Goal: Task Accomplishment & Management: Manage account settings

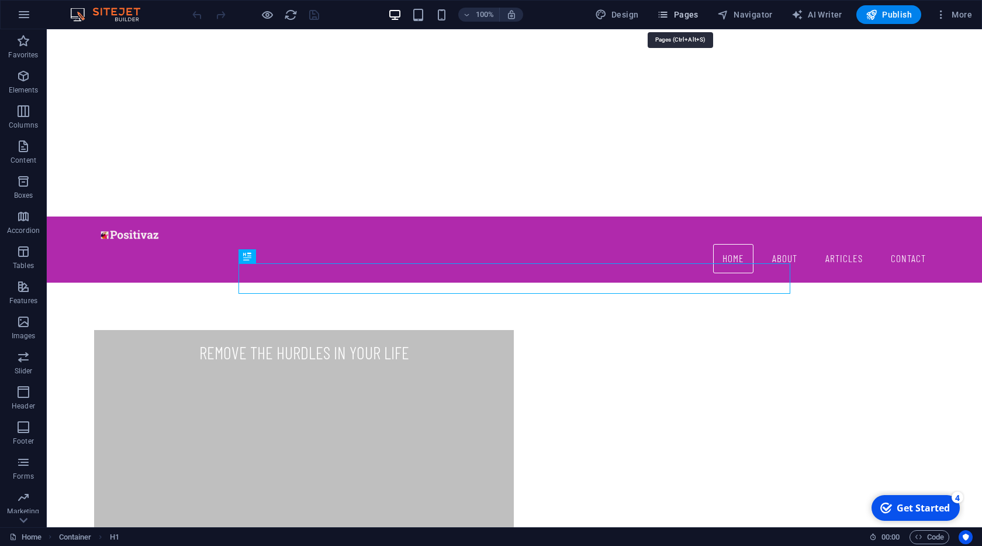
click at [676, 21] on button "Pages" at bounding box center [678, 14] width 50 height 19
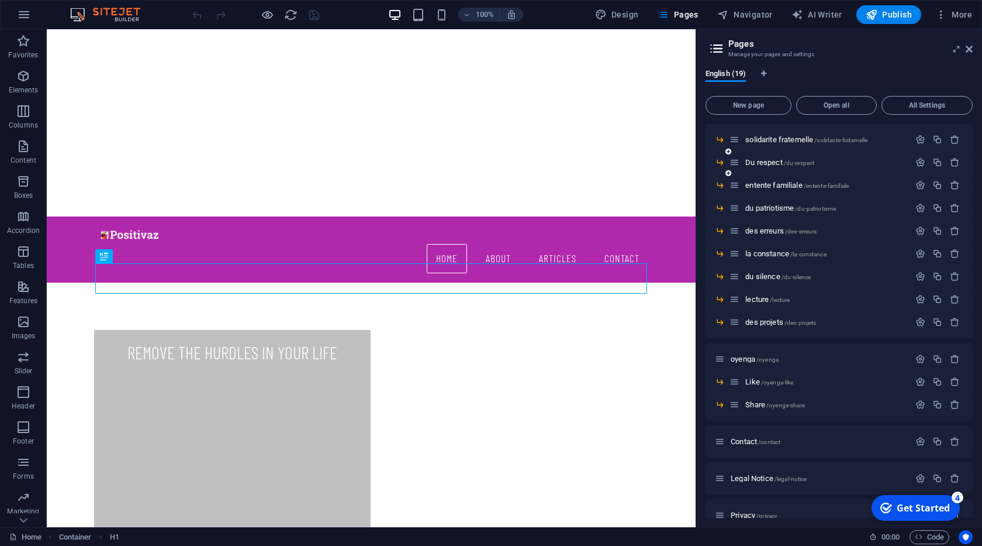
scroll to position [152, 0]
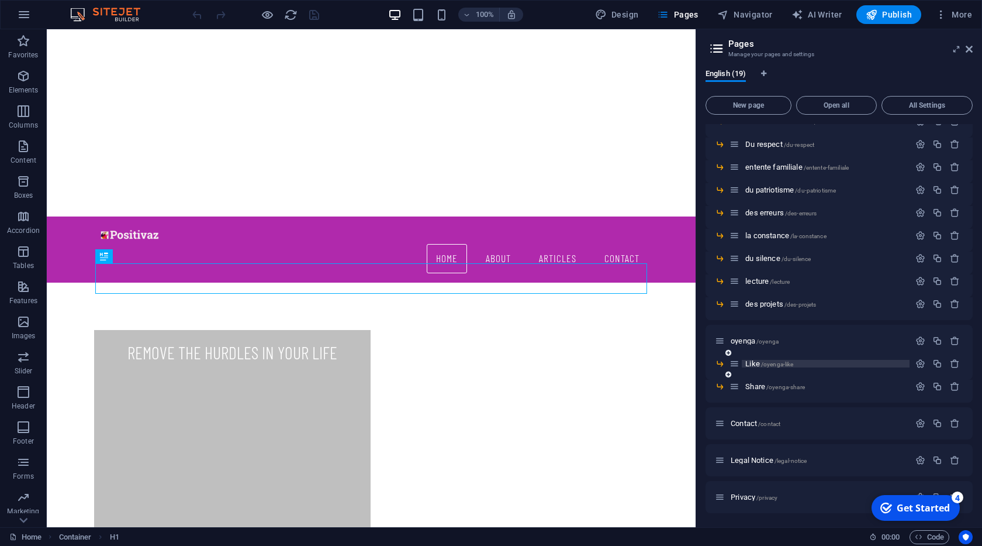
click at [774, 363] on span "/oyenga-like" at bounding box center [777, 364] width 33 height 6
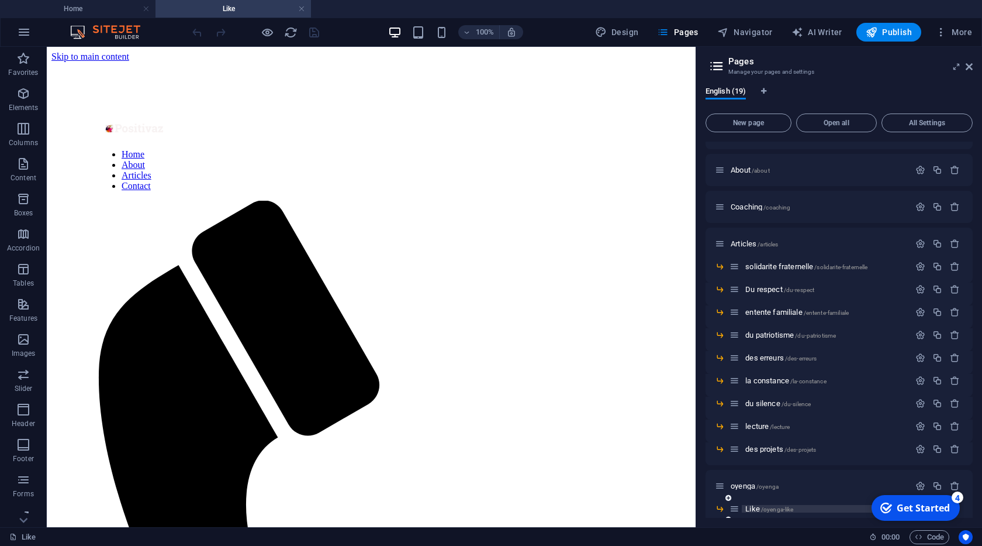
scroll to position [0, 0]
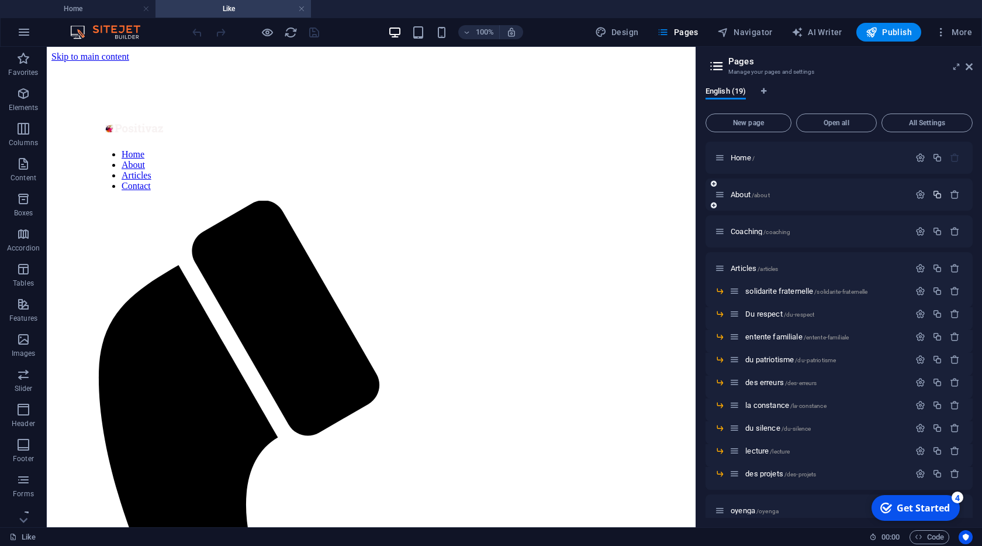
click at [937, 196] on icon "button" at bounding box center [938, 194] width 10 height 10
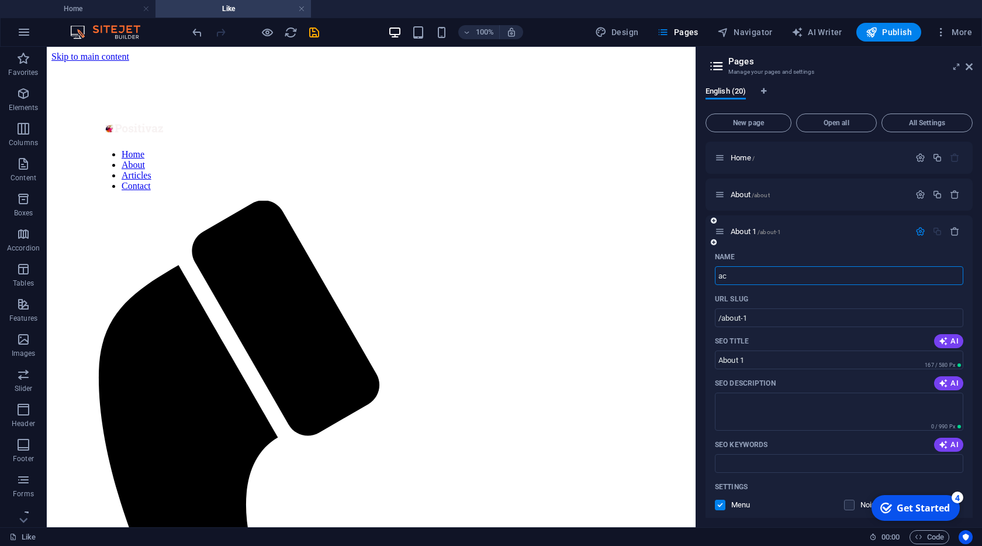
type input "acu"
type input "/ac"
type input "ac"
type input "actu"
type input "/act"
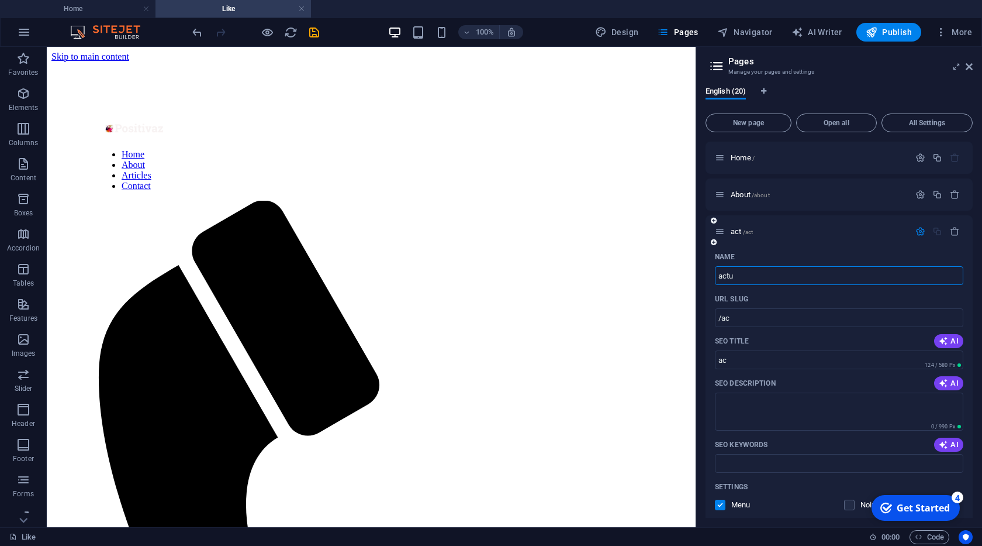
type input "act"
type input "actu"
type input "/actu"
type input "actu"
click at [925, 231] on icon "button" at bounding box center [921, 231] width 10 height 10
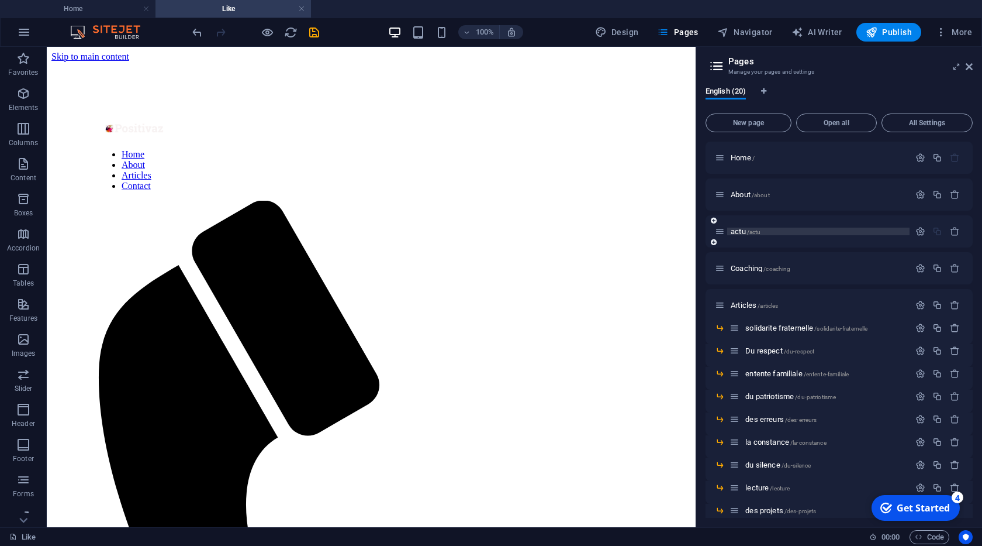
click at [747, 229] on span "actu /actu" at bounding box center [746, 231] width 30 height 9
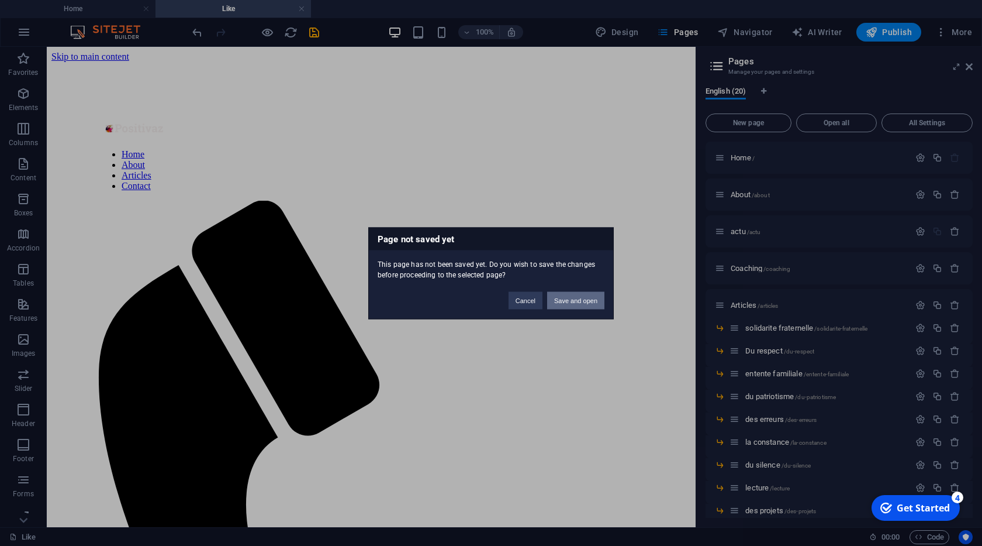
click at [565, 299] on button "Save and open" at bounding box center [575, 300] width 57 height 18
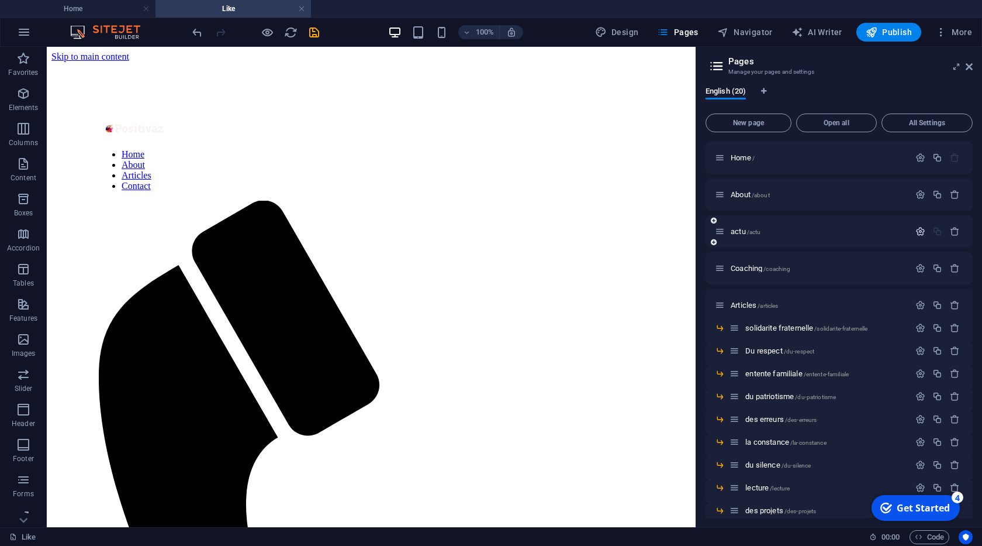
click at [920, 233] on icon "button" at bounding box center [921, 231] width 10 height 10
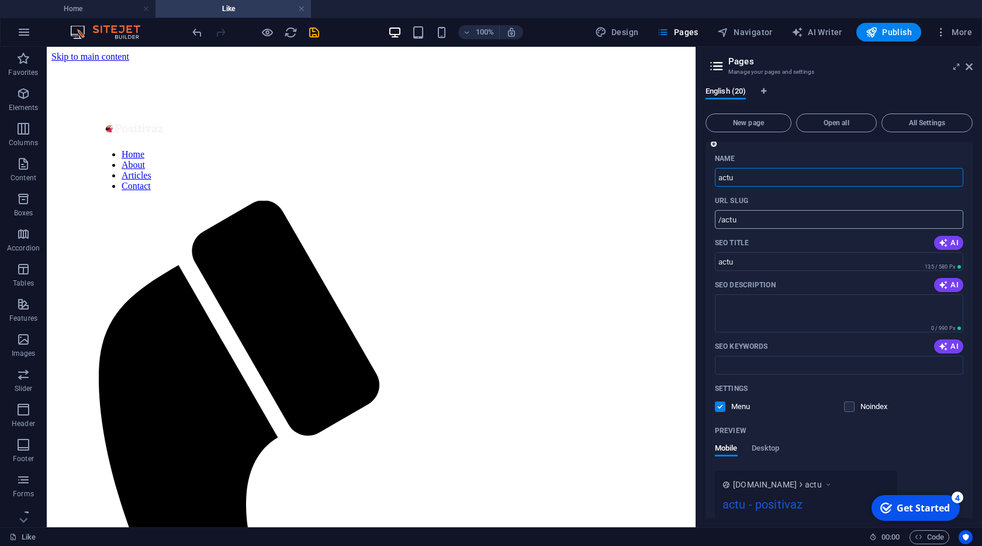
scroll to position [119, 0]
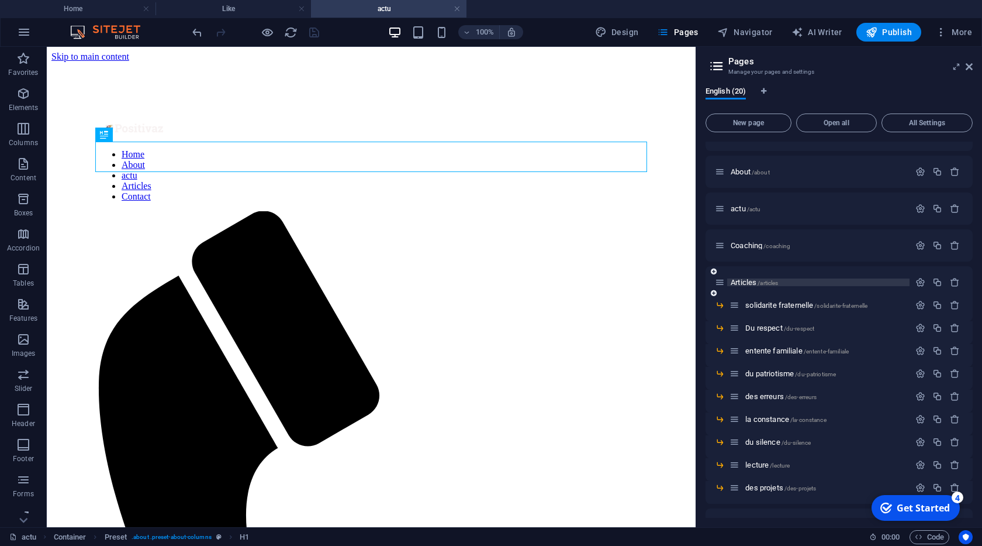
scroll to position [0, 0]
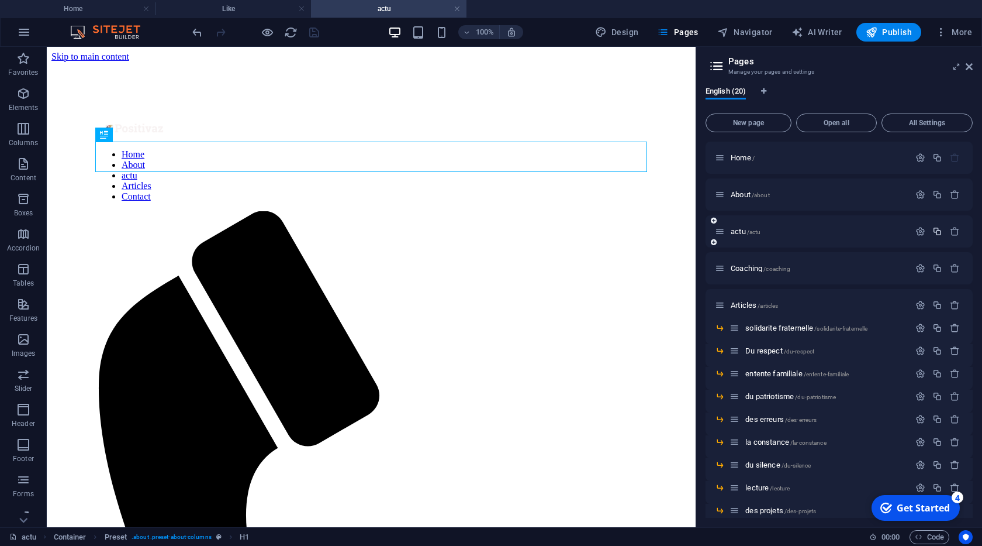
click at [940, 232] on icon "button" at bounding box center [938, 231] width 10 height 10
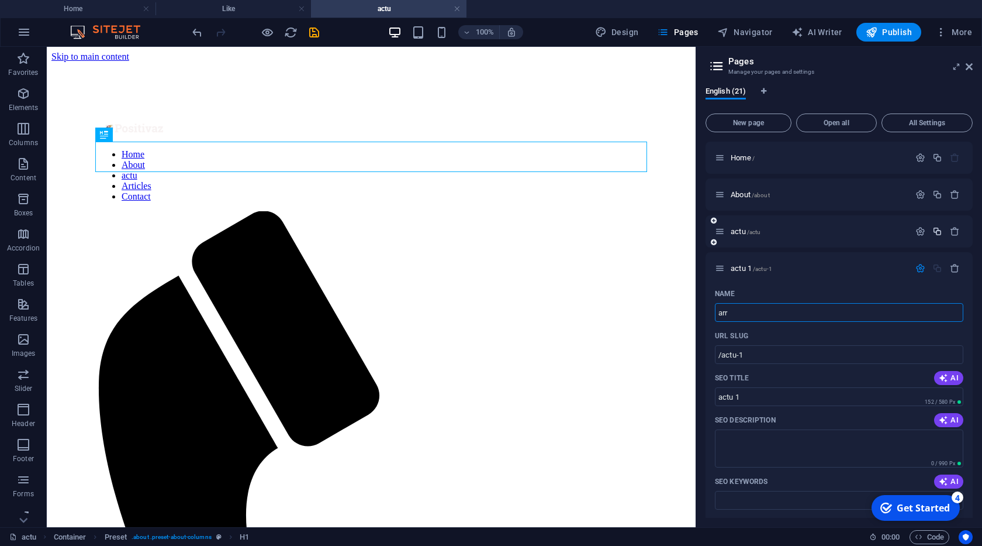
type input "arrc"
type input "/arr"
type input "arr"
type input "arrcil"
type input "/arrcile"
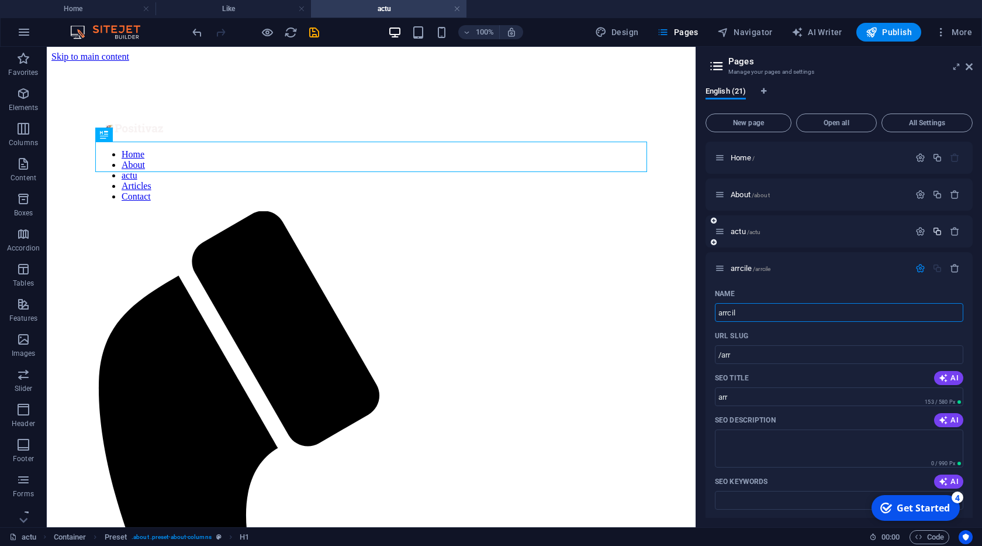
type input "arrcile"
type input "a"
type input "/ar"
type input "ar"
type input "s"
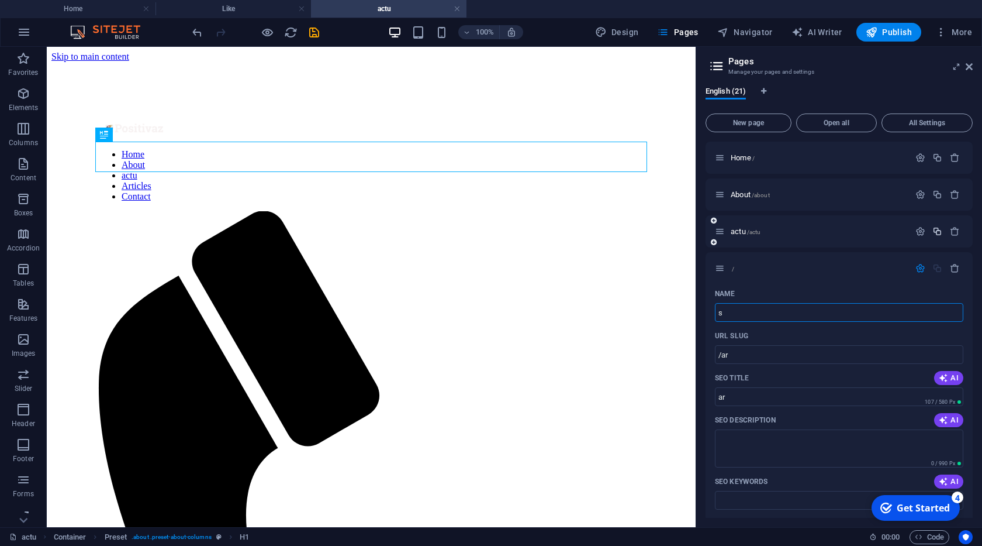
type input "/"
type input "sujets"
type input "/sujets"
type input "sujets"
click at [919, 270] on icon "button" at bounding box center [921, 268] width 10 height 10
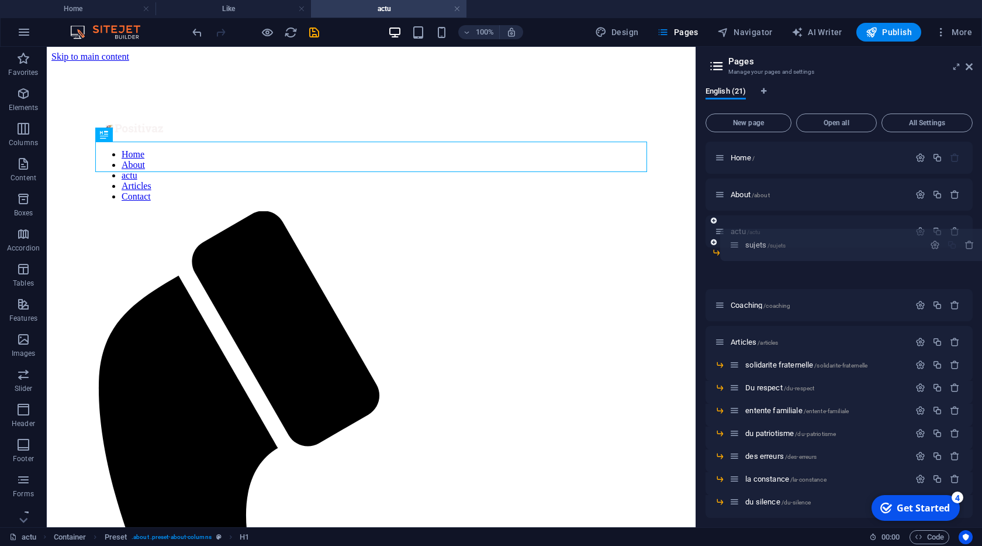
drag, startPoint x: 721, startPoint y: 271, endPoint x: 739, endPoint y: 240, distance: 35.4
click at [739, 240] on div "Home / About /about actu /actu sujets /sujets Coaching /coaching Articles /arti…" at bounding box center [839, 430] width 267 height 578
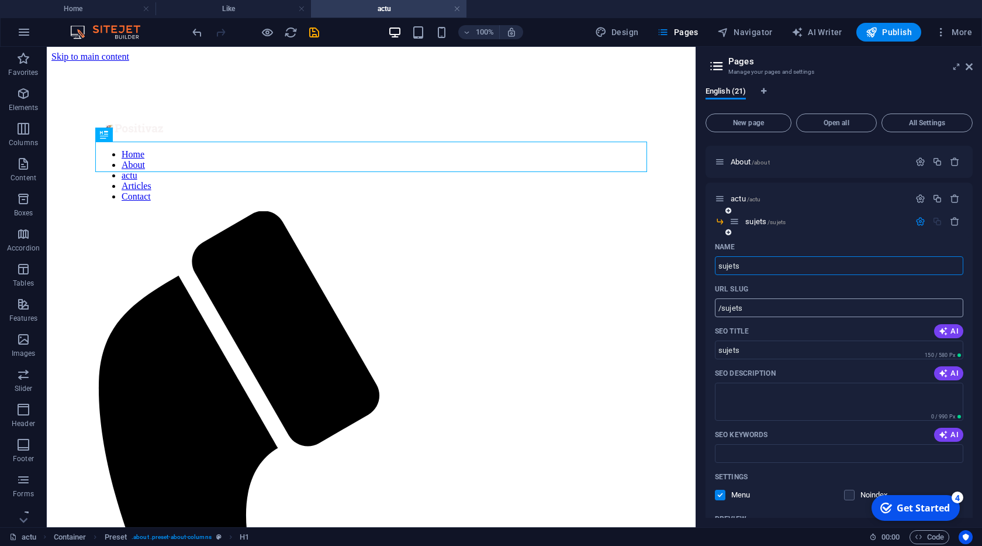
scroll to position [60, 0]
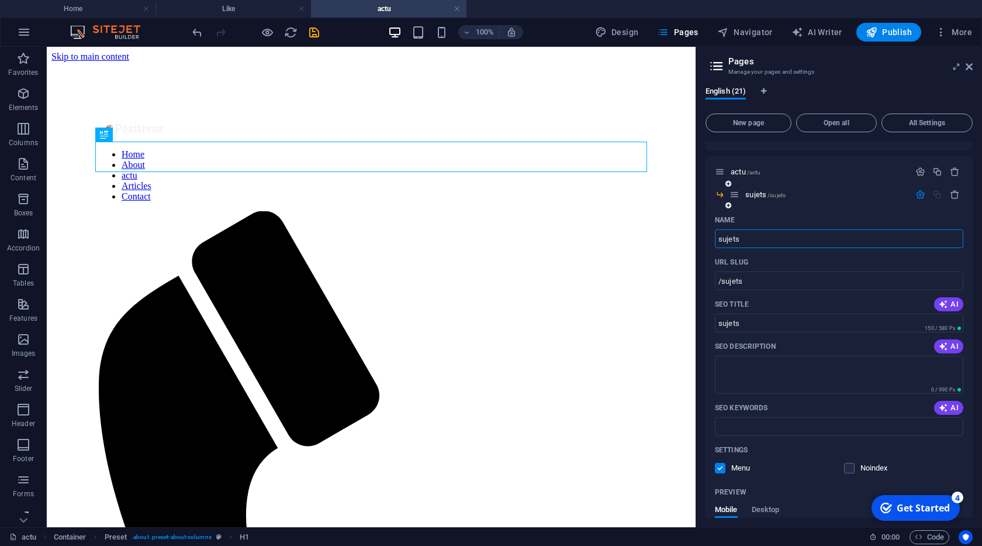
click at [724, 471] on label at bounding box center [720, 467] width 11 height 11
click at [0, 0] on input "checkbox" at bounding box center [0, 0] width 0 height 0
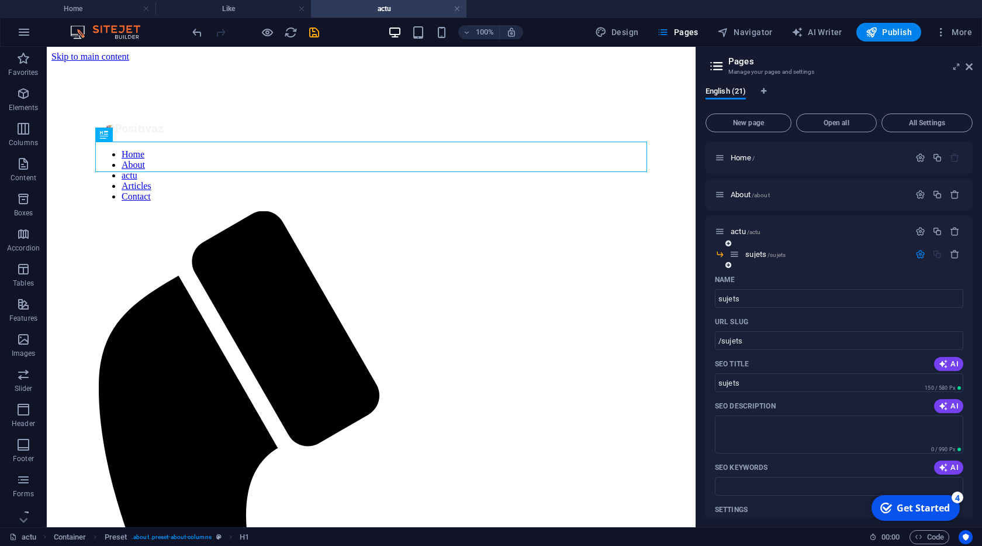
click at [921, 251] on icon "button" at bounding box center [921, 254] width 10 height 10
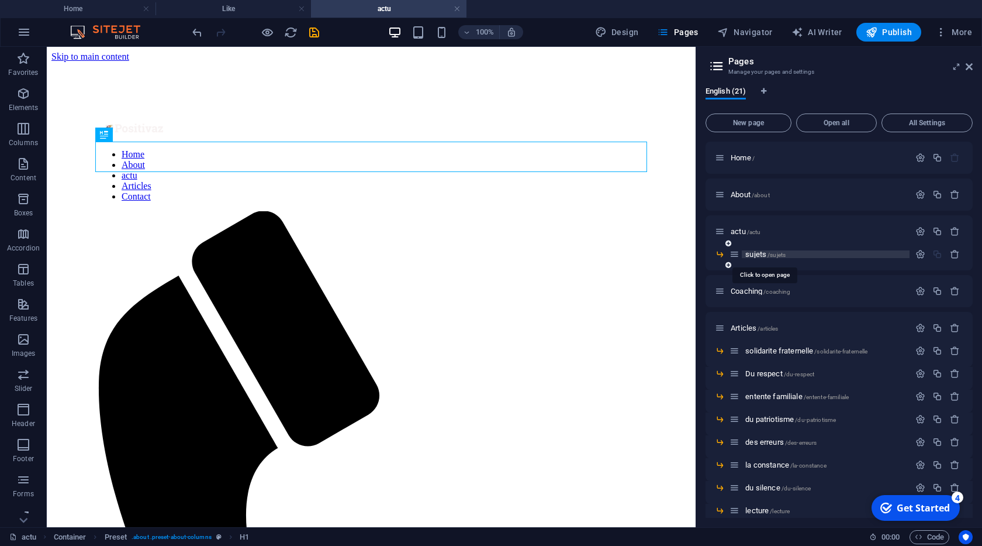
click at [754, 253] on span "sujets /sujets" at bounding box center [765, 254] width 40 height 9
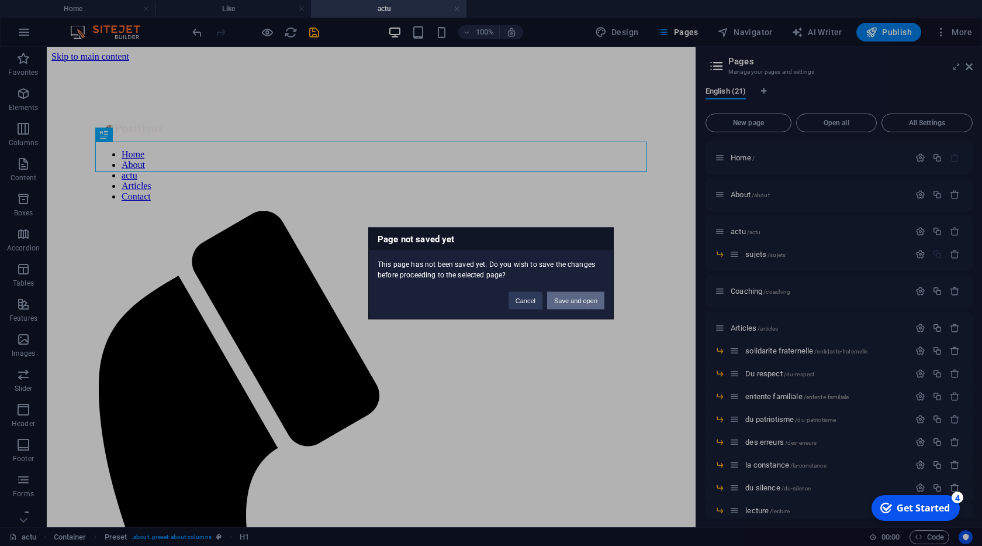
click at [562, 297] on button "Save and open" at bounding box center [575, 300] width 57 height 18
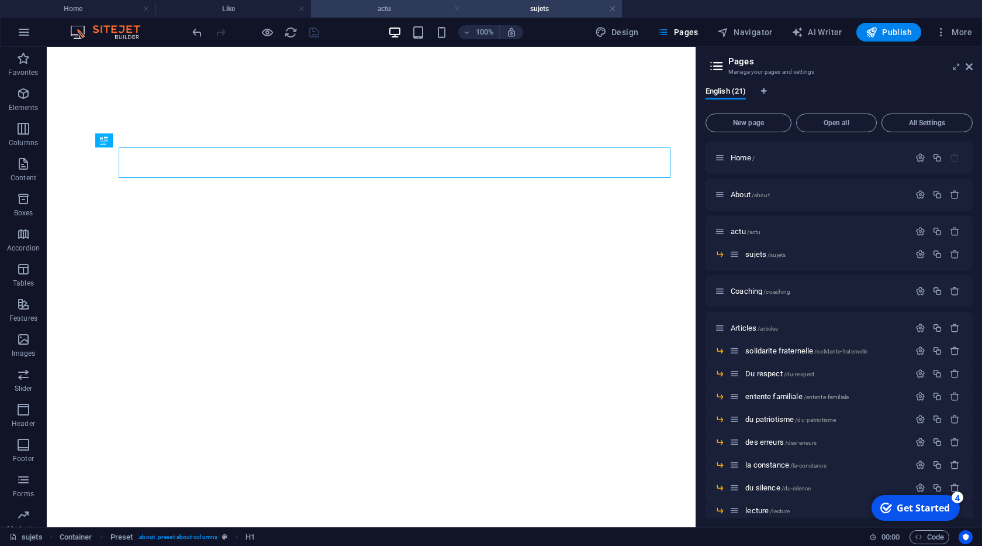
click at [458, 9] on link at bounding box center [457, 9] width 7 height 11
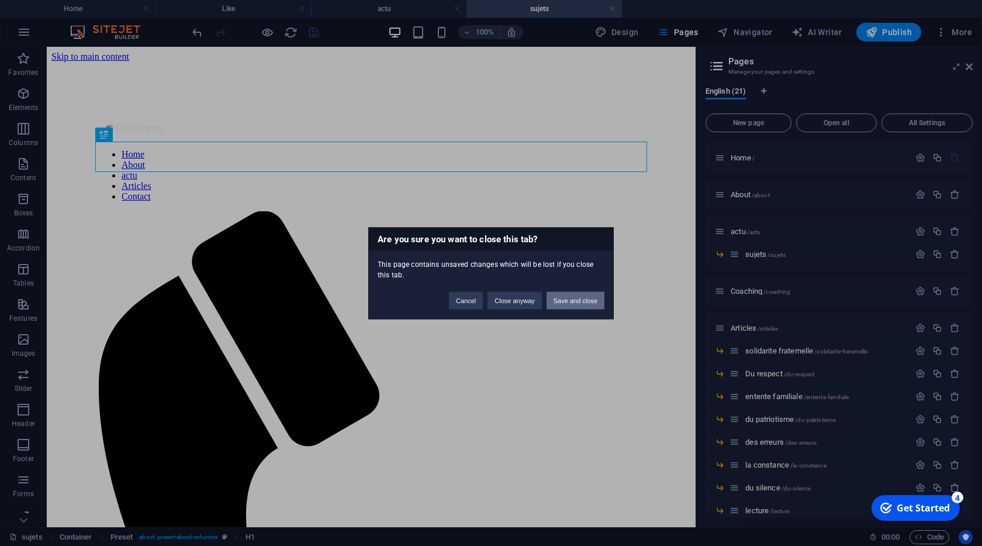
click at [565, 302] on button "Save and close" at bounding box center [576, 300] width 58 height 18
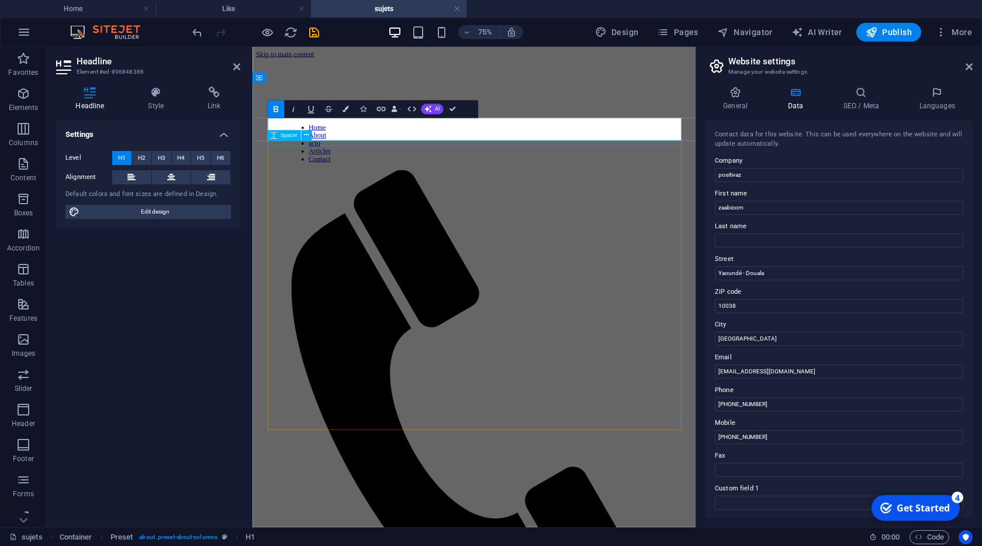
click at [287, 131] on div "Spacer" at bounding box center [283, 135] width 33 height 11
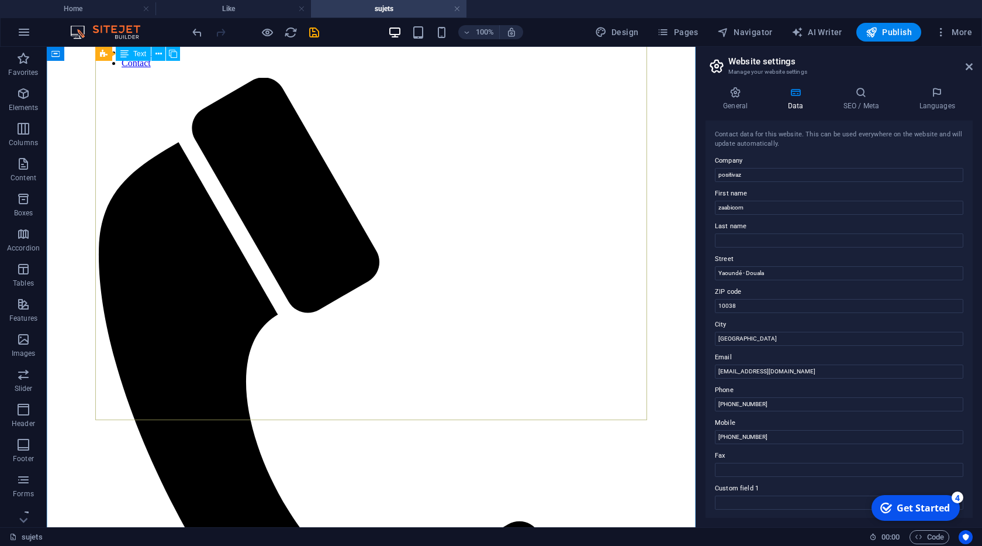
scroll to position [67, 0]
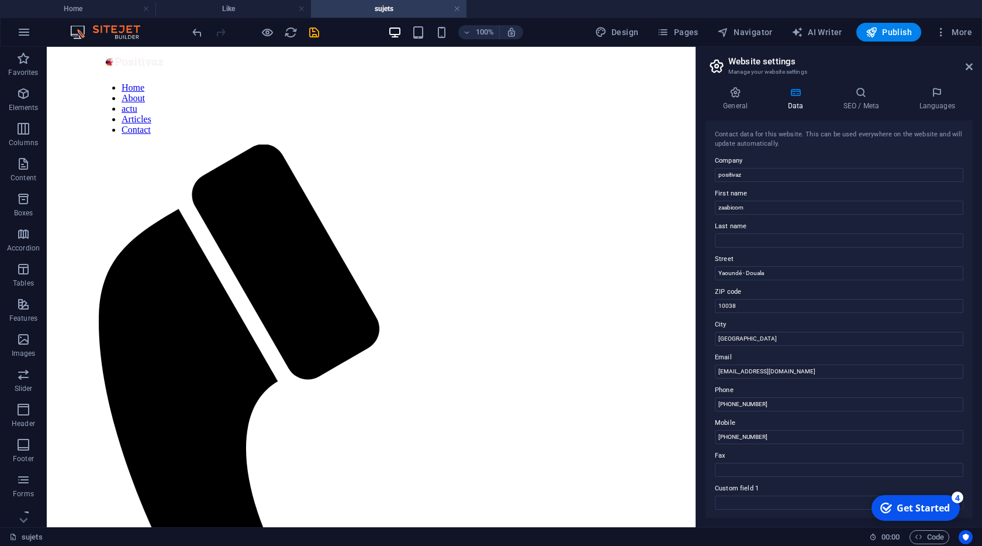
click at [964, 67] on header "Website settings Manage your website settings" at bounding box center [840, 62] width 265 height 30
click at [969, 67] on icon at bounding box center [969, 66] width 7 height 9
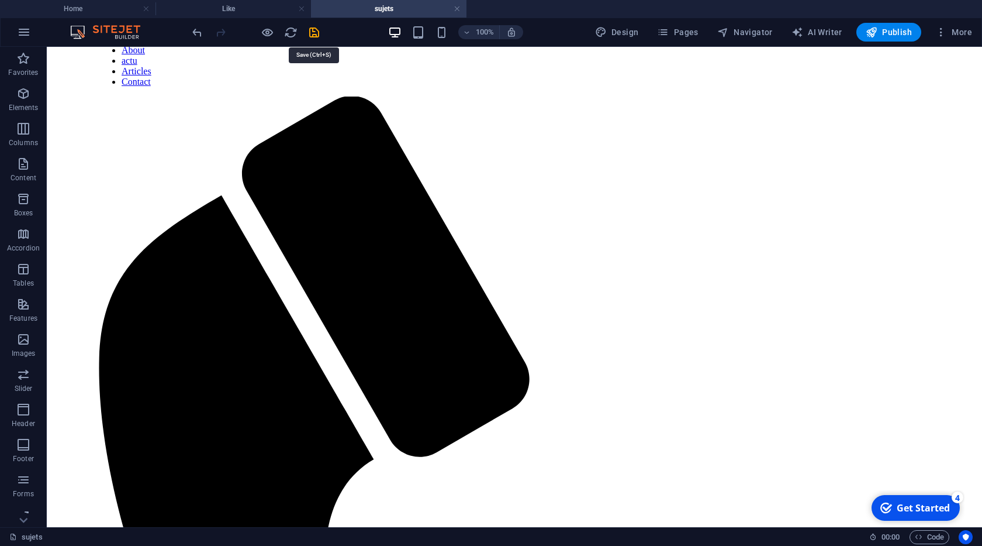
drag, startPoint x: 315, startPoint y: 33, endPoint x: 314, endPoint y: 45, distance: 12.3
click at [314, 33] on icon "save" at bounding box center [314, 32] width 13 height 13
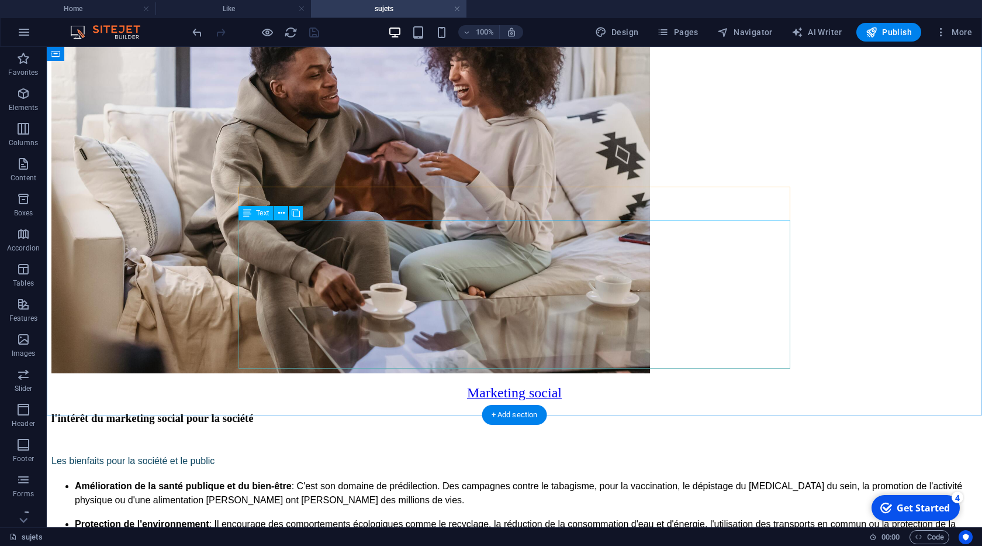
scroll to position [1733, 0]
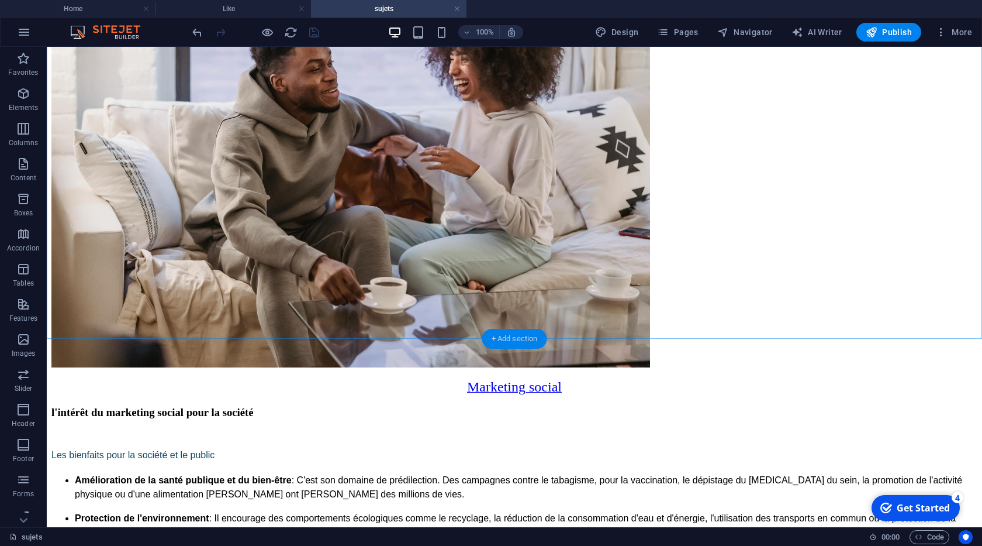
click at [512, 335] on div "+ Add section" at bounding box center [514, 339] width 65 height 20
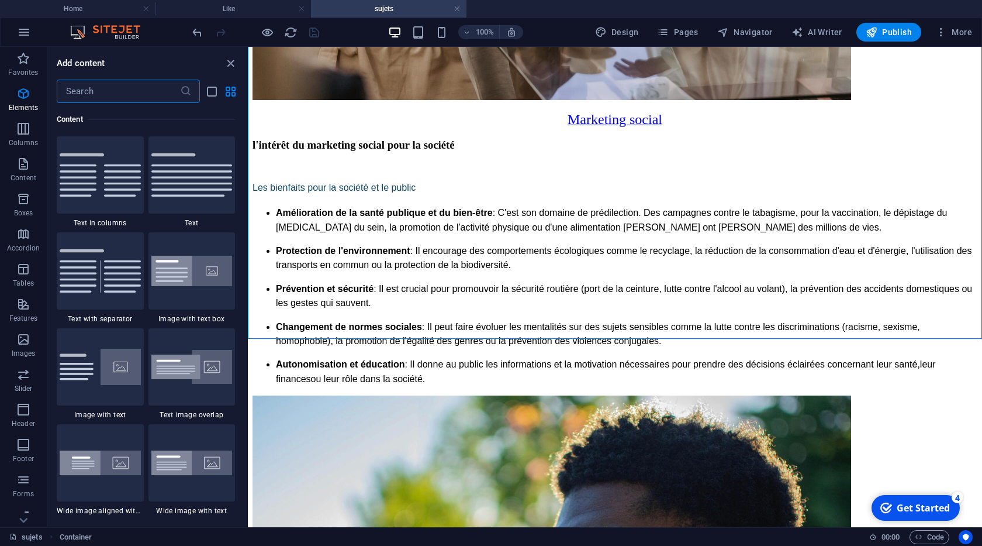
scroll to position [2046, 0]
click at [101, 267] on img at bounding box center [100, 270] width 81 height 43
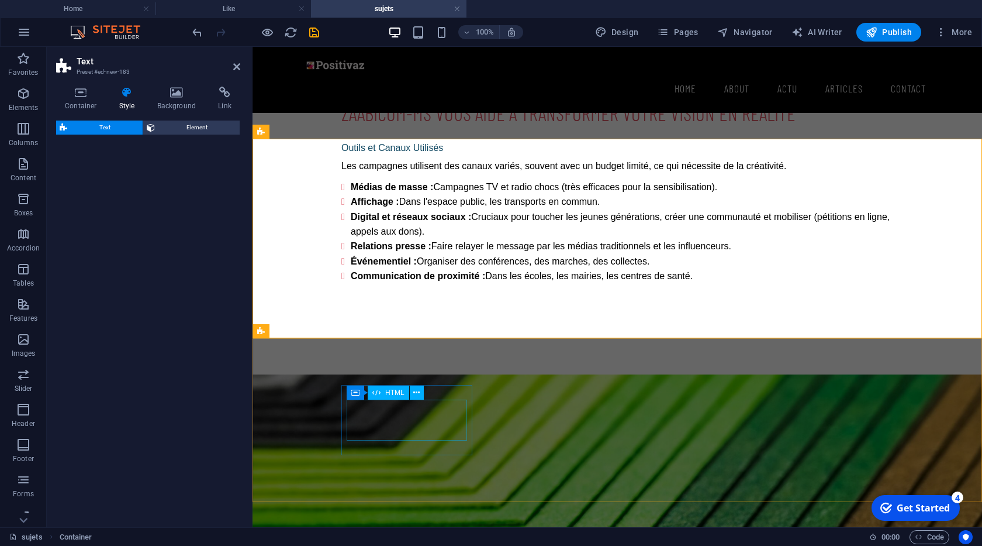
scroll to position [1933, 0]
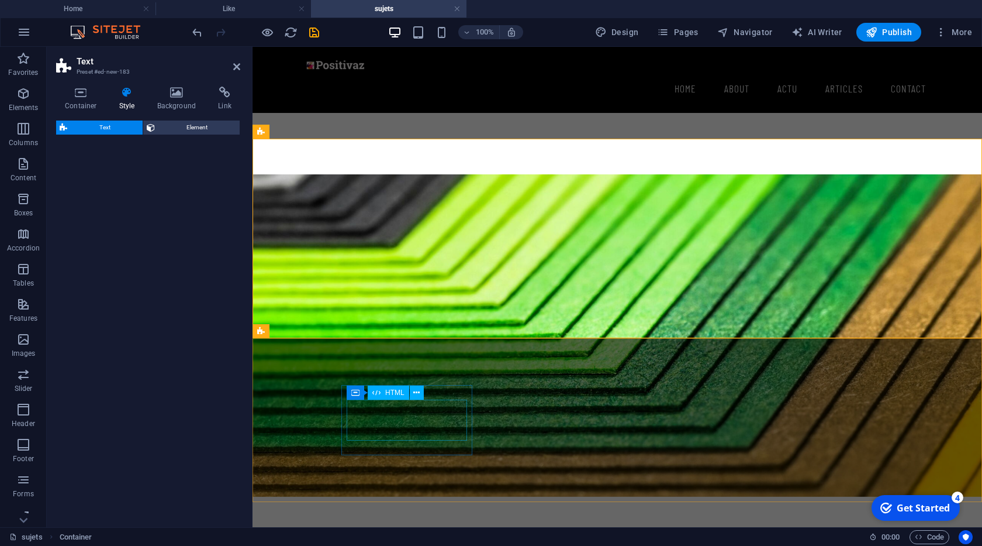
select select "rem"
select select "px"
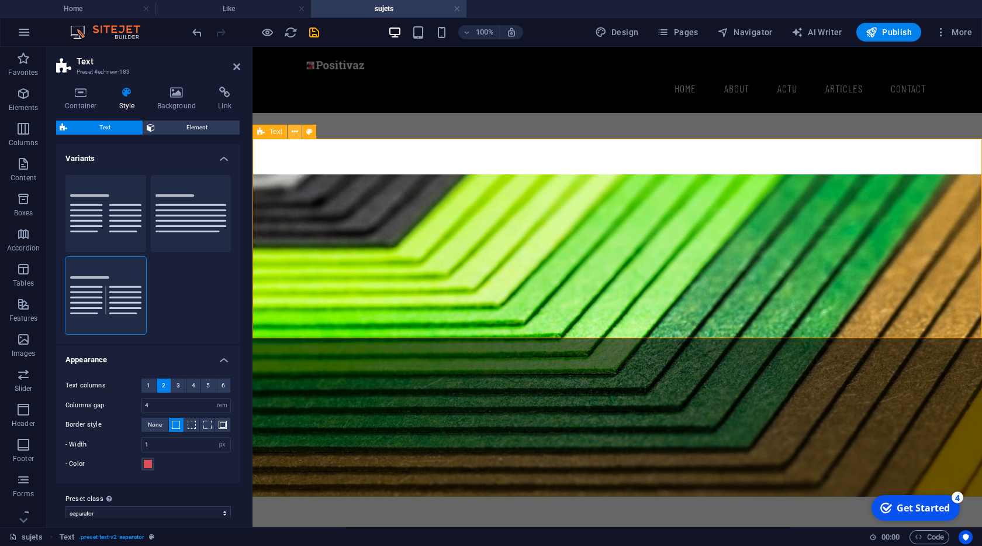
click at [293, 132] on icon at bounding box center [295, 132] width 6 height 12
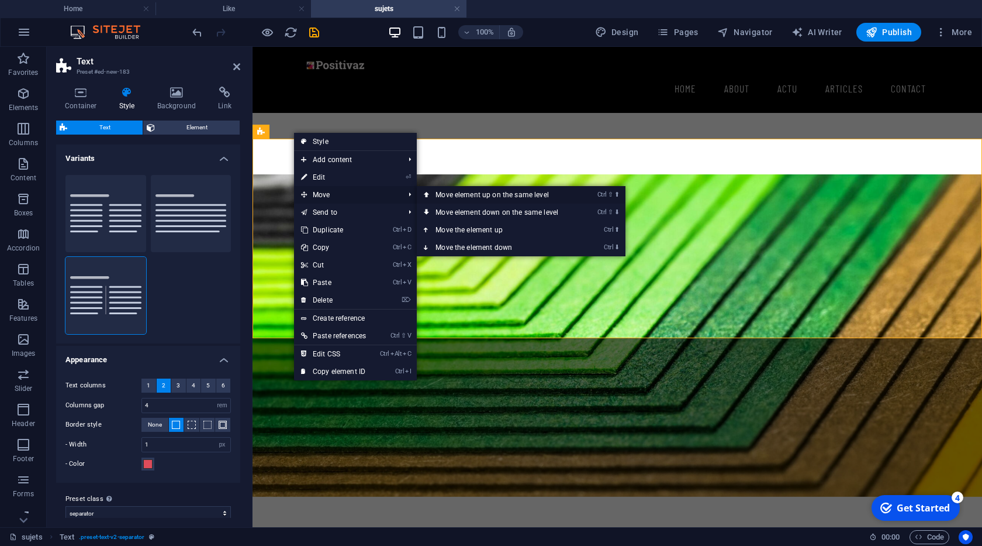
drag, startPoint x: 455, startPoint y: 192, endPoint x: 201, endPoint y: 150, distance: 257.2
click at [455, 192] on link "Ctrl ⇧ ⬆ Move element up on the same level" at bounding box center [499, 195] width 165 height 18
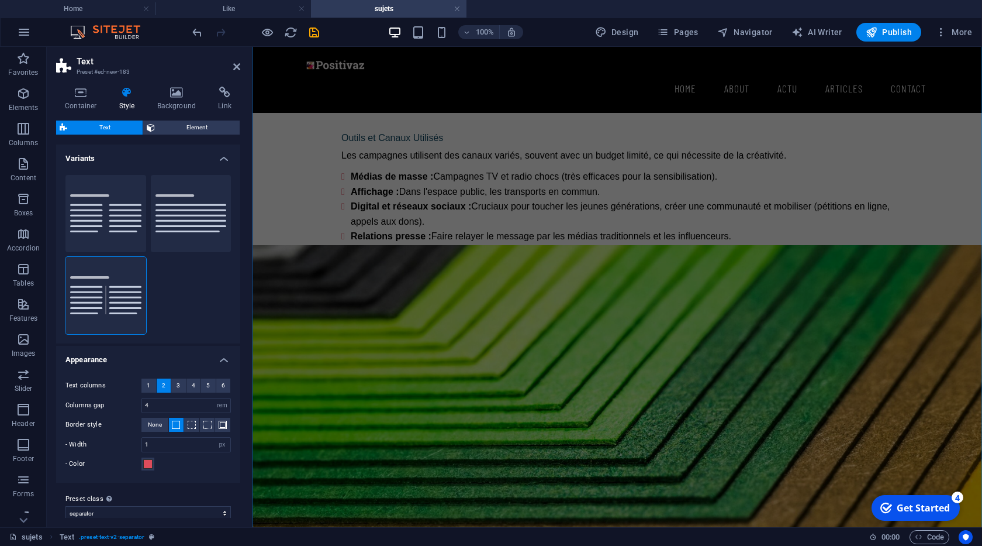
scroll to position [0, 0]
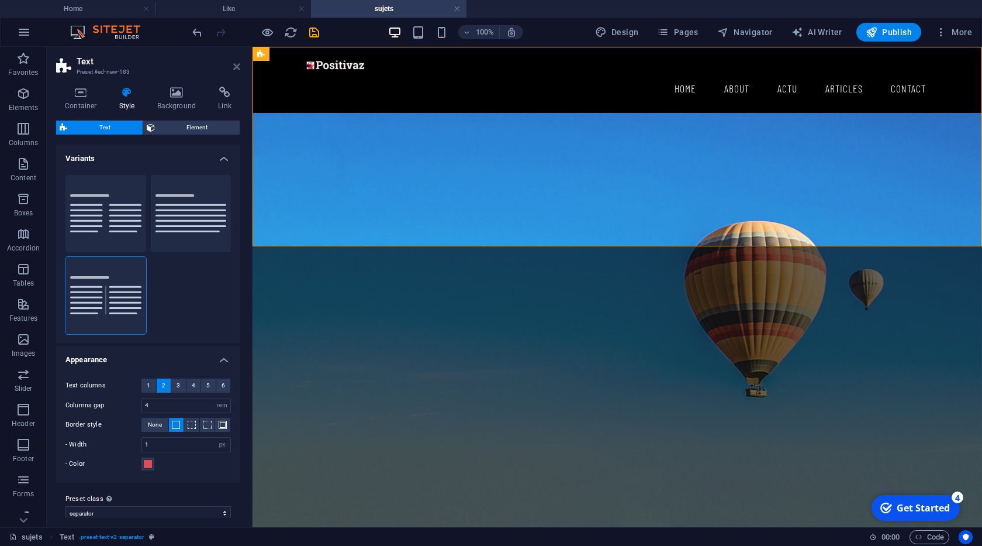
click at [237, 68] on icon at bounding box center [236, 66] width 7 height 9
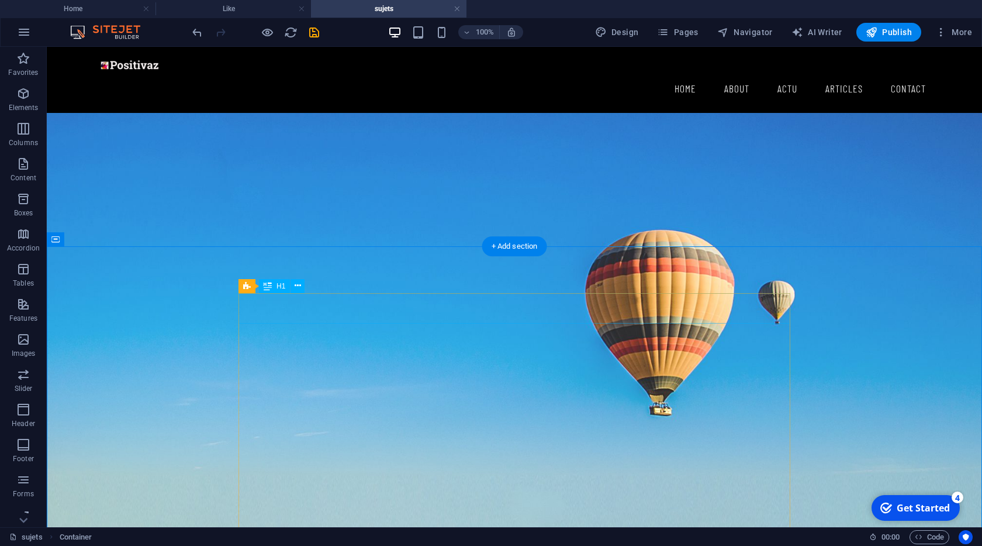
click at [360, 300] on div "About subject.... positivaz" at bounding box center [515, 299] width 552 height 30
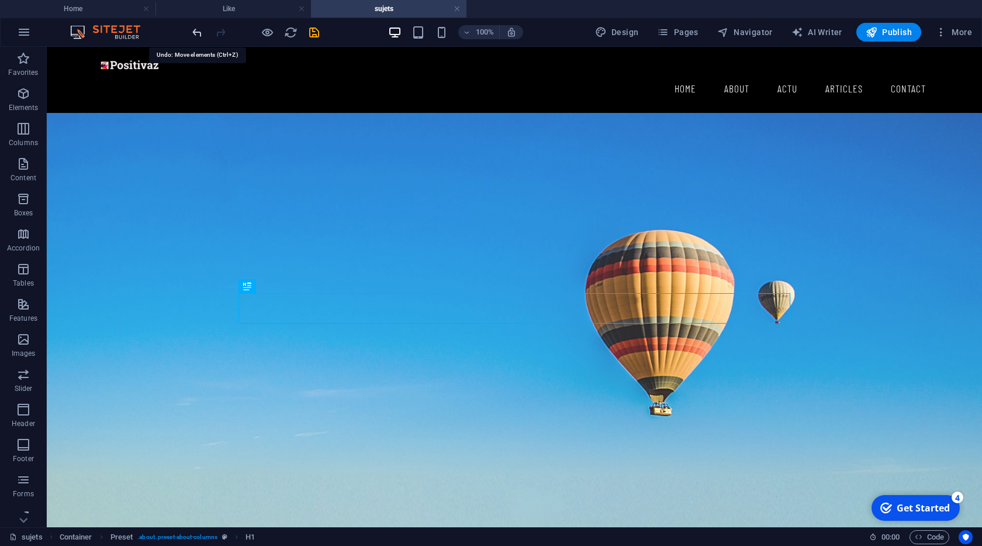
click at [193, 34] on icon "undo" at bounding box center [197, 32] width 13 height 13
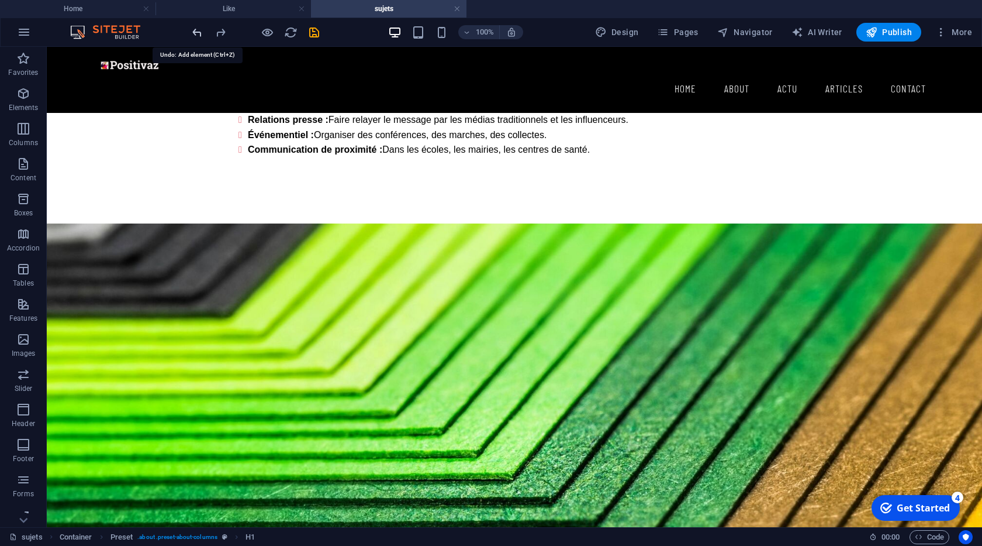
scroll to position [1884, 0]
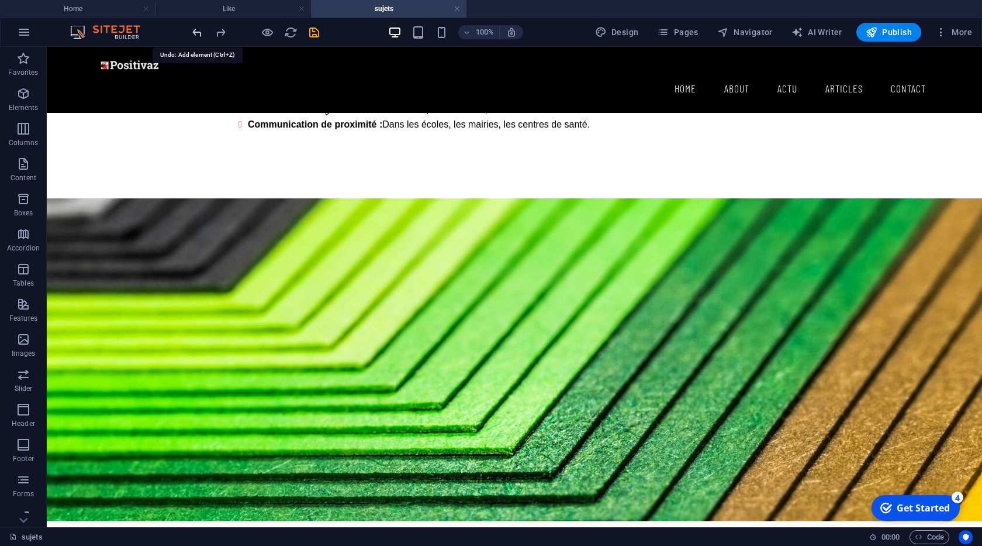
click at [194, 34] on icon "undo" at bounding box center [197, 32] width 13 height 13
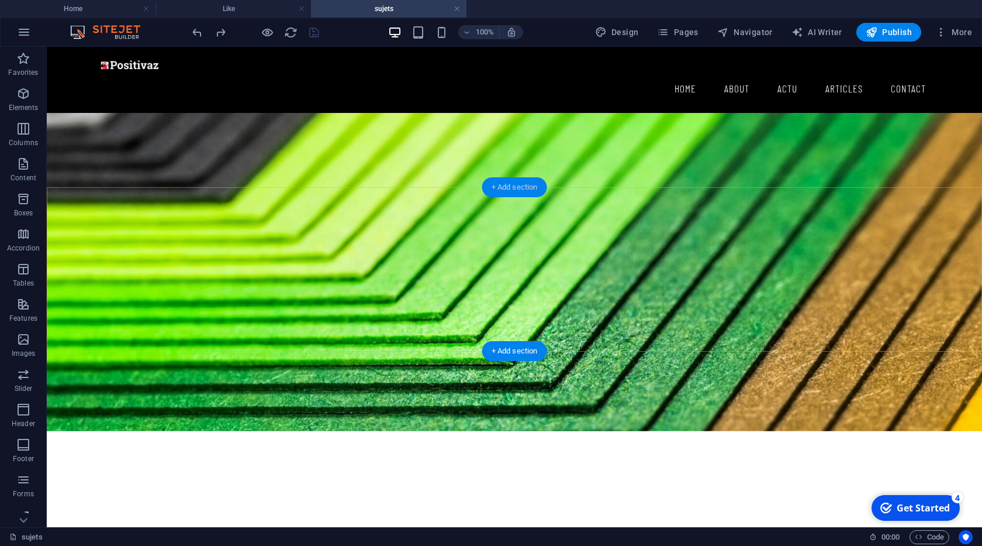
click at [522, 188] on div "+ Add section" at bounding box center [514, 187] width 65 height 20
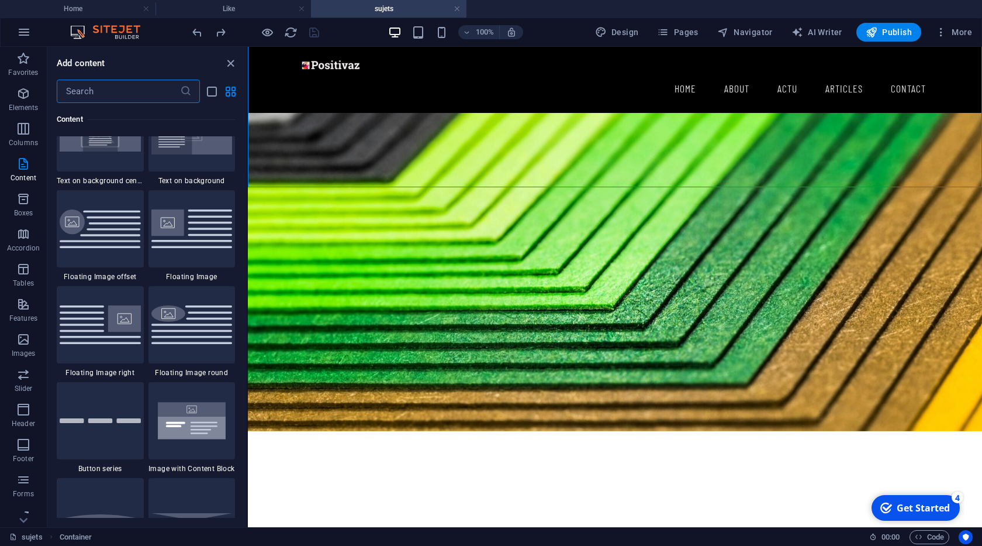
scroll to position [2523, 0]
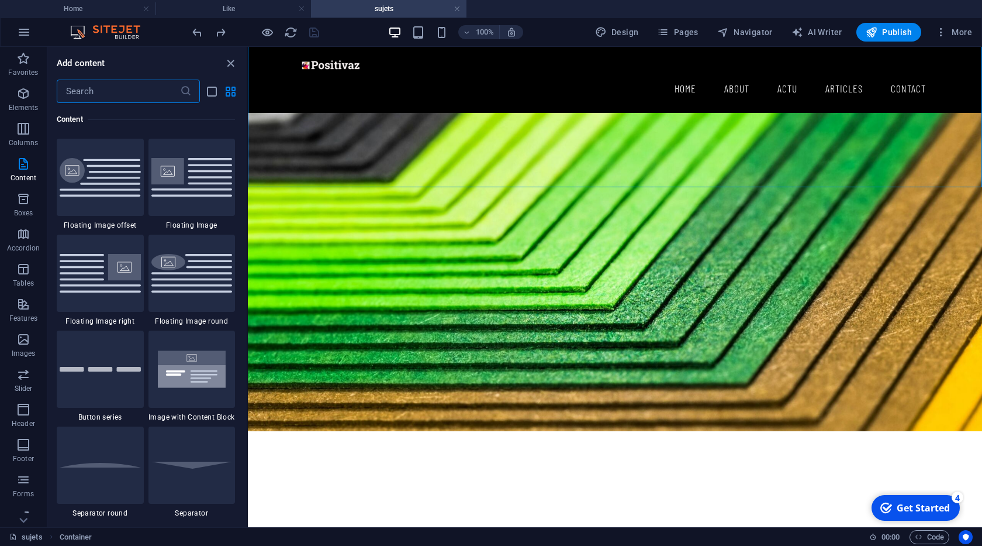
click at [197, 371] on img at bounding box center [191, 369] width 81 height 54
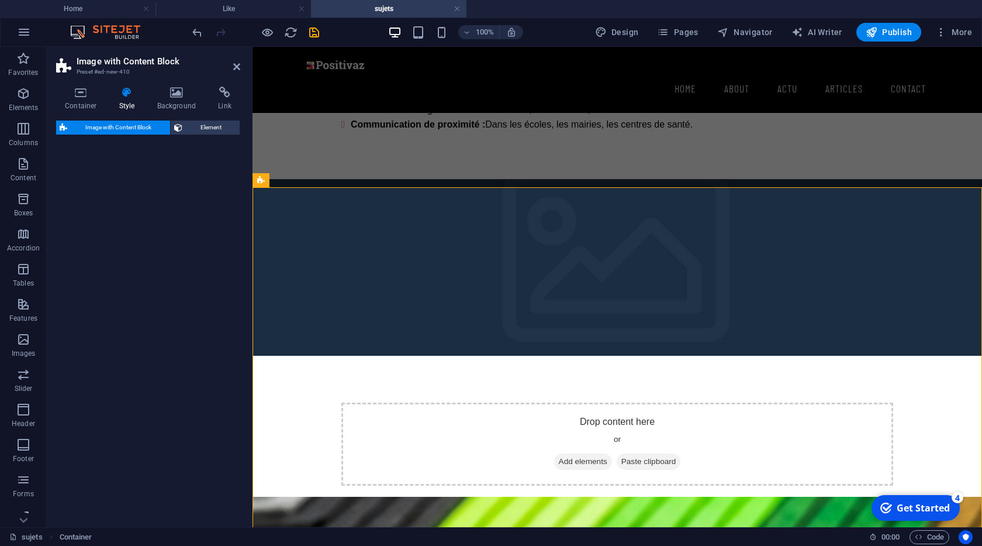
select select "rem"
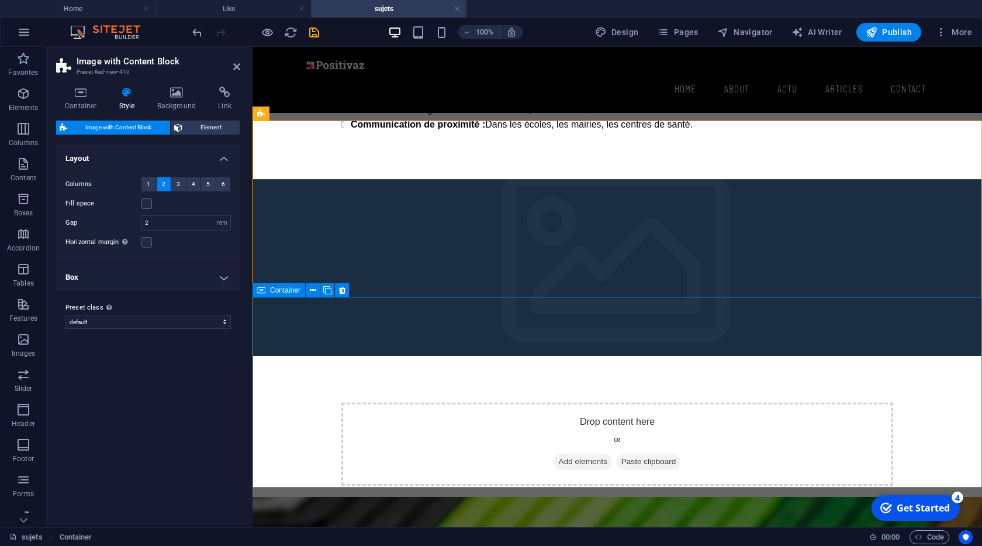
scroll to position [1951, 0]
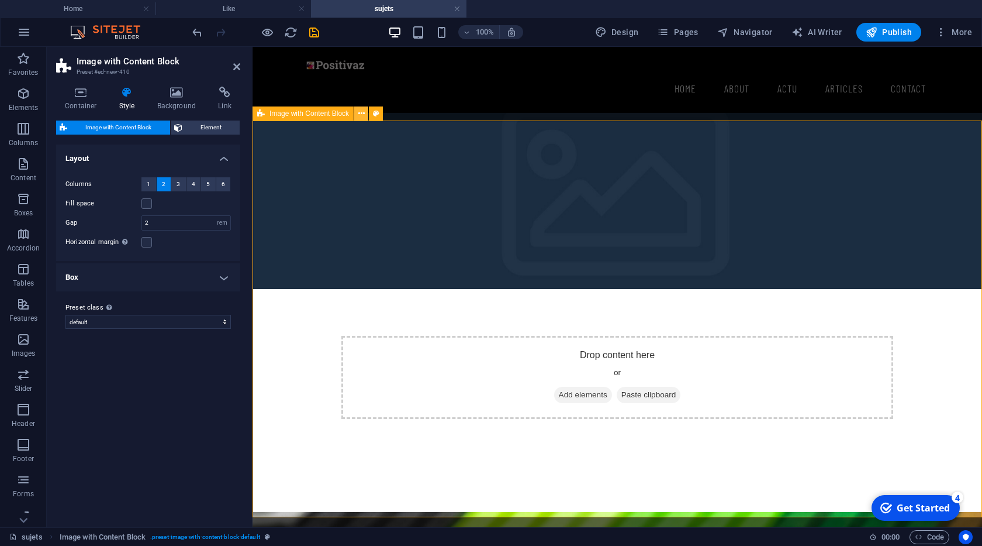
click at [361, 115] on icon at bounding box center [361, 114] width 6 height 12
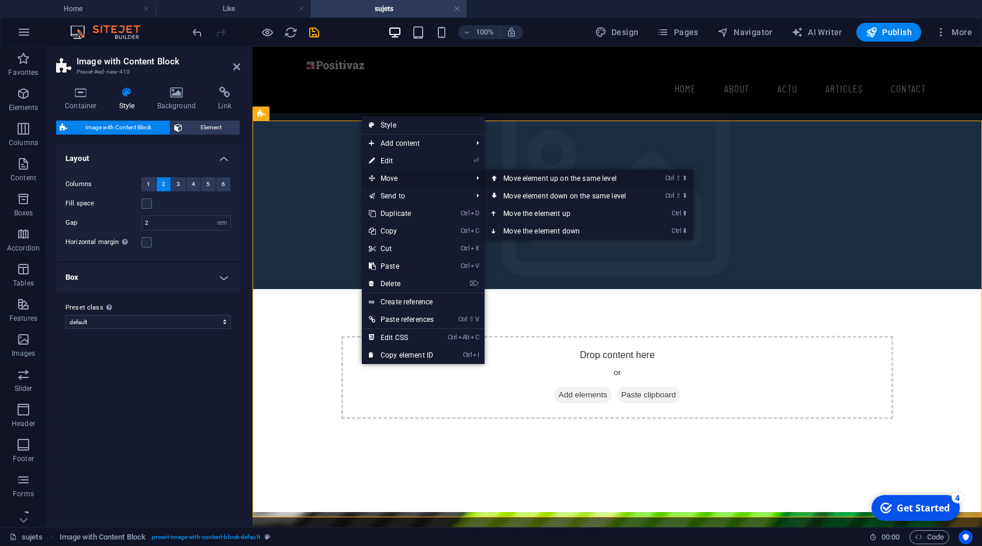
click at [509, 181] on link "Ctrl ⇧ ⬆ Move element up on the same level" at bounding box center [567, 179] width 165 height 18
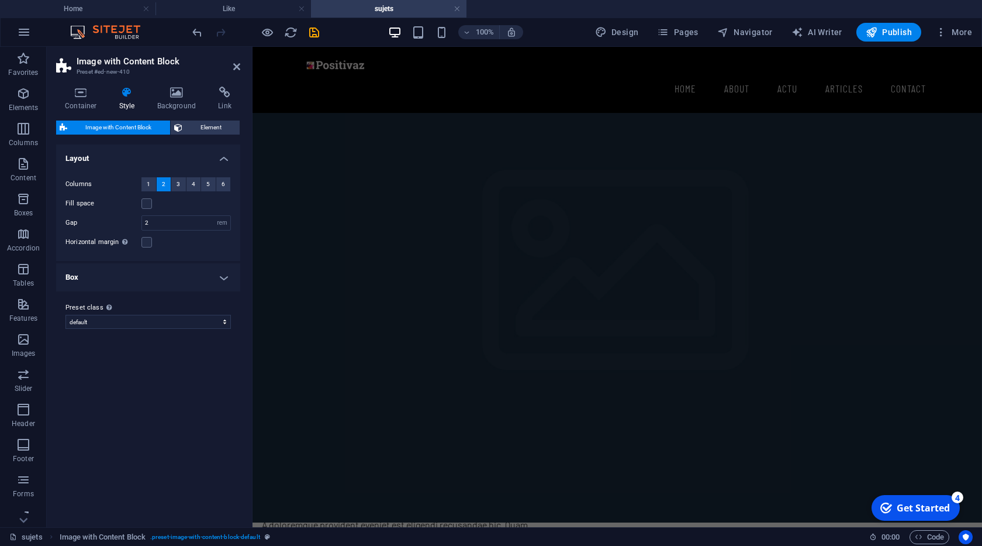
scroll to position [0, 0]
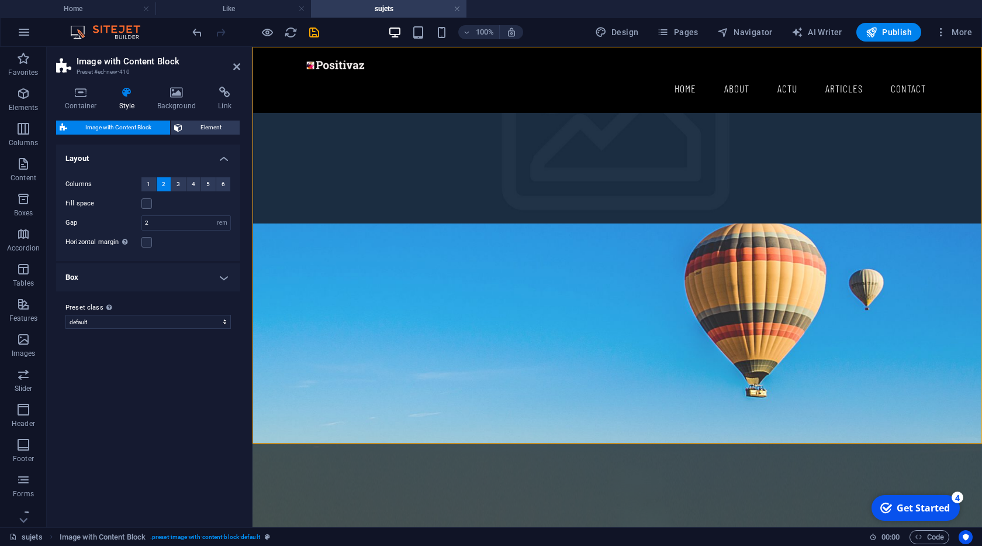
click at [310, 123] on figure at bounding box center [618, 135] width 730 height 177
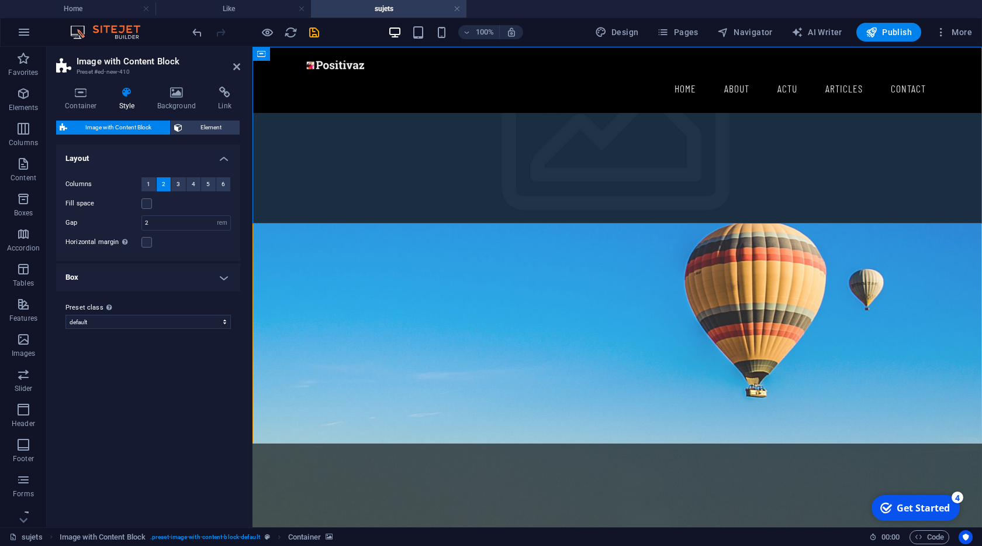
click at [310, 123] on figure at bounding box center [618, 135] width 730 height 177
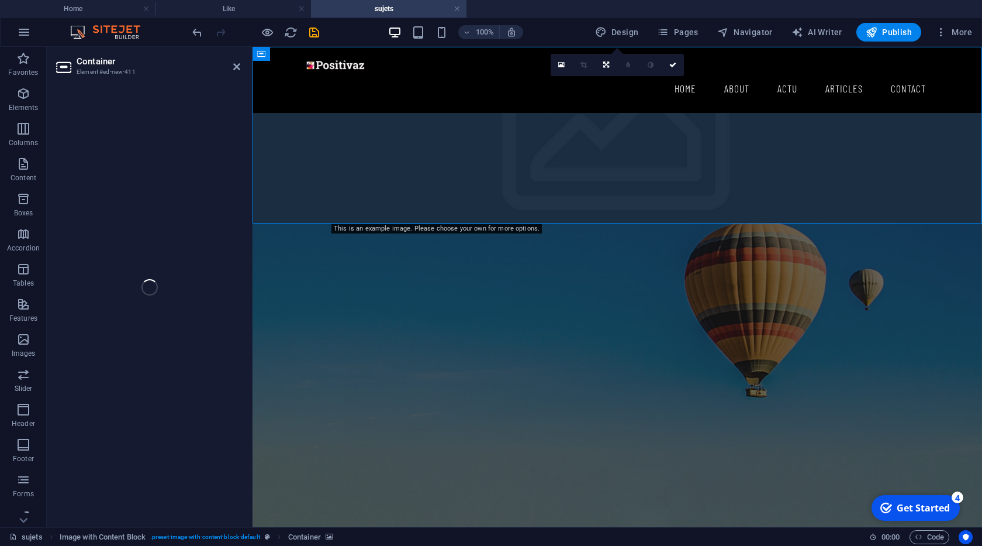
select select "px"
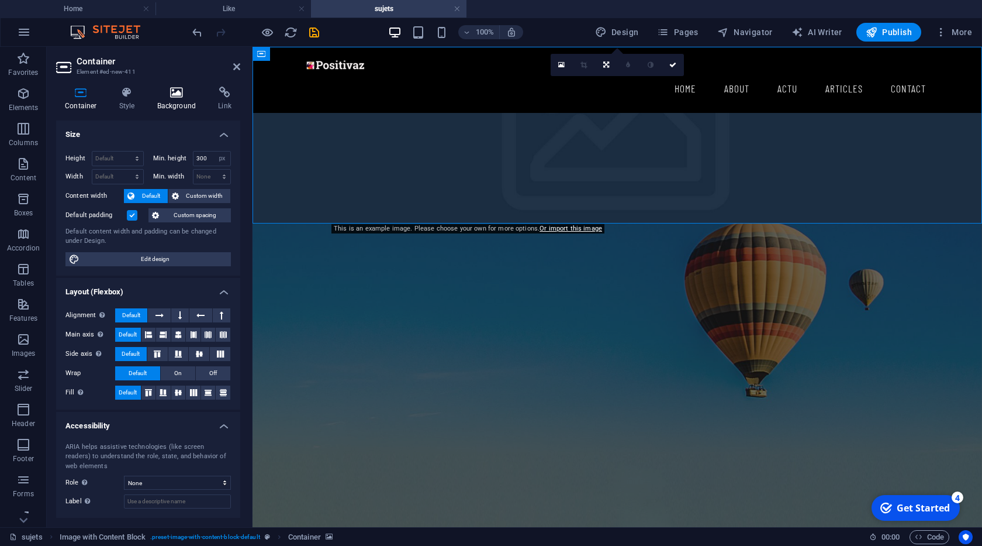
click at [173, 101] on h4 "Background" at bounding box center [179, 99] width 61 height 25
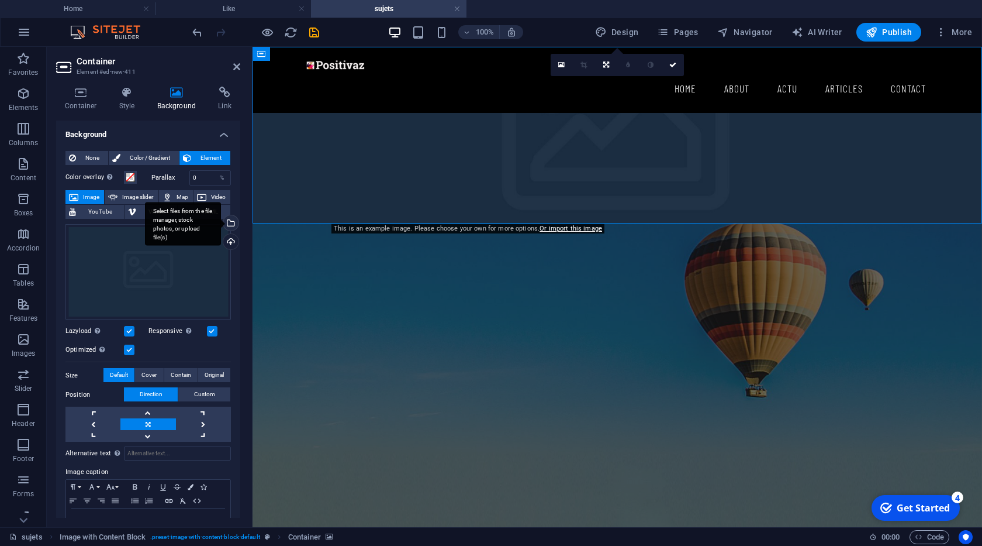
click at [221, 225] on div "Select files from the file manager, stock photos, or upload file(s)" at bounding box center [183, 224] width 76 height 44
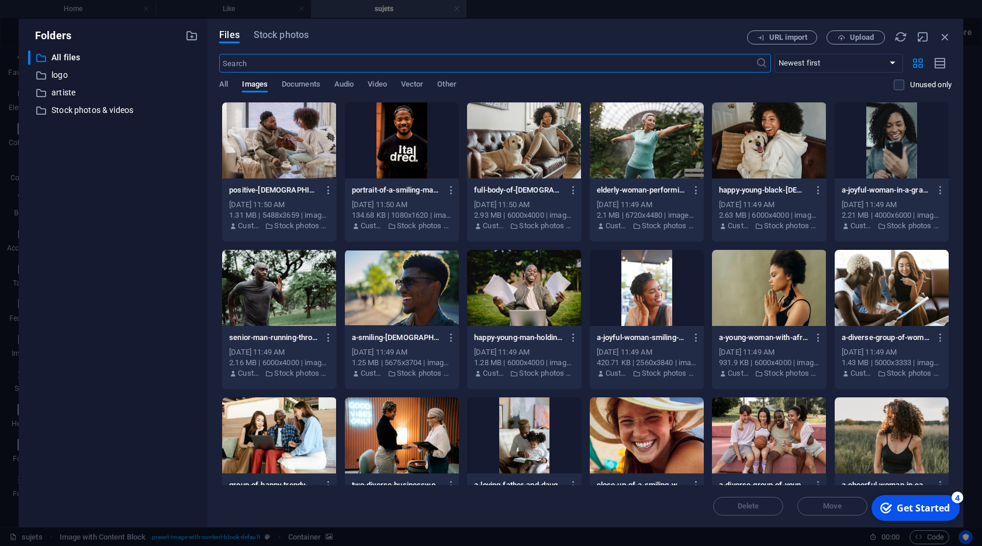
click at [676, 151] on div at bounding box center [647, 140] width 114 height 76
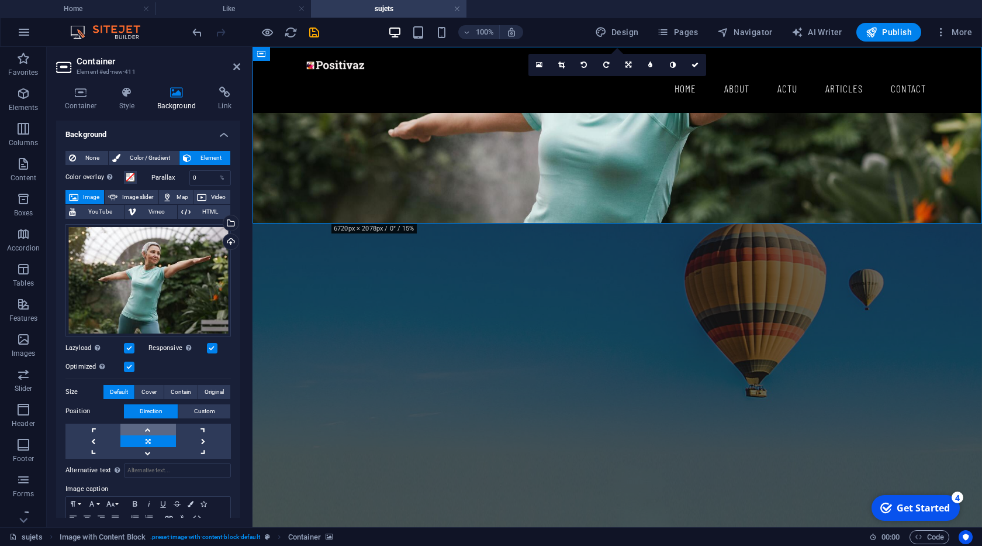
click at [151, 431] on link at bounding box center [147, 429] width 55 height 12
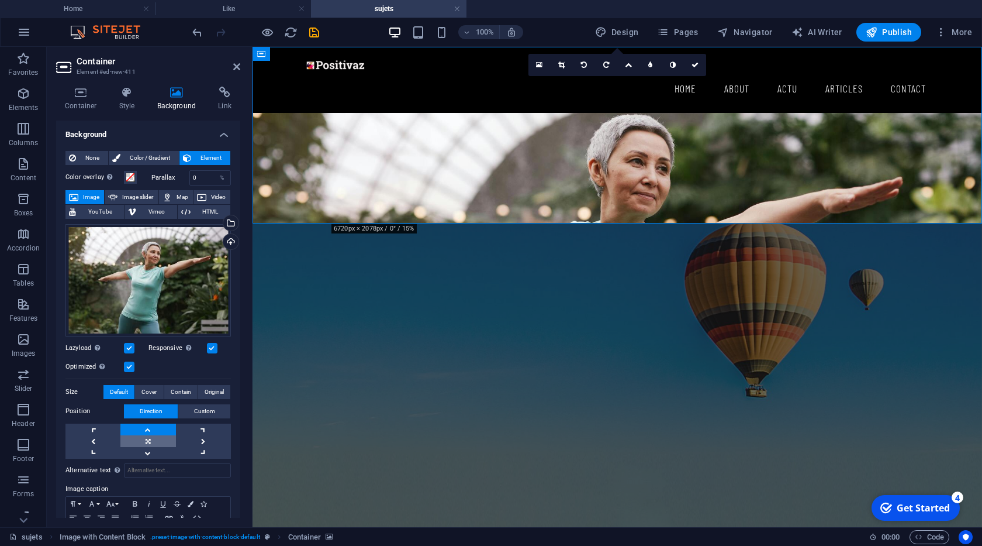
click at [153, 441] on link at bounding box center [147, 441] width 55 height 12
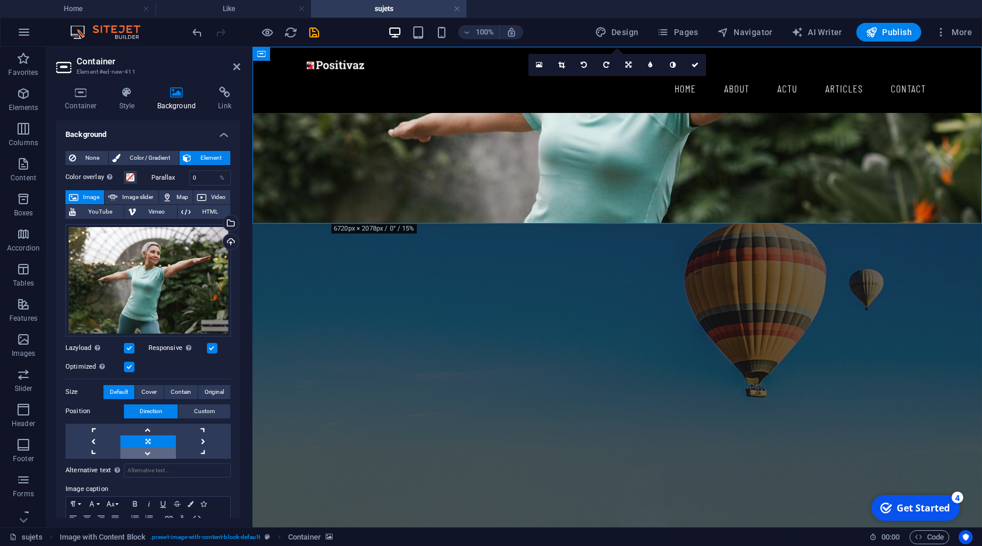
click at [153, 451] on link at bounding box center [147, 453] width 55 height 12
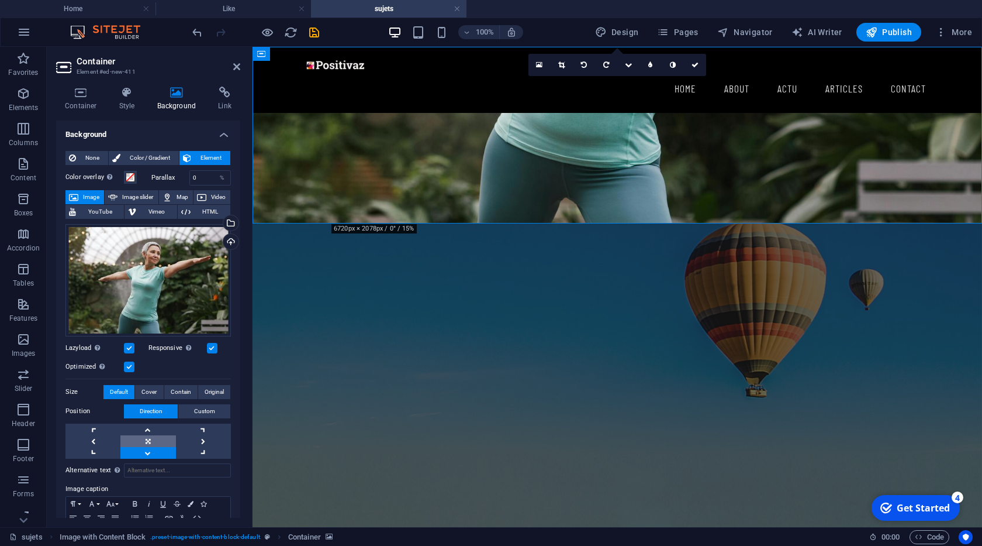
click at [153, 440] on link at bounding box center [147, 441] width 55 height 12
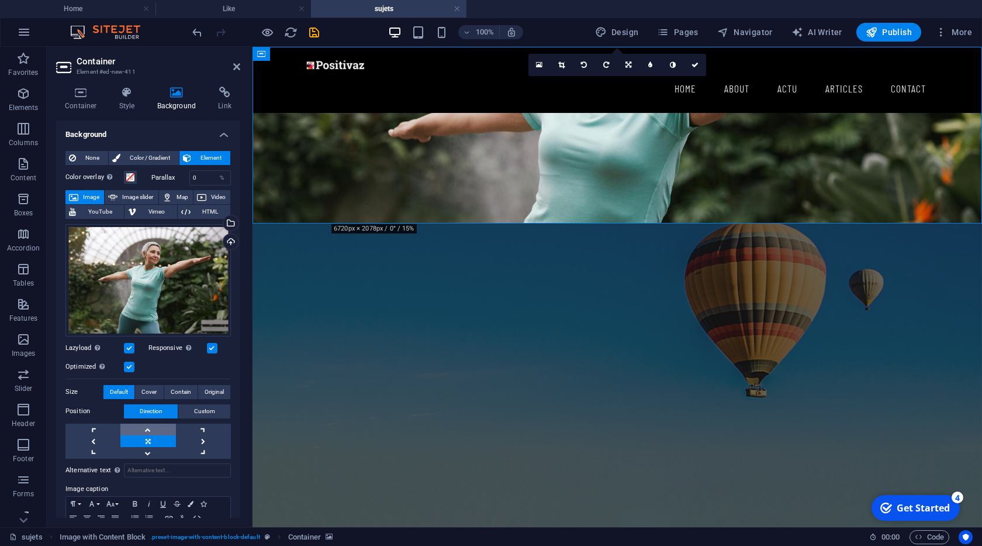
click at [153, 430] on link at bounding box center [147, 429] width 55 height 12
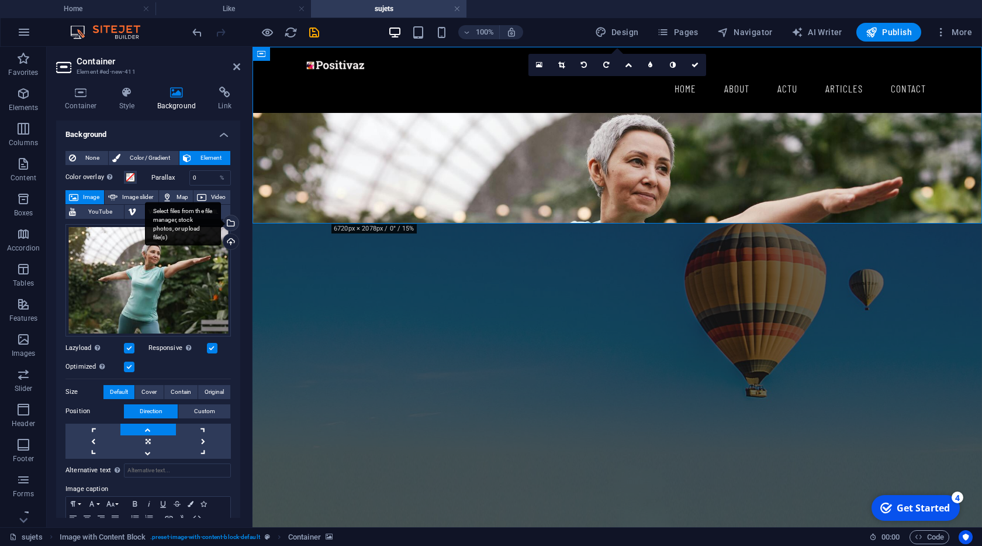
click at [230, 223] on div "Select files from the file manager, stock photos, or upload file(s)" at bounding box center [230, 224] width 18 height 18
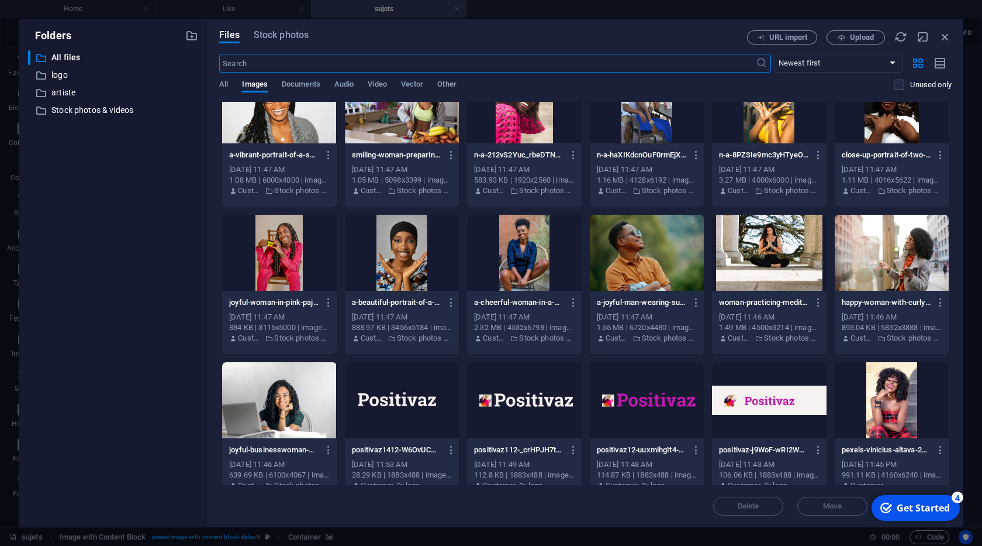
scroll to position [596, 0]
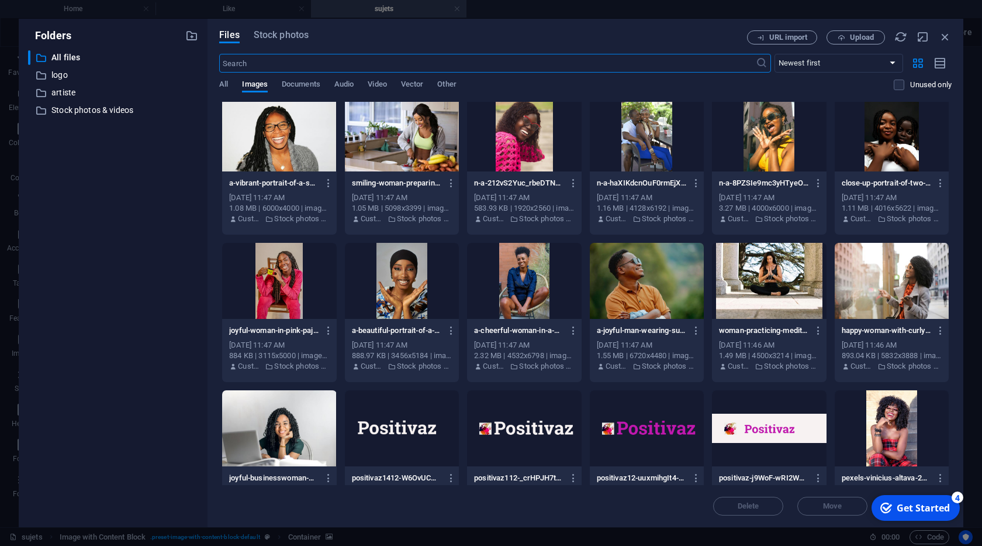
click at [520, 282] on div at bounding box center [524, 281] width 114 height 76
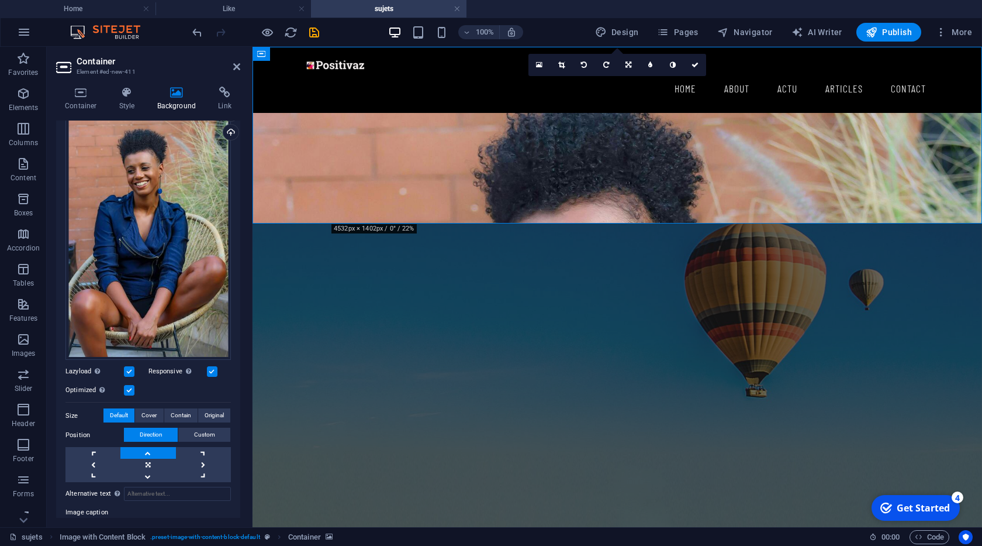
scroll to position [119, 0]
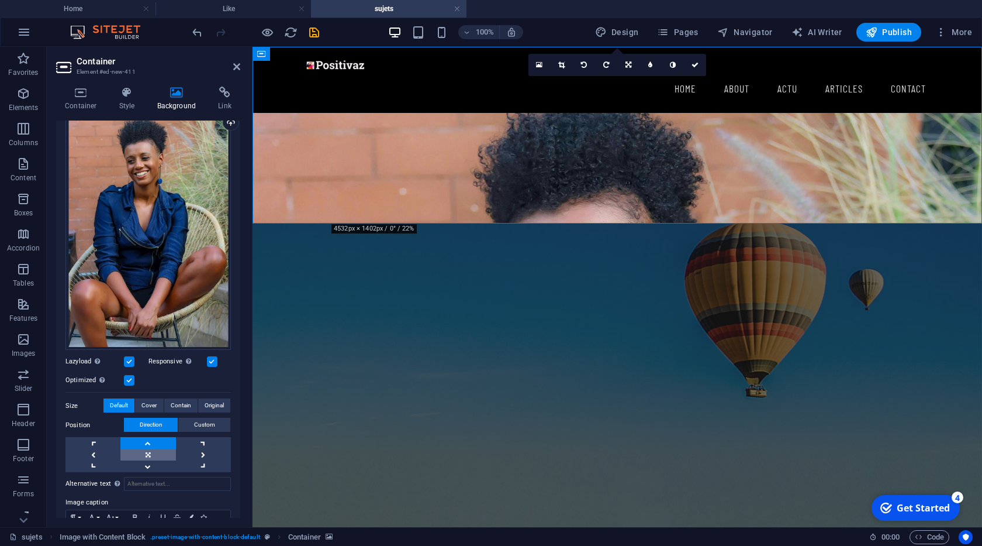
click at [149, 454] on link at bounding box center [147, 454] width 55 height 12
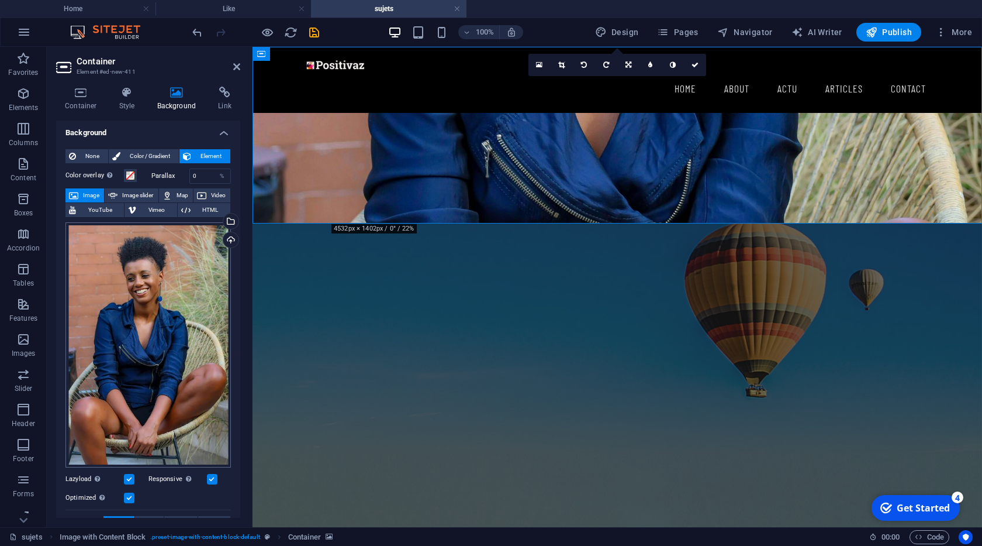
scroll to position [0, 0]
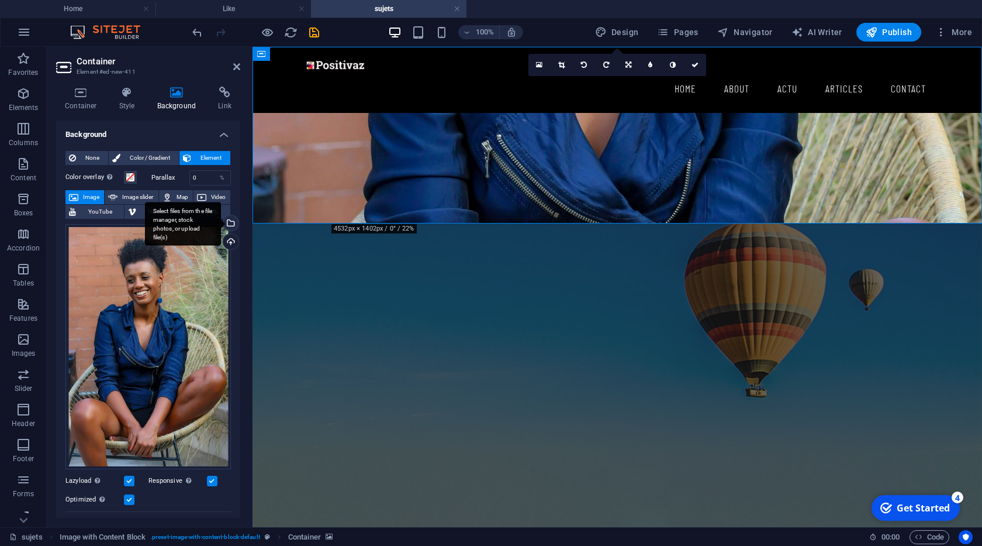
click at [233, 220] on div "Select files from the file manager, stock photos, or upload file(s)" at bounding box center [230, 224] width 18 height 18
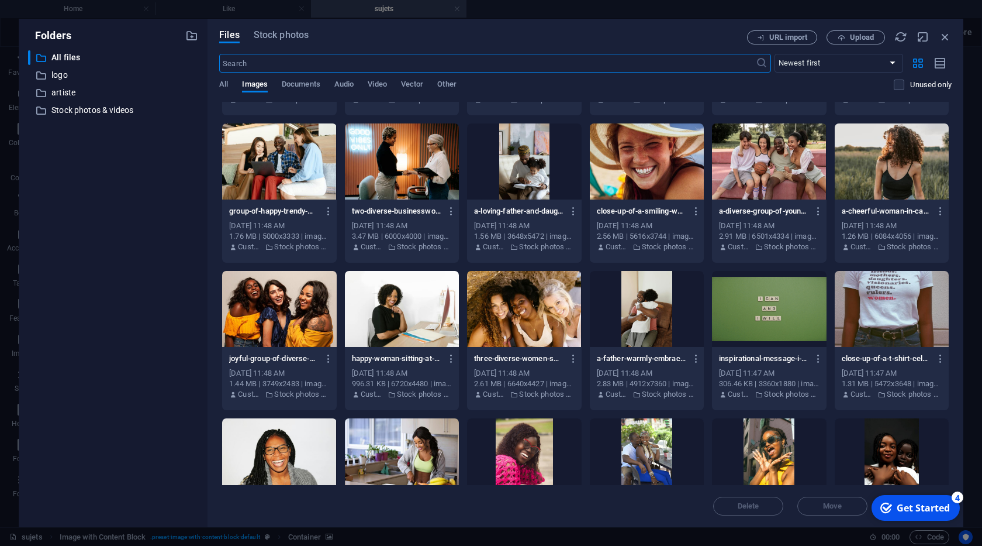
scroll to position [239, 0]
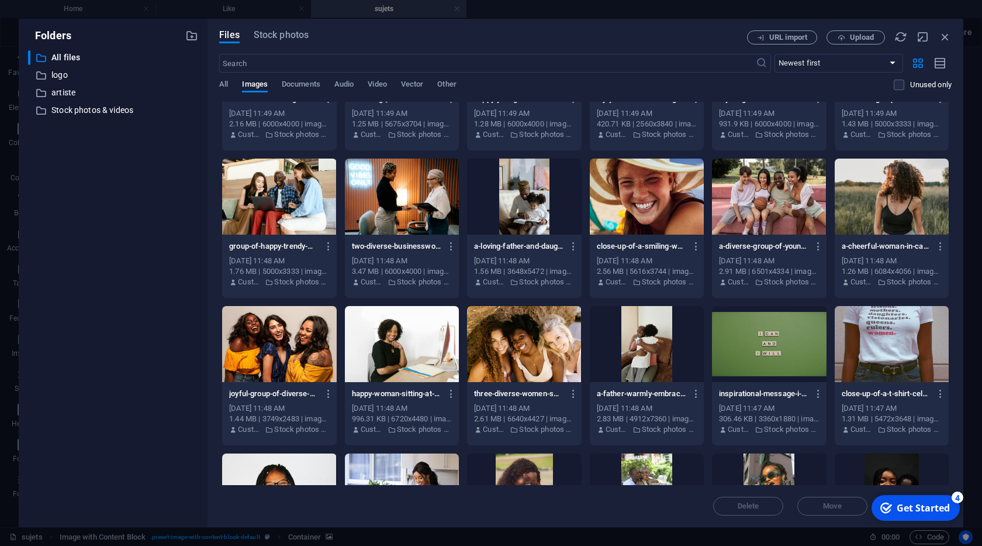
click at [893, 337] on div at bounding box center [892, 344] width 114 height 76
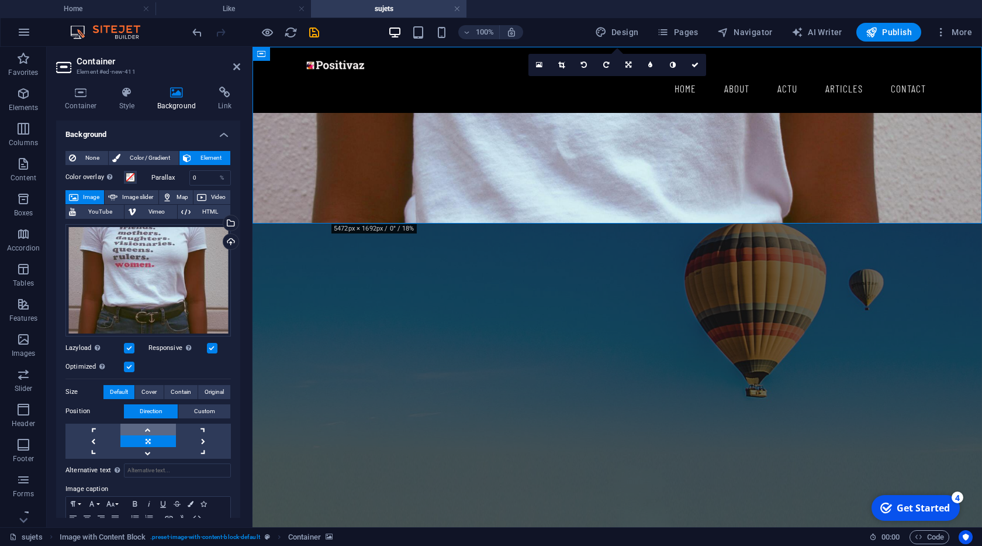
click at [151, 434] on link at bounding box center [147, 429] width 55 height 12
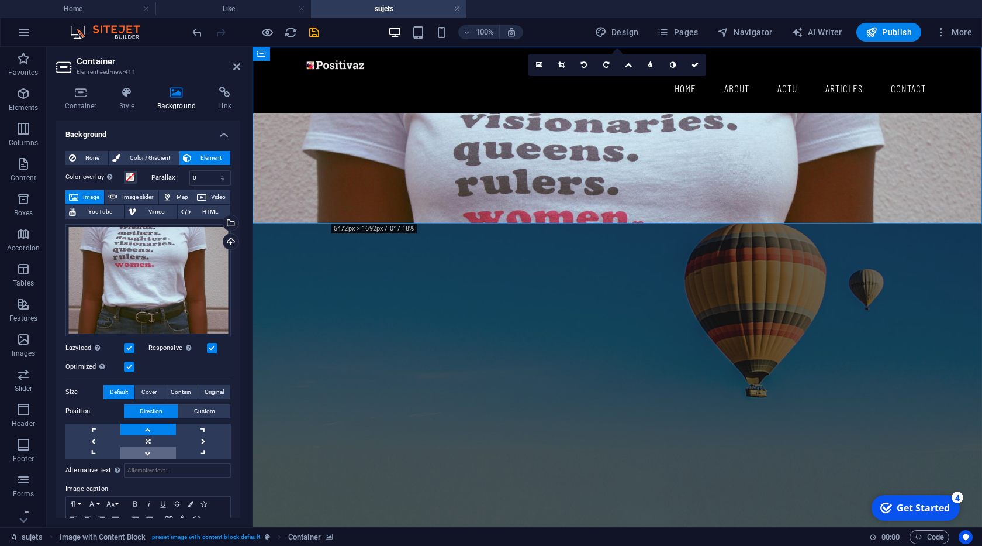
click at [151, 449] on link at bounding box center [147, 453] width 55 height 12
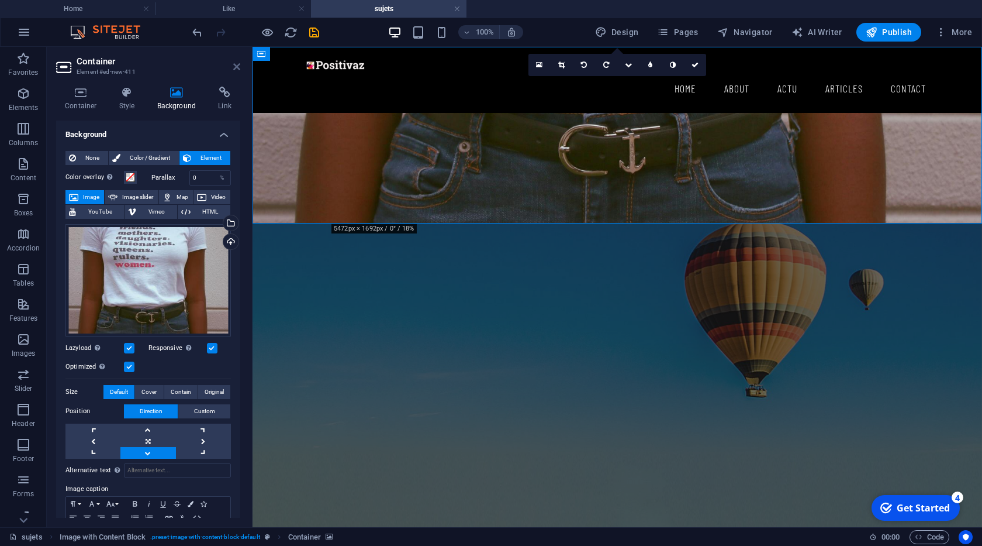
click at [236, 67] on icon at bounding box center [236, 66] width 7 height 9
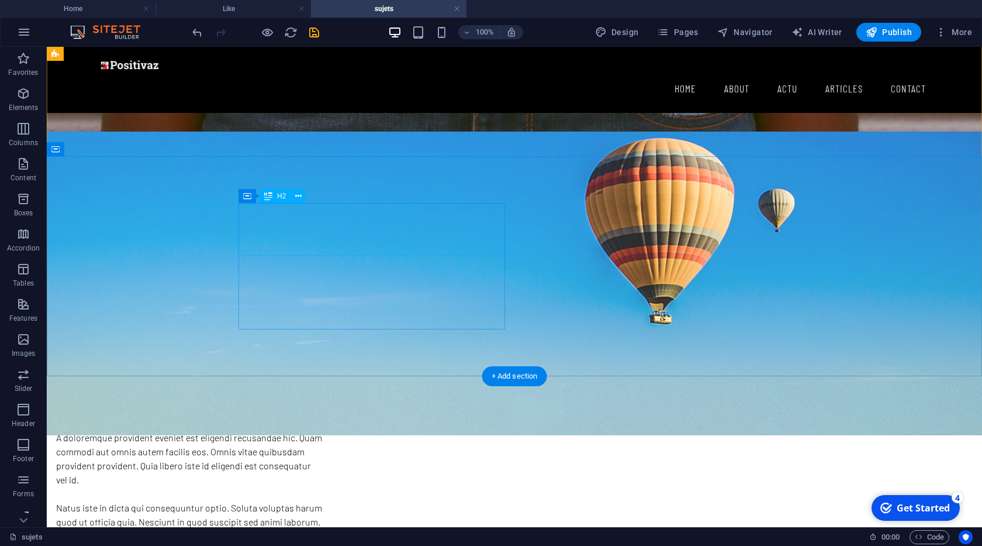
scroll to position [67, 0]
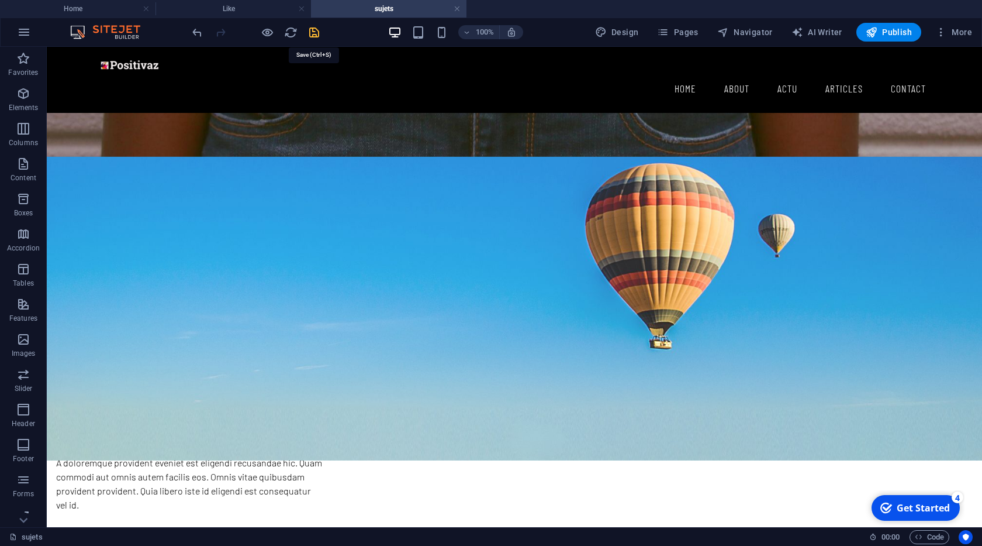
click at [312, 36] on icon "save" at bounding box center [314, 32] width 13 height 13
click at [323, 441] on div "Quo facere optio ut repellat ipsam sed. Culpa deleniti molestiae ex. A doloremq…" at bounding box center [189, 504] width 267 height 126
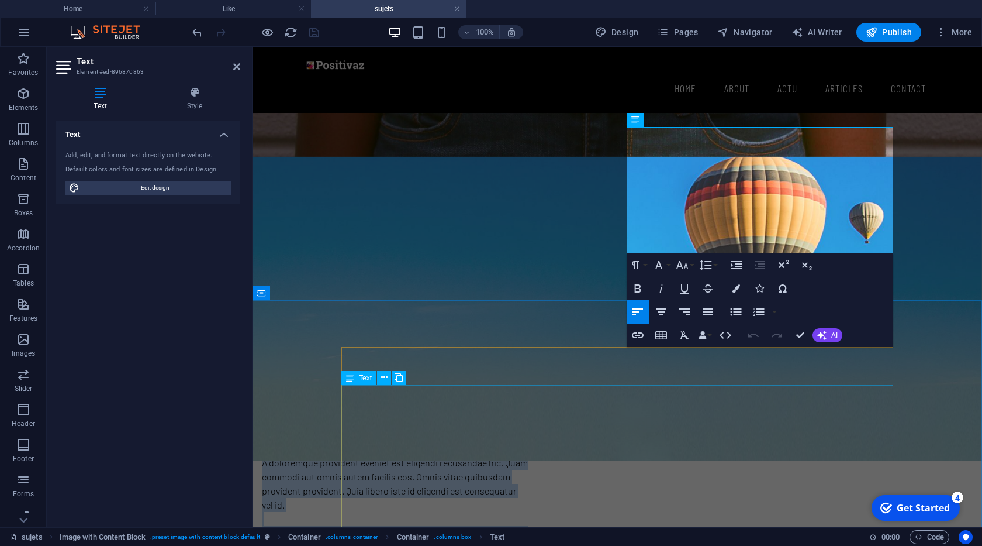
scroll to position [267, 0]
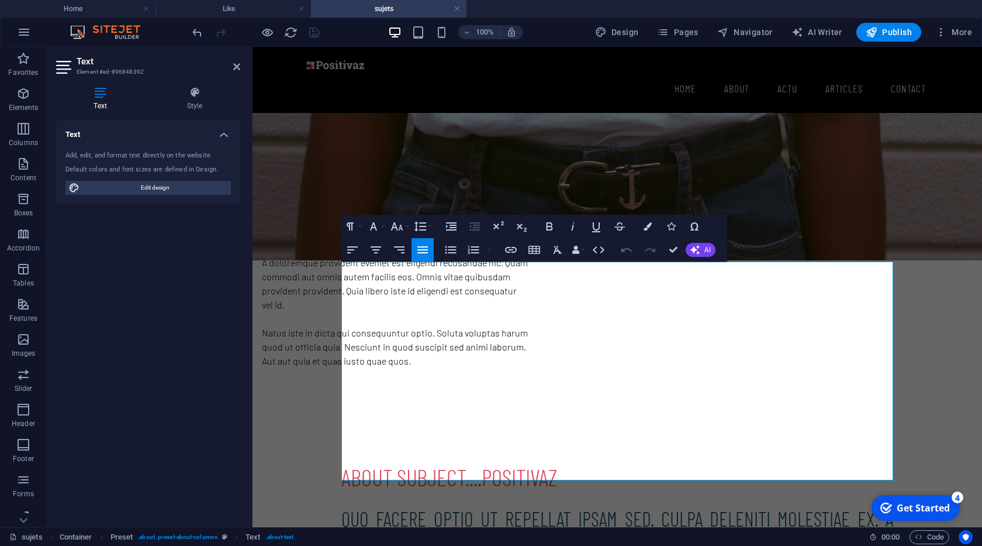
click at [622, 248] on icon "button" at bounding box center [627, 249] width 11 height 4
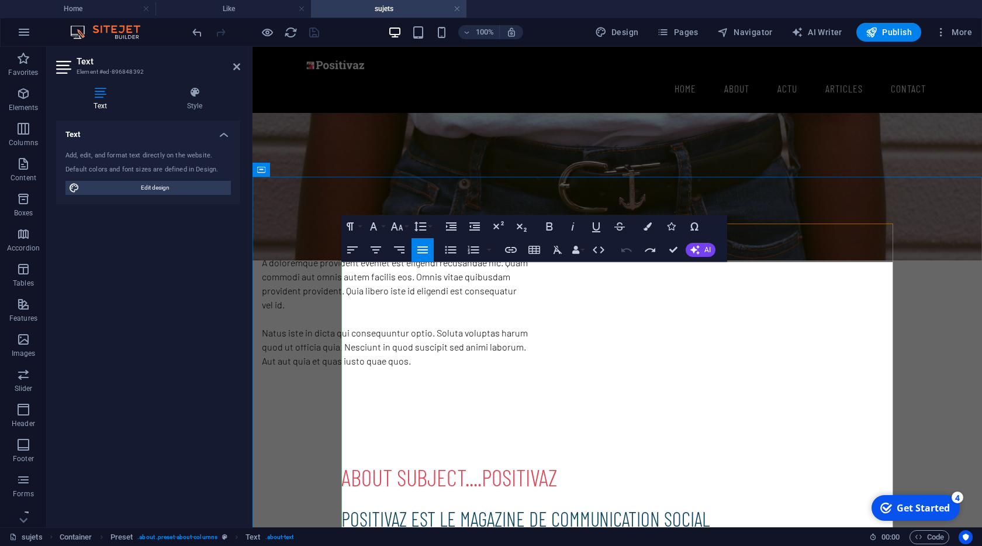
click at [600, 506] on h2 "positivaz est le magazine de communication social" at bounding box center [617, 519] width 552 height 26
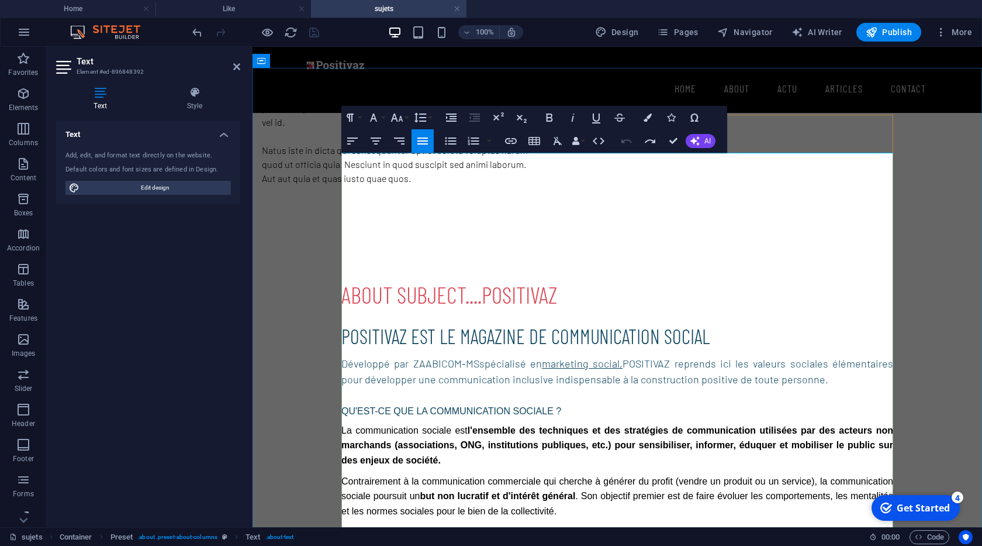
scroll to position [467, 0]
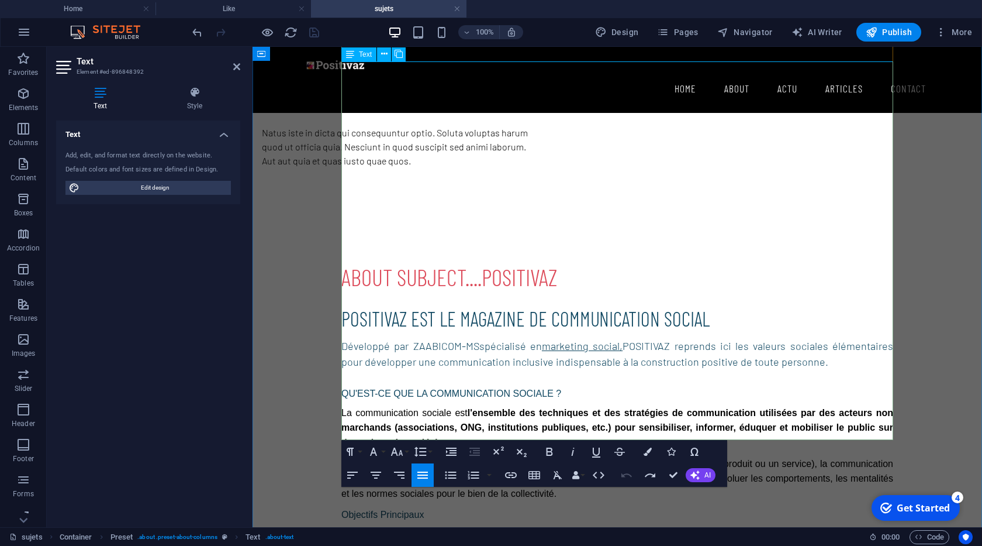
drag, startPoint x: 399, startPoint y: 432, endPoint x: 343, endPoint y: 158, distance: 279.3
click at [343, 306] on div "positivaz est le magazine de communication social Développé par ZAABICOM-MS spé…" at bounding box center [617, 493] width 552 height 374
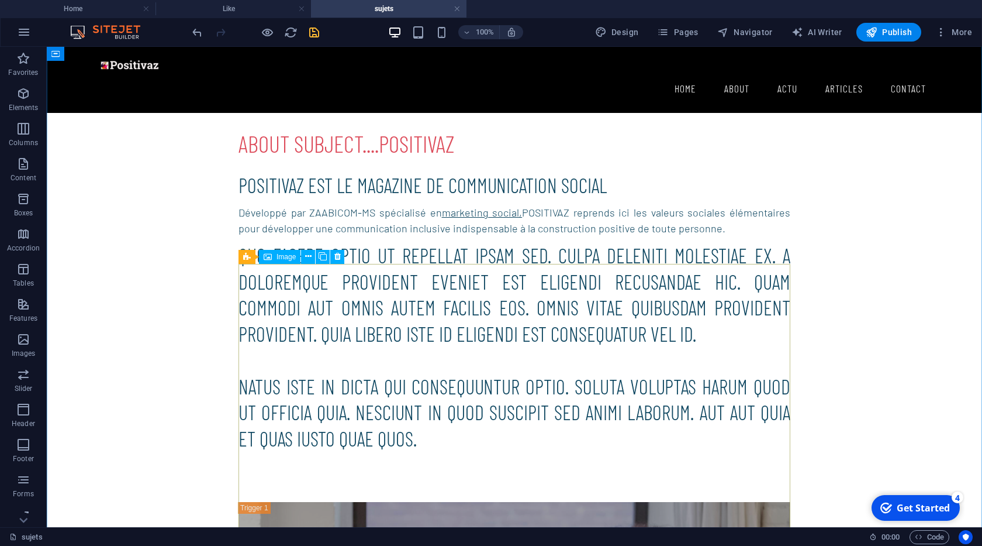
scroll to position [667, 0]
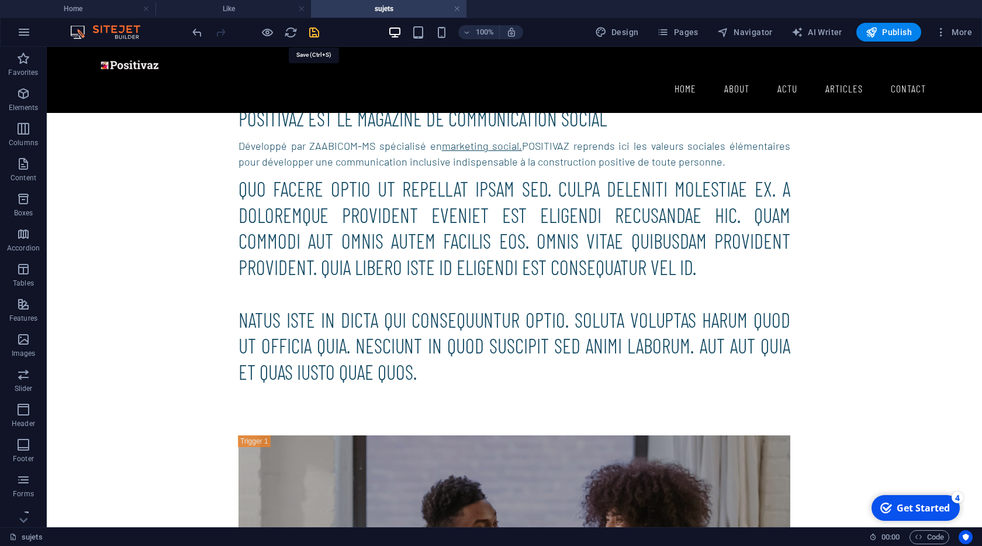
click at [319, 38] on icon "save" at bounding box center [314, 32] width 13 height 13
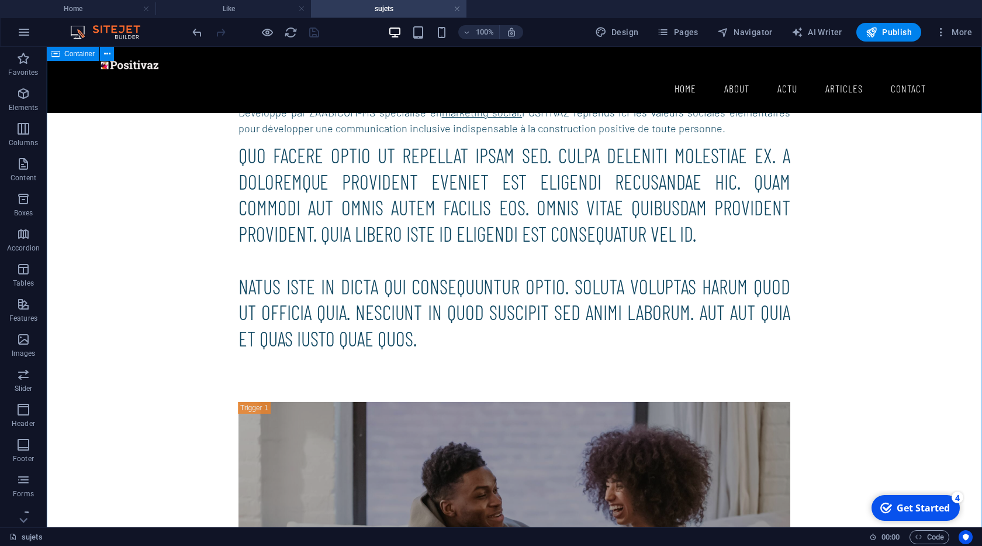
scroll to position [600, 0]
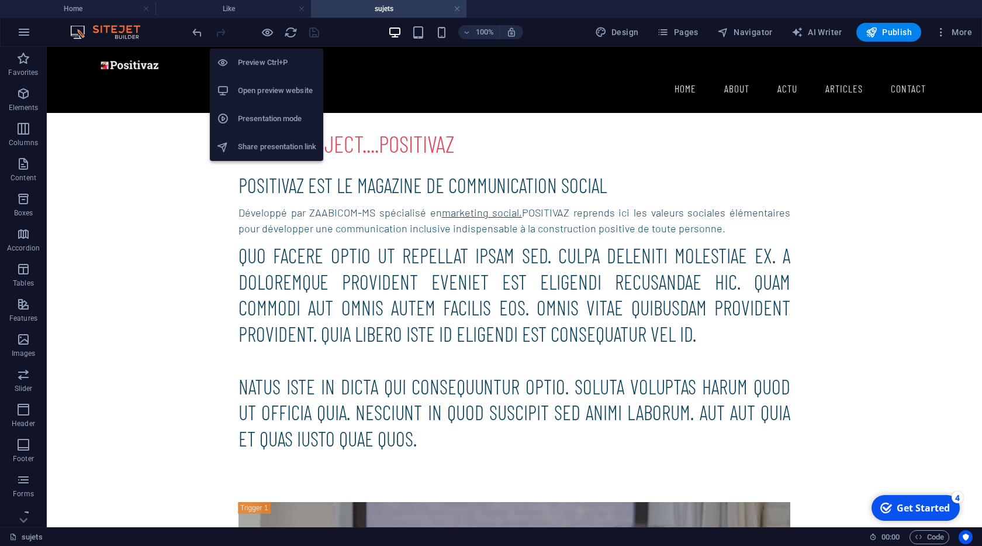
click at [274, 99] on li "Open preview website" at bounding box center [266, 91] width 113 height 28
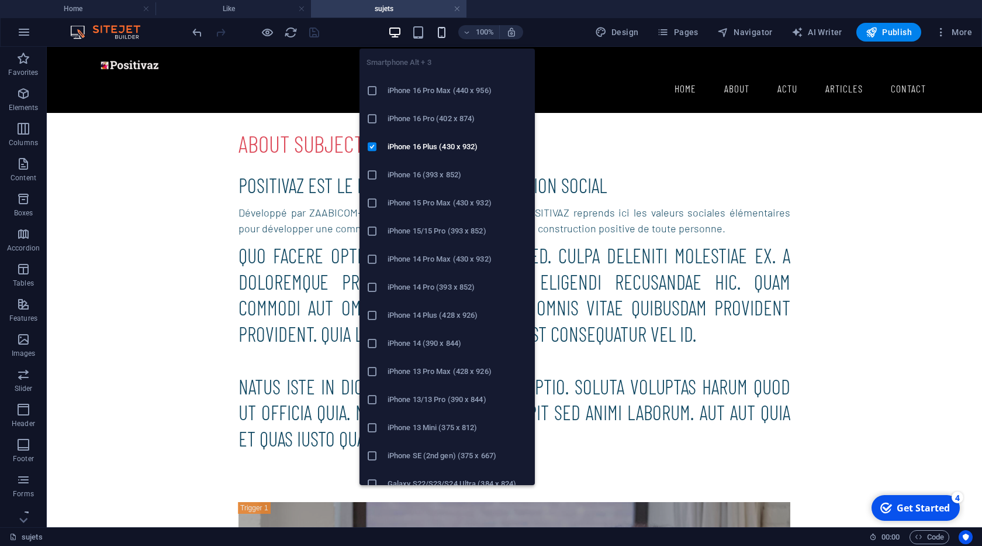
click at [443, 34] on icon "button" at bounding box center [441, 32] width 13 height 13
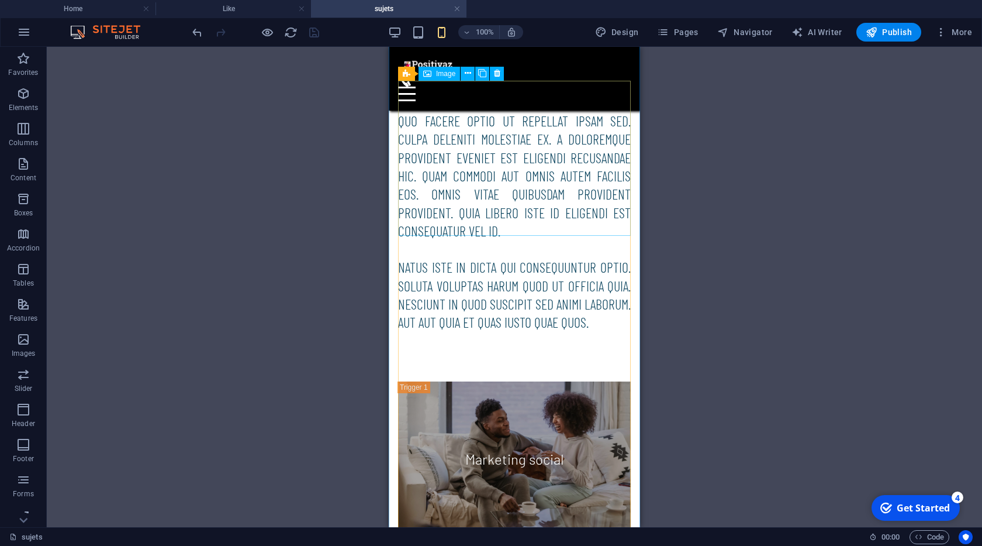
scroll to position [866, 0]
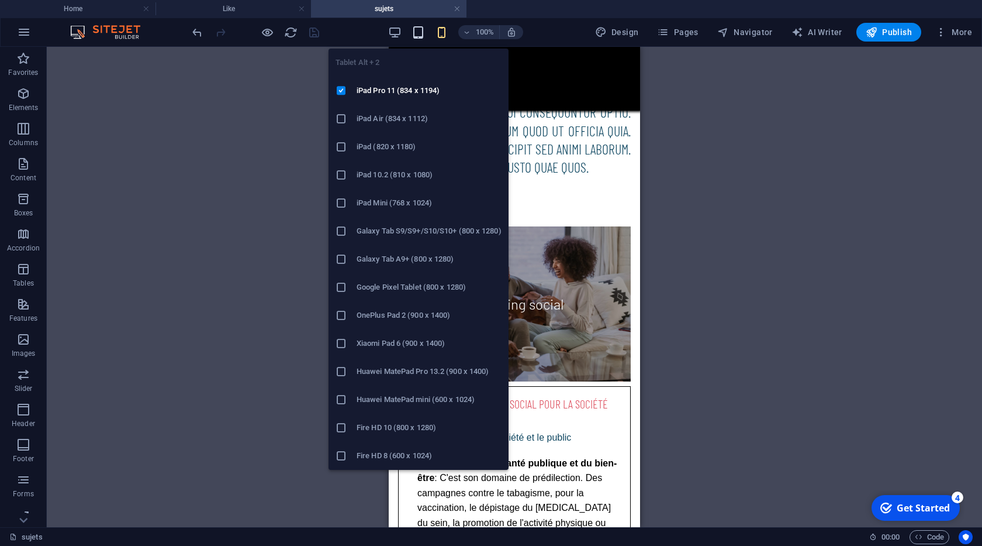
click at [413, 30] on span "button" at bounding box center [419, 32] width 14 height 13
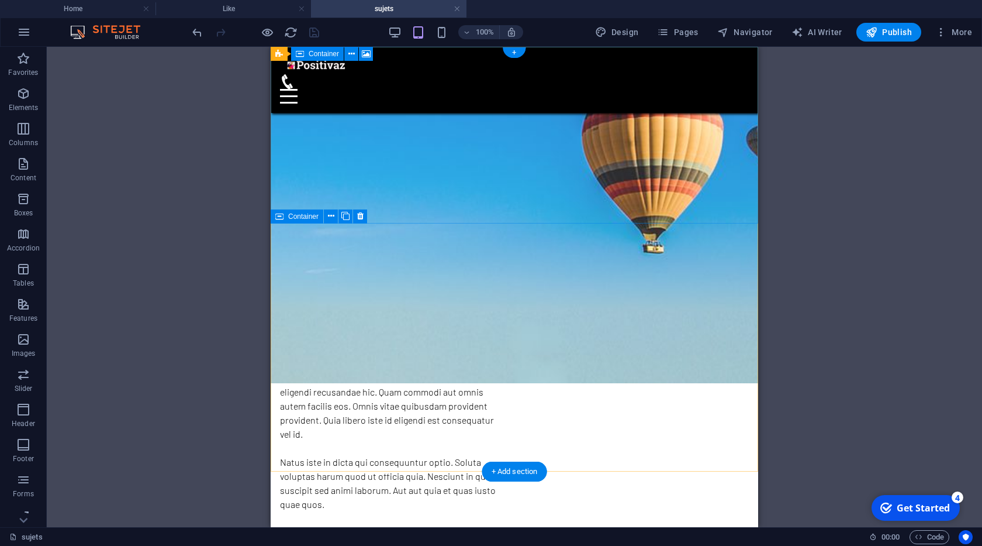
scroll to position [0, 0]
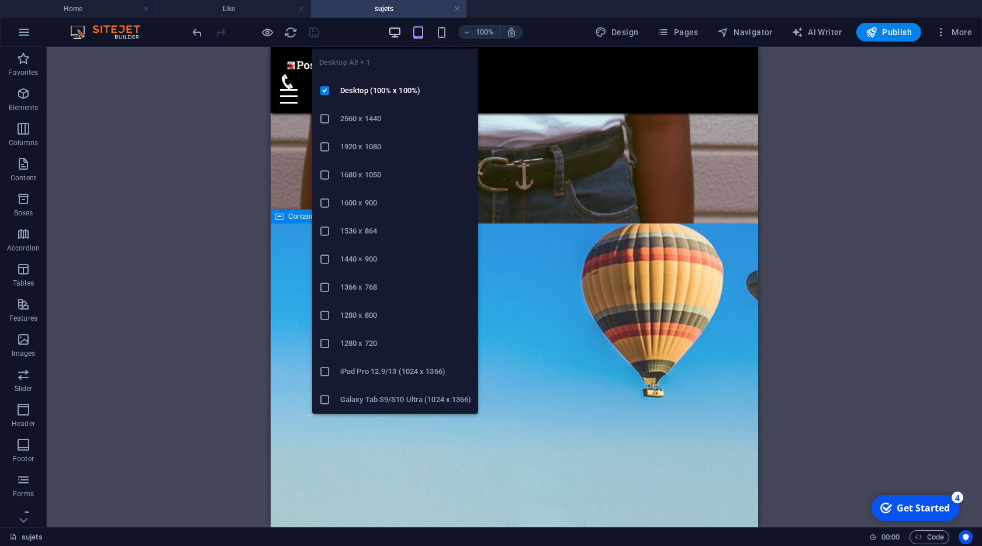
click at [398, 34] on icon "button" at bounding box center [394, 32] width 13 height 13
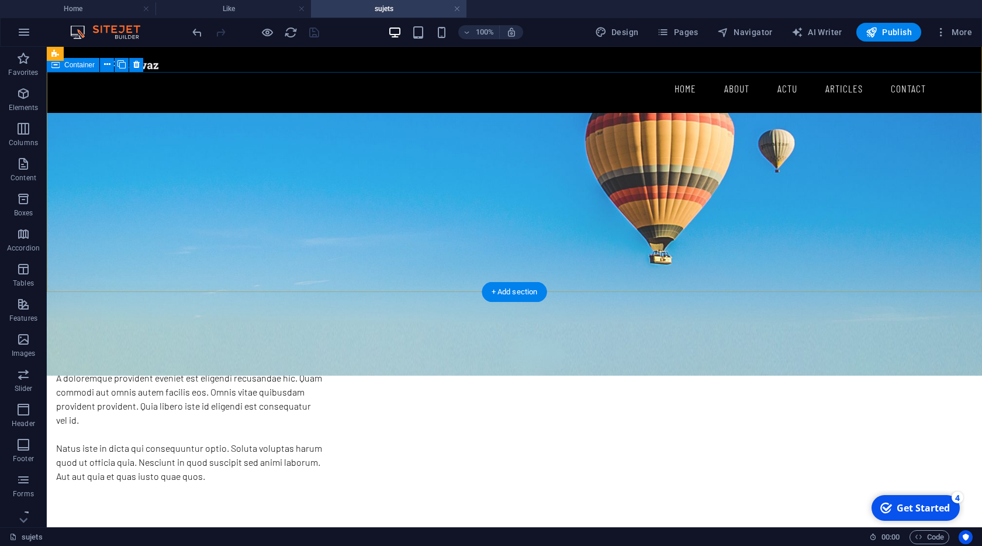
scroll to position [67, 0]
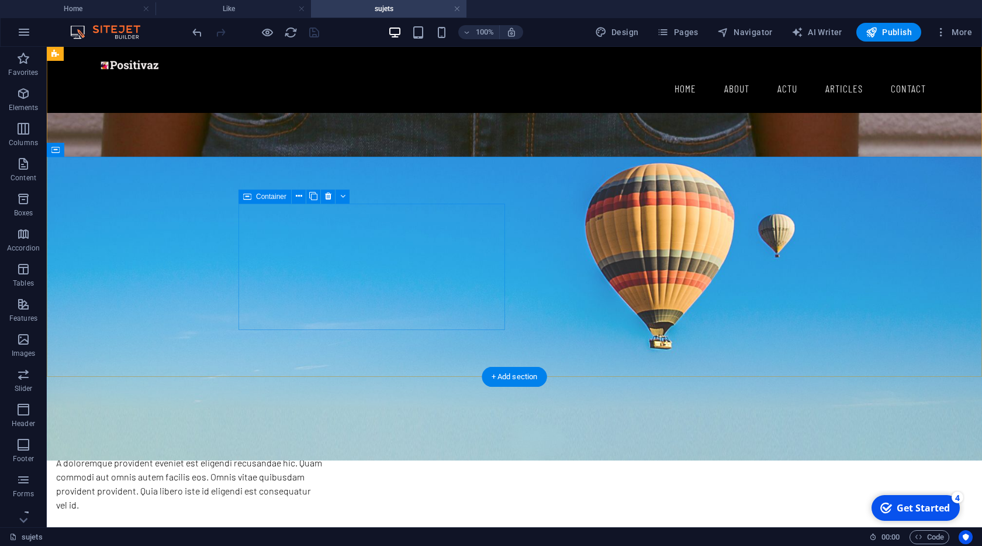
click at [323, 380] on div "Lorem ipsum dolor sit amet consectetur" at bounding box center [189, 406] width 267 height 52
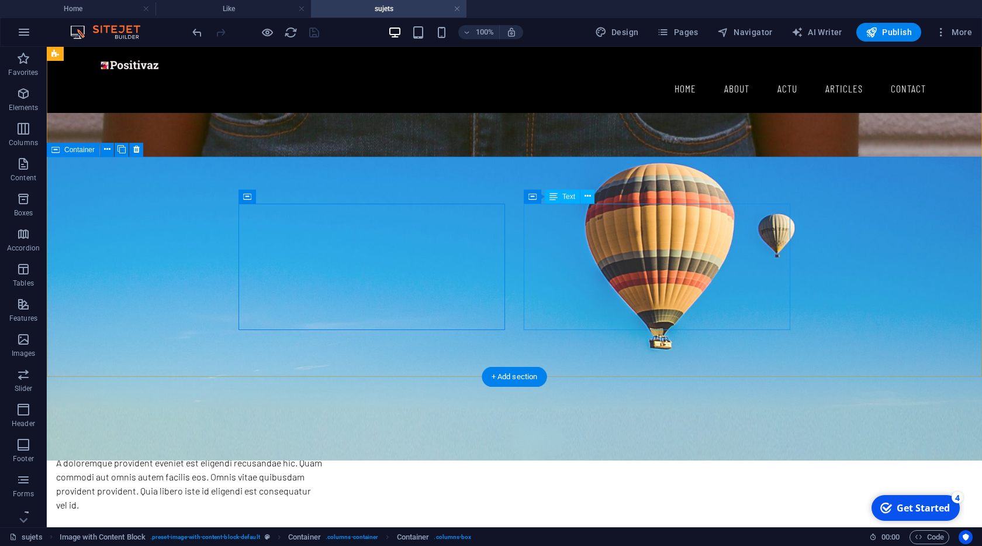
click at [323, 441] on div "Quo facere optio ut repellat ipsam sed. Culpa deleniti molestiae ex. A doloremq…" at bounding box center [189, 504] width 267 height 126
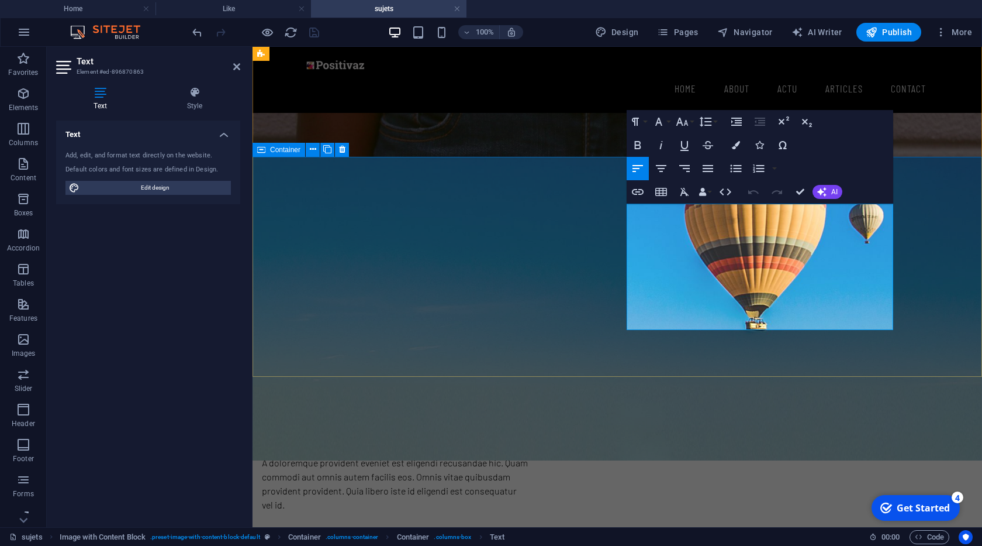
click at [529, 441] on p "Quo facere optio ut repellat ipsam sed. Culpa deleniti molestiae ex. A doloremq…" at bounding box center [395, 504] width 267 height 126
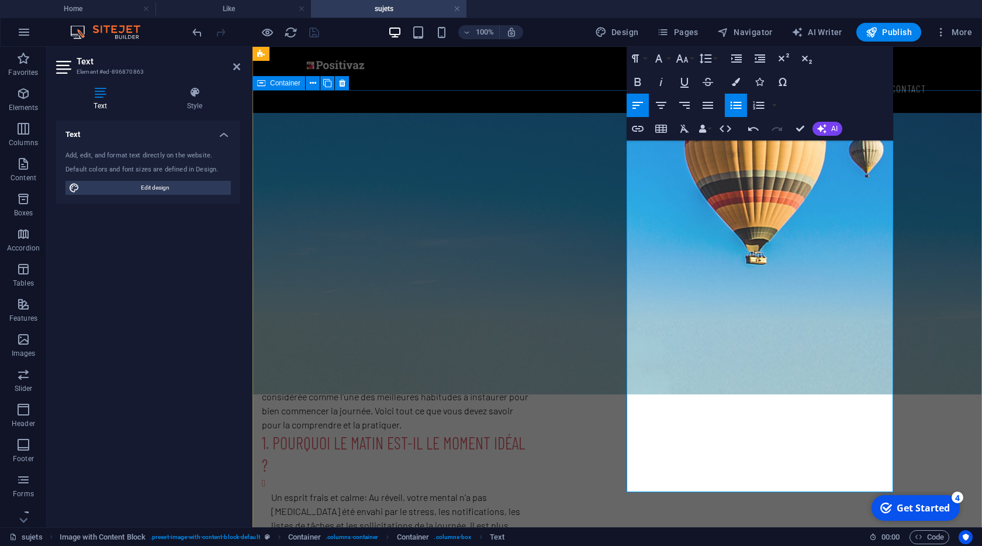
scroll to position [200, 0]
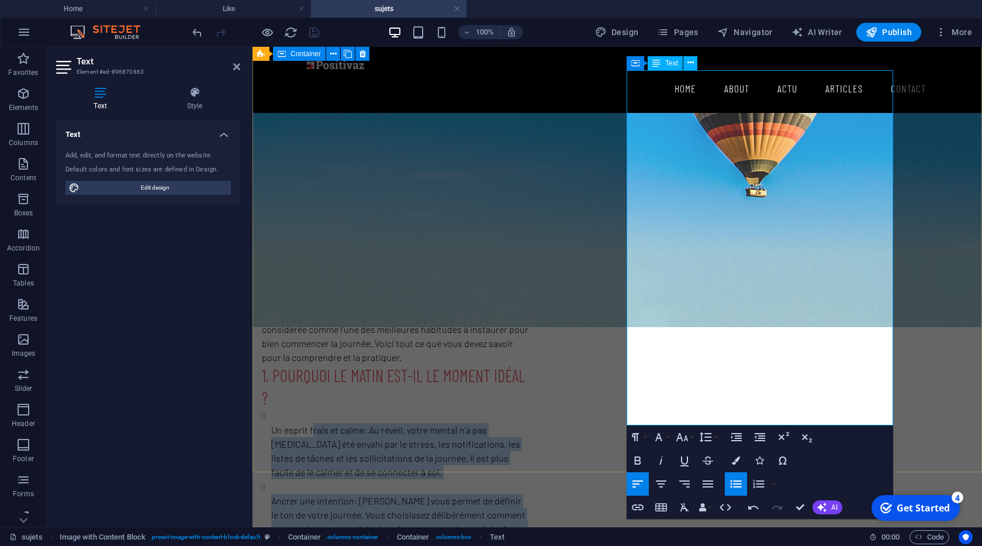
drag, startPoint x: 678, startPoint y: 195, endPoint x: 687, endPoint y: 394, distance: 199.6
click at [529, 408] on ul "Un esprit frais et calme : Au réveil, votre mental n'a pas [MEDICAL_DATA] été e…" at bounding box center [395, 535] width 267 height 255
click at [732, 476] on button "Unordered List" at bounding box center [736, 483] width 22 height 23
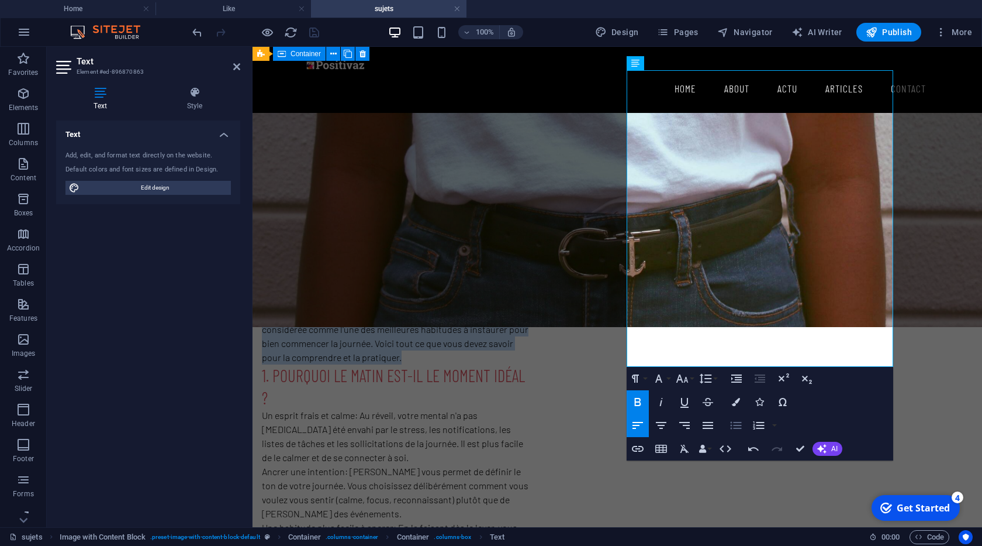
click at [733, 429] on icon "button" at bounding box center [736, 425] width 14 height 14
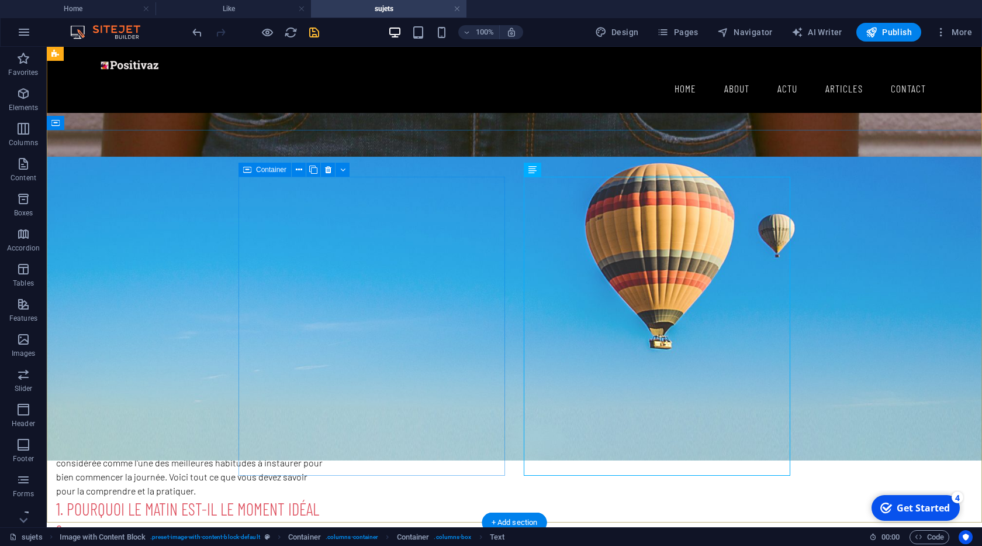
scroll to position [133, 0]
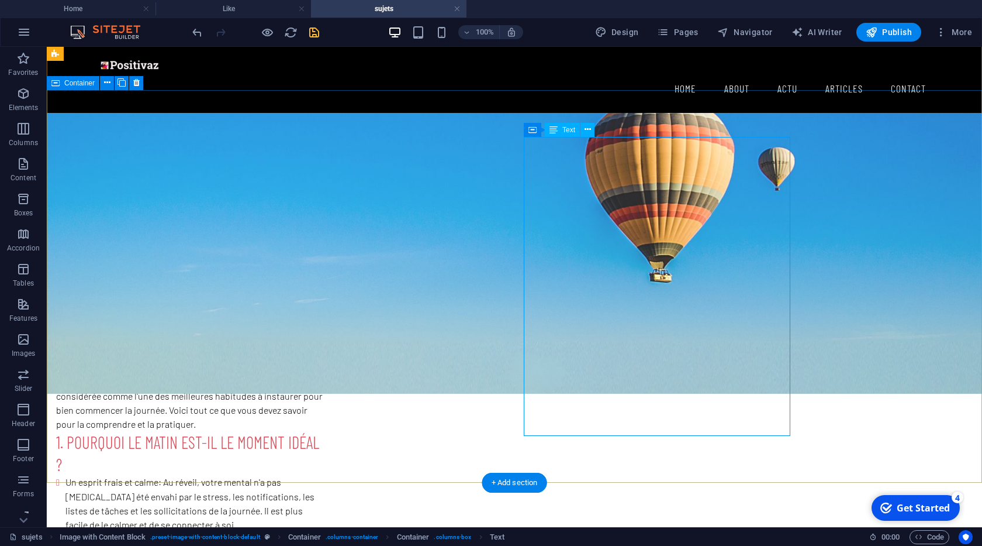
click at [323, 375] on div "La méditation matinale est une pratique puissante, souvent considérée comme l'u…" at bounding box center [189, 524] width 267 height 299
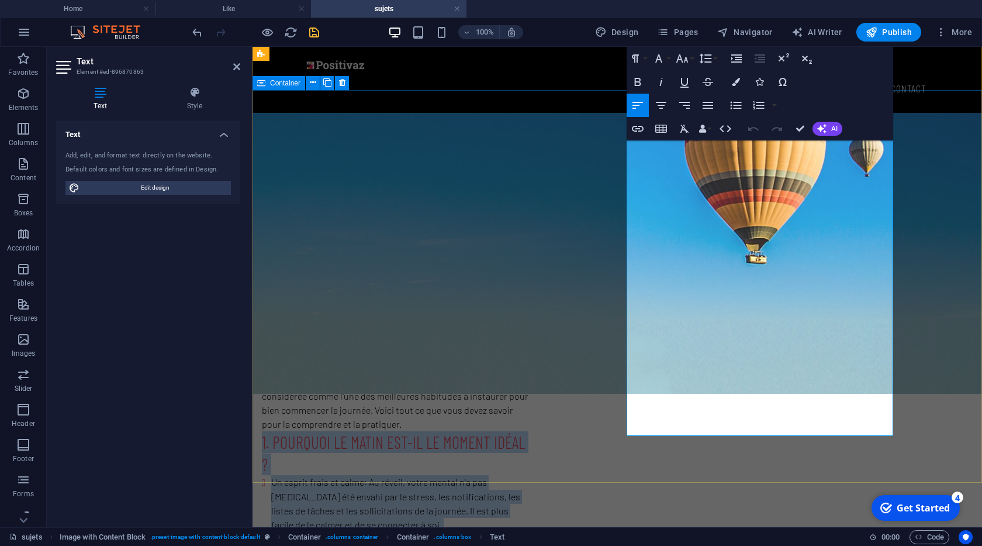
drag, startPoint x: 830, startPoint y: 425, endPoint x: 627, endPoint y: 209, distance: 297.0
click at [529, 375] on div "La méditation matinale est une pratique puissante, souvent considérée comme l'u…" at bounding box center [395, 524] width 267 height 299
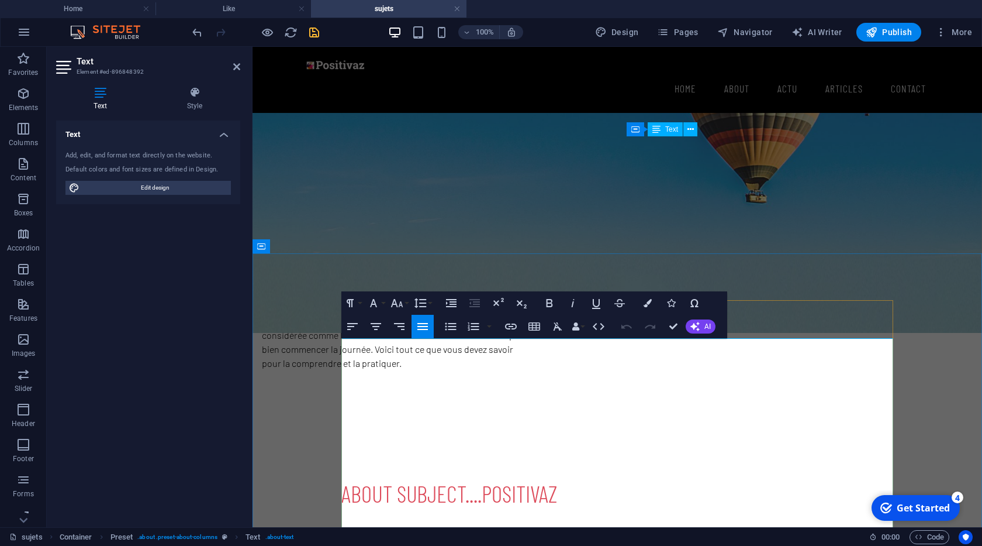
scroll to position [267, 0]
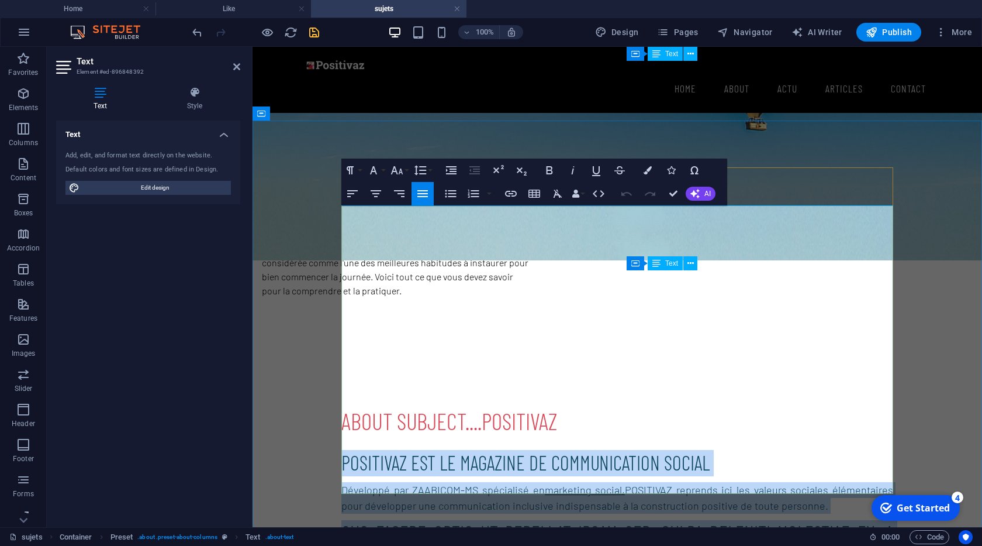
drag, startPoint x: 525, startPoint y: 485, endPoint x: 344, endPoint y: 220, distance: 321.1
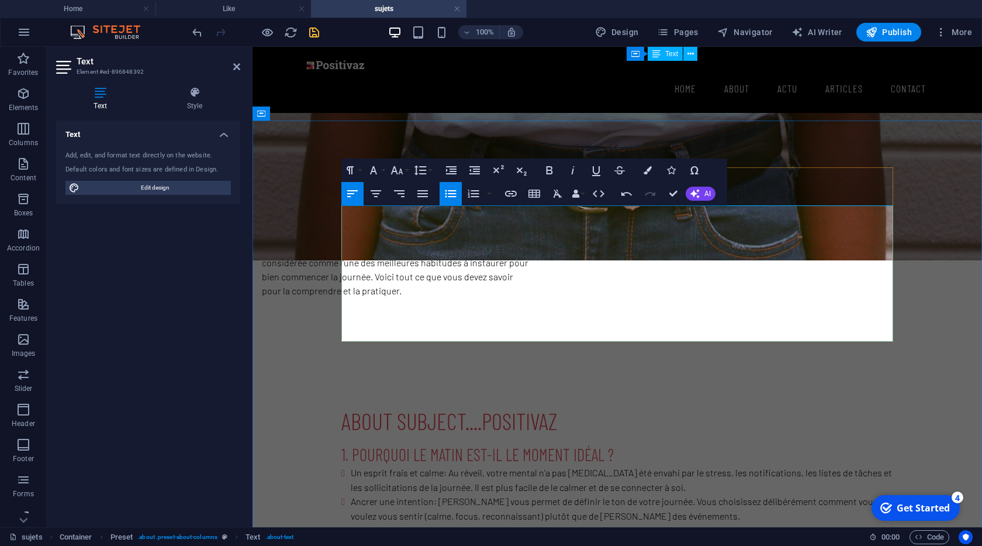
click at [622, 443] on h3 "1. Pourquoi le matin est-il le moment idéal ?" at bounding box center [617, 454] width 552 height 22
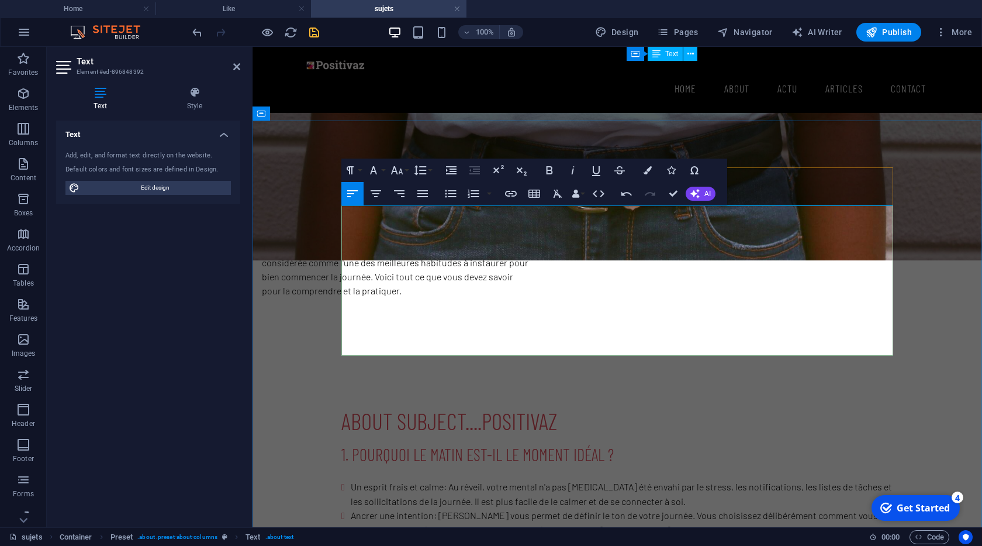
click at [413, 479] on li "Un esprit frais et calme : Au réveil, votre mental n'a pas encore été envahi pa…" at bounding box center [622, 493] width 543 height 29
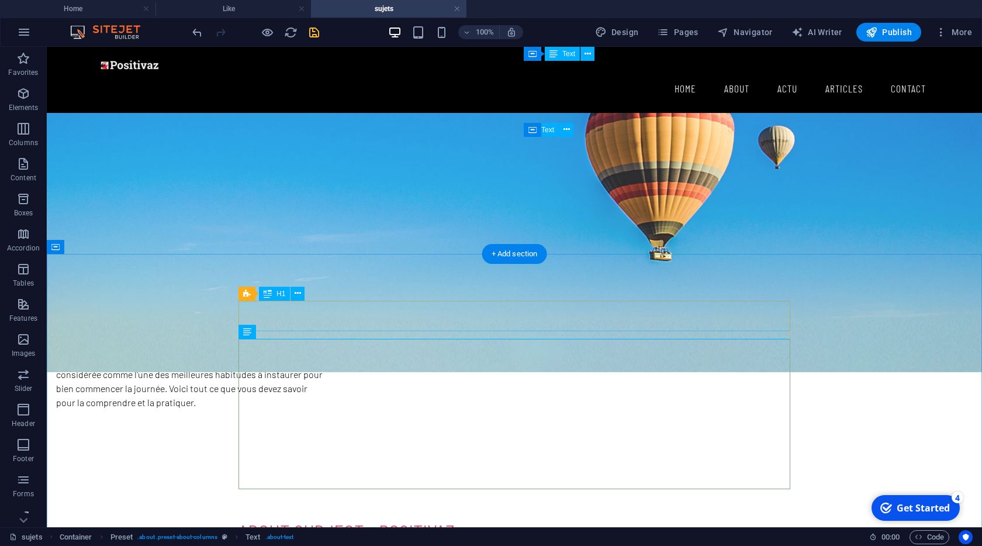
scroll to position [133, 0]
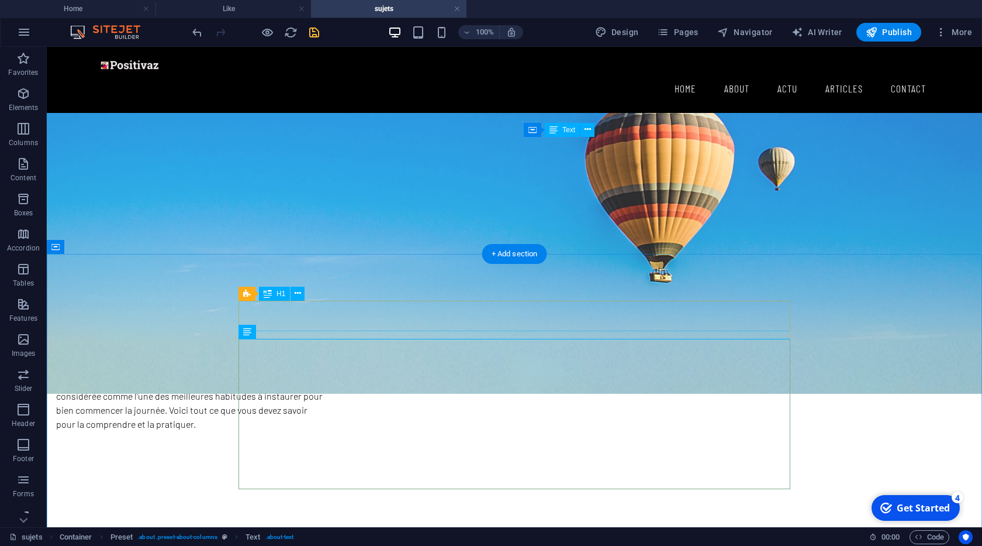
click at [429, 540] on span "positivaz" at bounding box center [417, 554] width 76 height 28
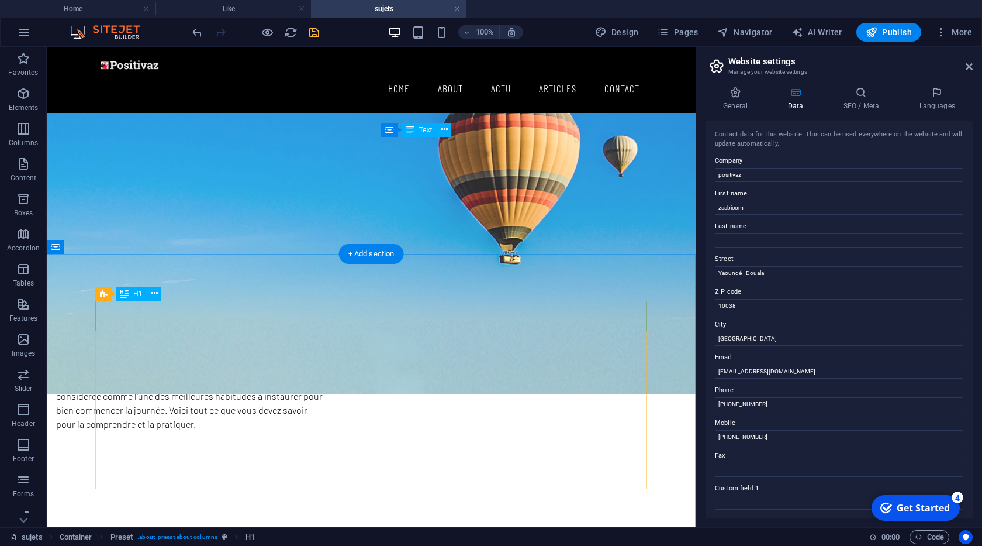
click at [148, 538] on div "About subject.... positivaz" at bounding box center [371, 553] width 552 height 30
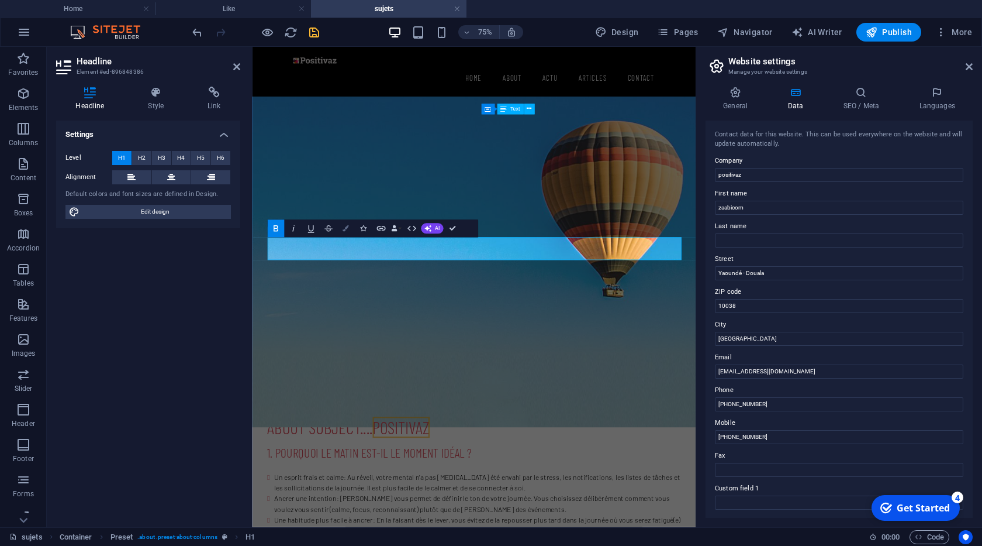
click at [349, 229] on icon "button" at bounding box center [346, 228] width 6 height 6
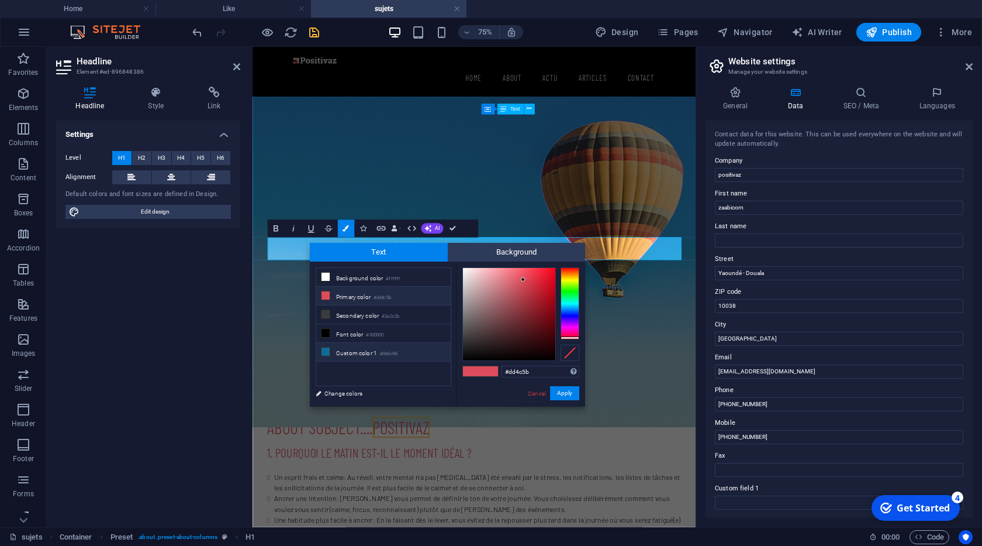
click at [365, 346] on li "Custom color 1 #0e6c96" at bounding box center [383, 352] width 134 height 19
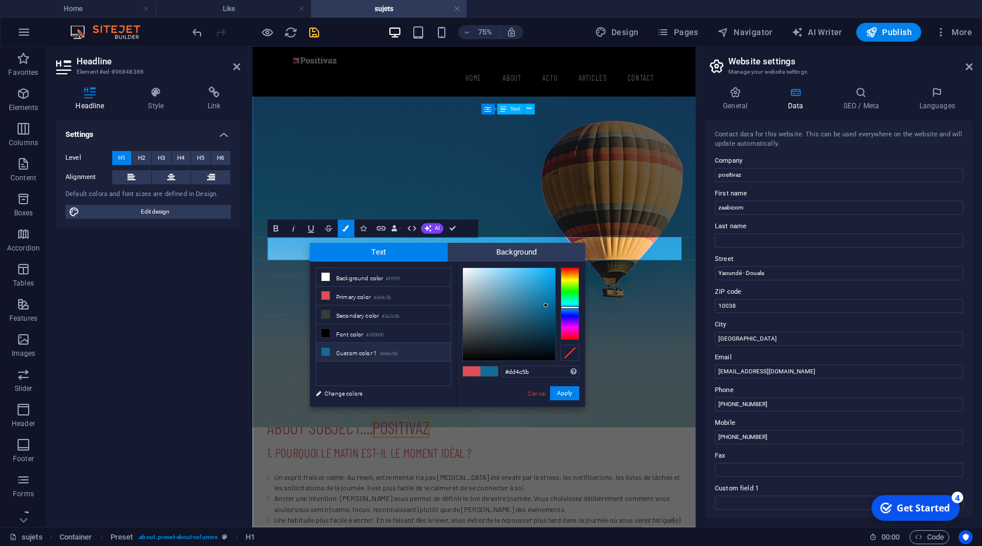
type input "#0e6c96"
click at [565, 396] on button "Apply" at bounding box center [564, 393] width 29 height 14
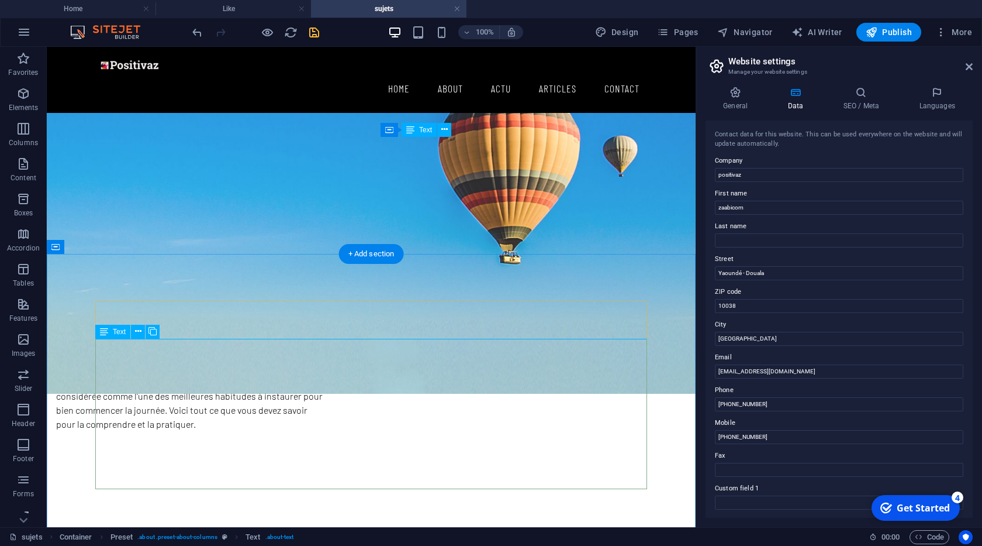
scroll to position [200, 0]
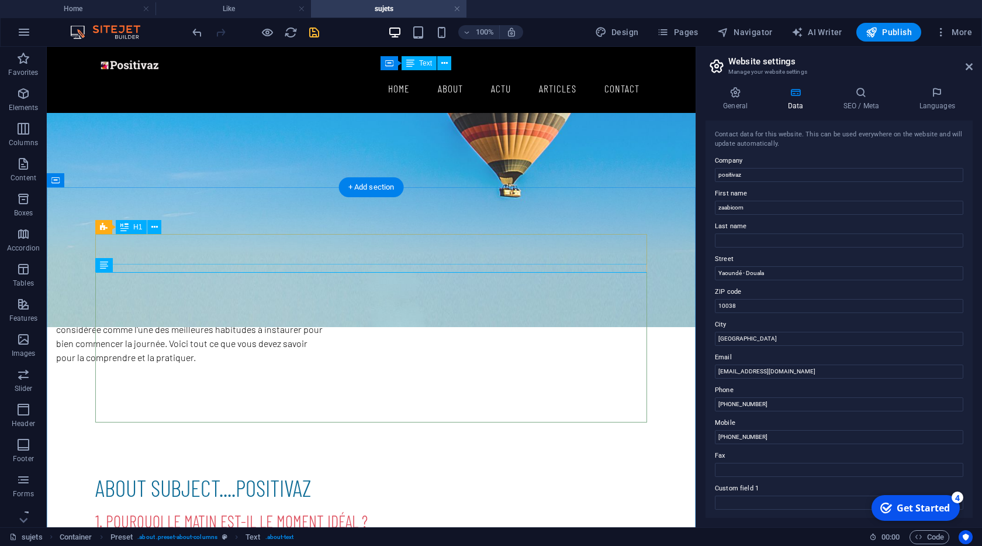
click at [189, 472] on div "About subject.... positivaz" at bounding box center [371, 487] width 552 height 30
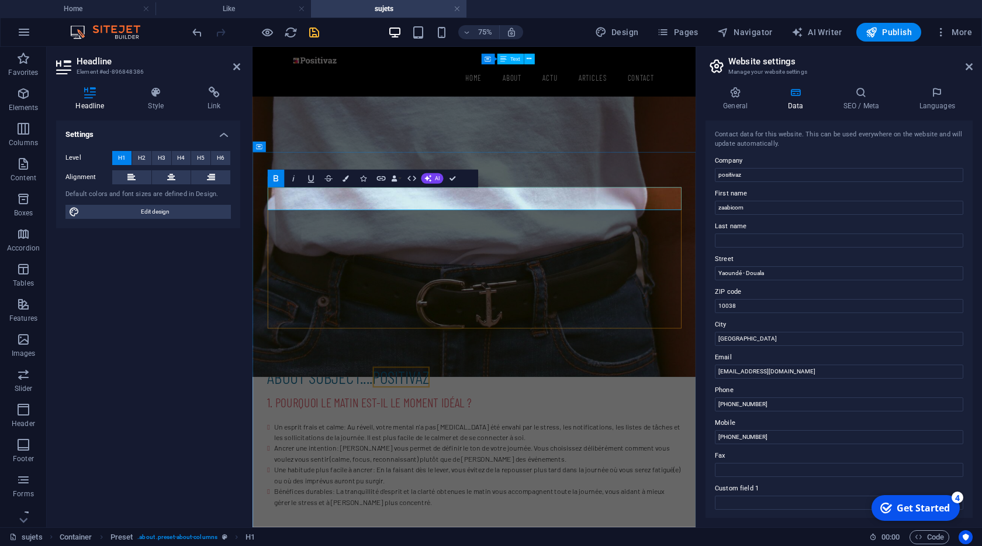
click at [365, 473] on strong "About subject...." at bounding box center [342, 487] width 140 height 28
drag, startPoint x: 454, startPoint y: 174, endPoint x: 399, endPoint y: 185, distance: 56.0
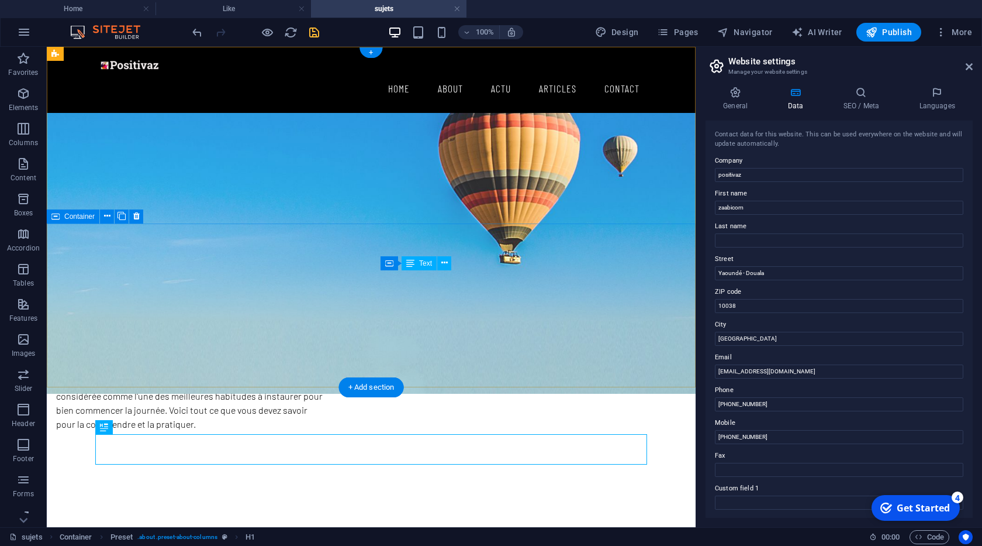
scroll to position [0, 0]
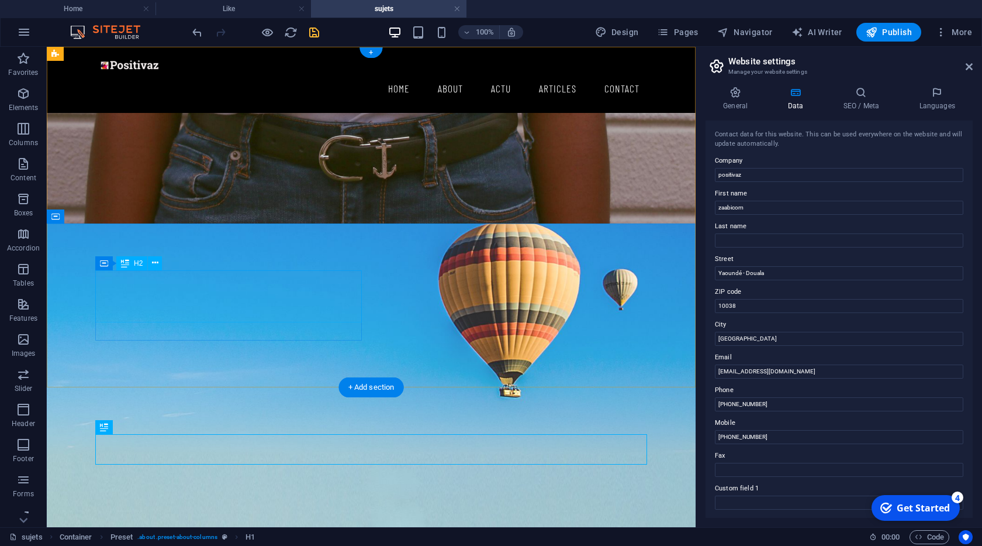
click at [196, 447] on div "Lorem ipsum dolor sit amet consectetur" at bounding box center [189, 473] width 267 height 52
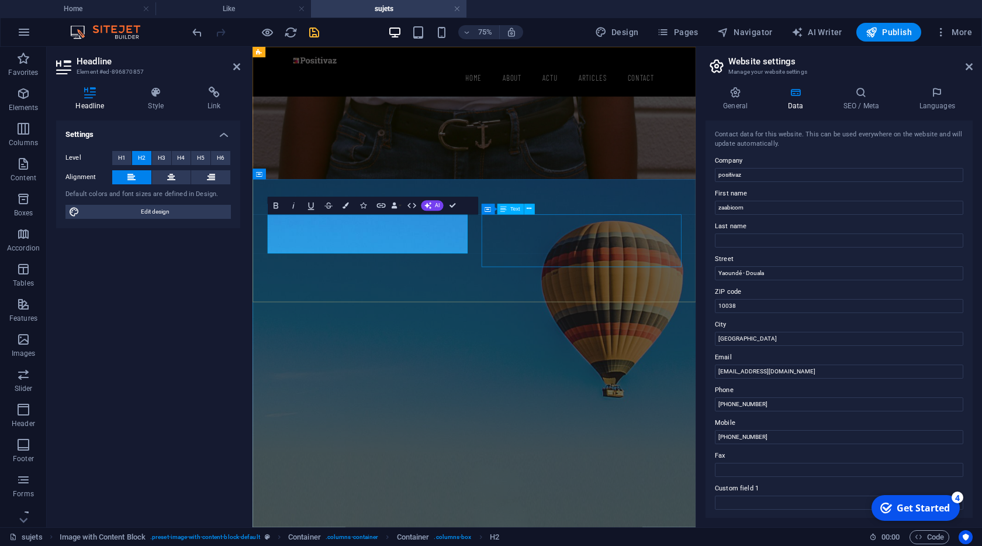
click at [529, 508] on div "La méditation matinale est une pratique puissante, souvent considérée comme l'u…" at bounding box center [395, 543] width 267 height 70
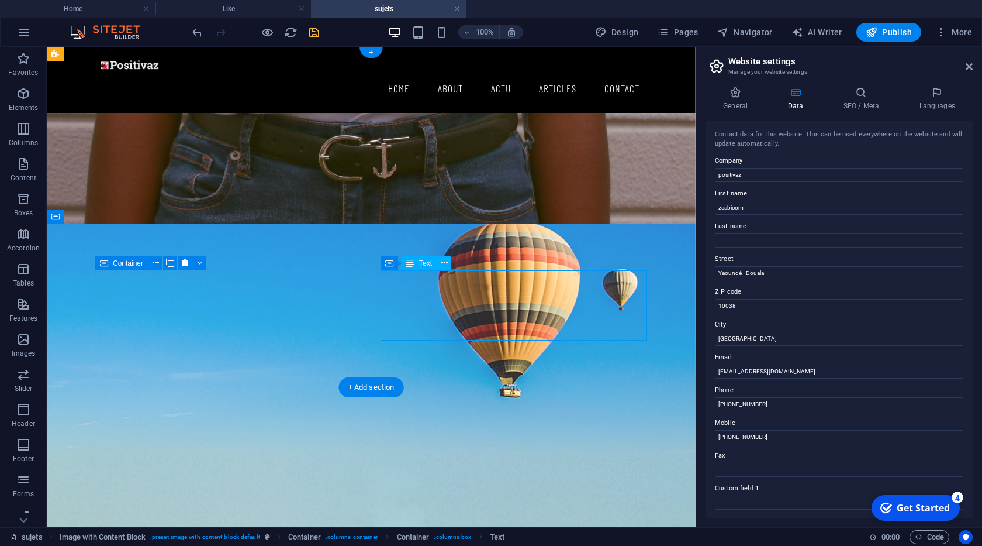
click at [323, 508] on div "La méditation matinale est une pratique puissante, souvent considérée comme l'u…" at bounding box center [189, 543] width 267 height 70
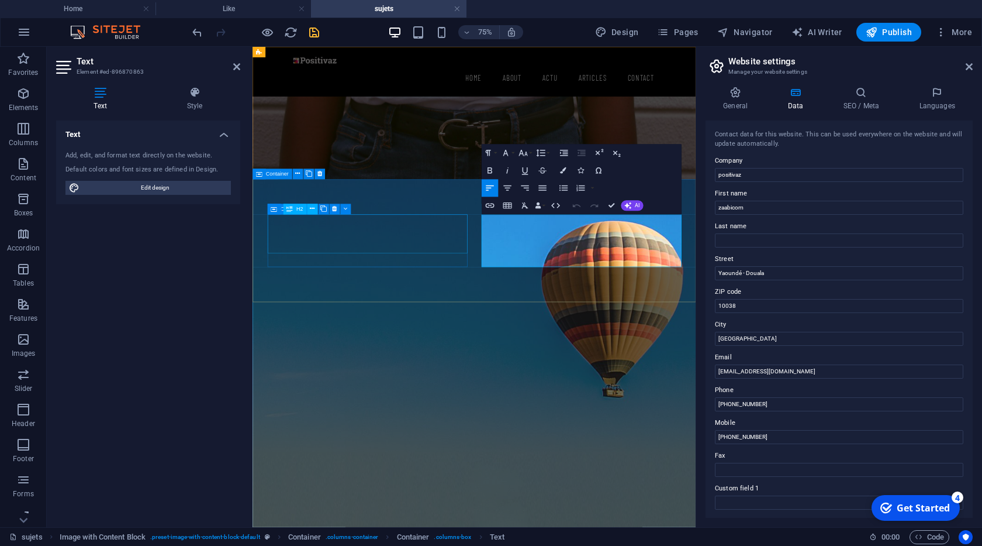
click at [372, 447] on div "Lorem ipsum dolor sit amet consectetur" at bounding box center [395, 473] width 267 height 52
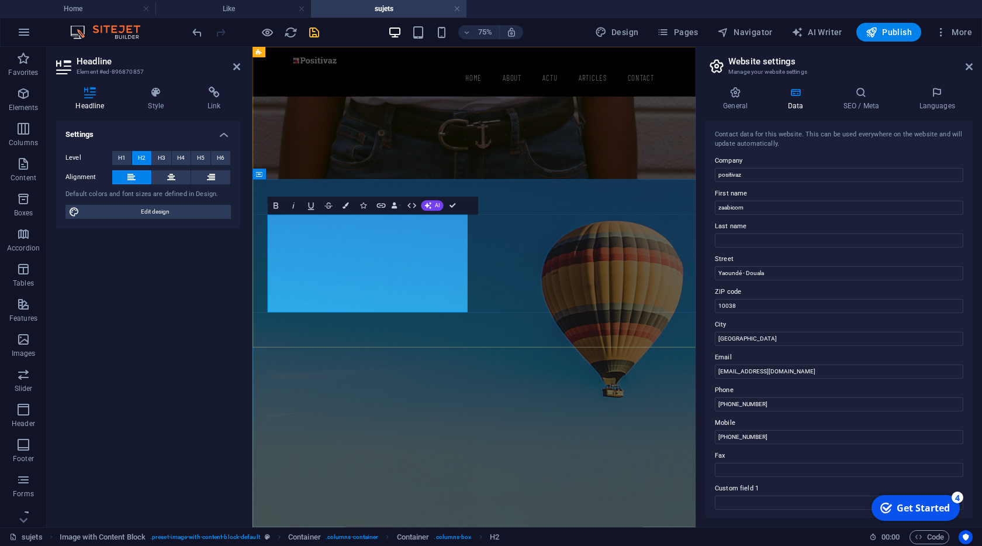
click at [351, 447] on h2 "la méditation matinale est un cadeau que vous vous faites pour démarrer la jour…" at bounding box center [395, 512] width 267 height 131
drag, startPoint x: 455, startPoint y: 203, endPoint x: 419, endPoint y: 237, distance: 49.6
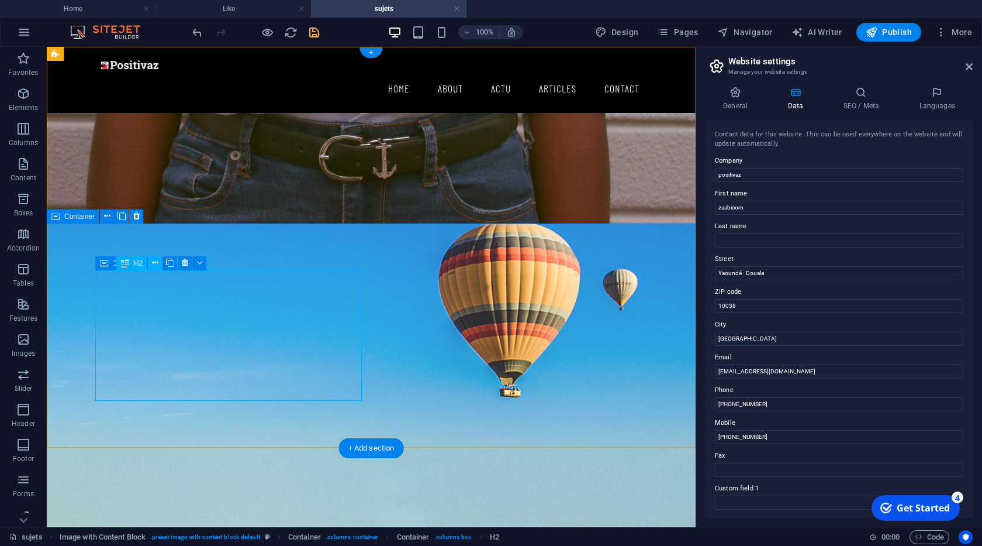
click at [251, 447] on div "la méditation matinale est un cadeau que vous vous faites pour démarrer la jour…" at bounding box center [189, 512] width 267 height 131
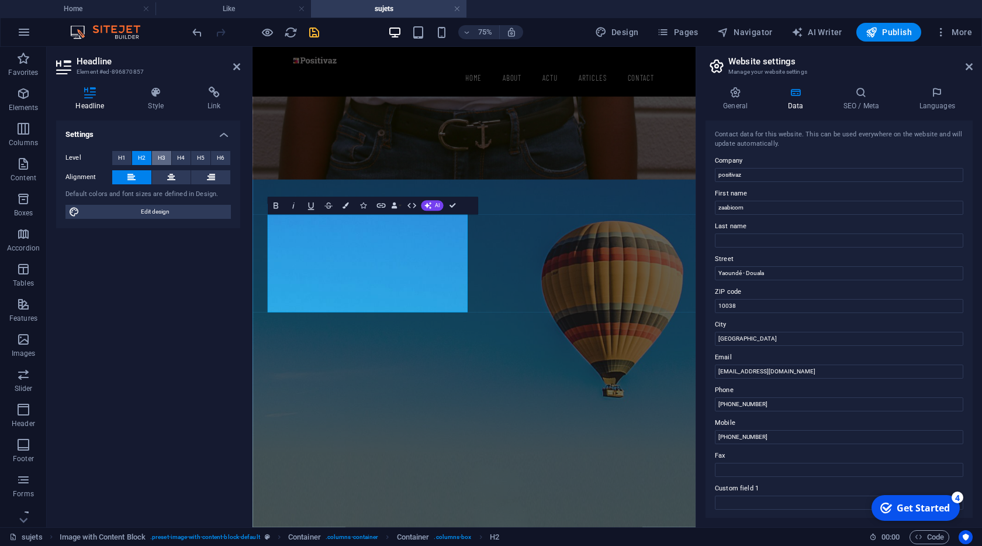
click at [159, 155] on span "H3" at bounding box center [162, 158] width 8 height 14
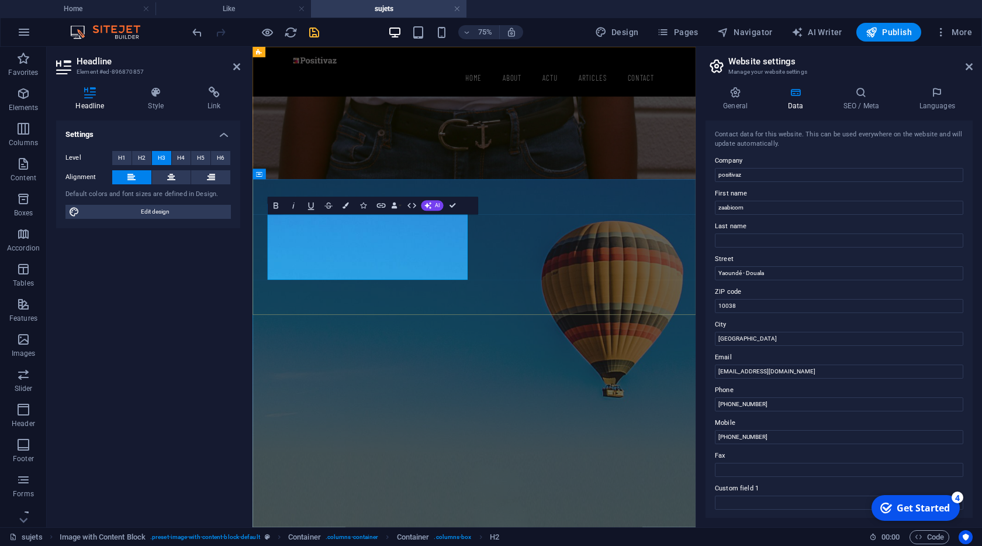
drag, startPoint x: 330, startPoint y: 329, endPoint x: 426, endPoint y: 346, distance: 97.3
click at [426, 447] on h3 "la méditation matinale est un cadeau que vous vous faites pour démarrer la jour…" at bounding box center [395, 491] width 267 height 88
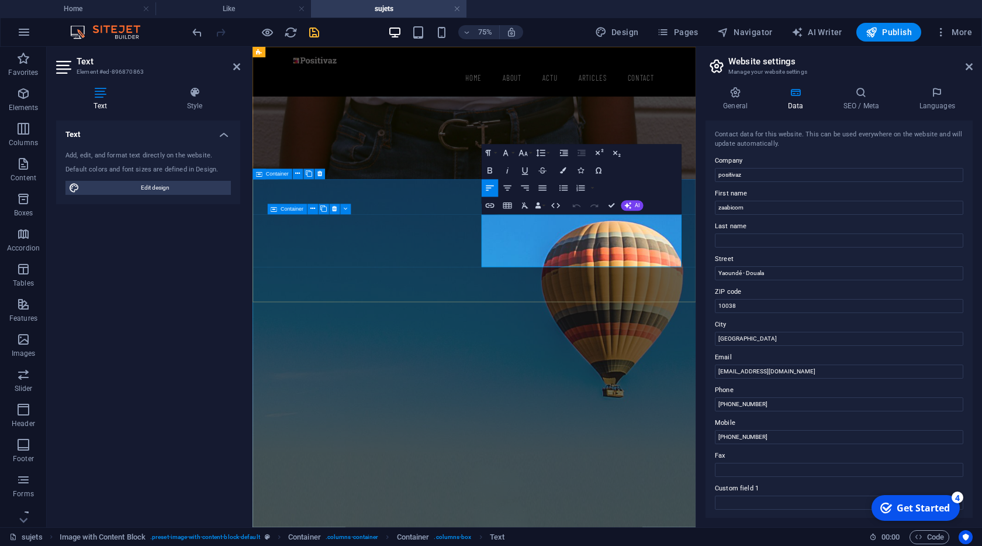
click at [529, 522] on p "La méditation matinale est une pratique puissante, souvent considérée comme l'u…" at bounding box center [395, 550] width 267 height 56
click at [546, 187] on icon "button" at bounding box center [542, 187] width 11 height 11
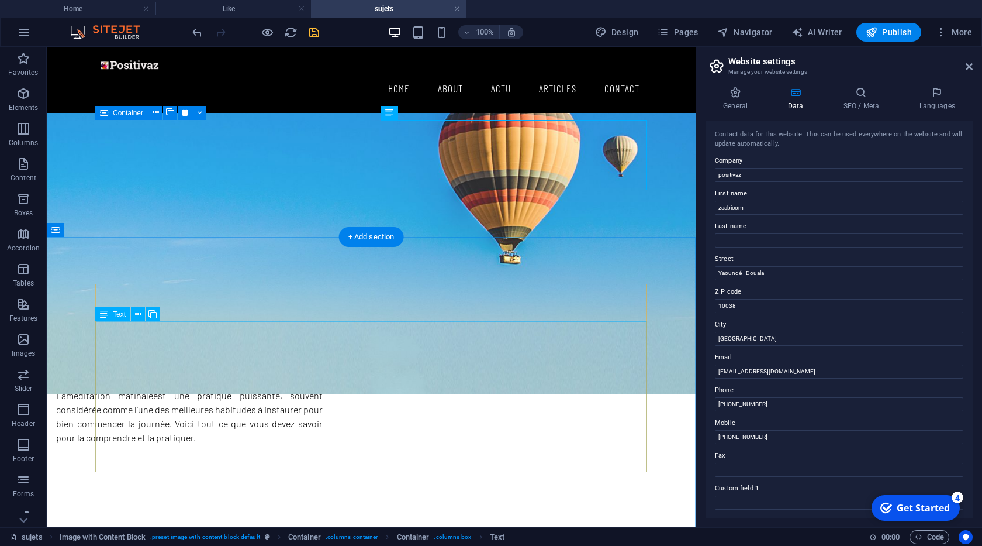
scroll to position [267, 0]
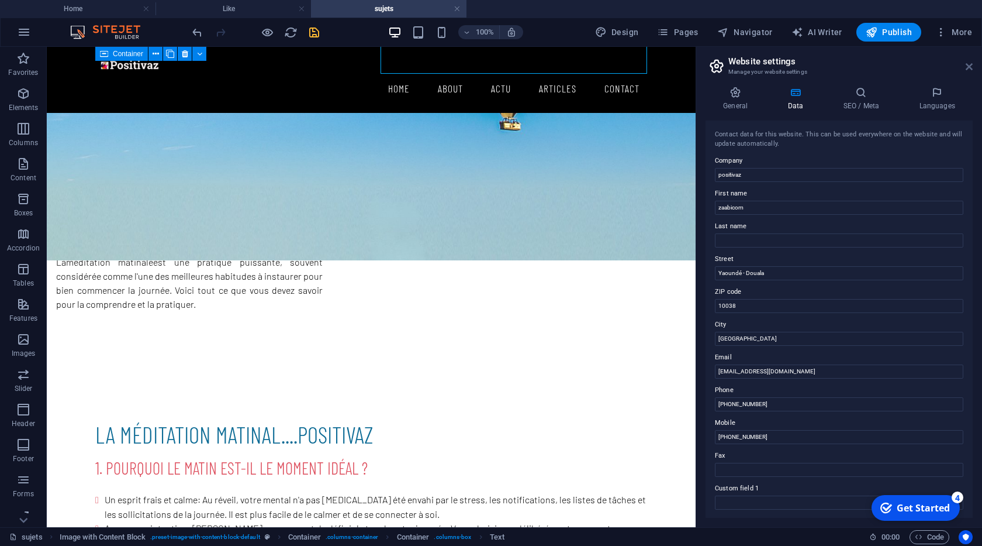
click at [966, 63] on icon at bounding box center [969, 66] width 7 height 9
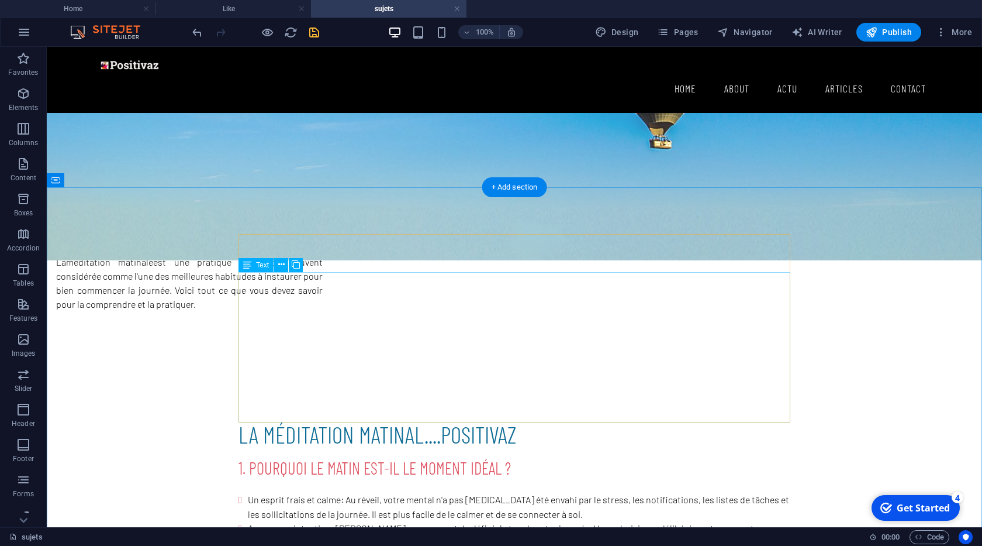
scroll to position [200, 0]
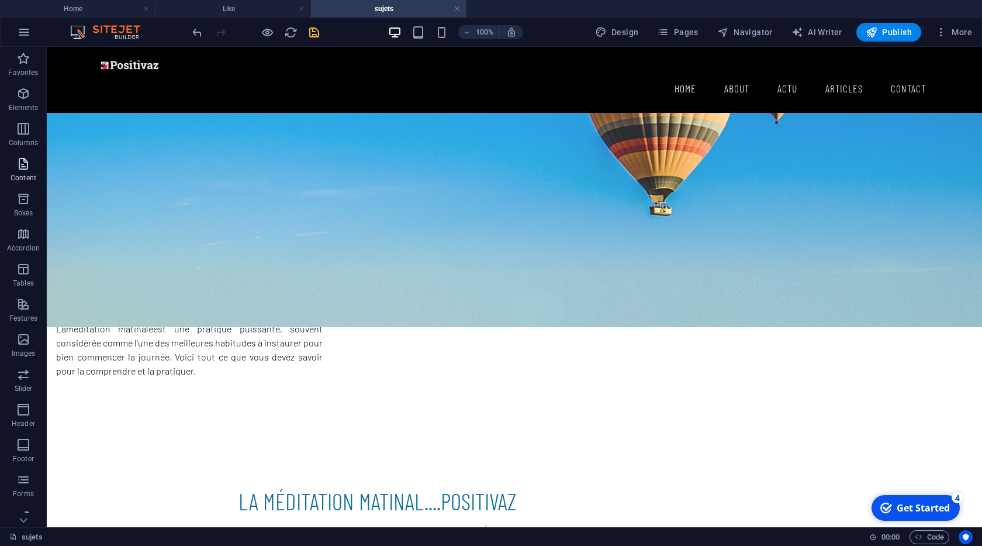
click at [26, 167] on icon "button" at bounding box center [23, 164] width 14 height 14
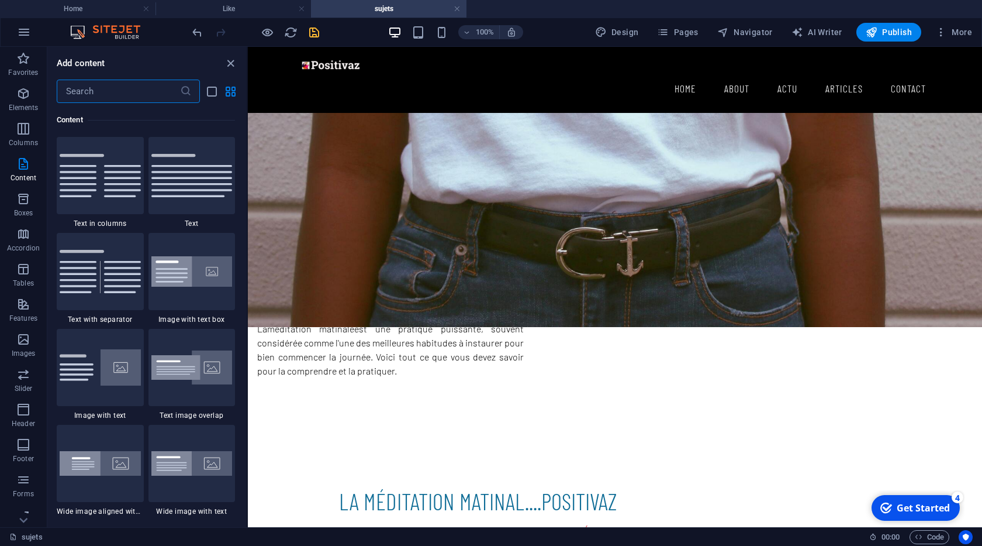
scroll to position [2046, 0]
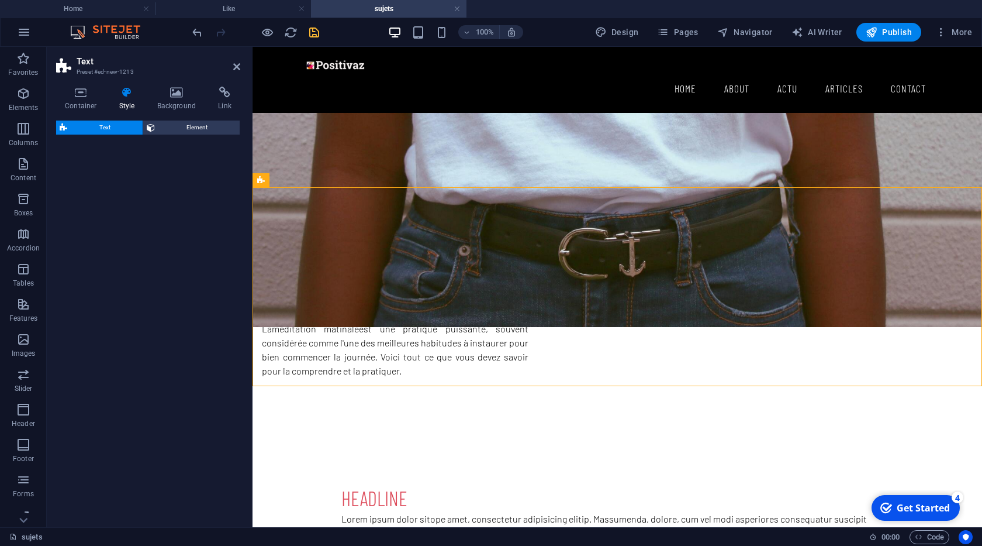
select select "rem"
select select "px"
select select "preset-text-v2-columns"
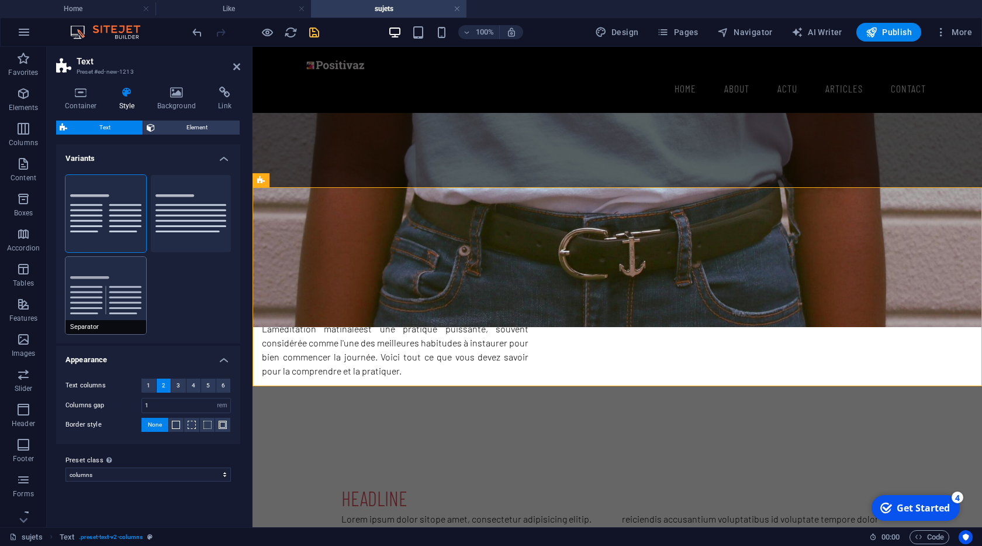
click at [112, 291] on button "Separator" at bounding box center [105, 295] width 81 height 77
type input "4"
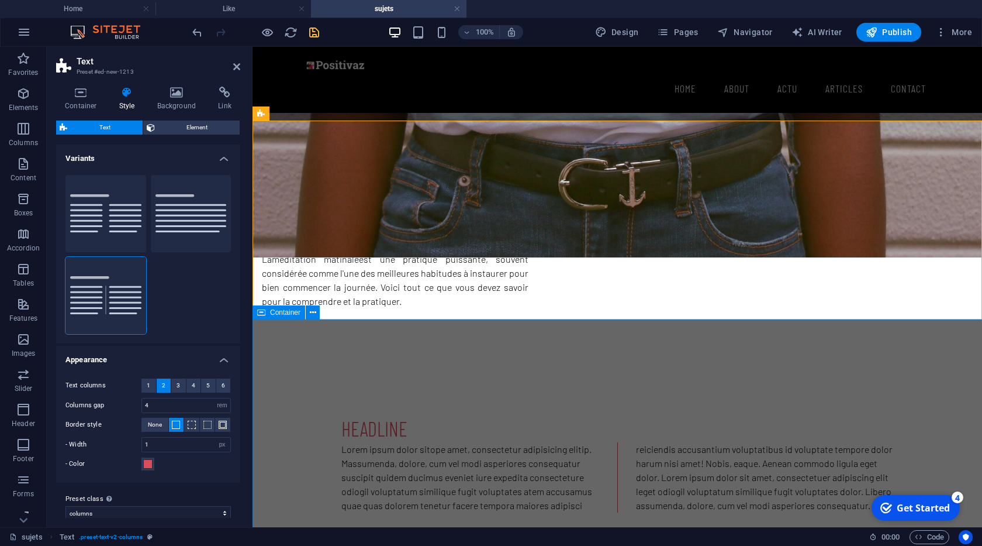
scroll to position [267, 0]
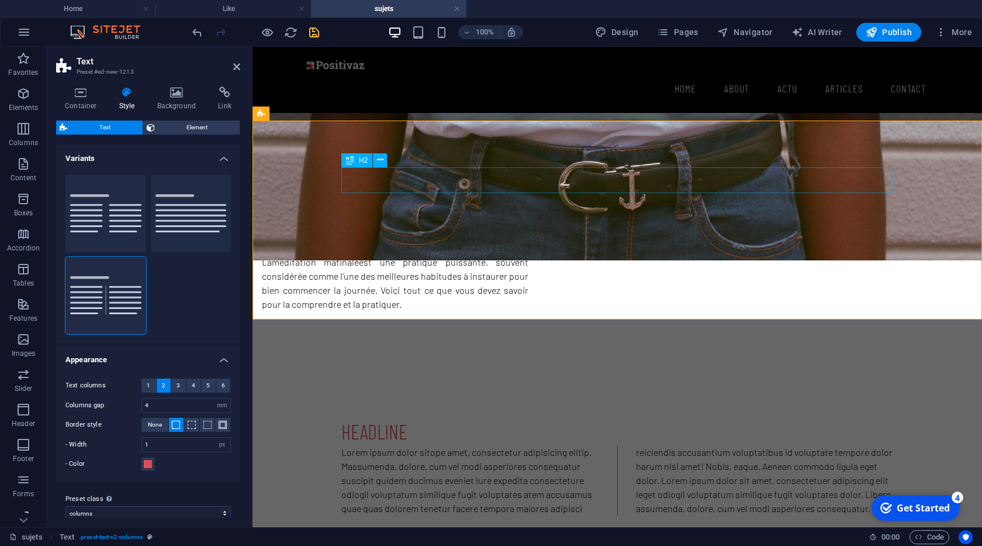
click at [510, 419] on div "Headline" at bounding box center [617, 432] width 552 height 26
click at [608, 372] on div "Headline Lorem ipsum dolor sitope amet, consectetur adipisicing elitip. [PERSON…" at bounding box center [618, 467] width 730 height 190
click at [233, 66] on icon at bounding box center [236, 66] width 7 height 9
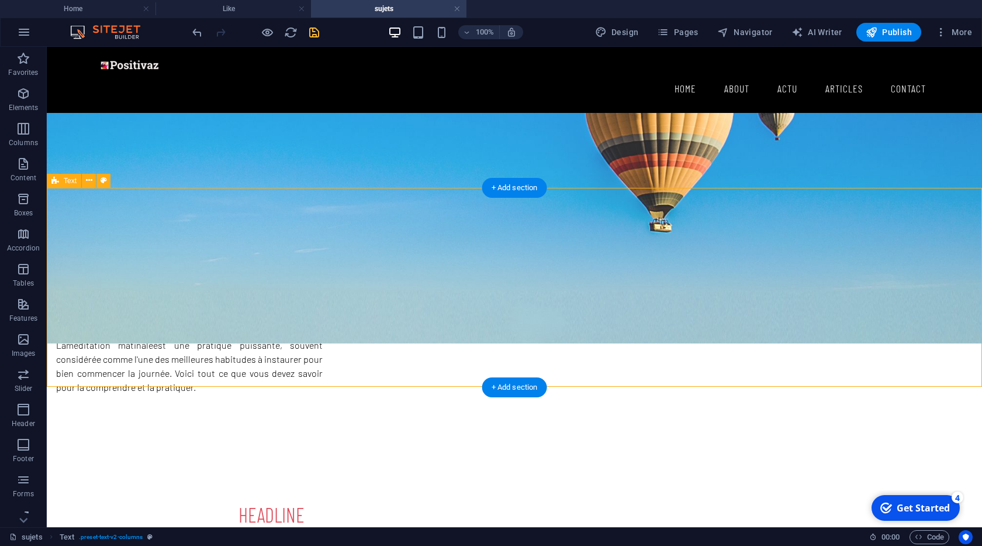
scroll to position [200, 0]
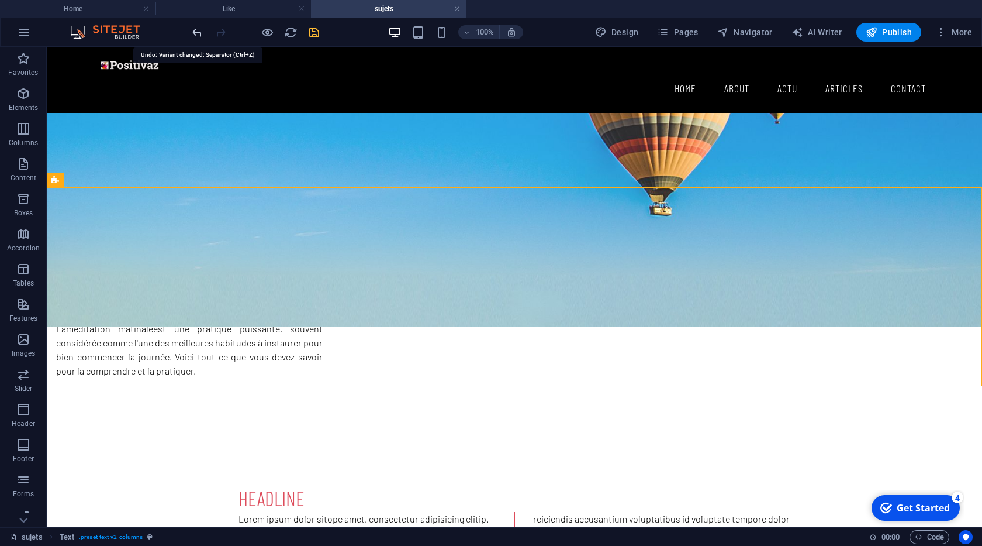
drag, startPoint x: 191, startPoint y: 31, endPoint x: 209, endPoint y: 116, distance: 87.3
click at [191, 31] on icon "undo" at bounding box center [197, 32] width 13 height 13
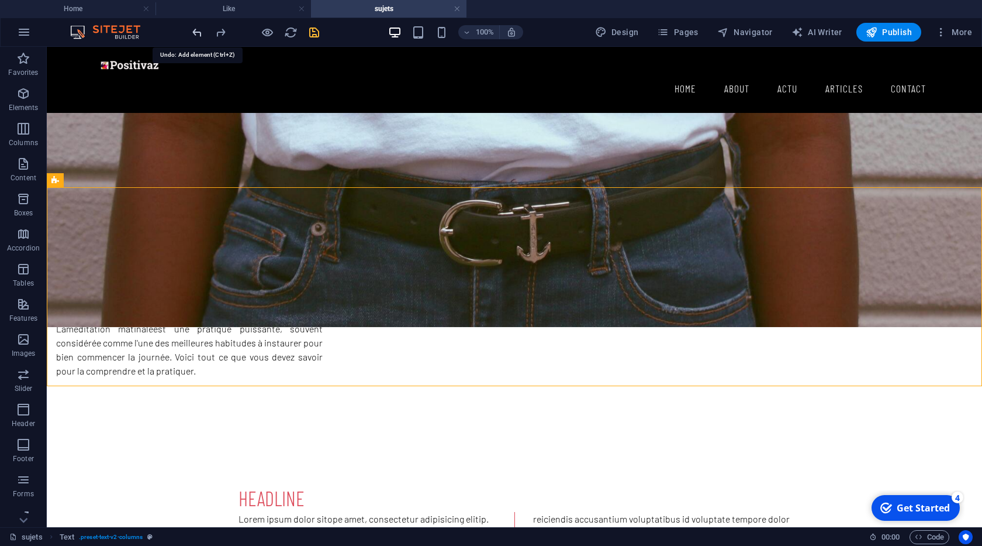
click at [201, 37] on icon "undo" at bounding box center [197, 32] width 13 height 13
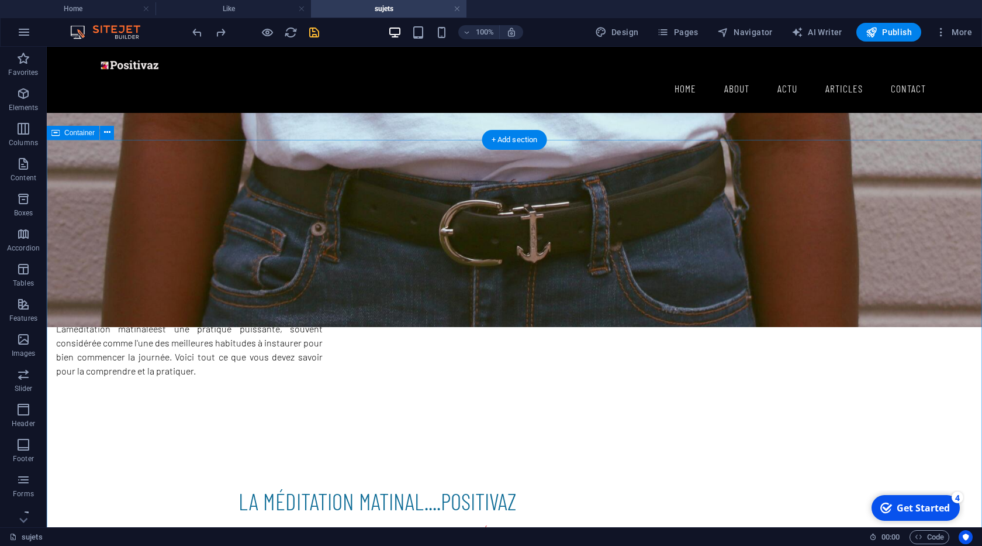
scroll to position [267, 0]
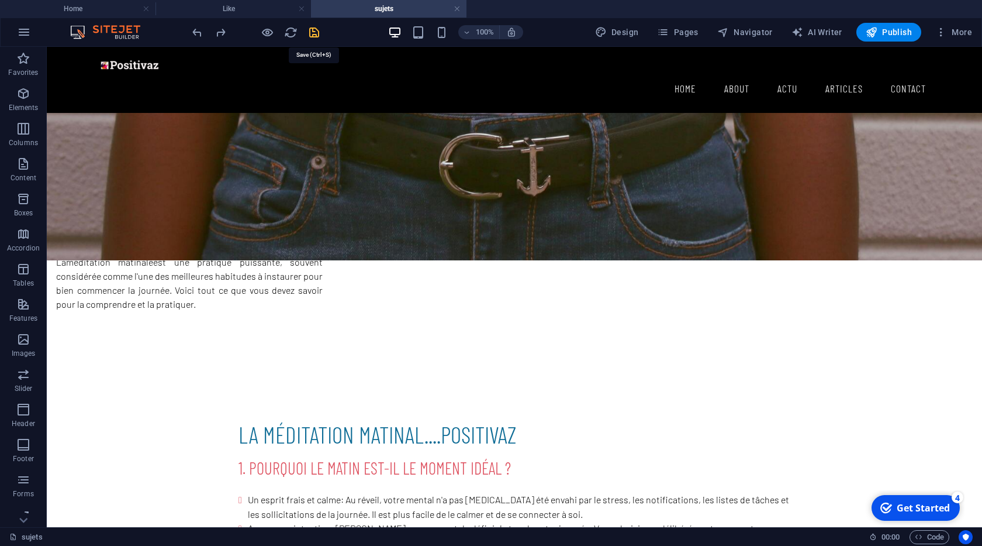
click at [315, 30] on icon "save" at bounding box center [314, 32] width 13 height 13
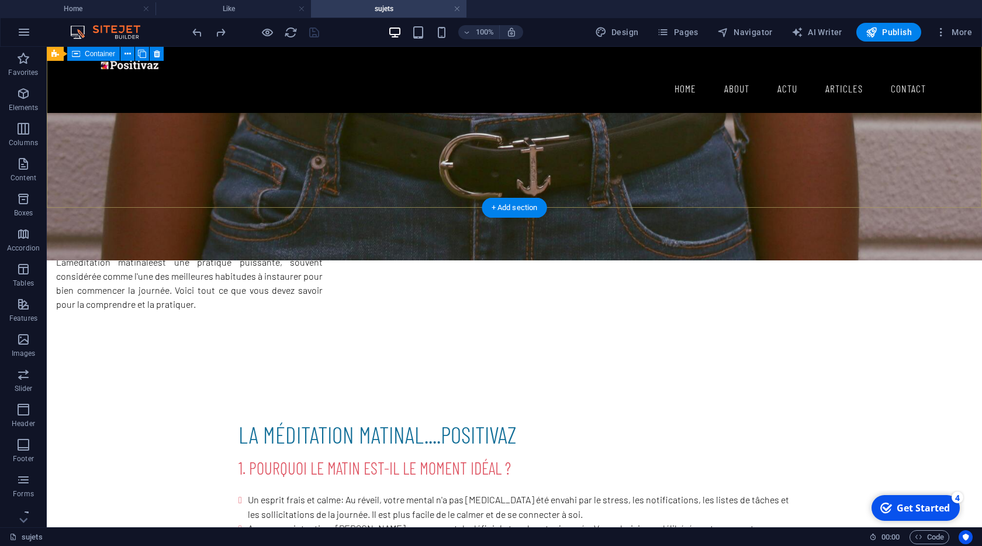
scroll to position [133, 0]
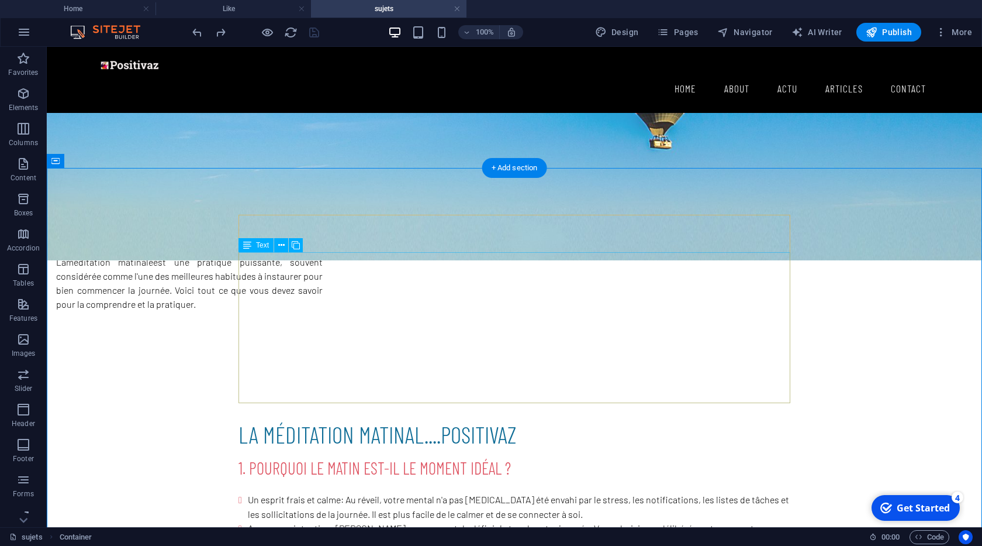
scroll to position [200, 0]
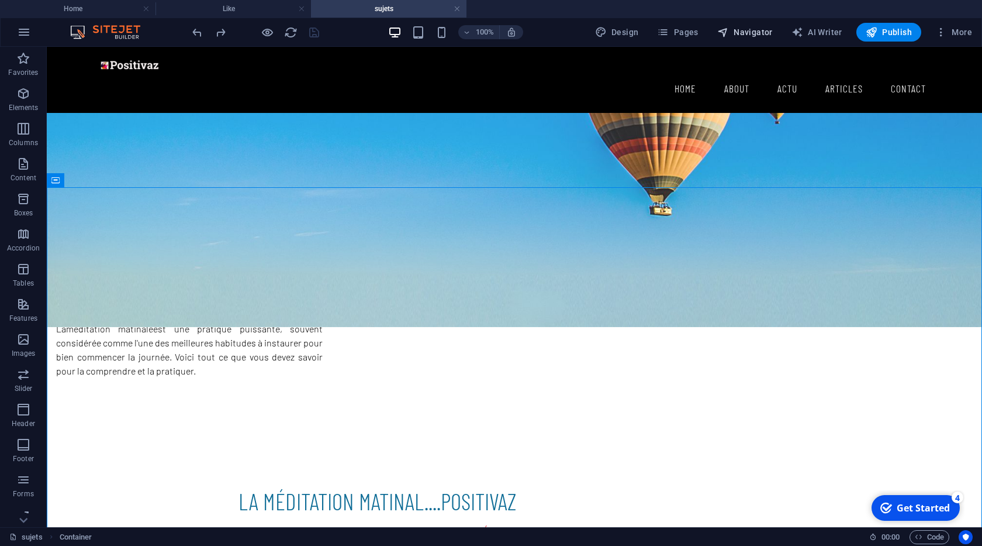
drag, startPoint x: 736, startPoint y: 34, endPoint x: 645, endPoint y: 88, distance: 105.4
click at [736, 34] on span "Navigator" at bounding box center [745, 32] width 56 height 12
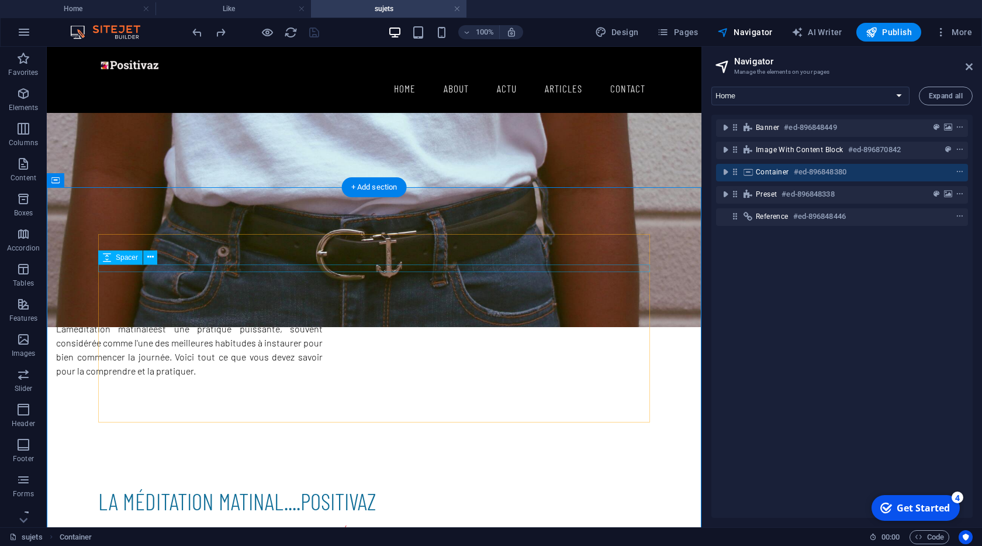
click at [355, 516] on div at bounding box center [374, 520] width 552 height 8
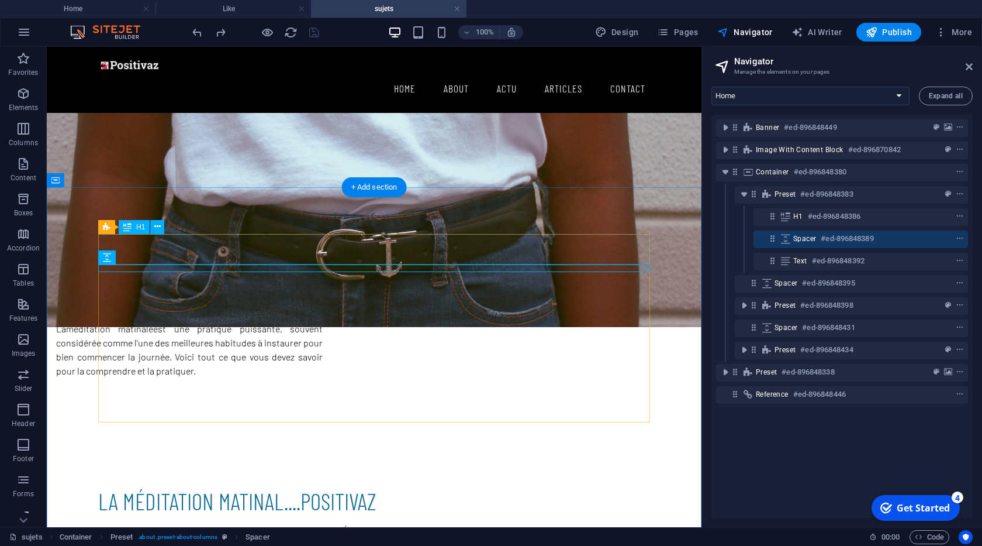
click at [350, 486] on span "positivaz" at bounding box center [339, 500] width 76 height 28
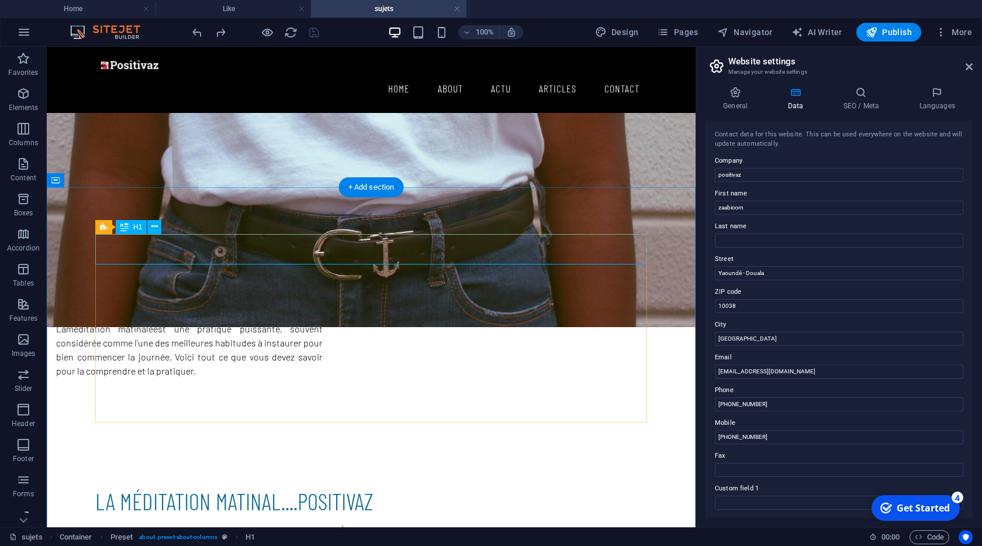
click at [200, 485] on div "la méditation matinal.... positivaz" at bounding box center [371, 500] width 552 height 30
click at [738, 31] on span "Navigator" at bounding box center [745, 32] width 56 height 12
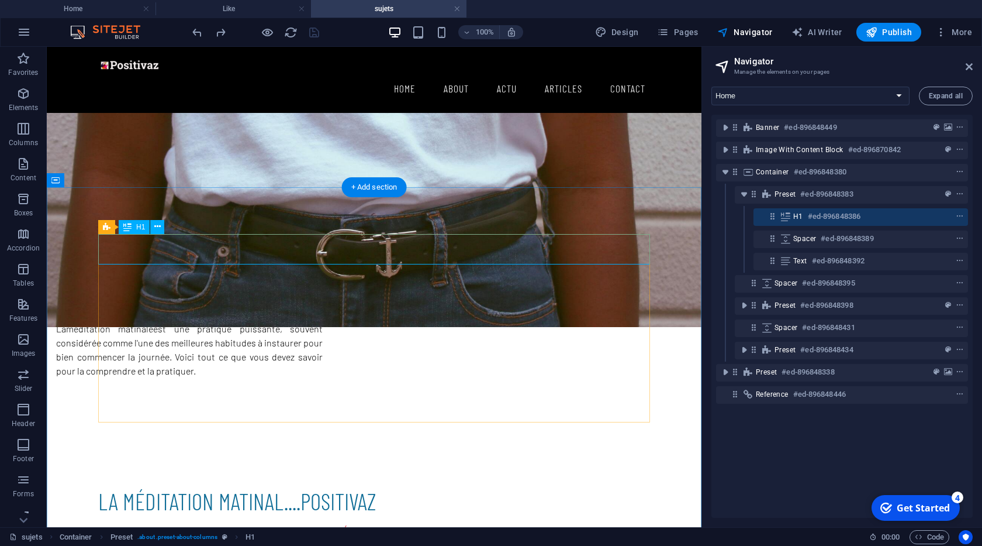
click at [136, 485] on div "la méditation matinal.... positivaz" at bounding box center [374, 500] width 552 height 30
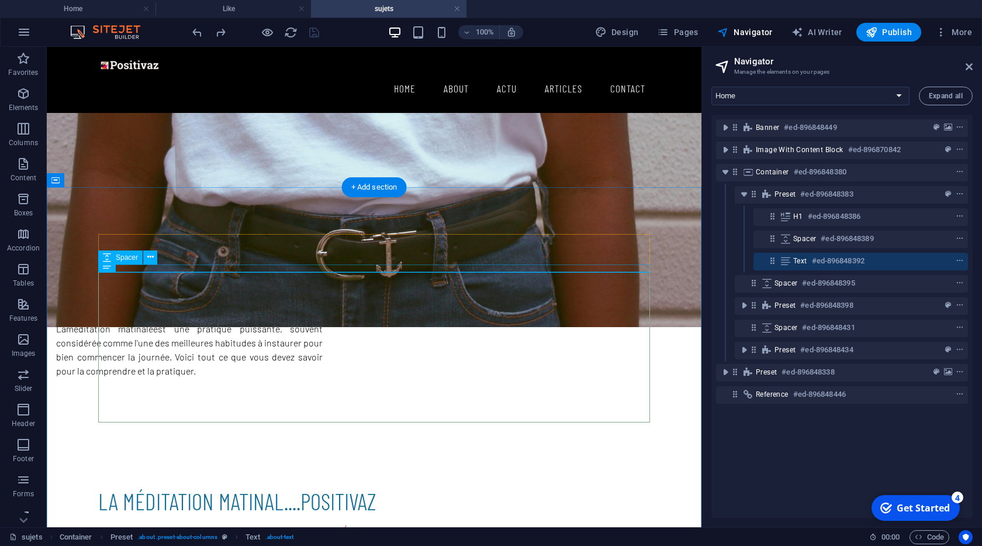
click at [179, 516] on div at bounding box center [374, 520] width 552 height 8
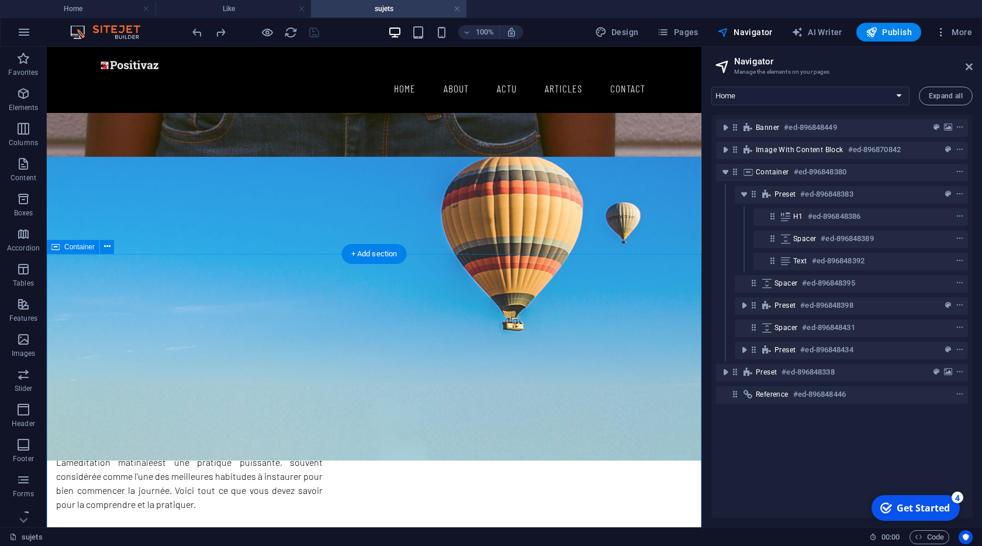
scroll to position [133, 0]
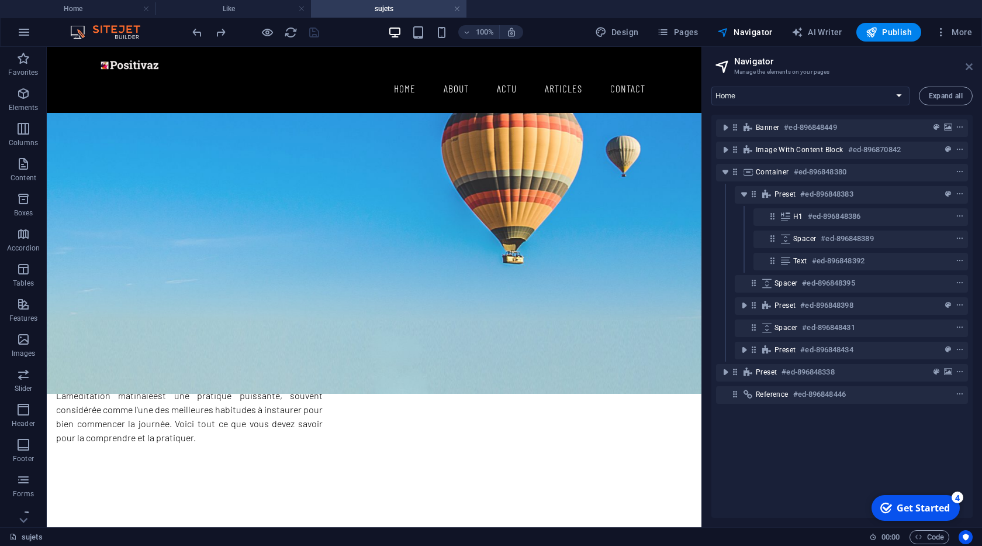
drag, startPoint x: 968, startPoint y: 65, endPoint x: 650, endPoint y: 149, distance: 329.0
click at [968, 65] on icon at bounding box center [969, 66] width 7 height 9
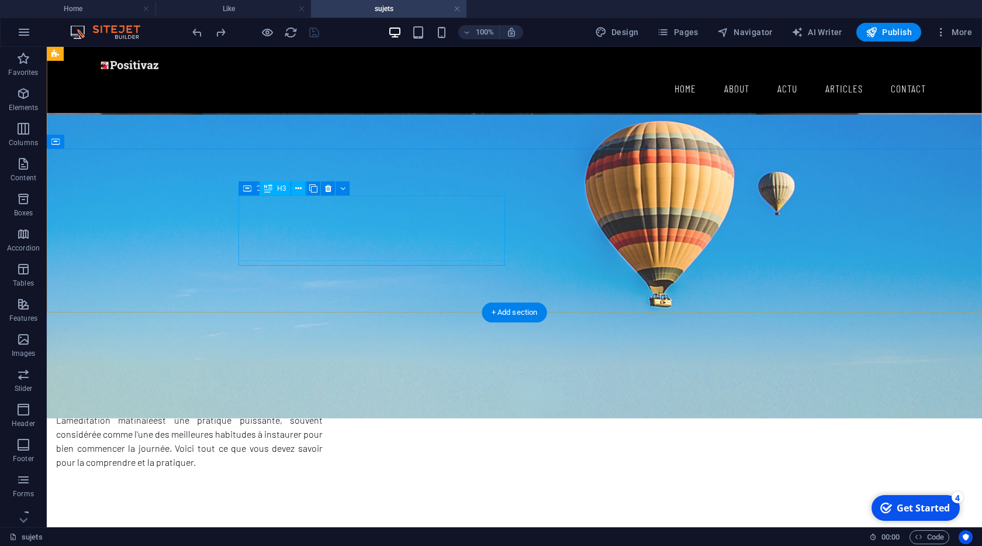
scroll to position [67, 0]
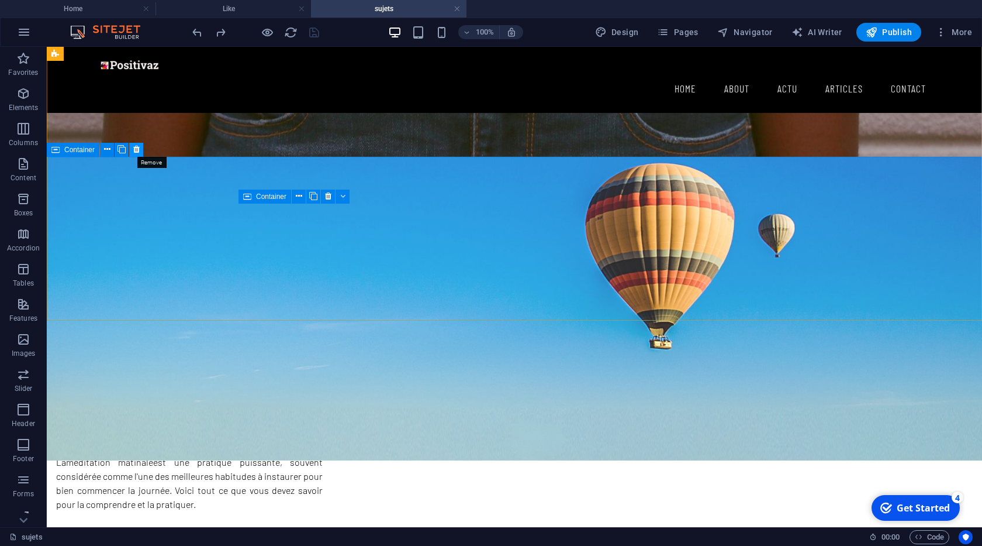
click at [132, 152] on button at bounding box center [136, 150] width 14 height 14
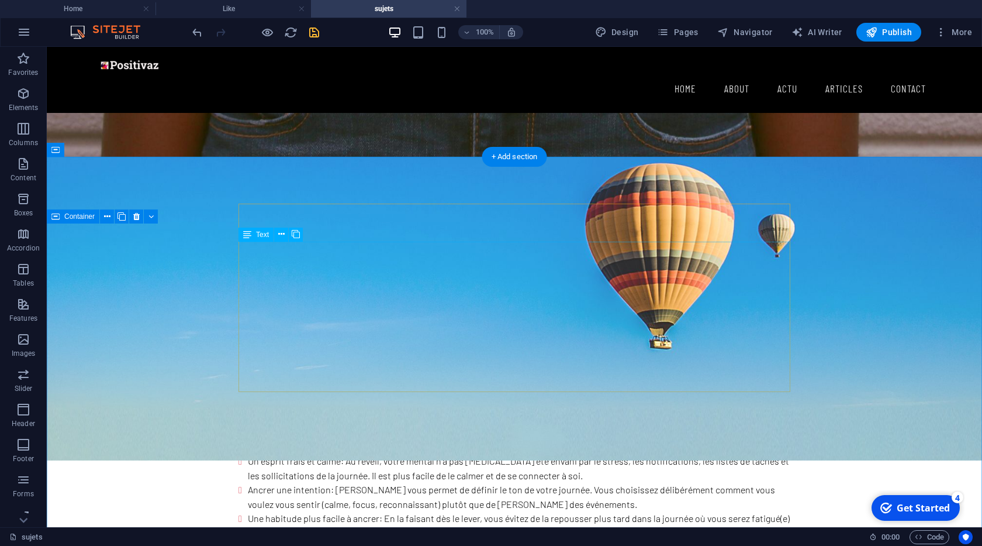
click at [487, 418] on div "1. Pourquoi le matin est-il le moment idéal ? Un esprit frais et calme : Au rév…" at bounding box center [515, 493] width 552 height 150
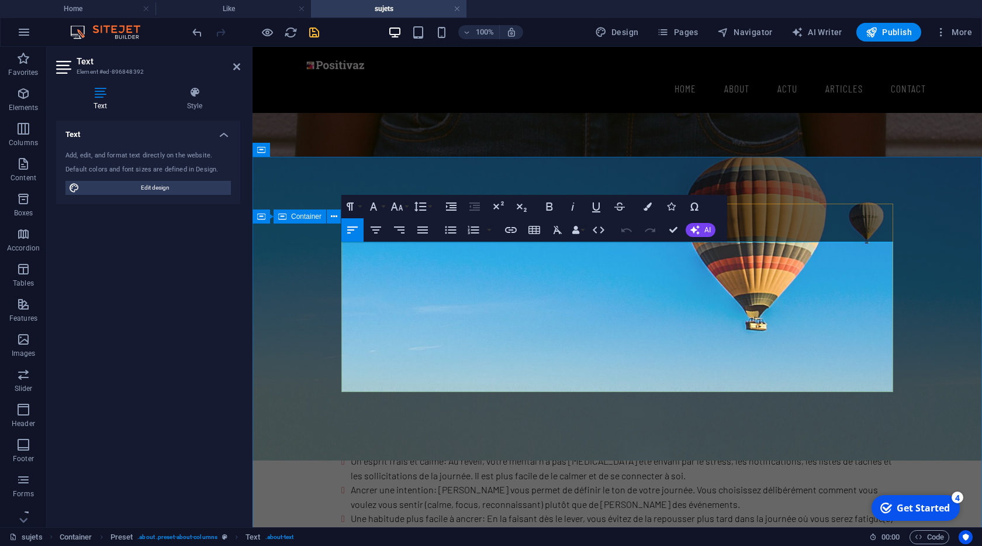
click at [477, 440] on p at bounding box center [617, 447] width 552 height 14
click at [620, 418] on h3 "1. Pourquoi le matin est-il le moment idéal ?" at bounding box center [617, 429] width 552 height 22
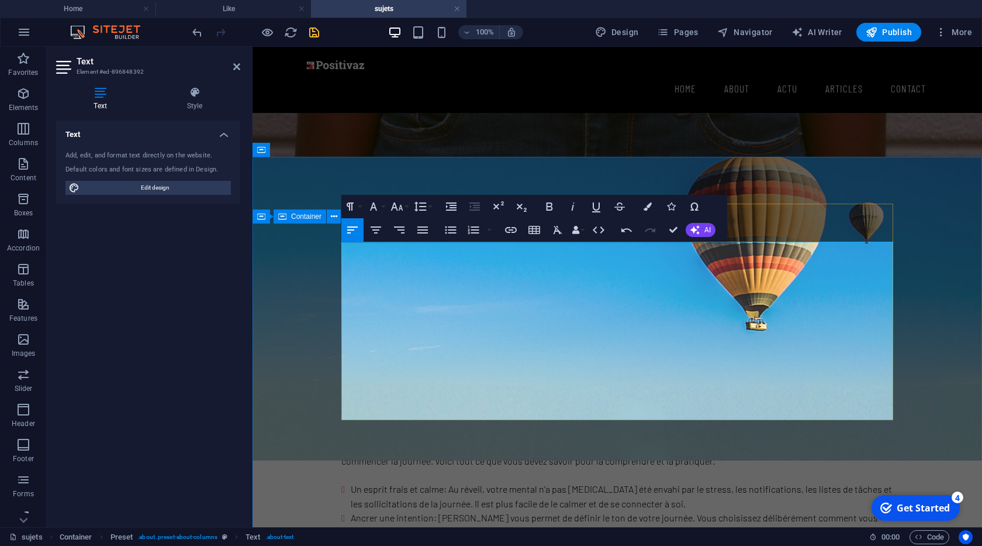
click at [621, 418] on h3 "1. Pourquoi le matin est-il le moment idéal ?" at bounding box center [617, 429] width 552 height 22
drag, startPoint x: 719, startPoint y: 284, endPoint x: 341, endPoint y: 272, distance: 377.3
click at [341, 440] on p "La méditation matinale est une pratique puissante, souvent considérée comme l'u…" at bounding box center [617, 454] width 552 height 28
click at [544, 207] on icon "button" at bounding box center [550, 206] width 14 height 14
click at [586, 441] on strong "La méditation matinale est une pratique puissante, souvent considérée comme l'u…" at bounding box center [604, 453] width 527 height 25
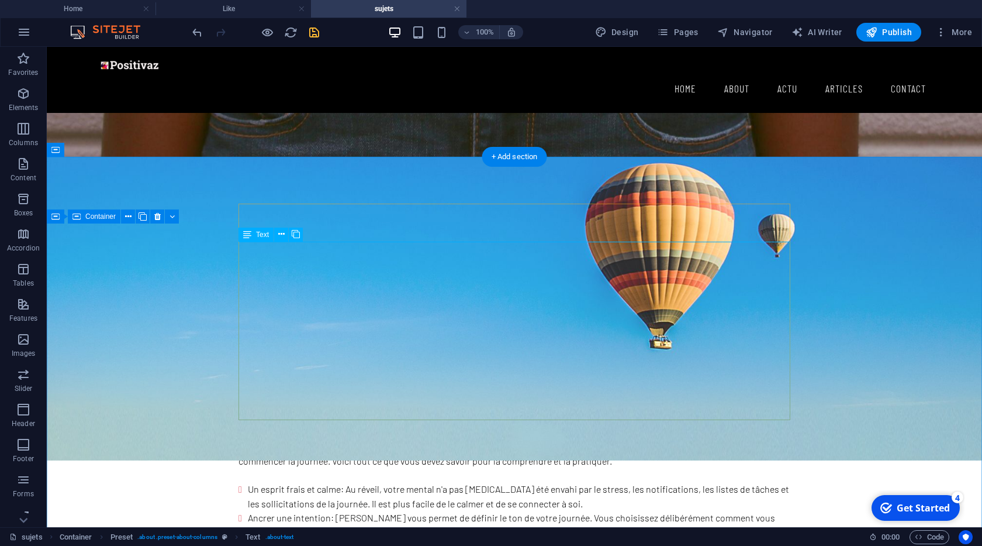
click at [499, 418] on div "1. Pourquoi le matin est-il le moment idéal ? La méditation matinale est une pr…" at bounding box center [515, 507] width 552 height 178
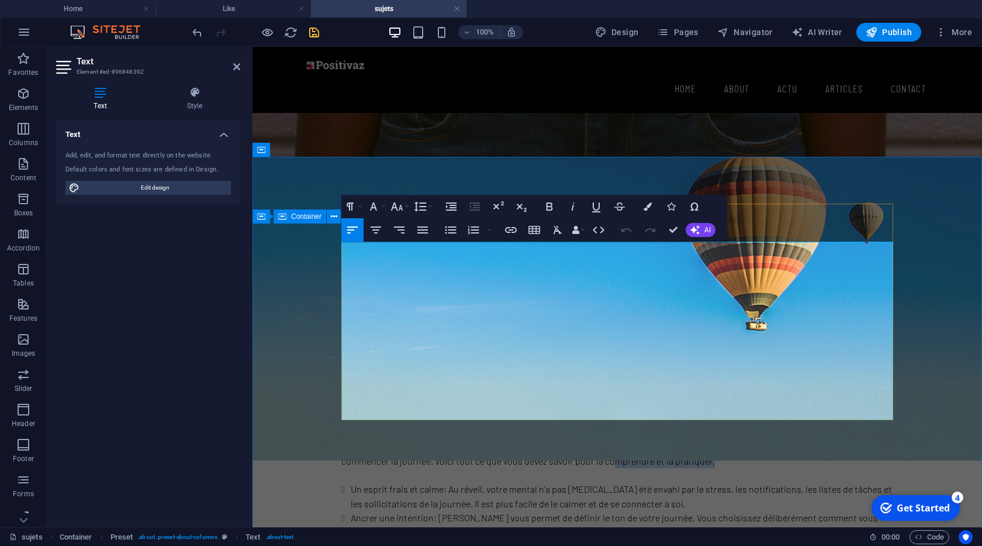
drag, startPoint x: 716, startPoint y: 289, endPoint x: 612, endPoint y: 287, distance: 104.1
click at [612, 440] on p "La méditation matinale est une pratique puissante, souvent considérée comme l'u…" at bounding box center [617, 454] width 552 height 28
click at [650, 440] on p "La méditation matinale est une pratique puissante, souvent considérée comme l'u…" at bounding box center [617, 454] width 552 height 28
drag, startPoint x: 716, startPoint y: 285, endPoint x: 342, endPoint y: 273, distance: 373.8
click at [342, 440] on p "La méditation matinale est une pratique puissante, souvent considérée comme l'u…" at bounding box center [617, 454] width 552 height 28
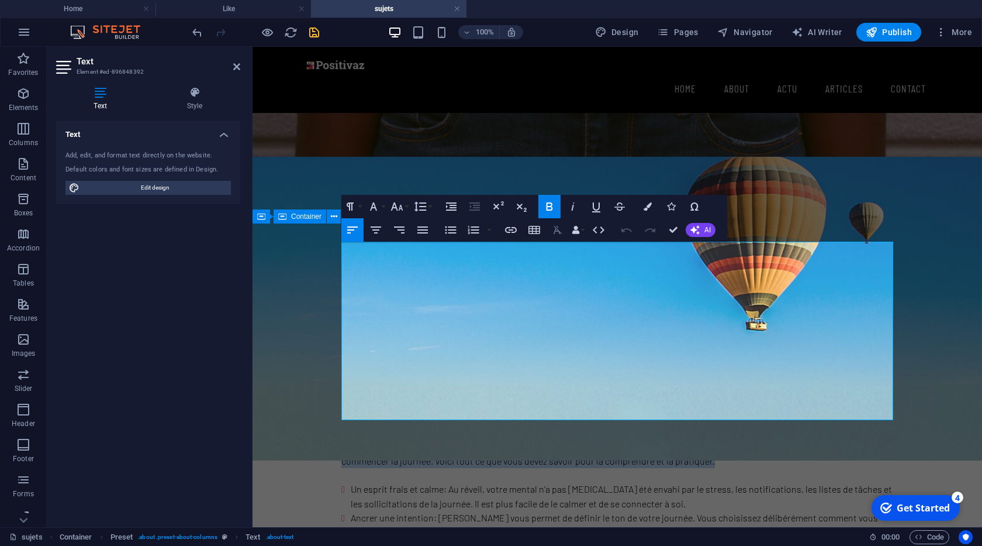
click at [563, 229] on icon "button" at bounding box center [558, 230] width 14 height 14
click at [555, 234] on icon "button" at bounding box center [558, 230] width 14 height 14
click at [555, 233] on icon "button" at bounding box center [558, 230] width 14 height 14
click at [378, 204] on icon "button" at bounding box center [374, 206] width 14 height 14
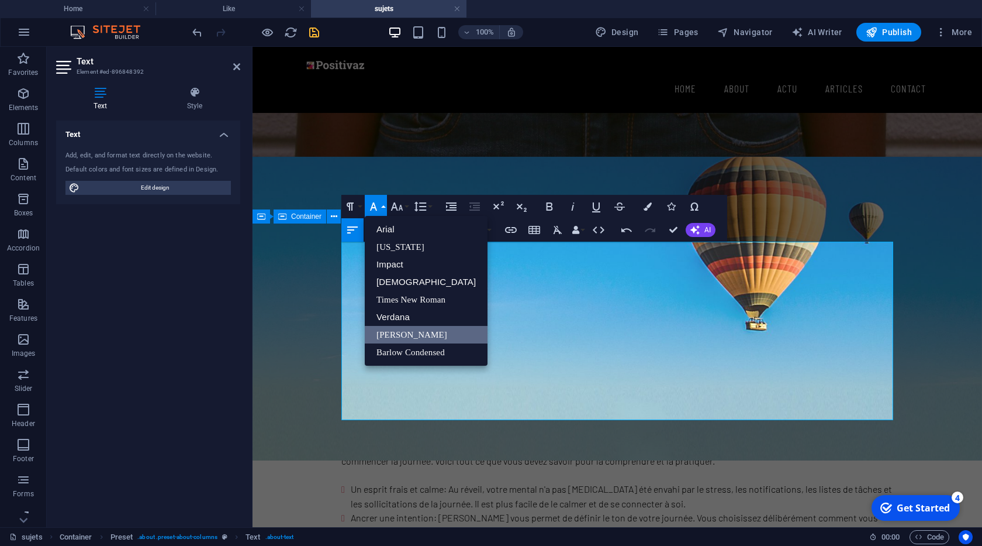
scroll to position [0, 0]
click at [393, 334] on link "[PERSON_NAME]" at bounding box center [426, 335] width 123 height 18
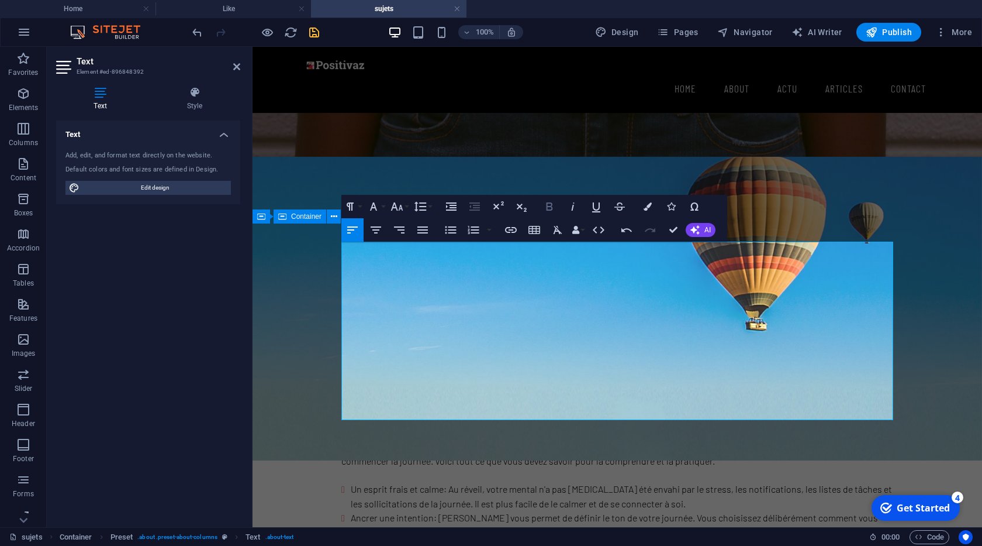
click at [544, 210] on icon "button" at bounding box center [550, 206] width 14 height 14
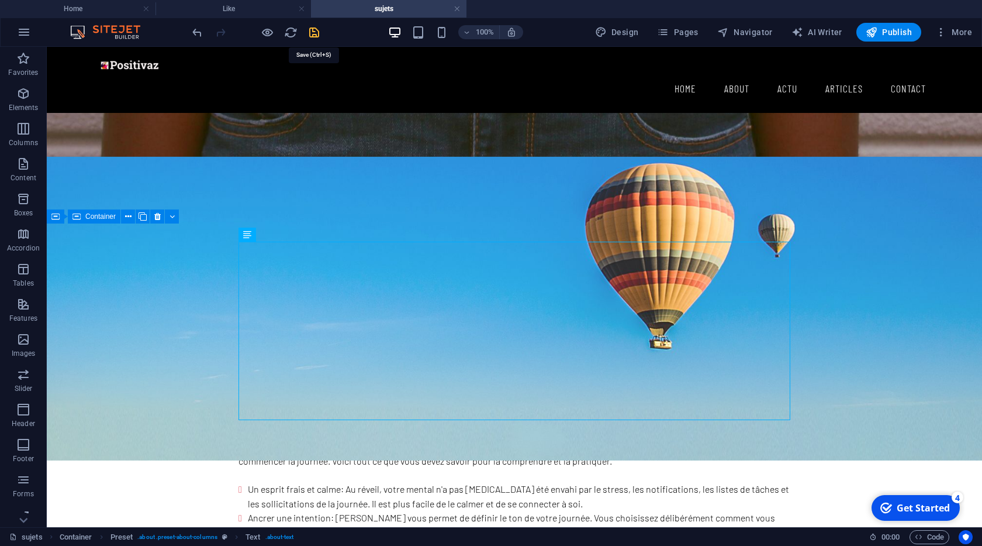
click at [317, 31] on icon "save" at bounding box center [314, 32] width 13 height 13
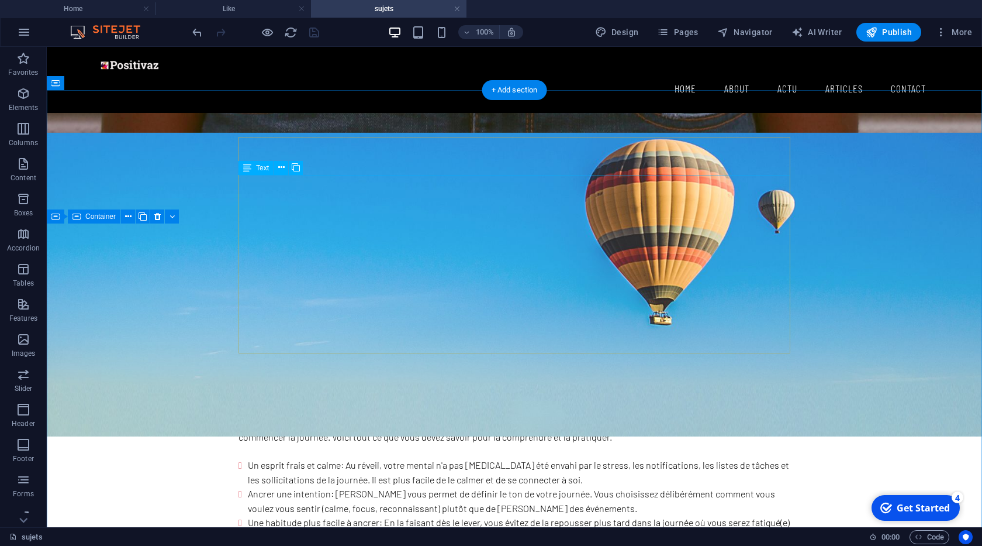
scroll to position [133, 0]
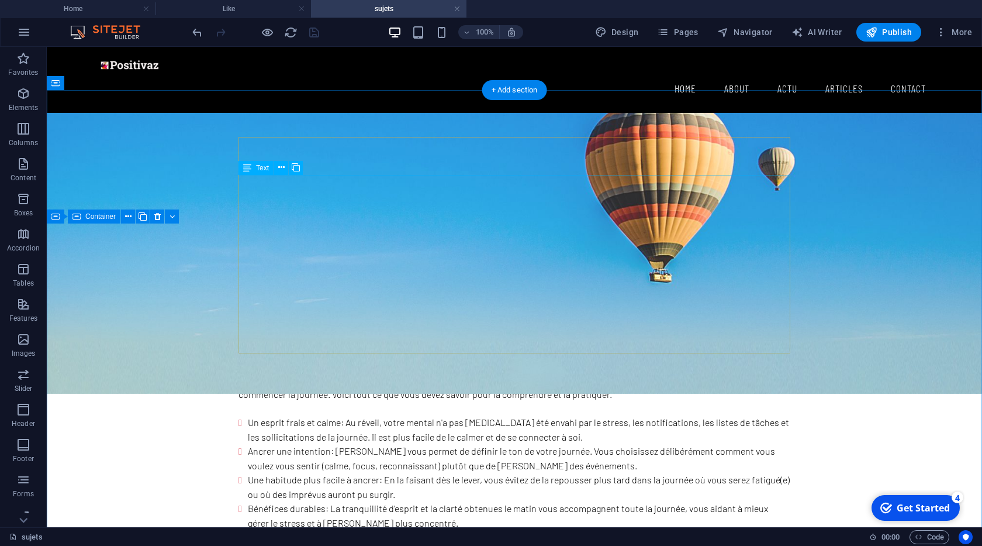
click at [465, 351] on div "1. Pourquoi le matin est-il le moment idéal ? La méditation matinale est une pr…" at bounding box center [515, 440] width 552 height 178
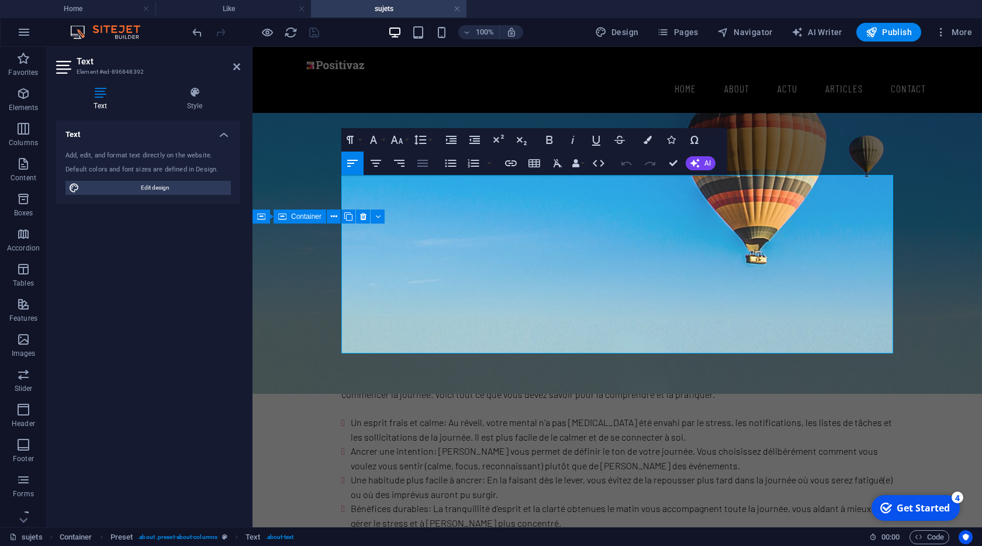
click at [427, 168] on icon "button" at bounding box center [423, 163] width 14 height 14
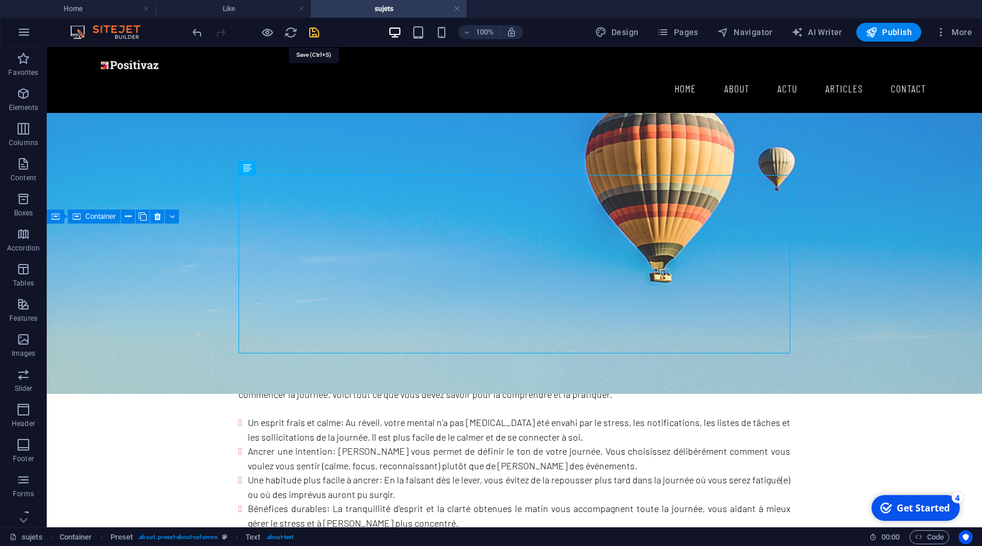
click at [313, 34] on icon "save" at bounding box center [314, 32] width 13 height 13
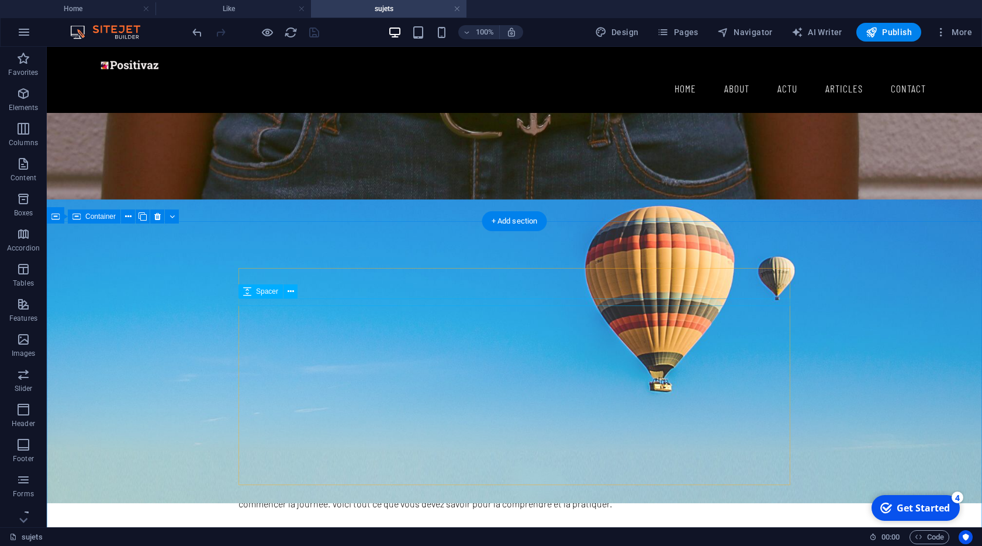
scroll to position [0, 0]
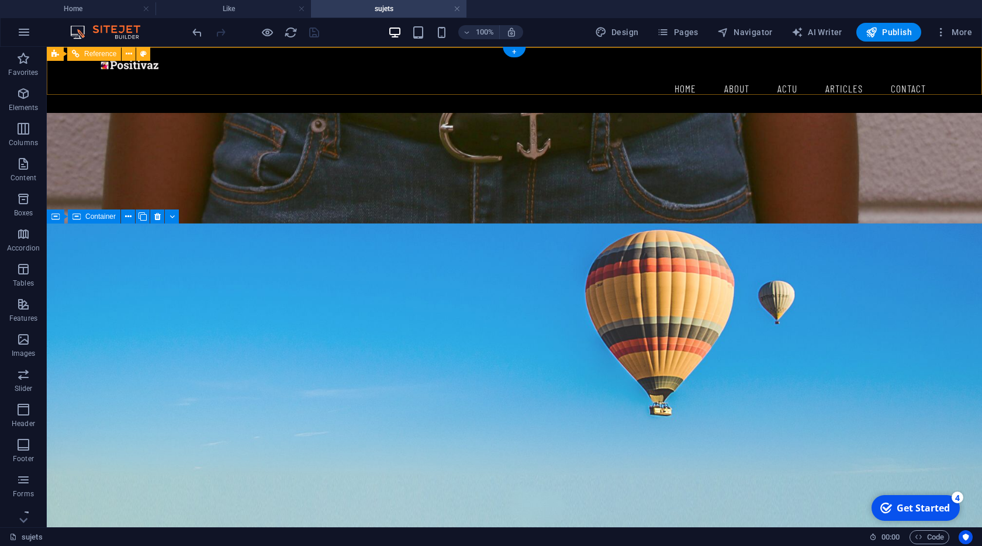
click at [689, 74] on nav "Home About actu Articles Contact" at bounding box center [515, 88] width 842 height 29
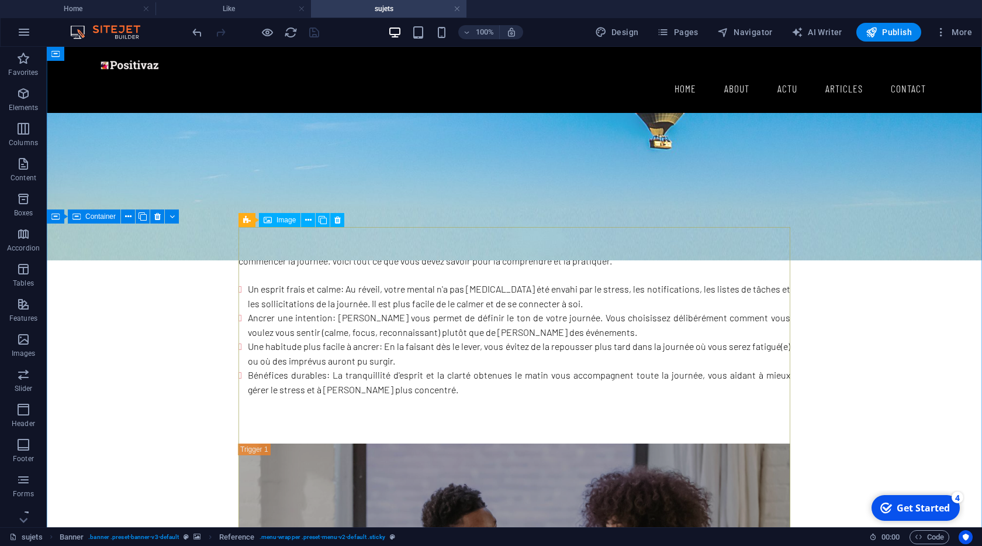
scroll to position [467, 0]
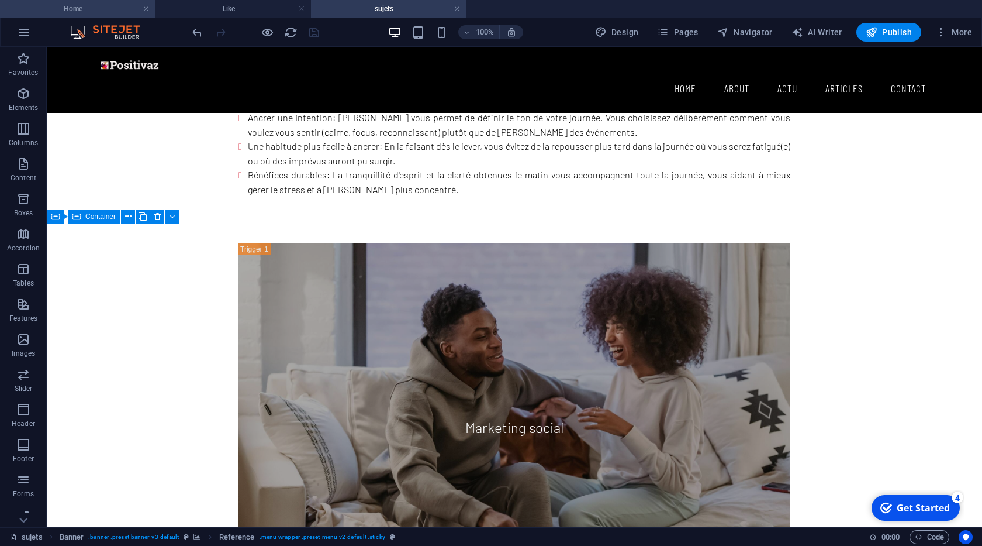
click at [77, 11] on h4 "Home" at bounding box center [78, 8] width 156 height 13
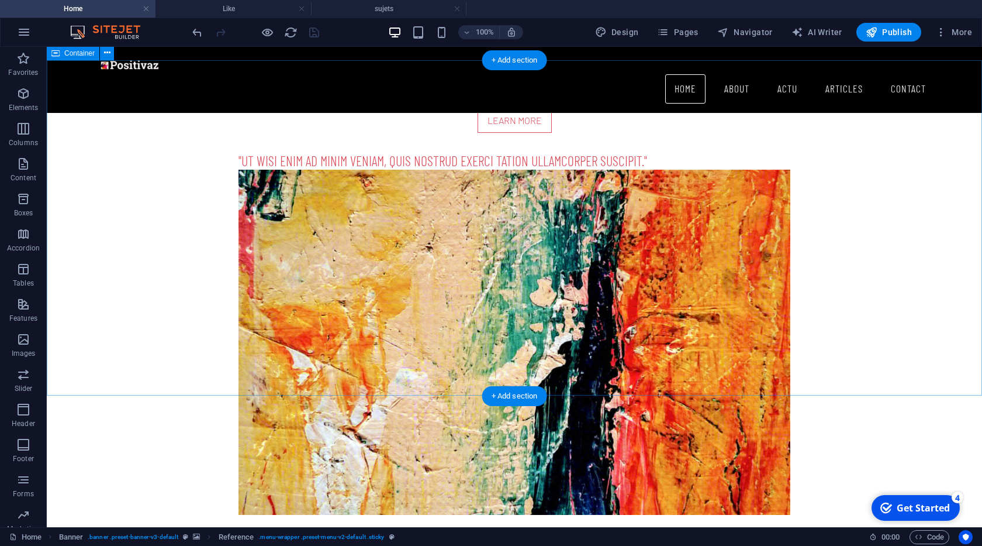
scroll to position [1244, 0]
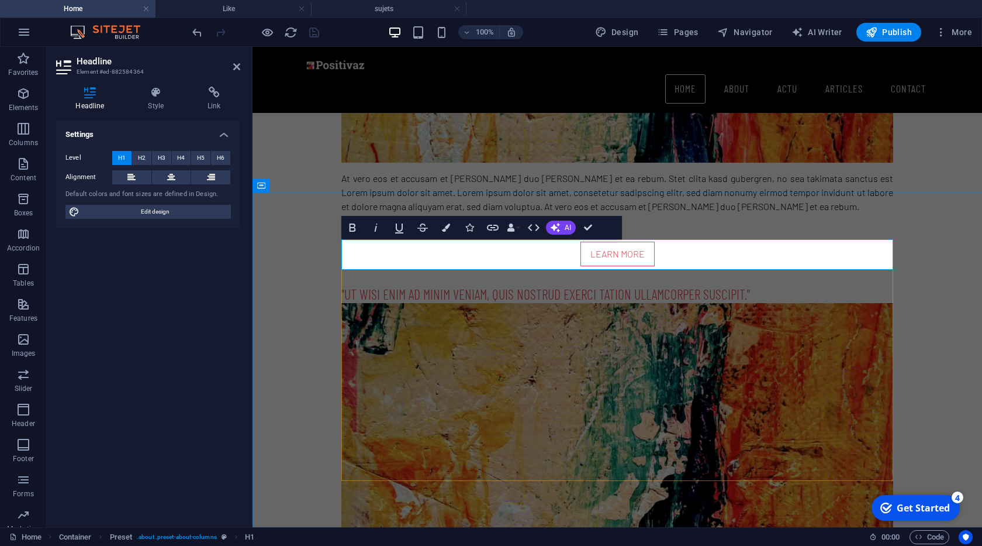
drag, startPoint x: 588, startPoint y: 232, endPoint x: 539, endPoint y: 185, distance: 67.4
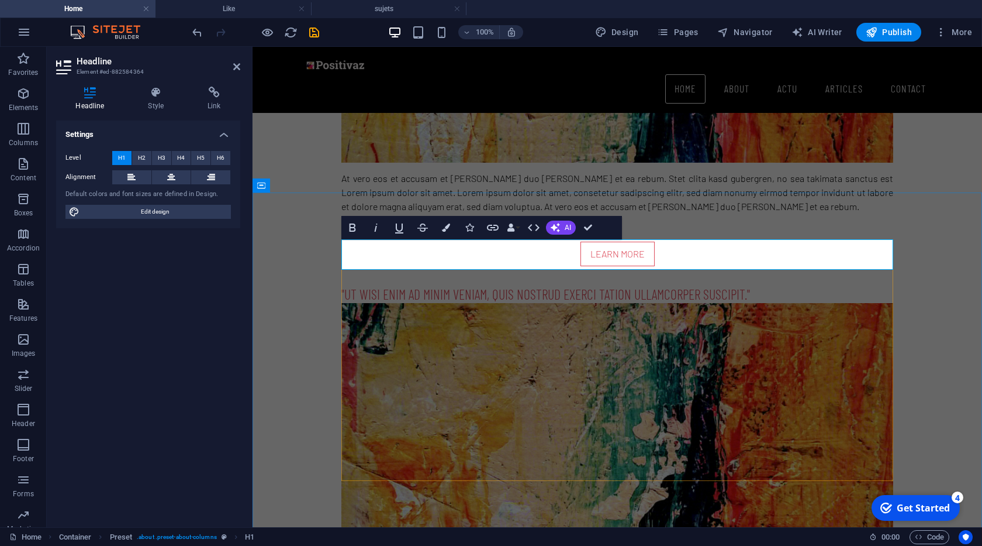
drag, startPoint x: 592, startPoint y: 230, endPoint x: 543, endPoint y: 184, distance: 67.4
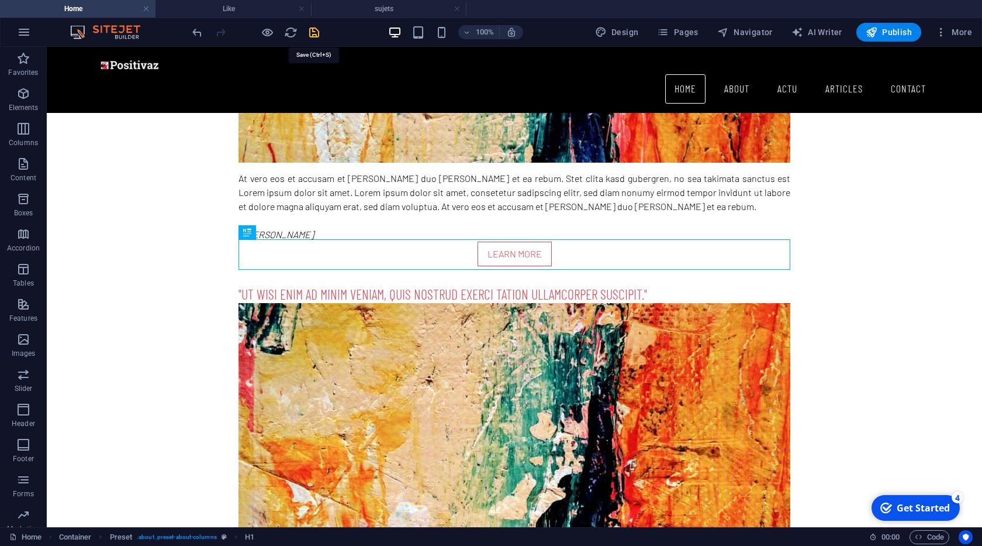
click at [318, 32] on icon "save" at bounding box center [314, 32] width 13 height 13
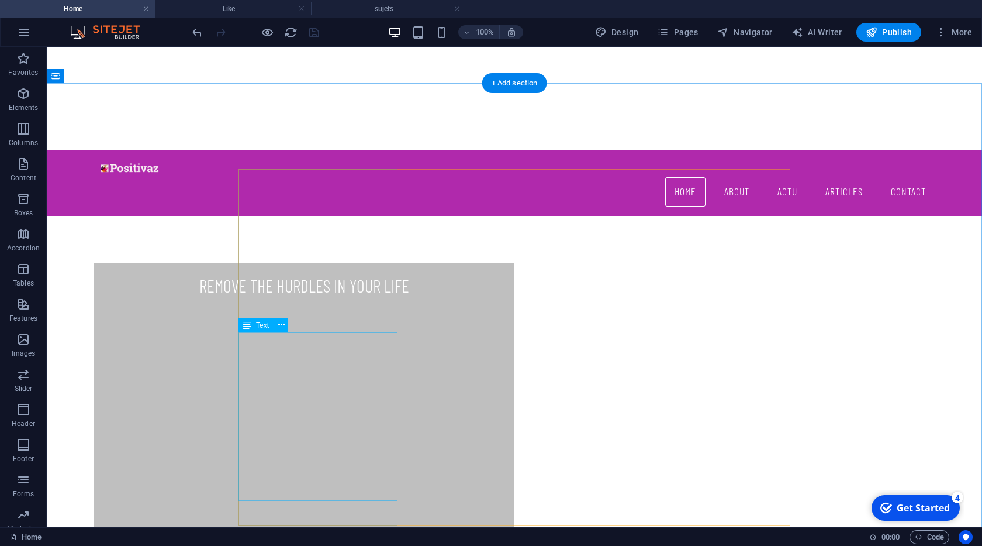
scroll to position [444, 0]
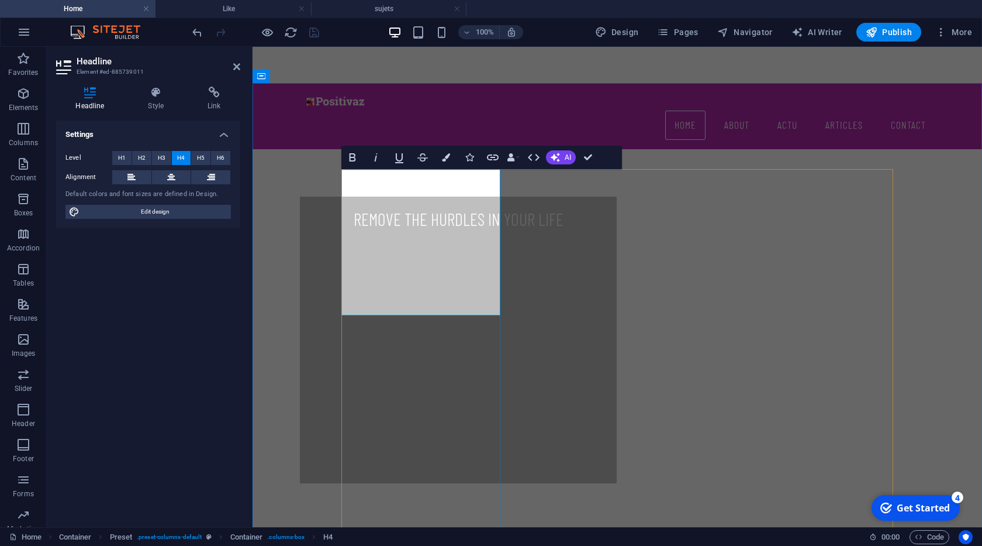
drag, startPoint x: 474, startPoint y: 235, endPoint x: 481, endPoint y: 306, distance: 71.7
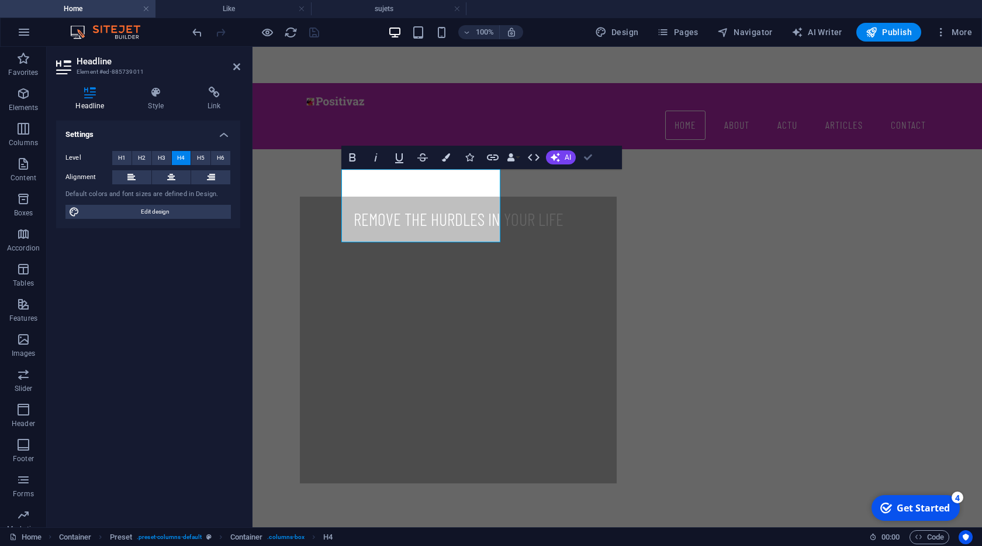
drag, startPoint x: 592, startPoint y: 155, endPoint x: 468, endPoint y: 178, distance: 125.5
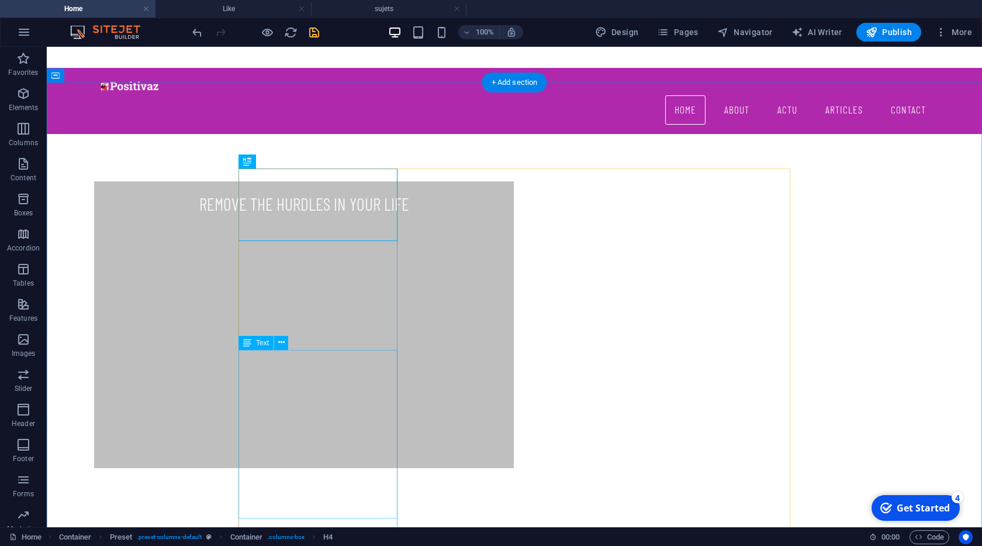
scroll to position [510, 0]
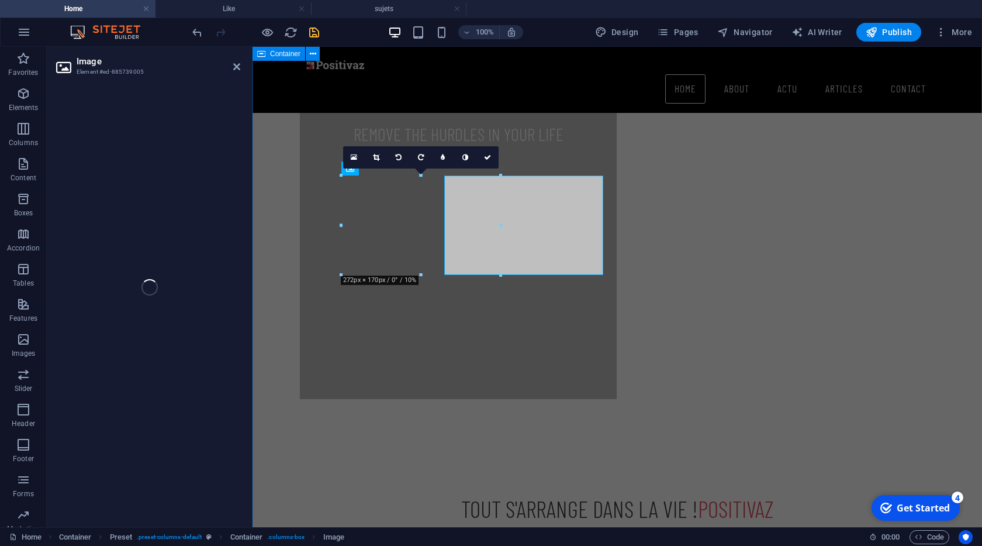
select select "%"
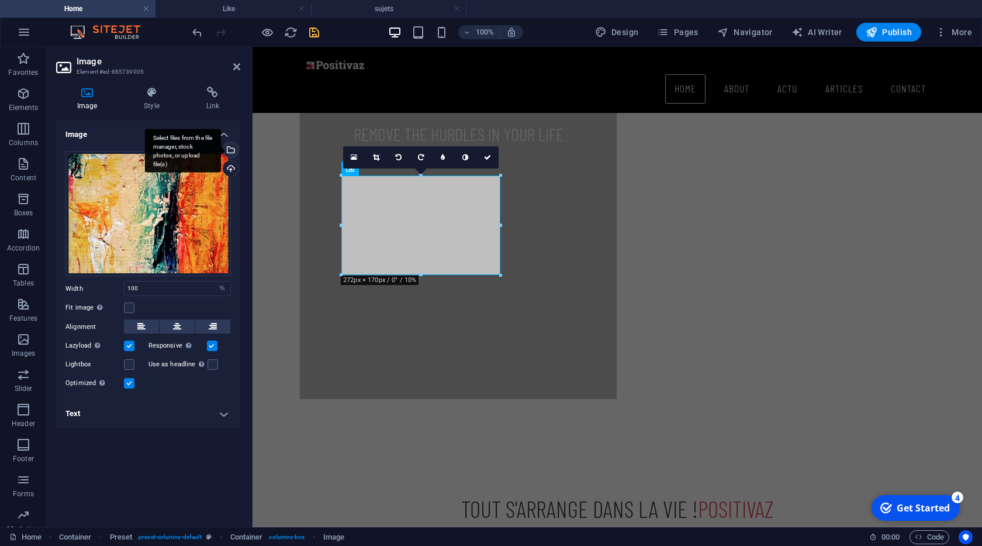
click at [229, 146] on div "Select files from the file manager, stock photos, or upload file(s)" at bounding box center [230, 151] width 18 height 18
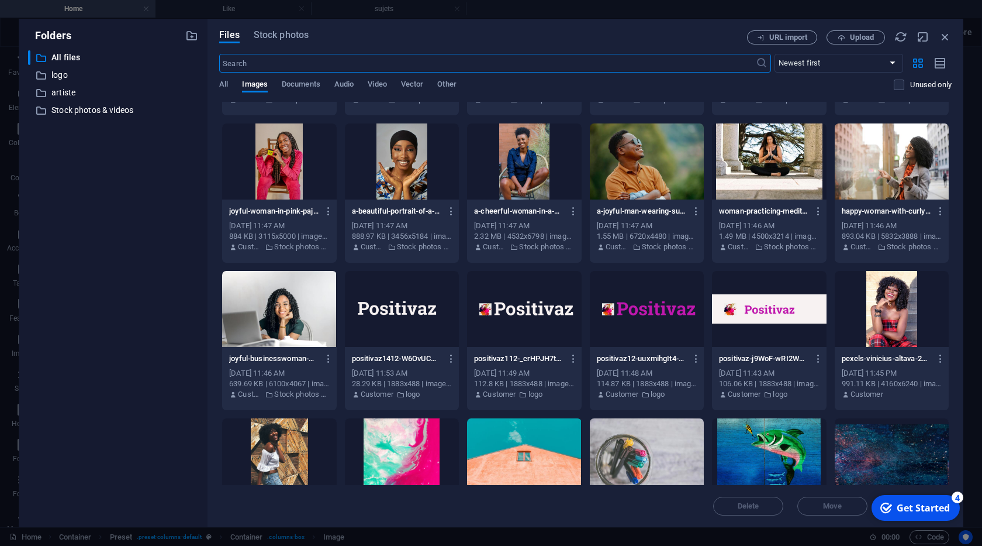
scroll to position [775, 0]
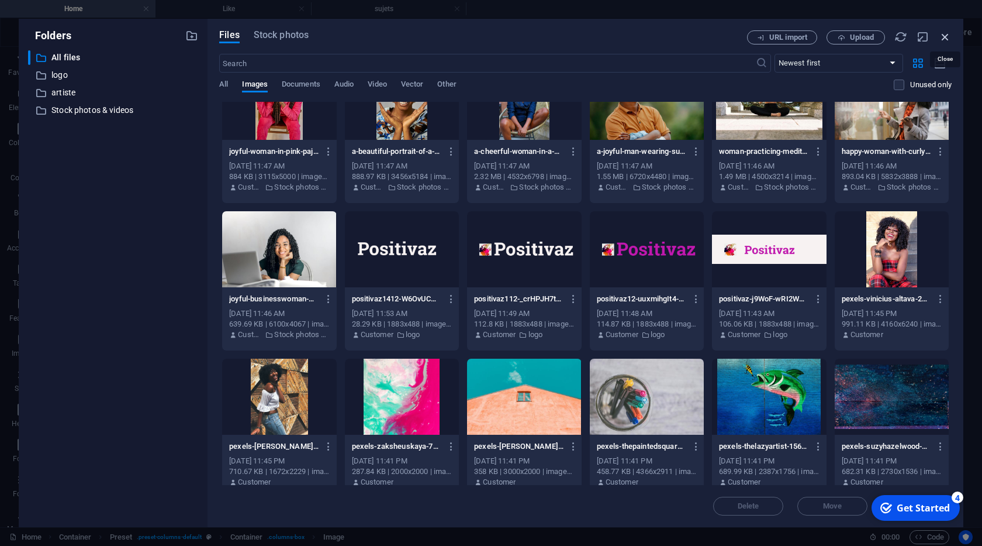
drag, startPoint x: 947, startPoint y: 36, endPoint x: 683, endPoint y: 2, distance: 265.9
click at [947, 36] on icon "button" at bounding box center [945, 36] width 13 height 13
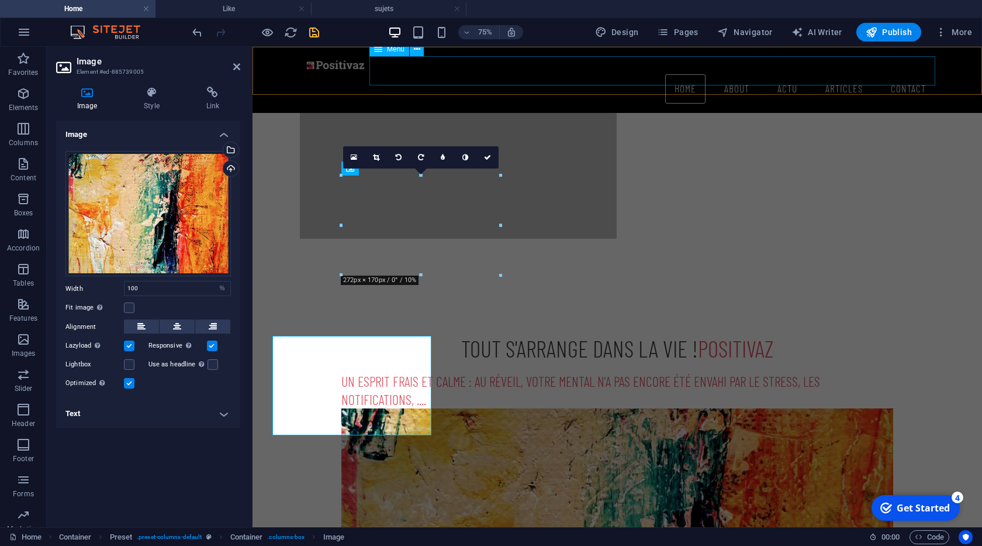
scroll to position [510, 0]
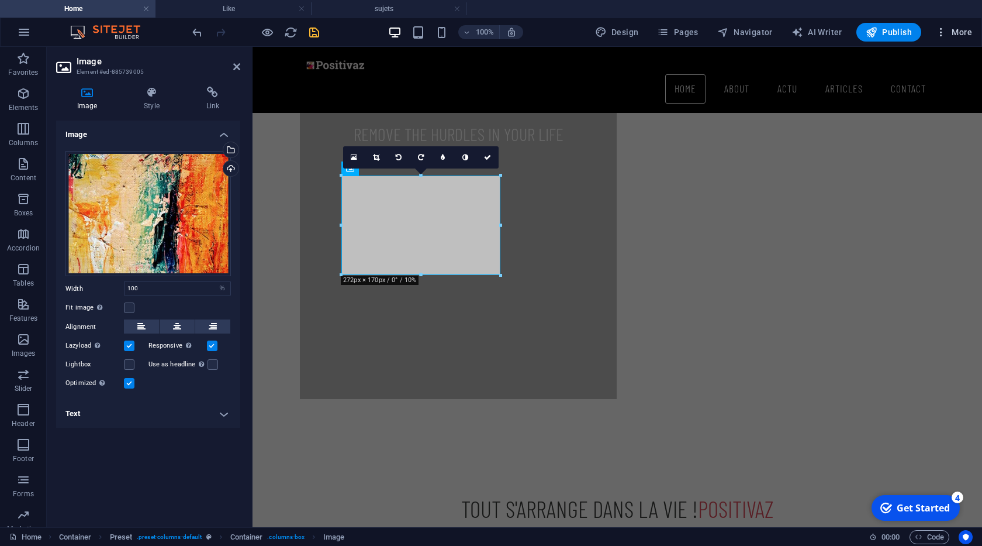
click at [954, 35] on span "More" at bounding box center [953, 32] width 37 height 12
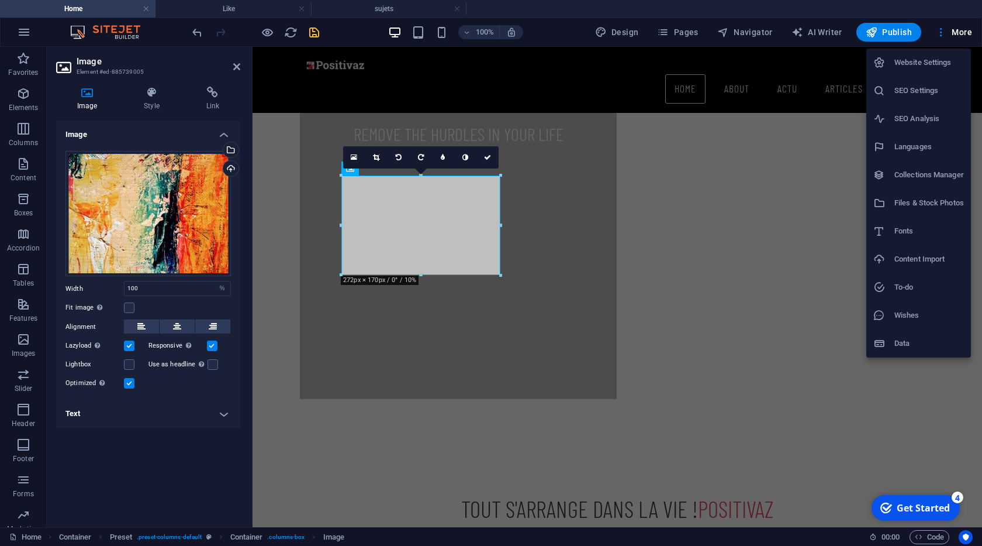
click at [919, 207] on h6 "Files & Stock Photos" at bounding box center [930, 203] width 70 height 14
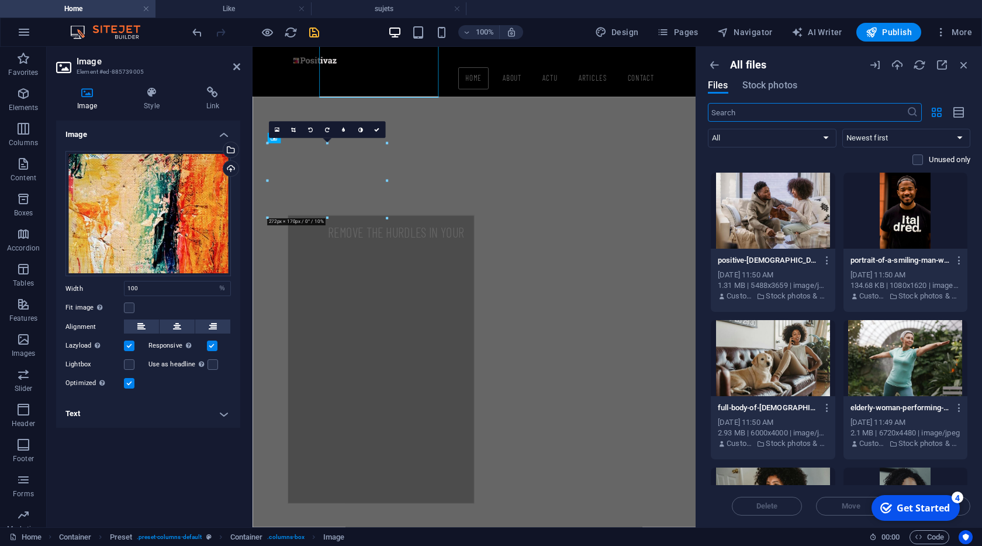
scroll to position [671, 0]
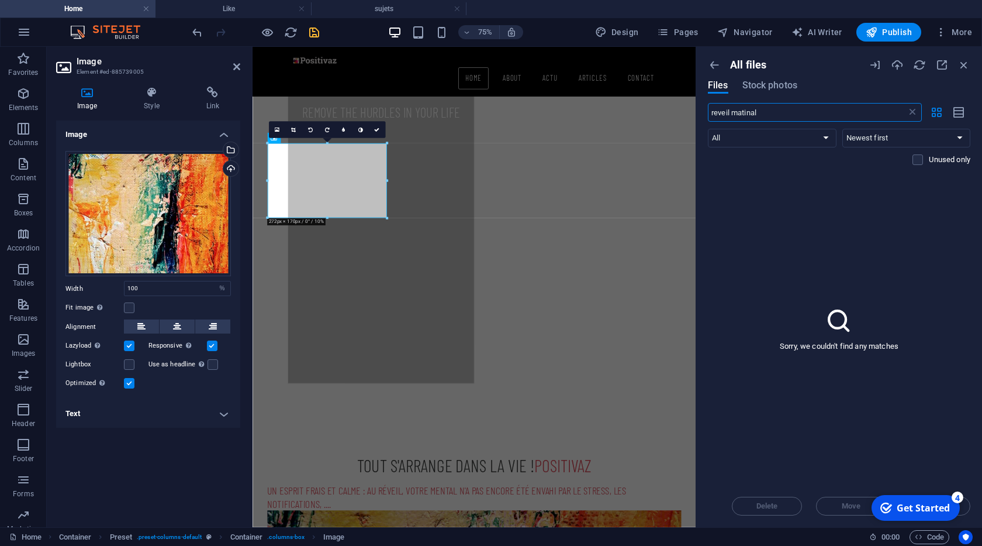
click at [740, 116] on input "reveil matinal" at bounding box center [807, 112] width 199 height 19
type input "sleep"
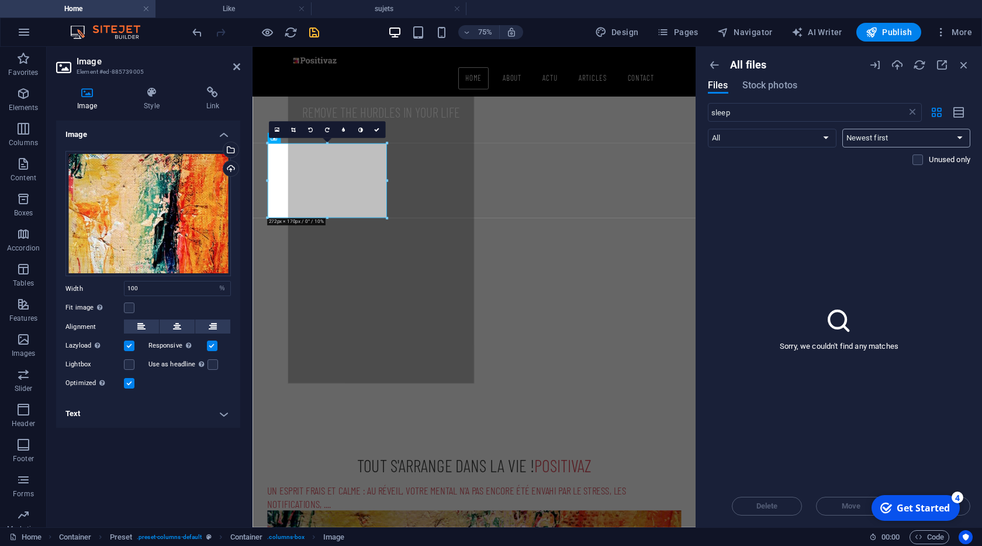
click at [843, 129] on select "Newest first Oldest first Name (A-Z) Name (Z-A) Size (0-9) Size (9-0) Resolutio…" at bounding box center [907, 138] width 129 height 19
click at [762, 112] on div "sleep ​ All Images Documents Audio Video Vector Other Newest first Oldest first…" at bounding box center [839, 137] width 263 height 69
click at [762, 112] on input "sleep" at bounding box center [807, 112] width 199 height 19
click at [760, 87] on span "Stock photos" at bounding box center [770, 85] width 55 height 14
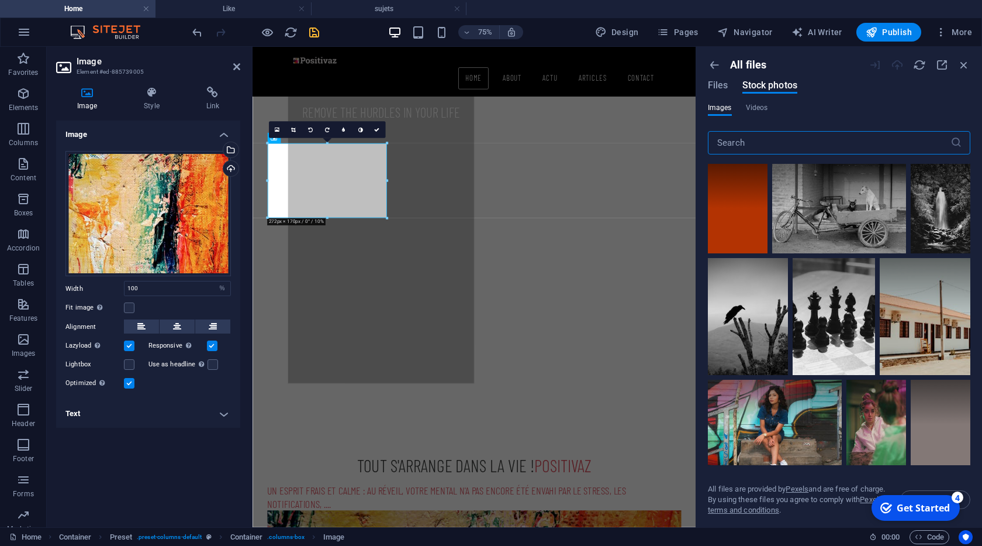
click at [758, 140] on input "text" at bounding box center [829, 142] width 243 height 23
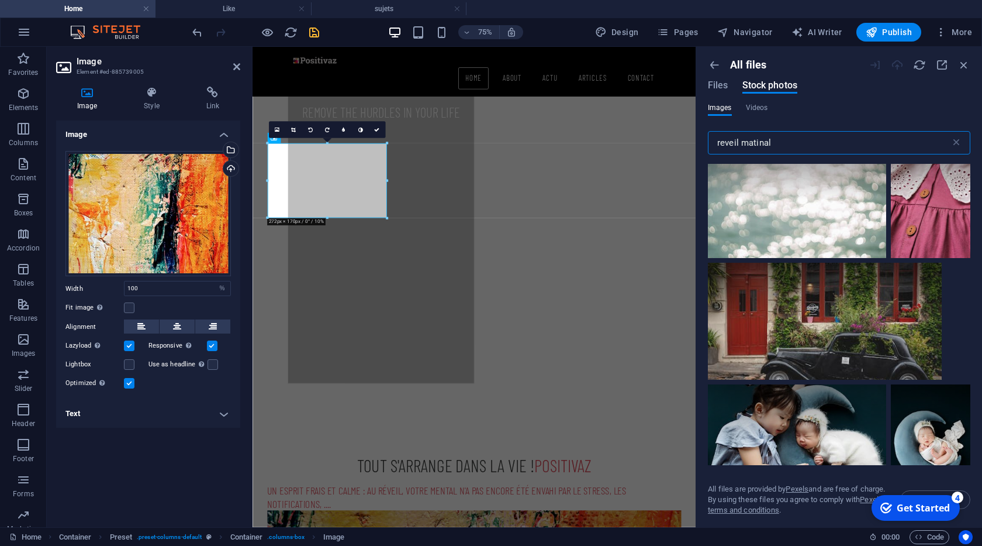
scroll to position [20, 0]
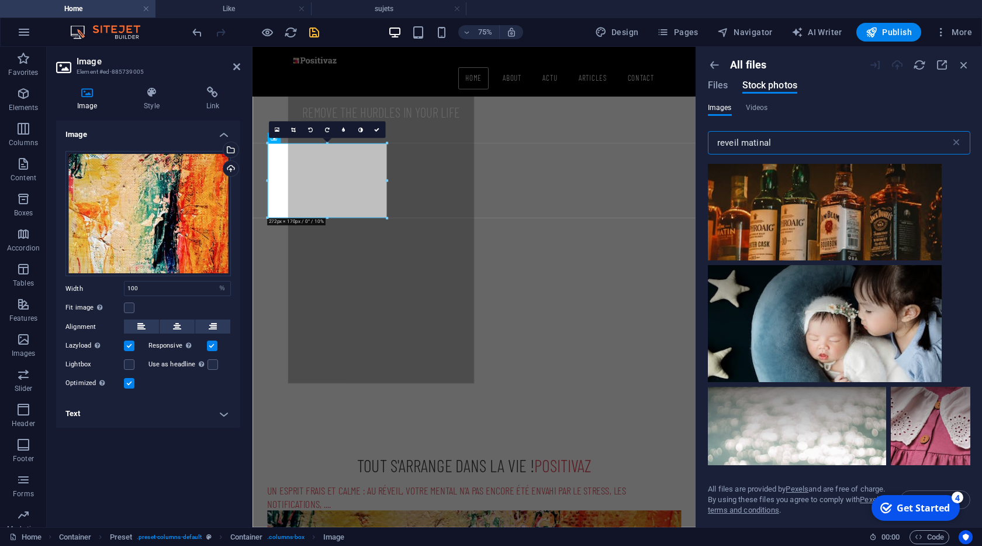
click at [750, 144] on input "reveil matinal" at bounding box center [829, 142] width 243 height 23
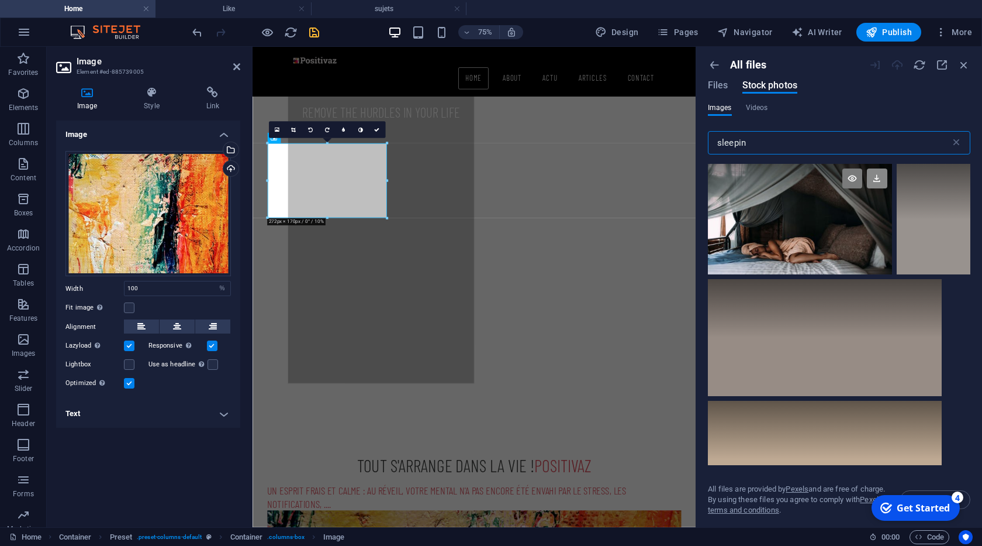
type input "sleepin"
click at [878, 182] on icon at bounding box center [877, 178] width 20 height 20
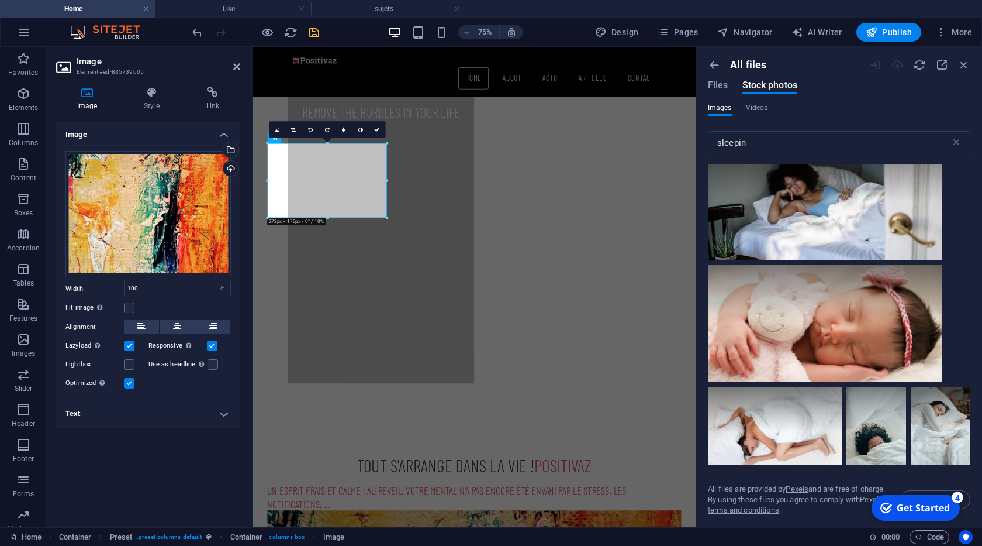
scroll to position [3042, 0]
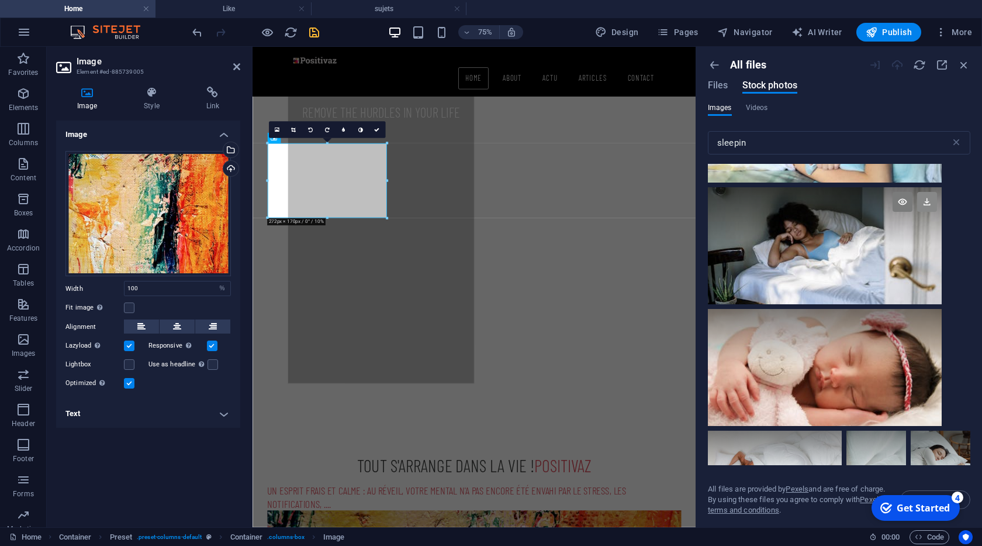
click at [921, 203] on icon at bounding box center [927, 202] width 20 height 20
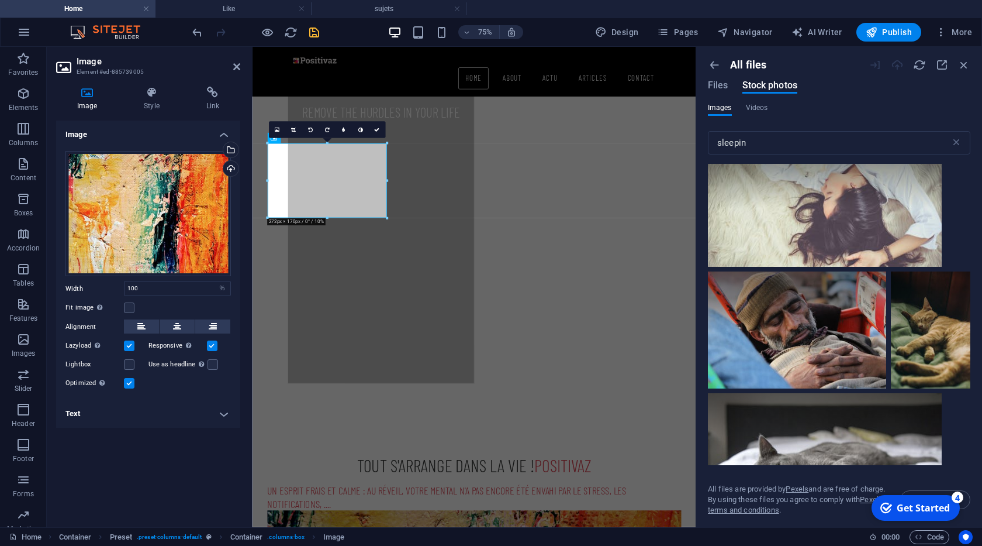
scroll to position [5188, 0]
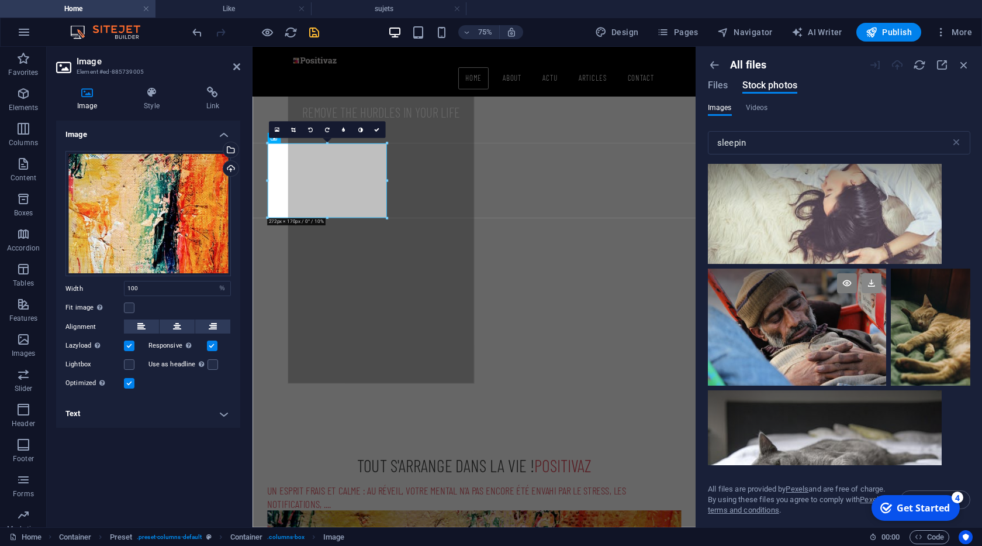
click at [873, 283] on icon at bounding box center [872, 283] width 20 height 20
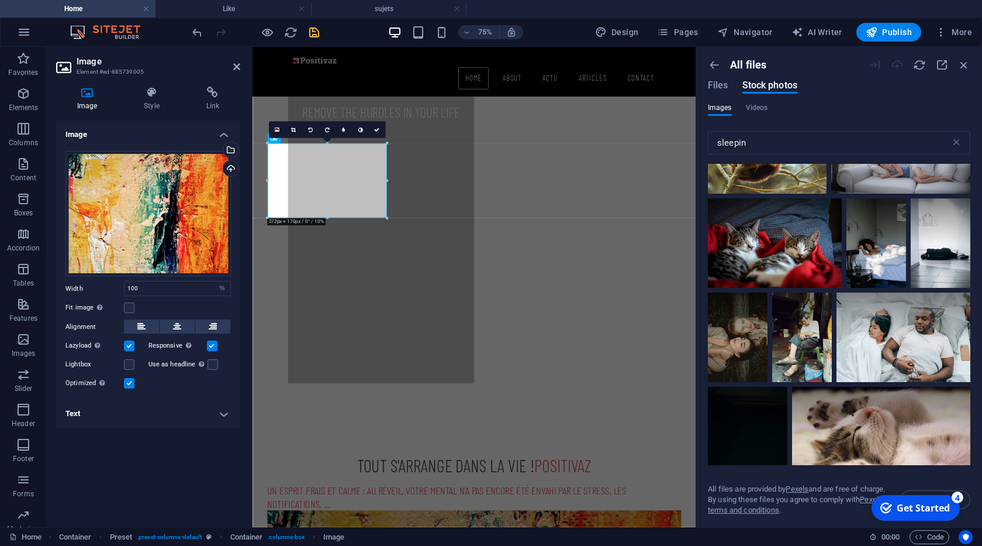
scroll to position [6500, 0]
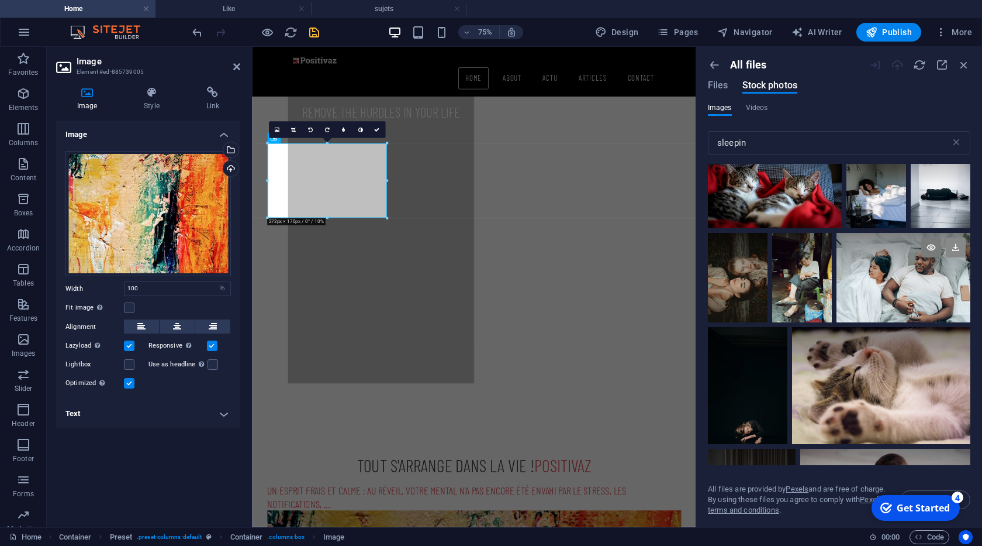
click at [953, 247] on icon at bounding box center [956, 247] width 20 height 20
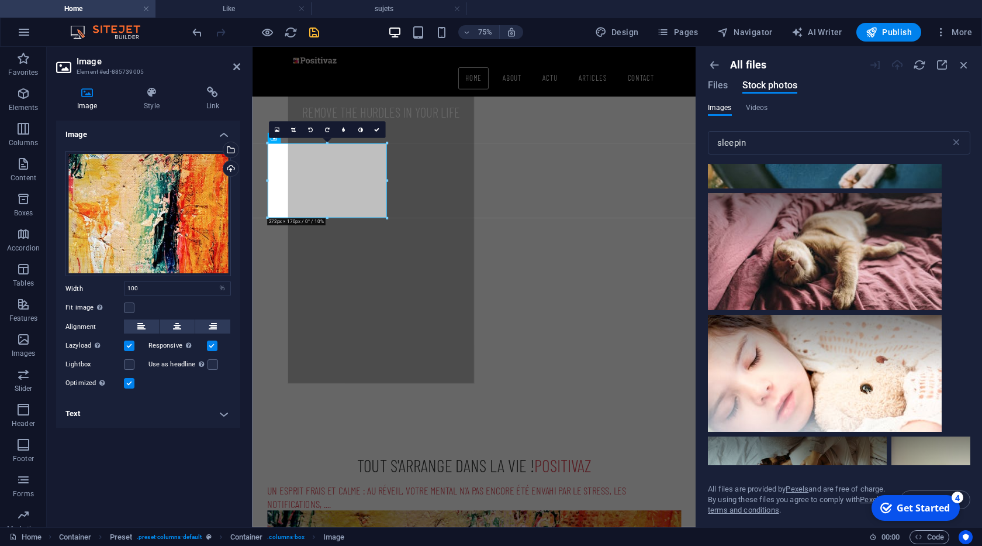
scroll to position [13836, 0]
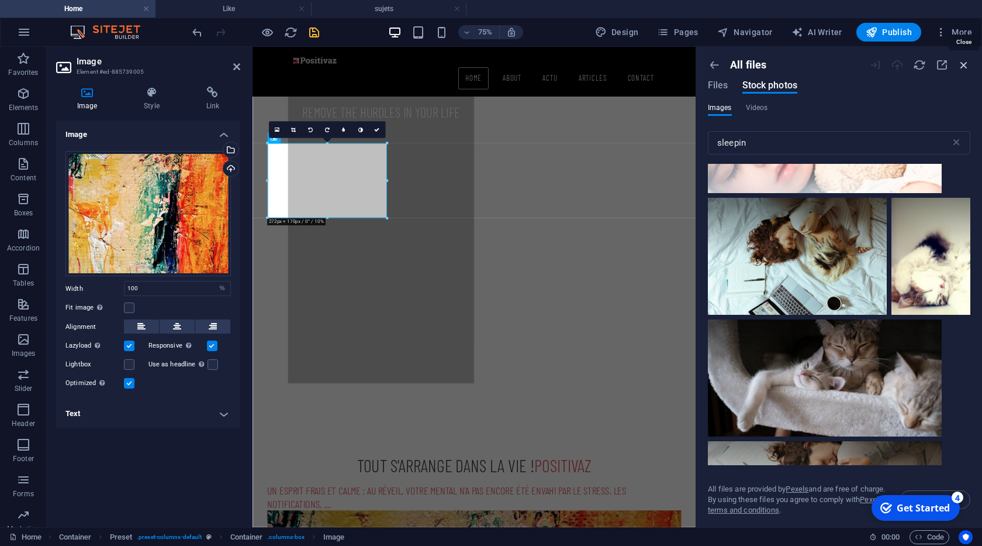
click at [966, 66] on icon "button" at bounding box center [964, 64] width 13 height 13
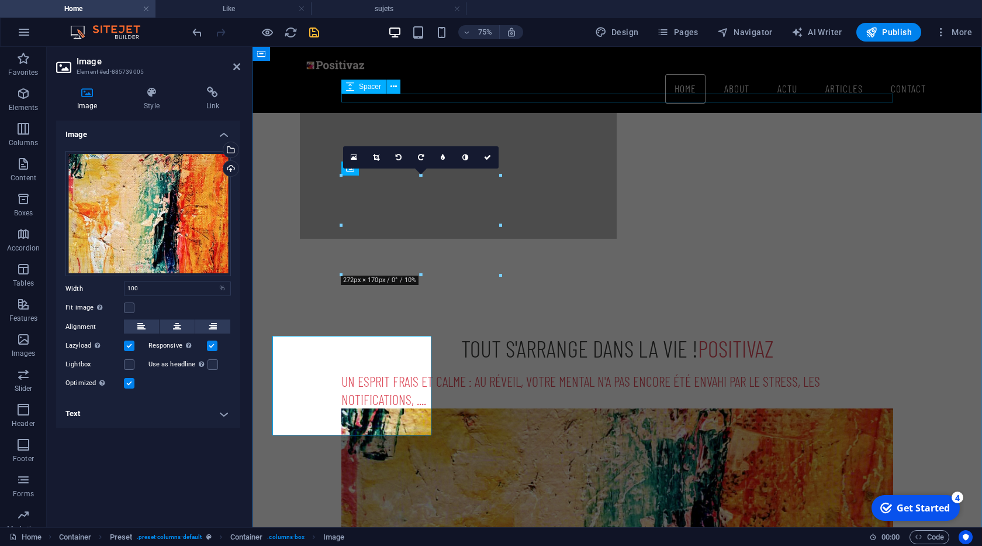
scroll to position [510, 0]
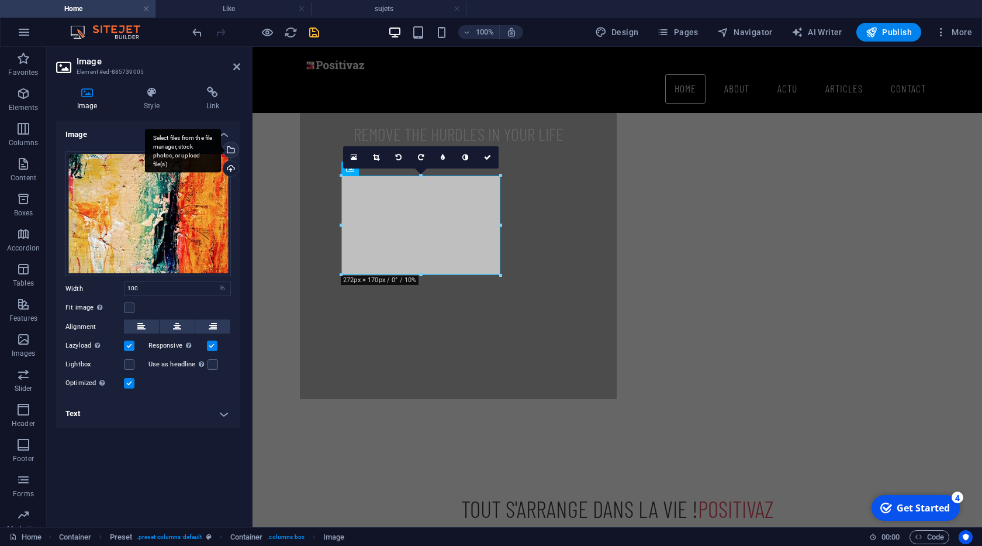
click at [233, 149] on div "Select files from the file manager, stock photos, or upload file(s)" at bounding box center [230, 151] width 18 height 18
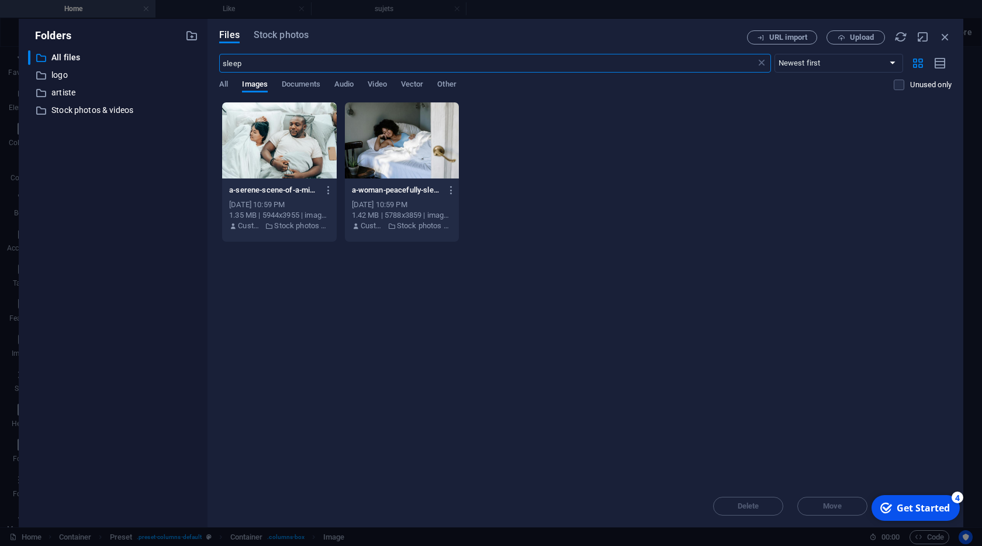
scroll to position [671, 0]
click at [391, 151] on div at bounding box center [402, 140] width 114 height 76
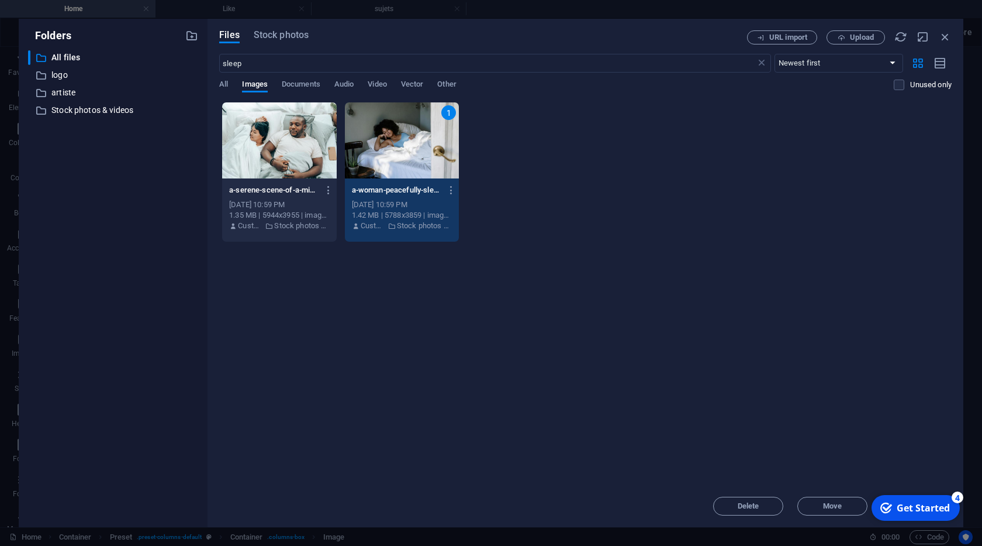
click at [391, 151] on div "1" at bounding box center [402, 140] width 114 height 76
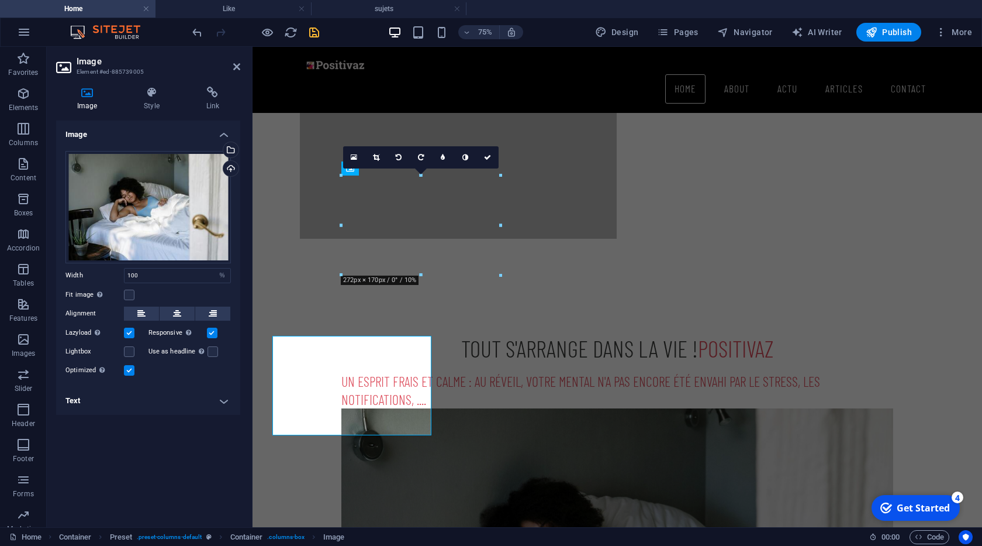
scroll to position [510, 0]
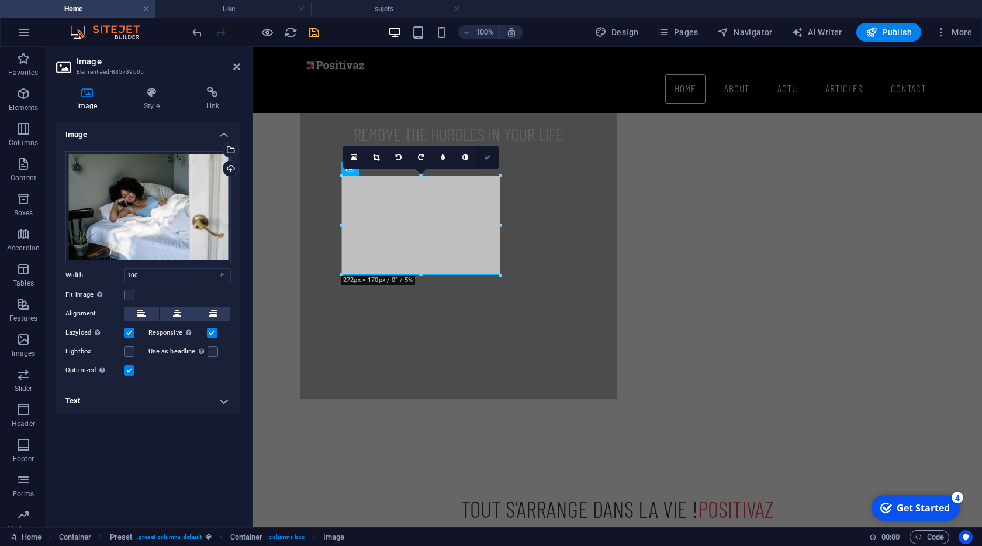
click at [486, 156] on icon at bounding box center [487, 157] width 7 height 7
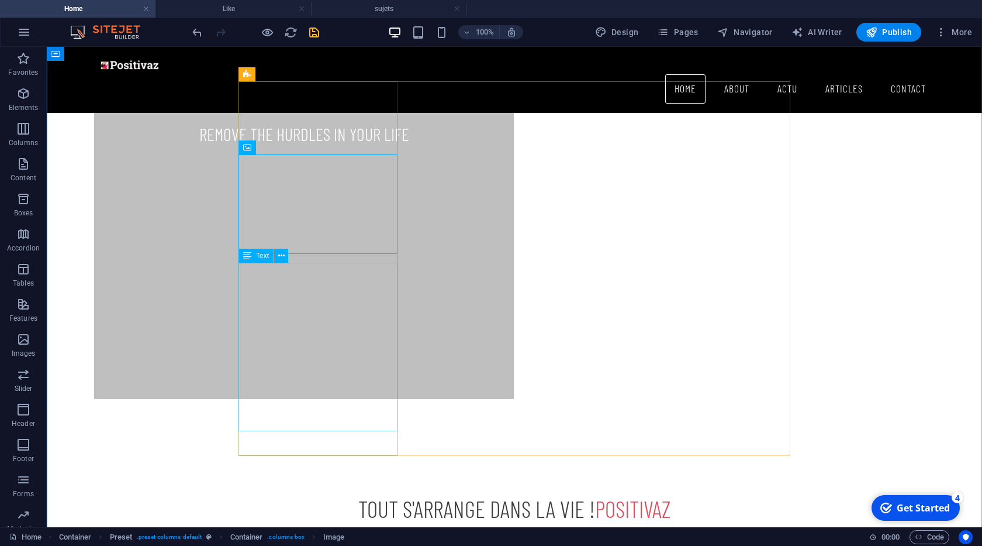
scroll to position [577, 0]
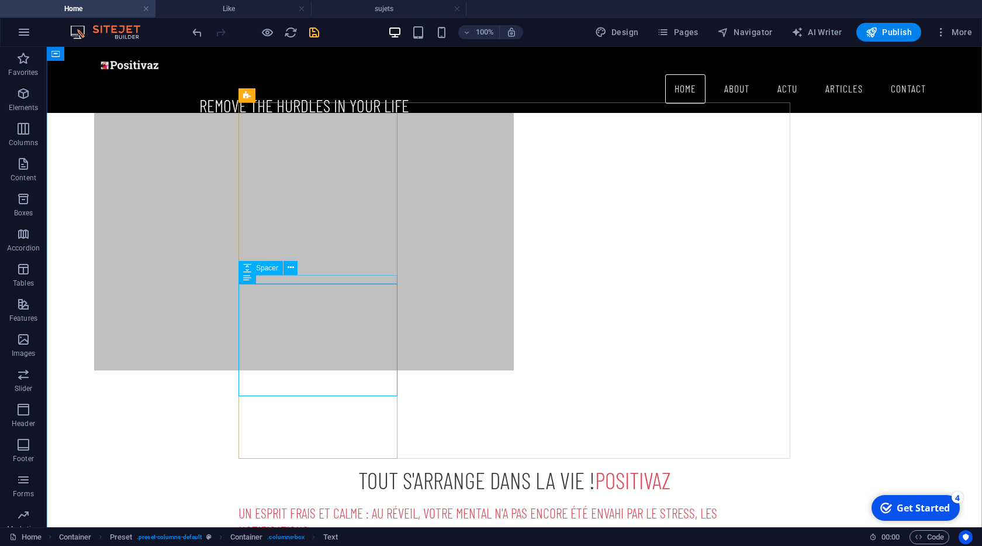
scroll to position [510, 0]
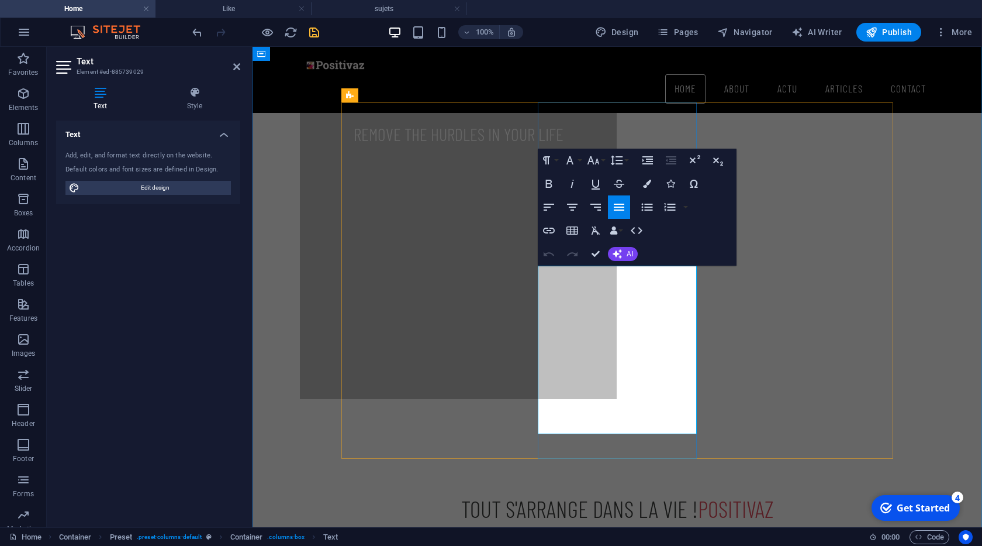
drag, startPoint x: 676, startPoint y: 401, endPoint x: 538, endPoint y: 270, distance: 191.1
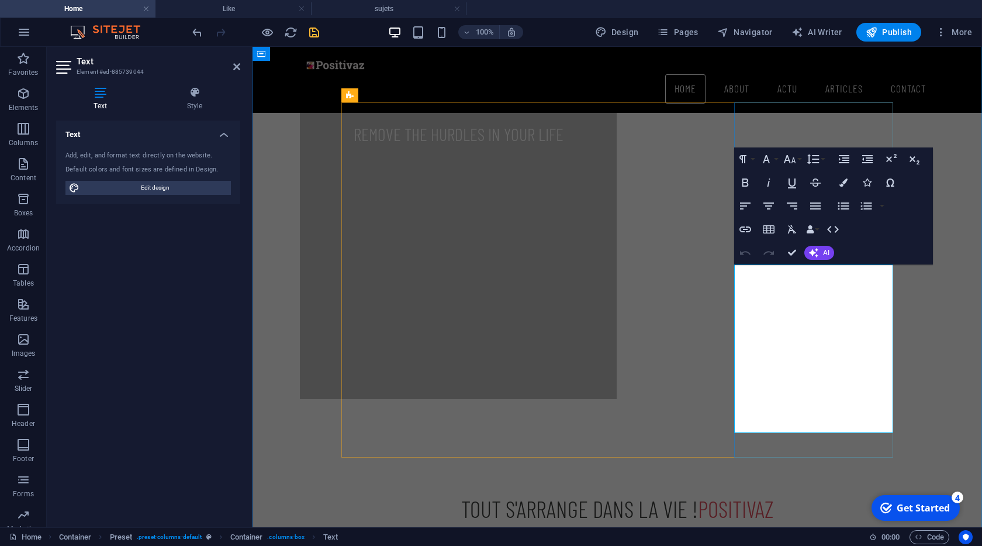
drag, startPoint x: 872, startPoint y: 395, endPoint x: 734, endPoint y: 275, distance: 183.2
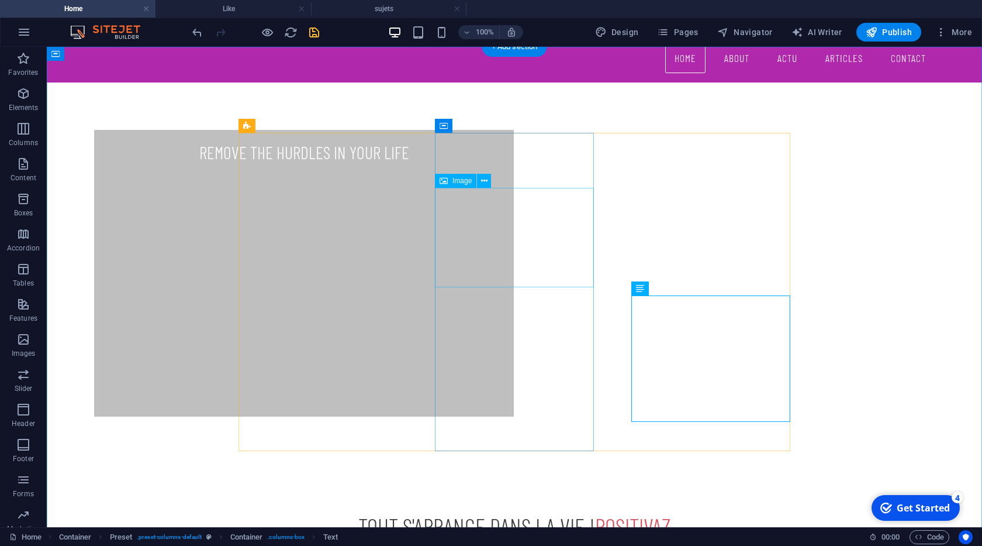
scroll to position [444, 0]
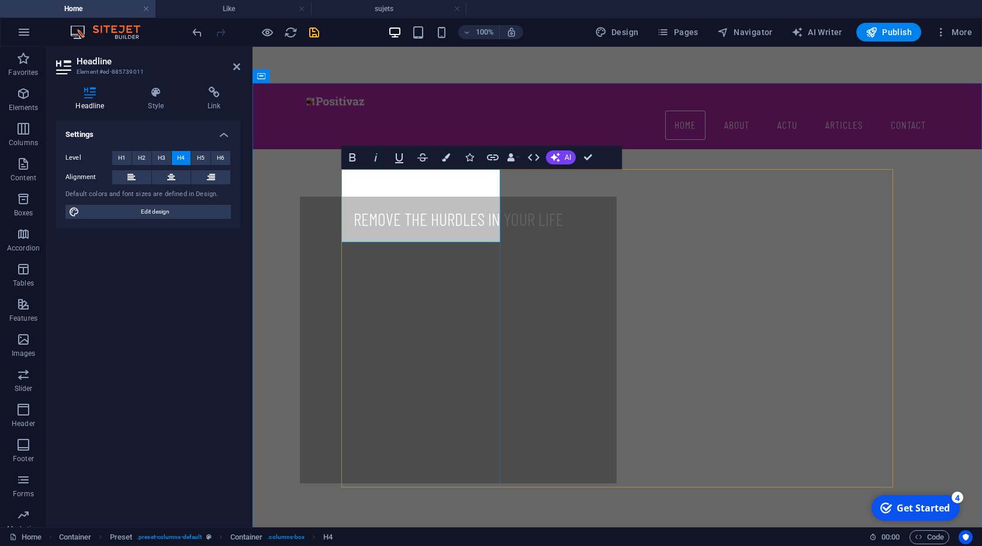
drag, startPoint x: 588, startPoint y: 156, endPoint x: 547, endPoint y: 112, distance: 60.8
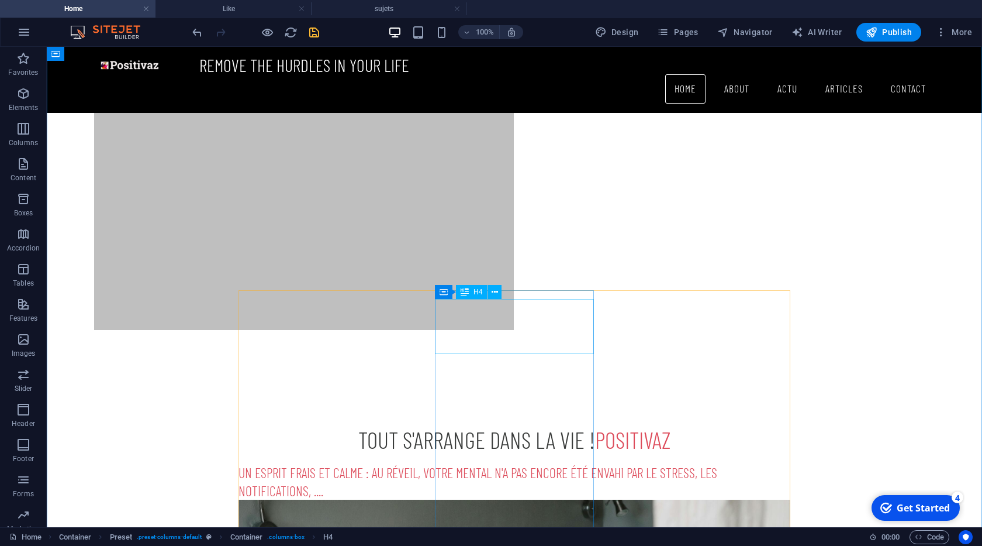
scroll to position [644, 0]
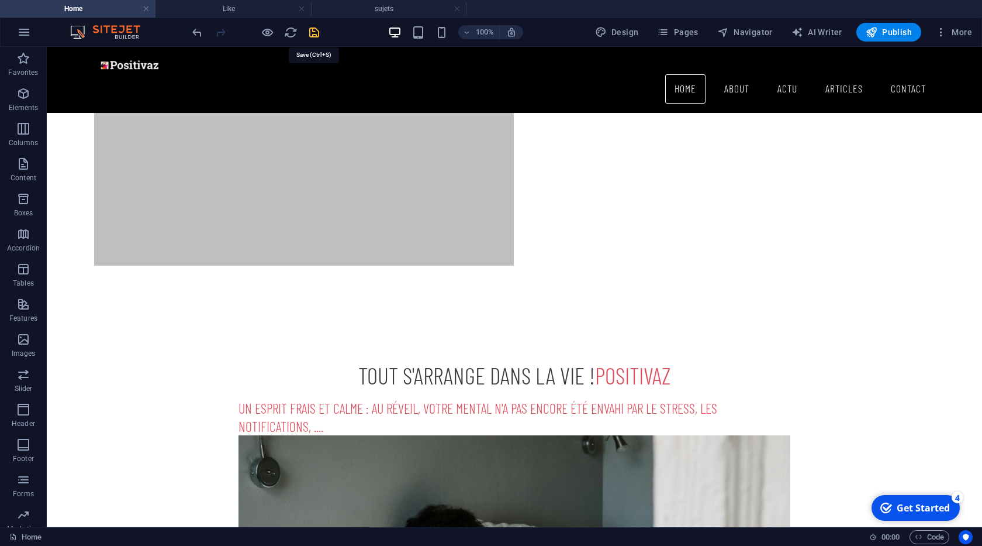
drag, startPoint x: 319, startPoint y: 35, endPoint x: 446, endPoint y: 133, distance: 160.6
click at [319, 35] on icon "save" at bounding box center [314, 32] width 13 height 13
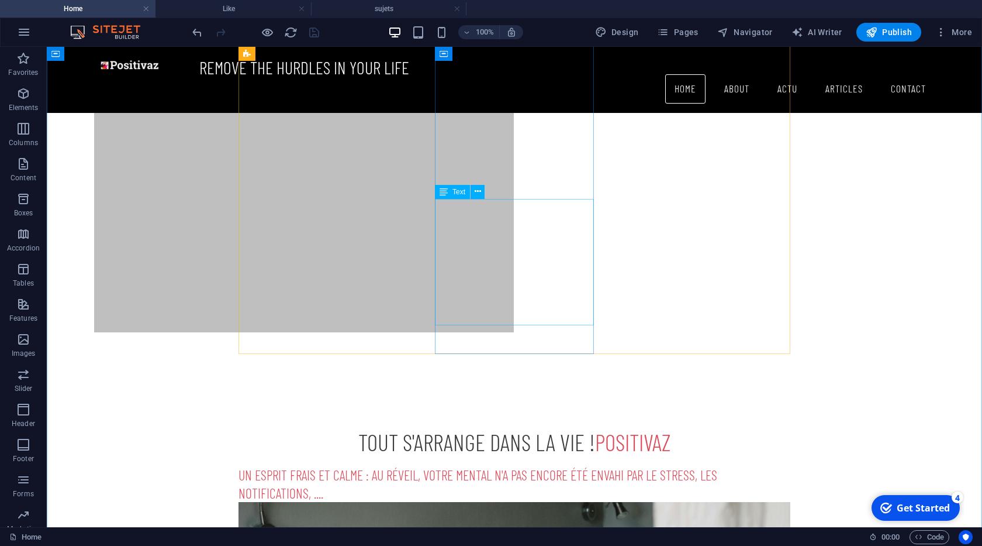
scroll to position [510, 0]
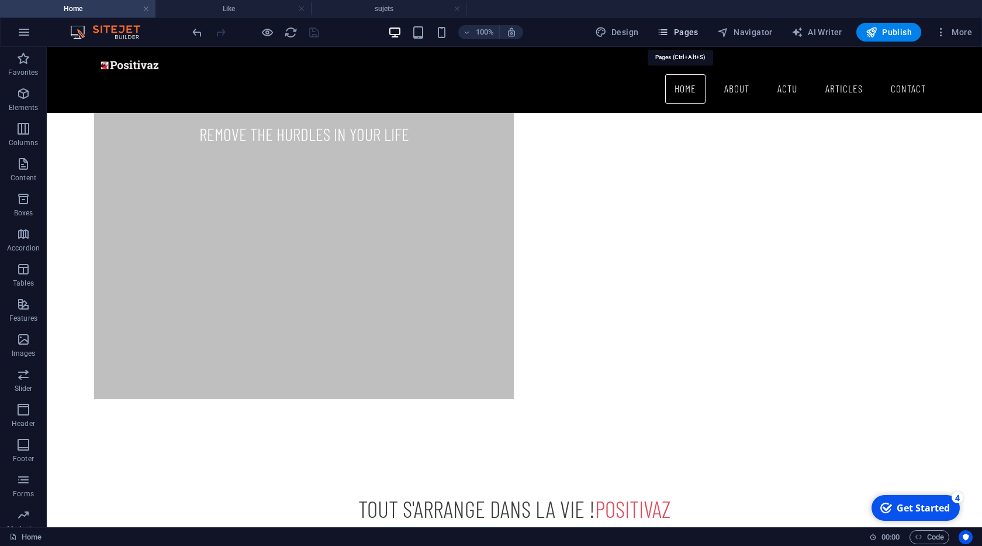
drag, startPoint x: 682, startPoint y: 33, endPoint x: 648, endPoint y: 8, distance: 41.4
click at [682, 33] on span "Pages" at bounding box center [677, 32] width 41 height 12
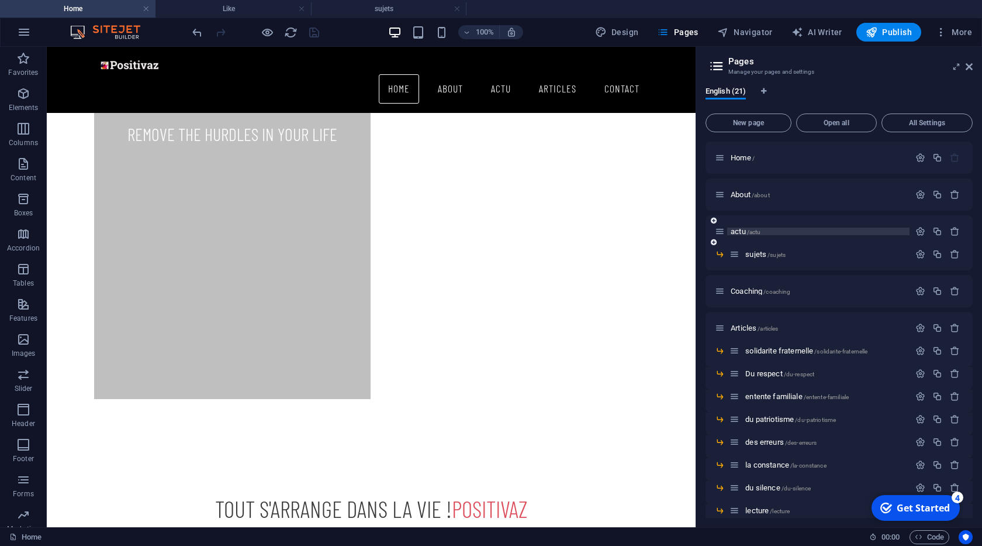
click at [745, 228] on span "actu /actu" at bounding box center [746, 231] width 30 height 9
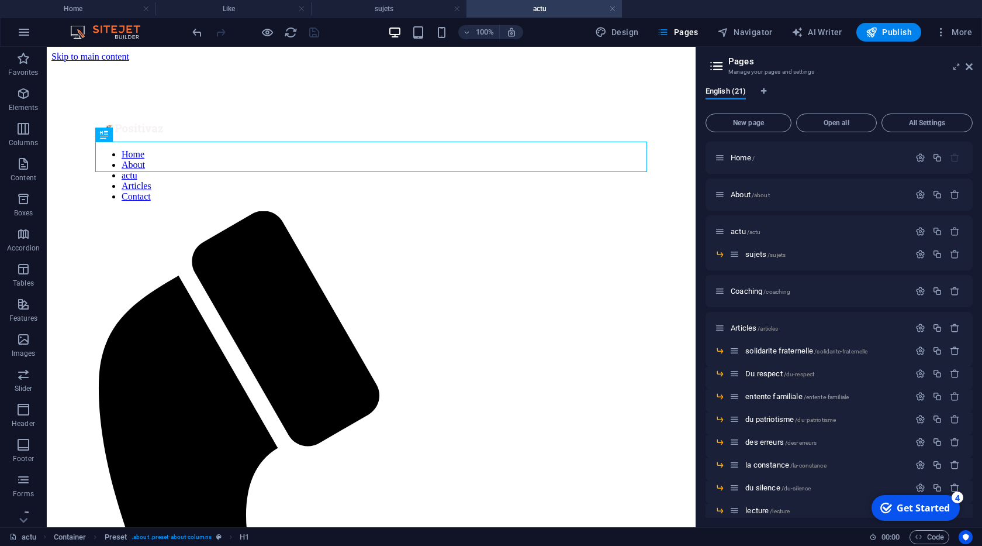
scroll to position [0, 0]
drag, startPoint x: 971, startPoint y: 68, endPoint x: 371, endPoint y: 204, distance: 614.5
click at [971, 68] on icon at bounding box center [969, 66] width 7 height 9
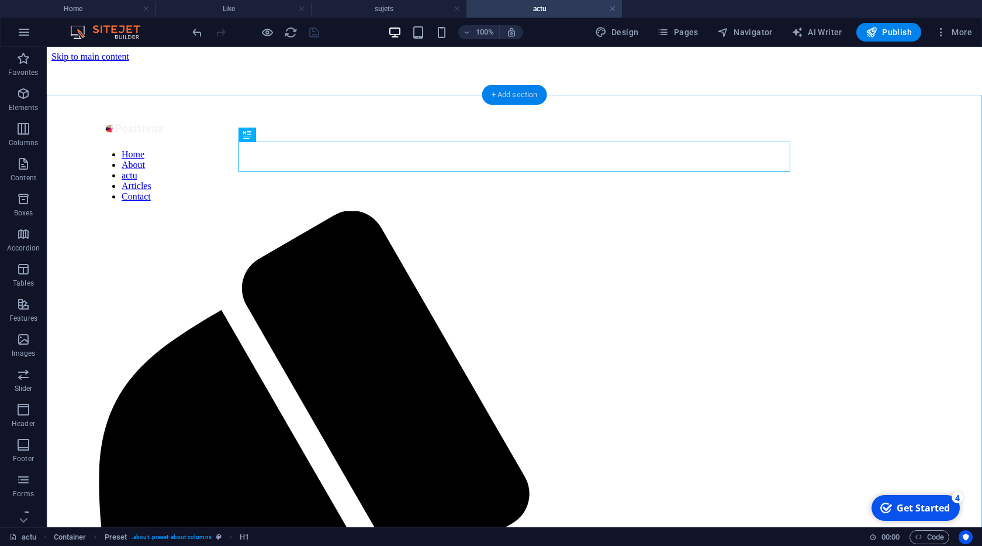
drag, startPoint x: 509, startPoint y: 95, endPoint x: 258, endPoint y: 51, distance: 254.2
click at [509, 95] on div "+ Add section" at bounding box center [514, 95] width 65 height 20
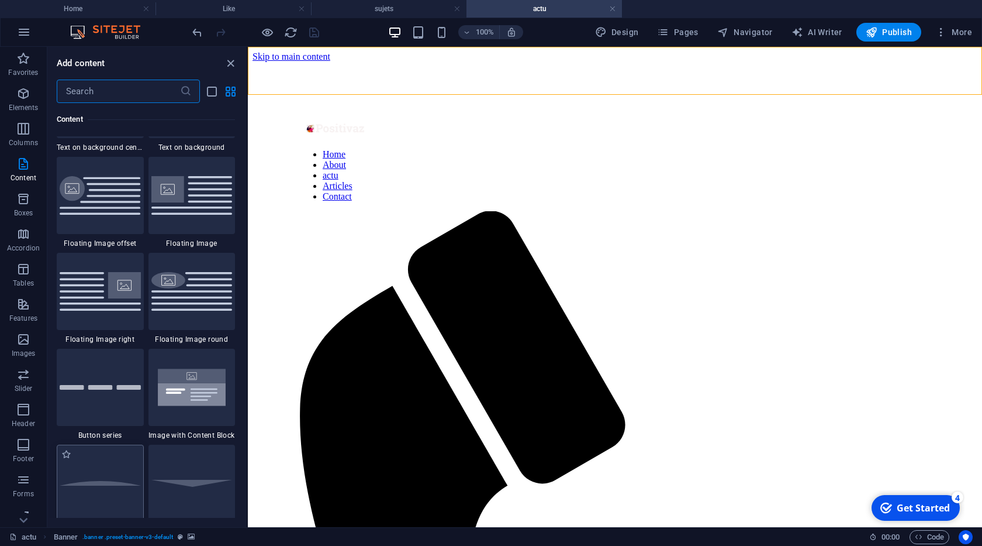
scroll to position [2463, 0]
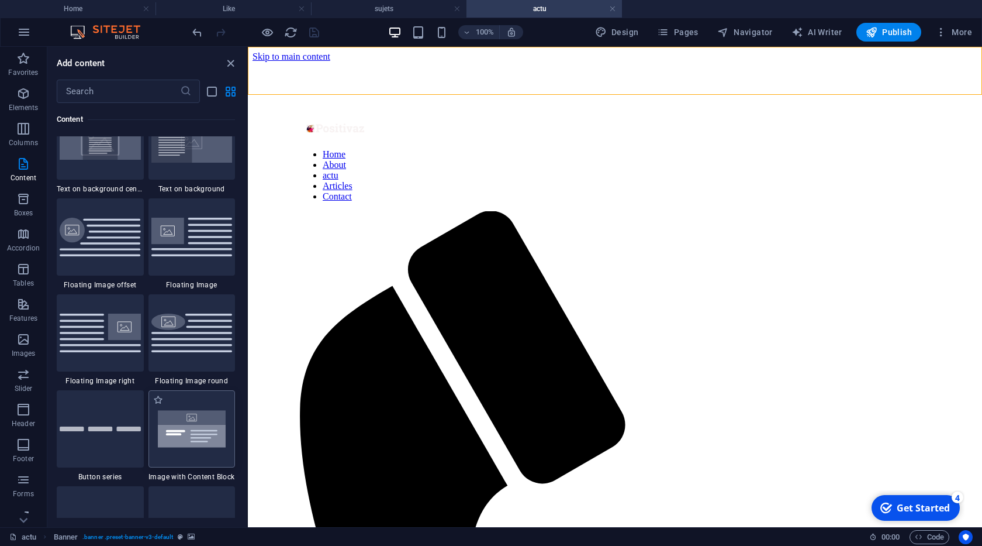
click at [210, 417] on img at bounding box center [191, 429] width 81 height 54
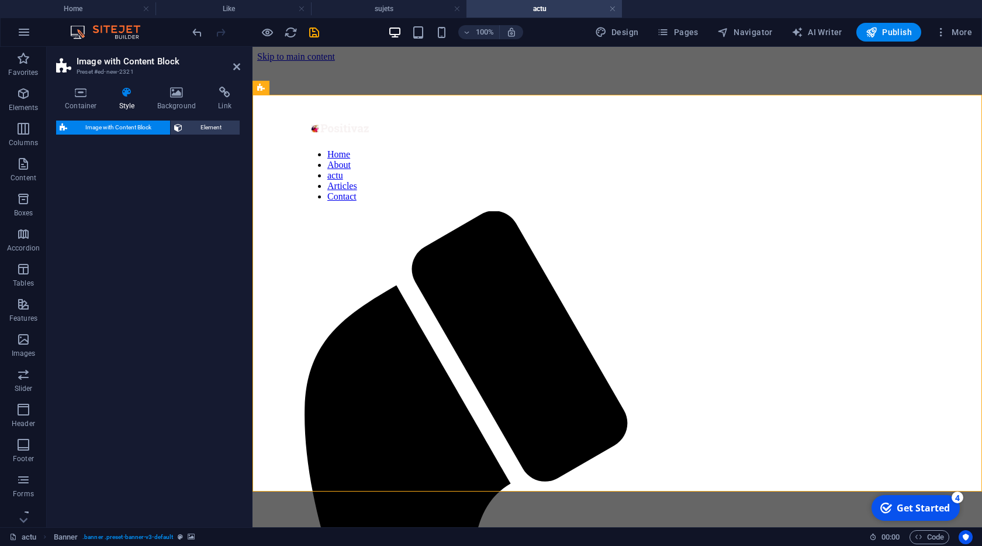
select select "rem"
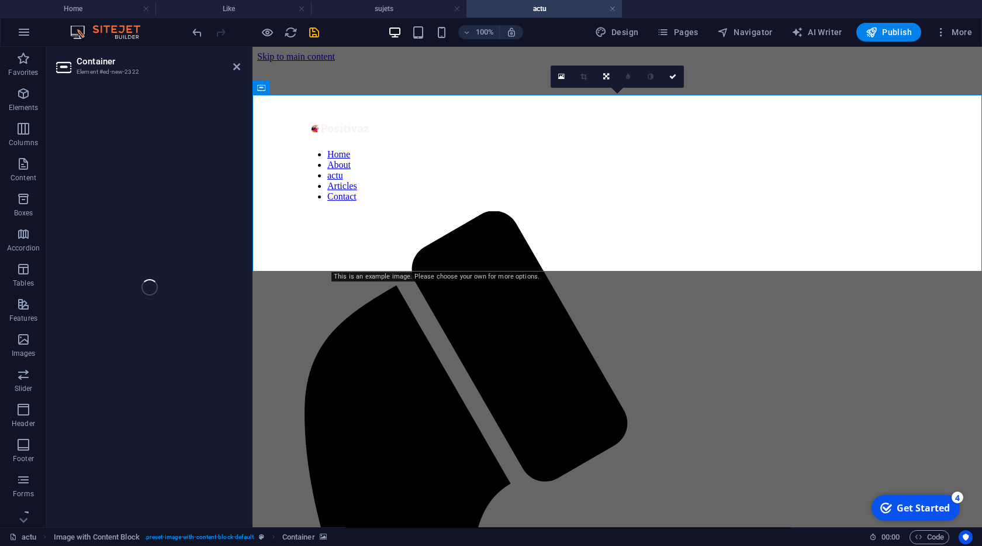
select select "px"
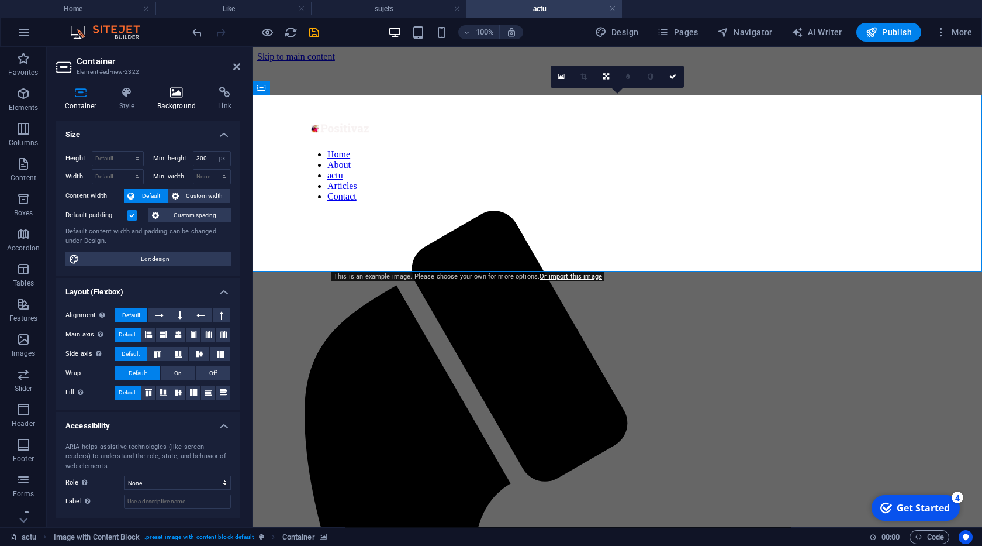
click at [182, 101] on h4 "Background" at bounding box center [179, 99] width 61 height 25
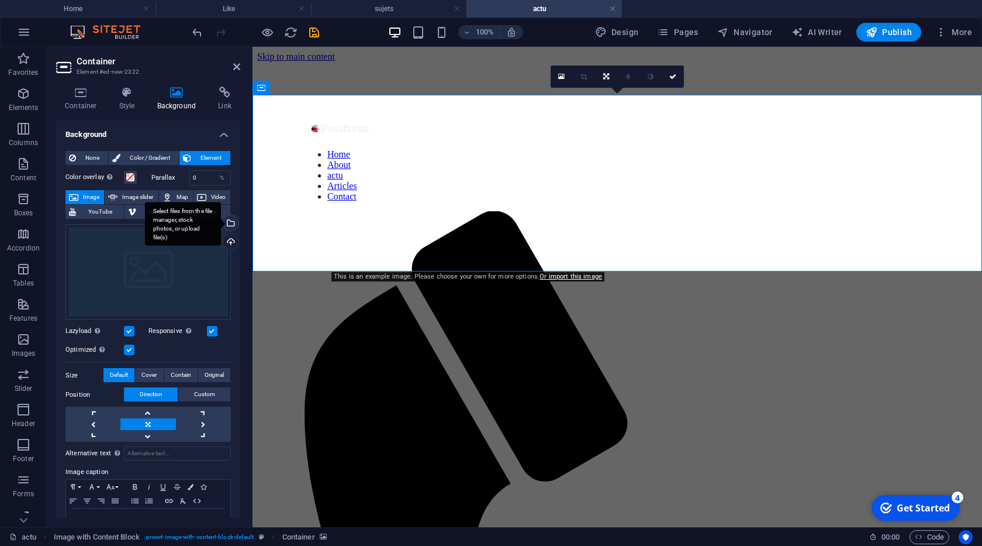
click at [232, 224] on div "Select files from the file manager, stock photos, or upload file(s)" at bounding box center [230, 224] width 18 height 18
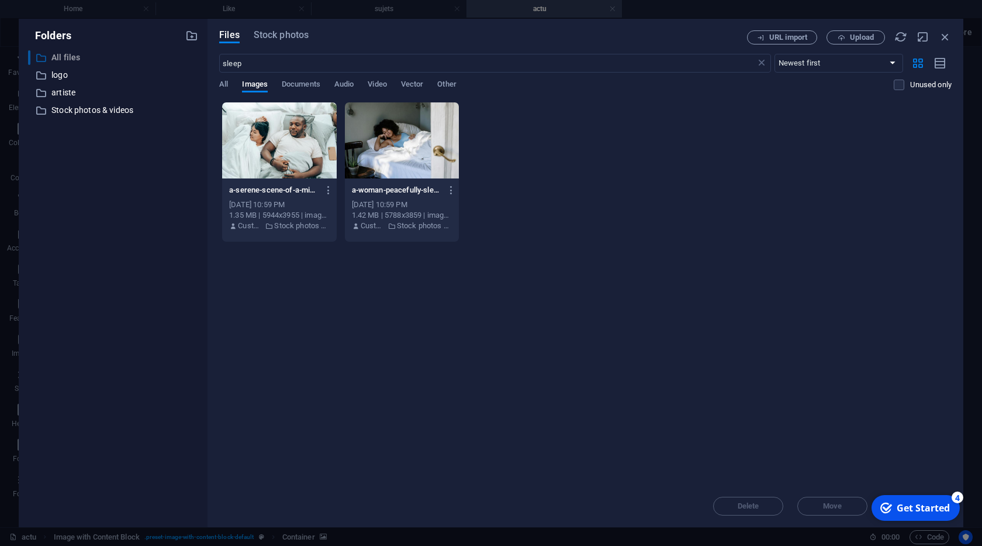
click at [71, 57] on p "All files" at bounding box center [113, 57] width 125 height 13
click at [70, 62] on p "All files" at bounding box center [113, 57] width 125 height 13
click at [65, 95] on p "artiste" at bounding box center [113, 92] width 125 height 13
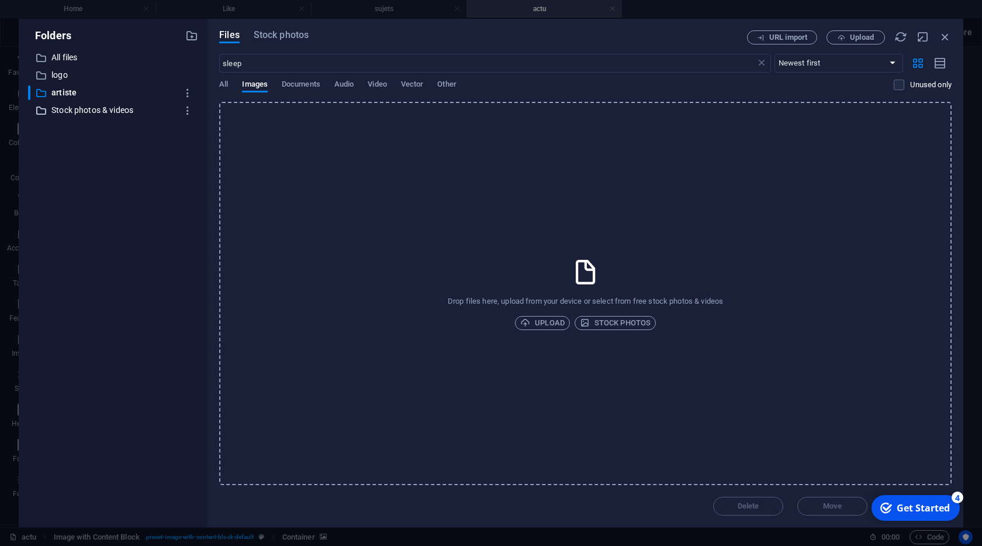
click at [77, 107] on p "Stock photos & videos" at bounding box center [113, 109] width 125 height 13
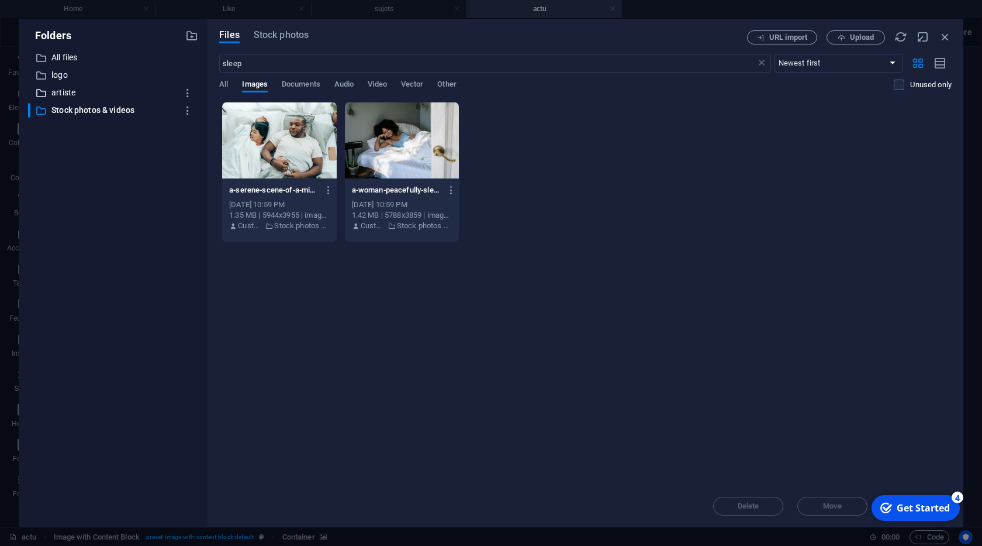
click at [74, 93] on p "artiste" at bounding box center [113, 92] width 125 height 13
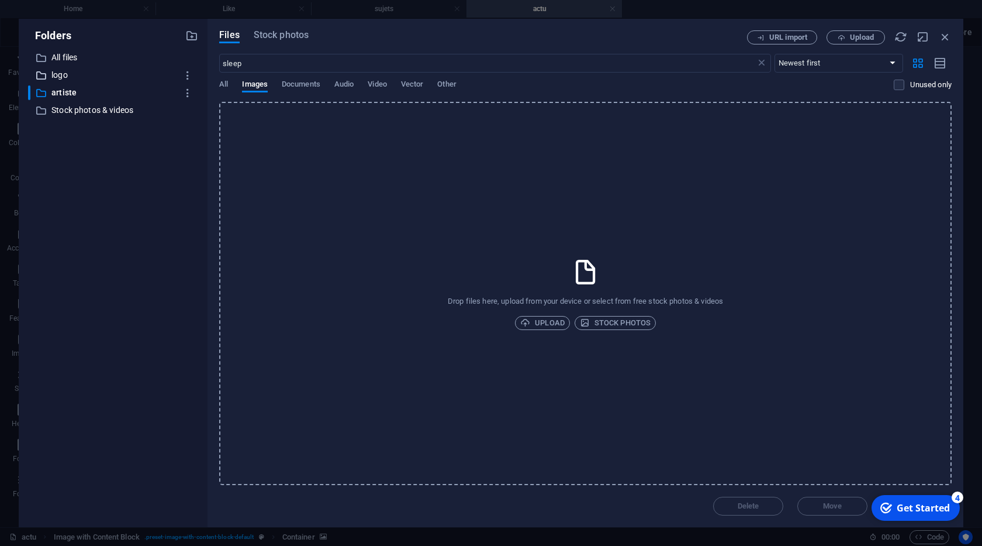
click at [63, 77] on p "logo" at bounding box center [113, 74] width 125 height 13
click at [67, 59] on p "All files" at bounding box center [113, 57] width 125 height 13
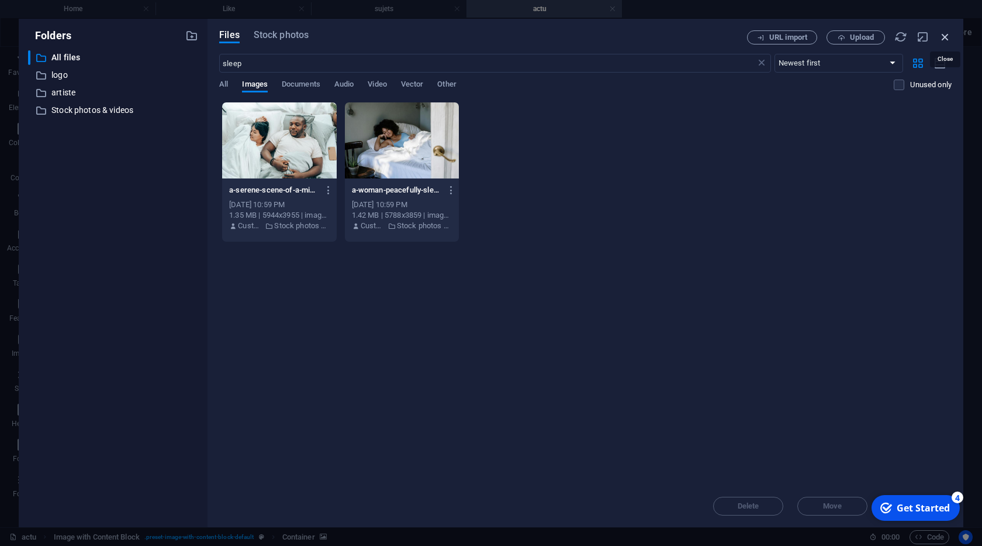
click at [943, 34] on icon "button" at bounding box center [945, 36] width 13 height 13
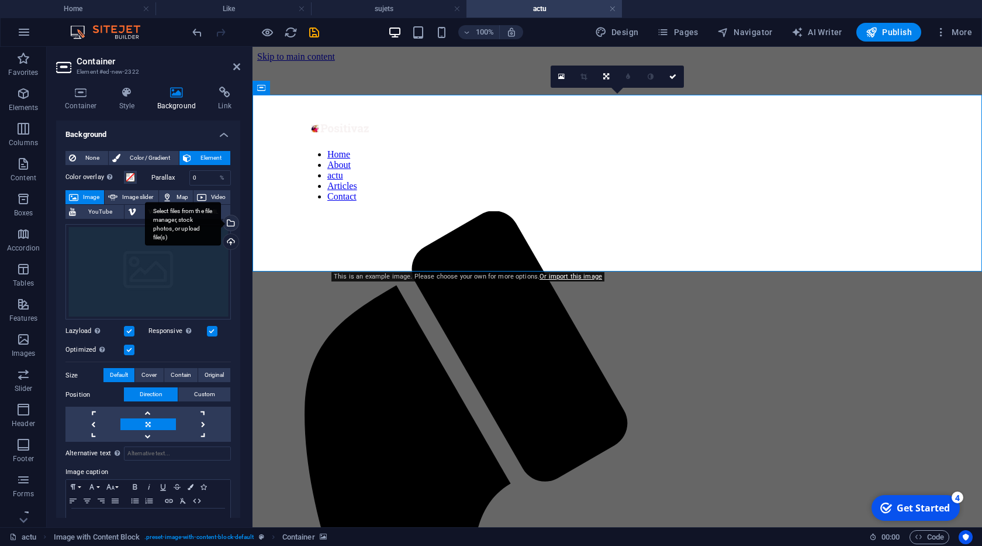
click at [232, 223] on div "Select files from the file manager, stock photos, or upload file(s)" at bounding box center [230, 224] width 18 height 18
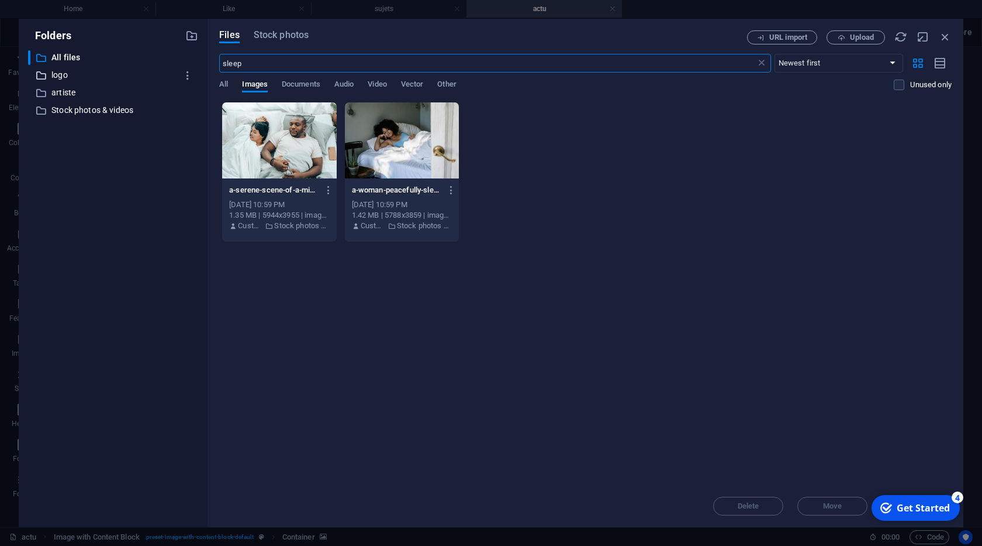
click at [70, 73] on p "logo" at bounding box center [113, 74] width 125 height 13
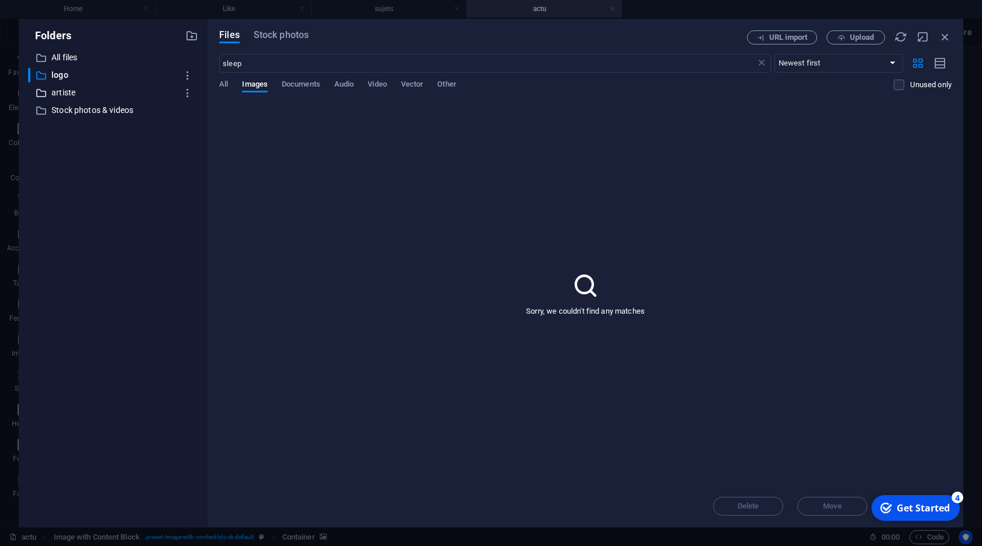
click at [80, 92] on p "artiste" at bounding box center [113, 92] width 125 height 13
click at [102, 107] on p "Stock photos & videos" at bounding box center [113, 109] width 125 height 13
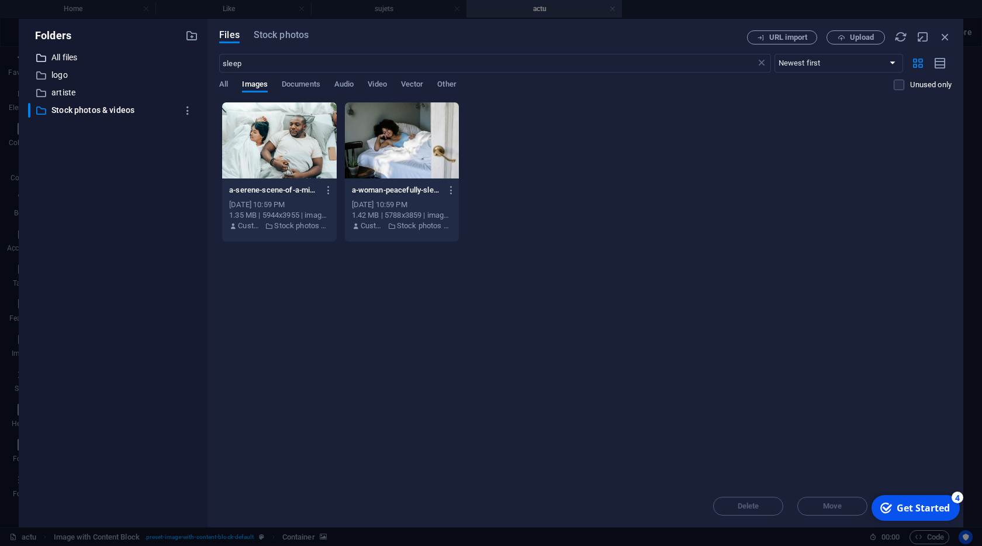
click at [64, 60] on p "All files" at bounding box center [113, 57] width 125 height 13
click at [68, 59] on p "All files" at bounding box center [113, 57] width 125 height 13
click at [273, 40] on span "Stock photos" at bounding box center [281, 35] width 55 height 14
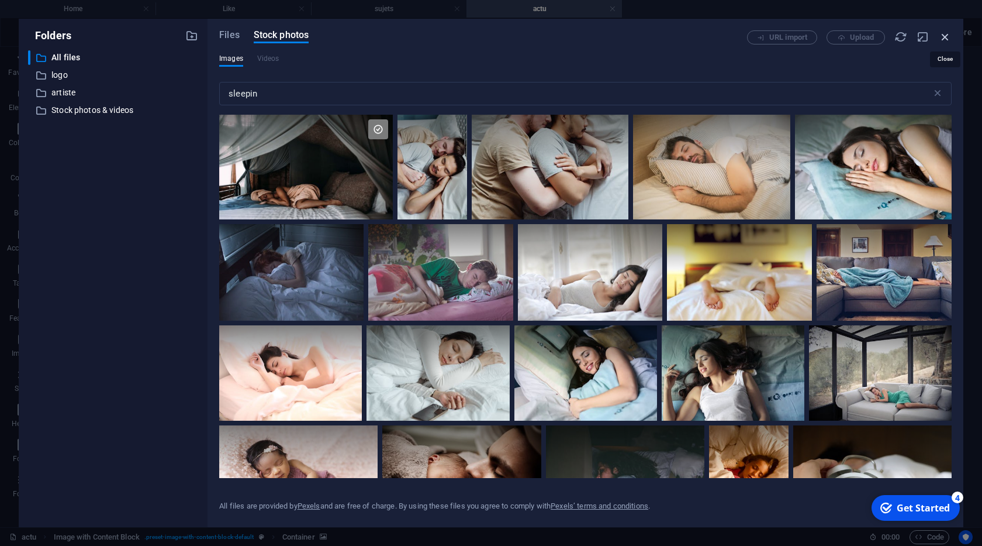
drag, startPoint x: 945, startPoint y: 37, endPoint x: 586, endPoint y: 64, distance: 359.4
click at [945, 37] on icon "button" at bounding box center [945, 36] width 13 height 13
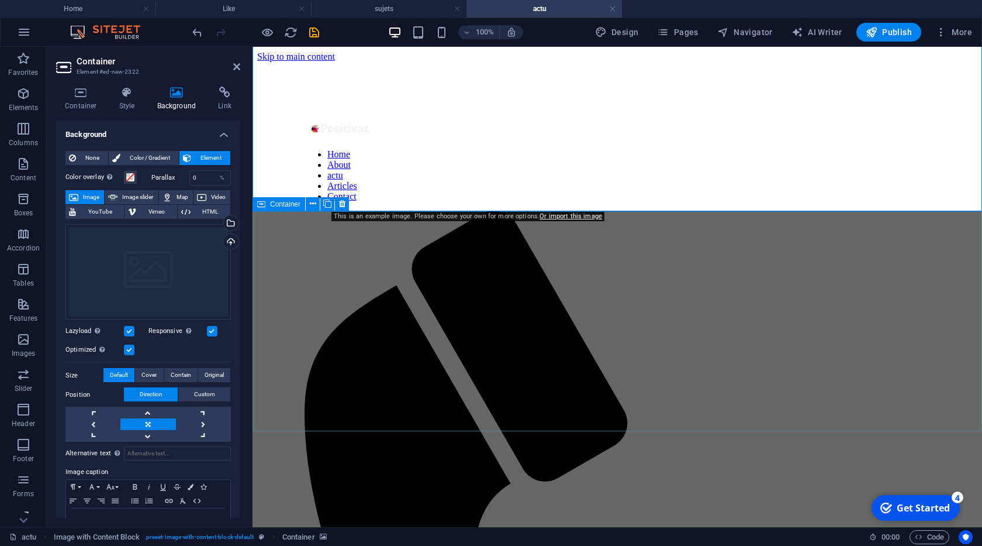
scroll to position [67, 0]
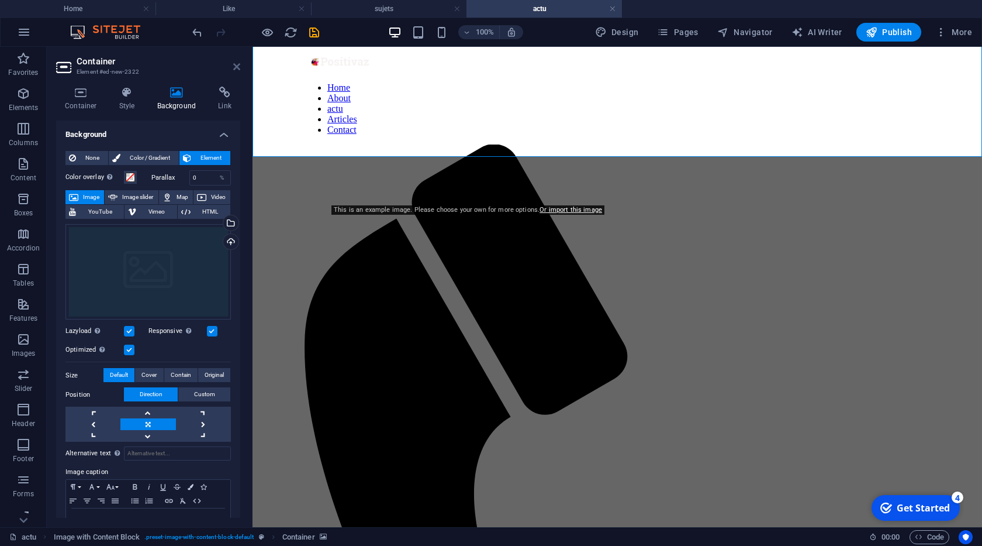
click at [239, 71] on link at bounding box center [236, 67] width 7 height 10
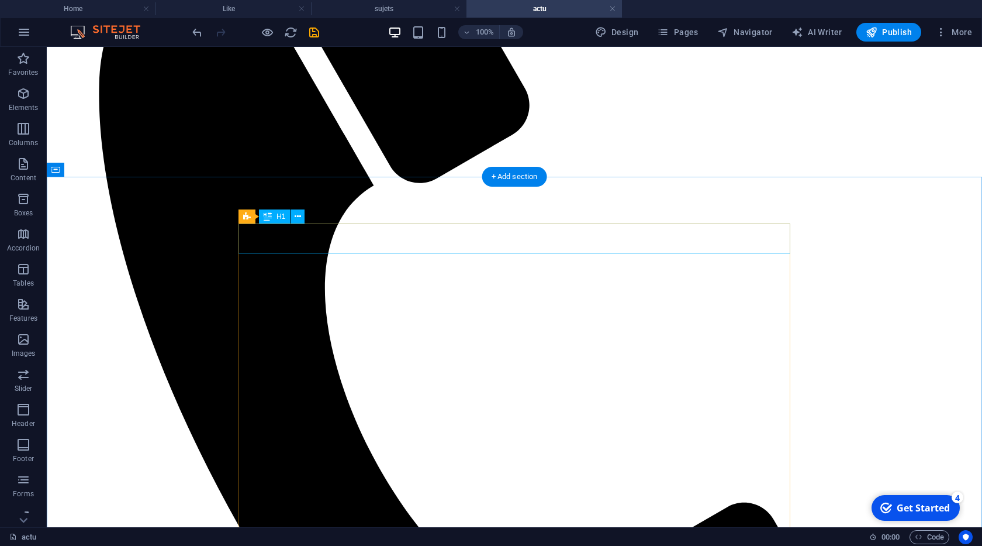
scroll to position [267, 0]
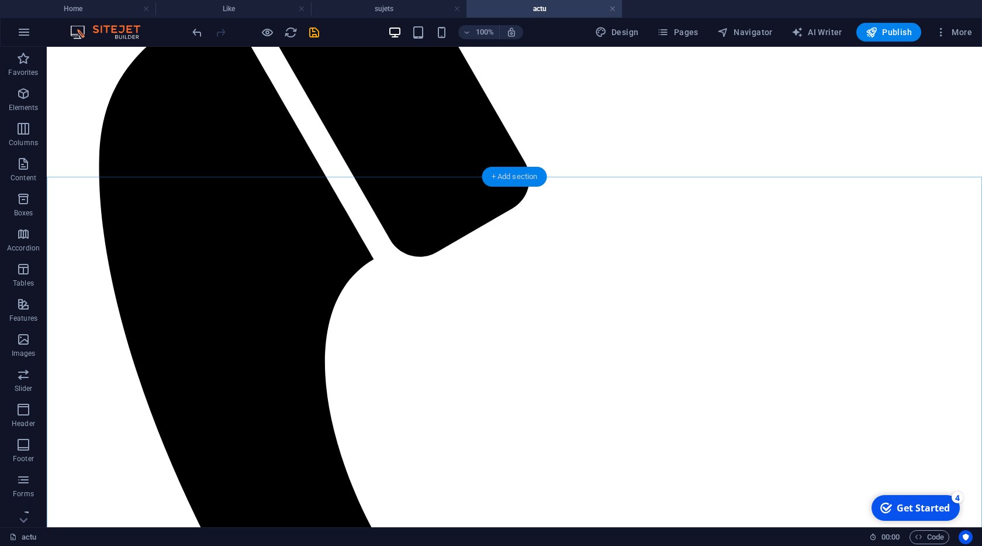
click at [501, 180] on div "+ Add section" at bounding box center [514, 177] width 65 height 20
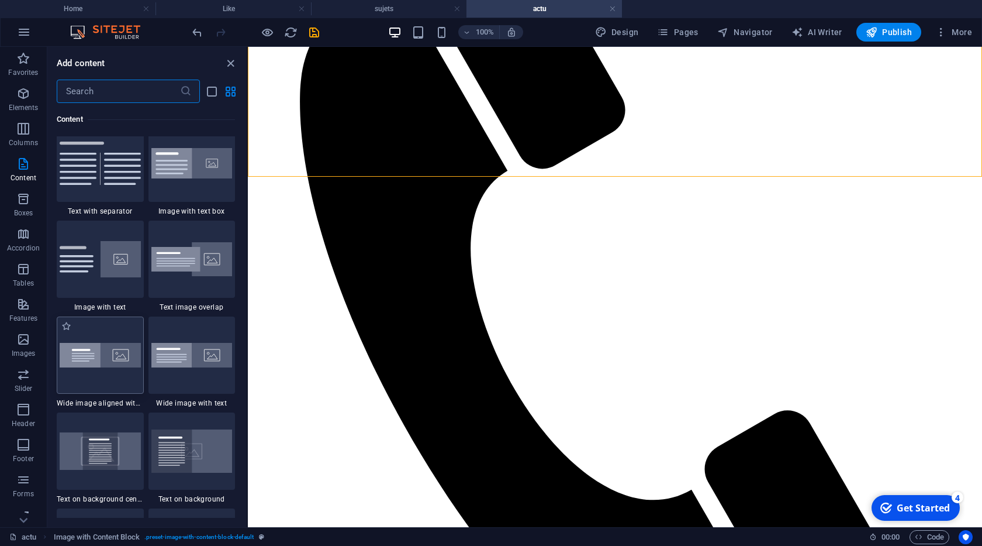
scroll to position [2165, 0]
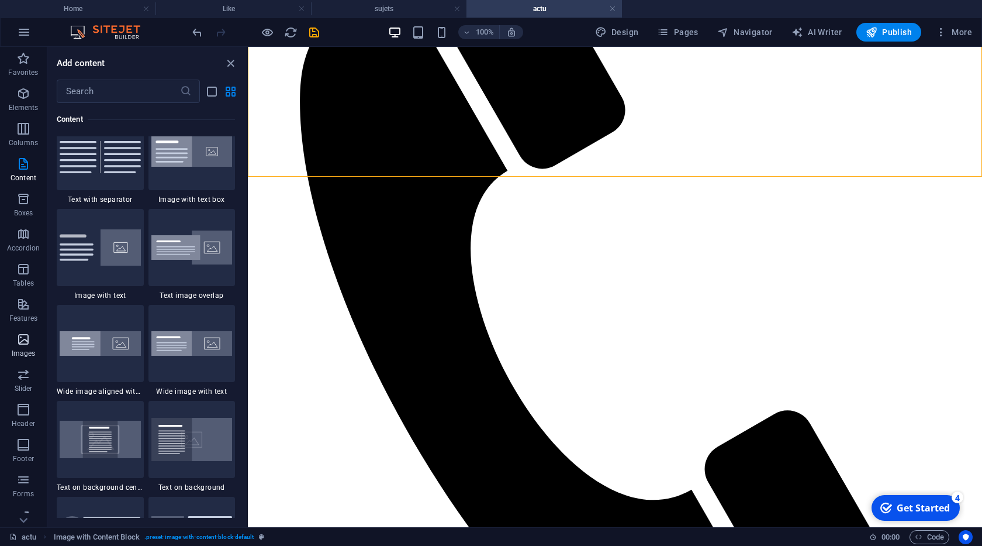
click at [32, 344] on span "Images" at bounding box center [23, 346] width 47 height 28
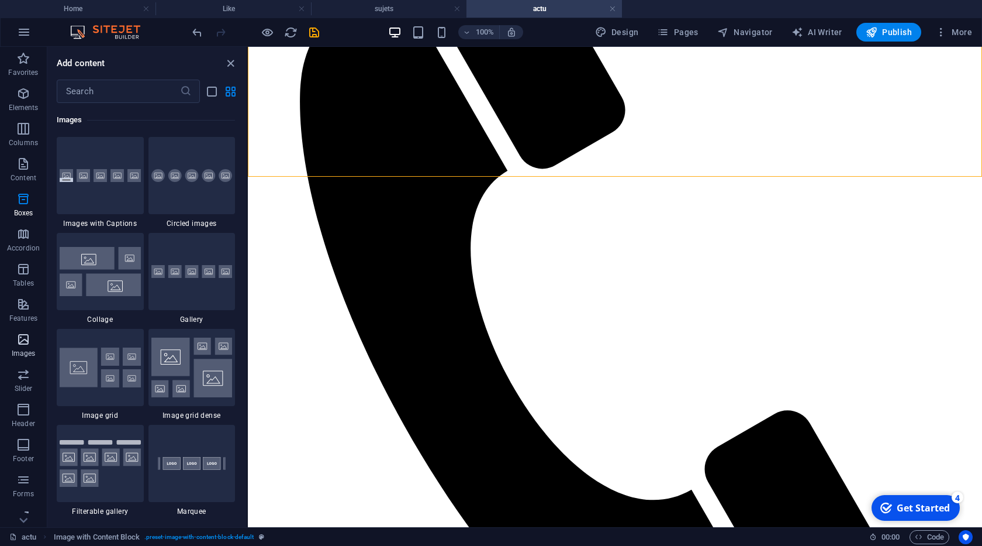
scroll to position [5929, 0]
click at [22, 242] on span "Accordion" at bounding box center [23, 241] width 47 height 28
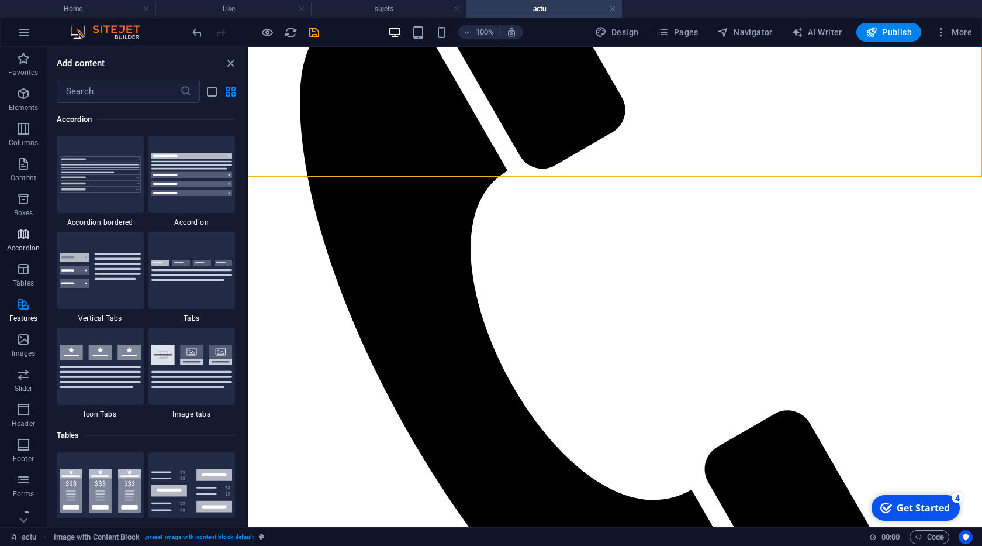
scroll to position [3733, 0]
click at [186, 364] on img at bounding box center [191, 366] width 81 height 43
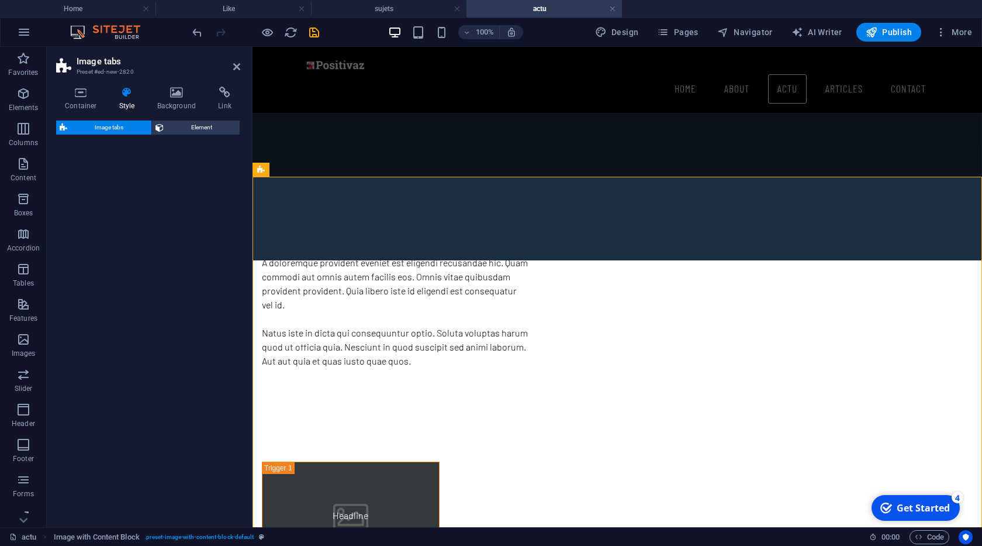
select select "rem"
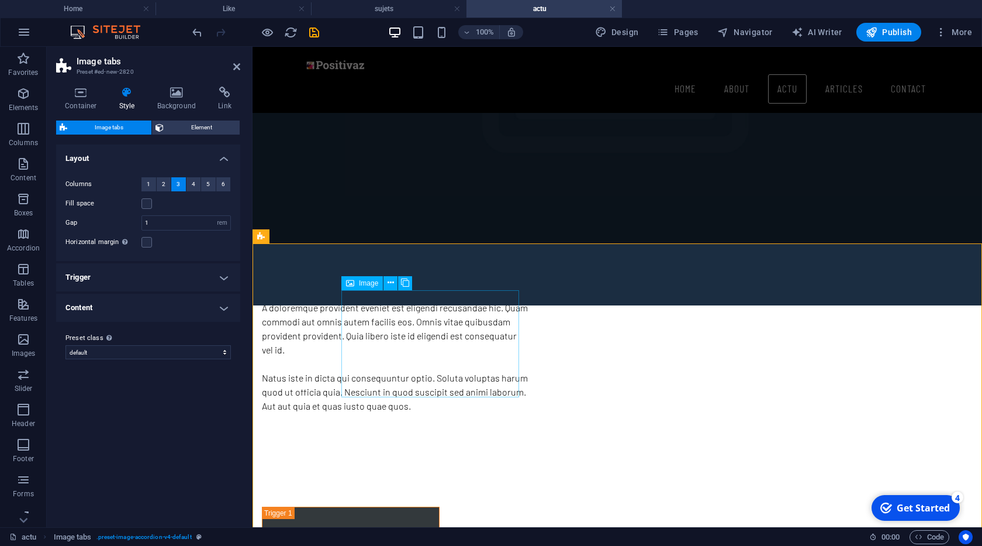
scroll to position [200, 0]
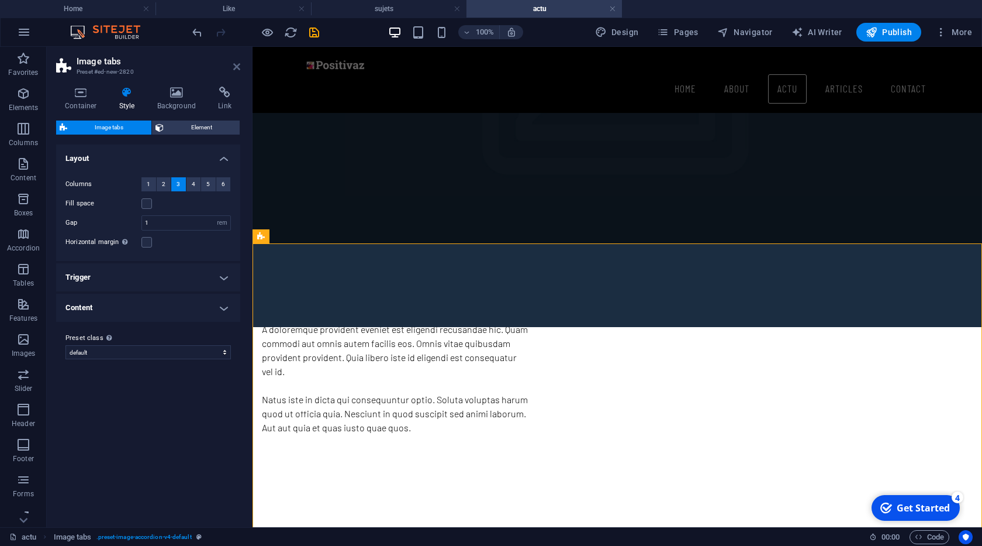
click at [235, 69] on icon at bounding box center [236, 66] width 7 height 9
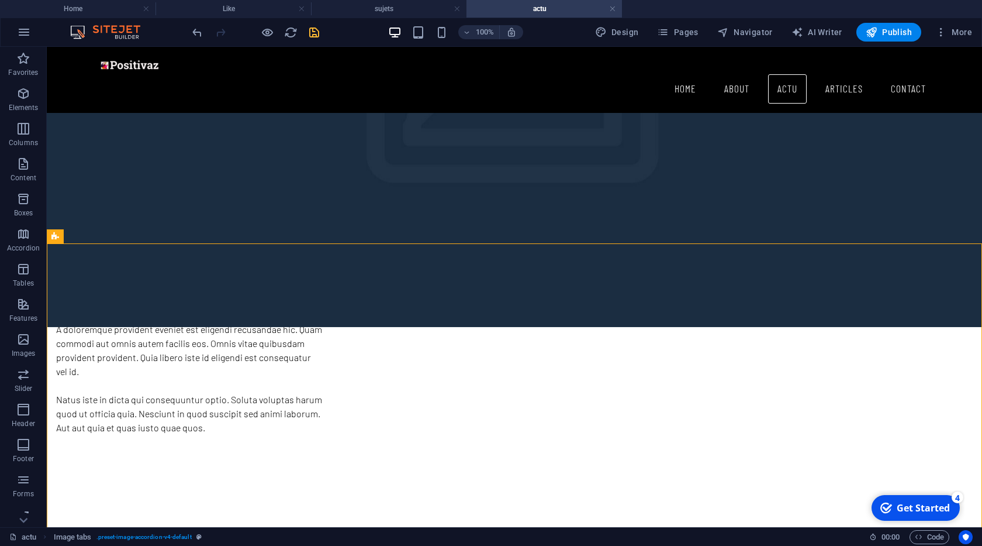
click at [315, 34] on icon "save" at bounding box center [314, 32] width 13 height 13
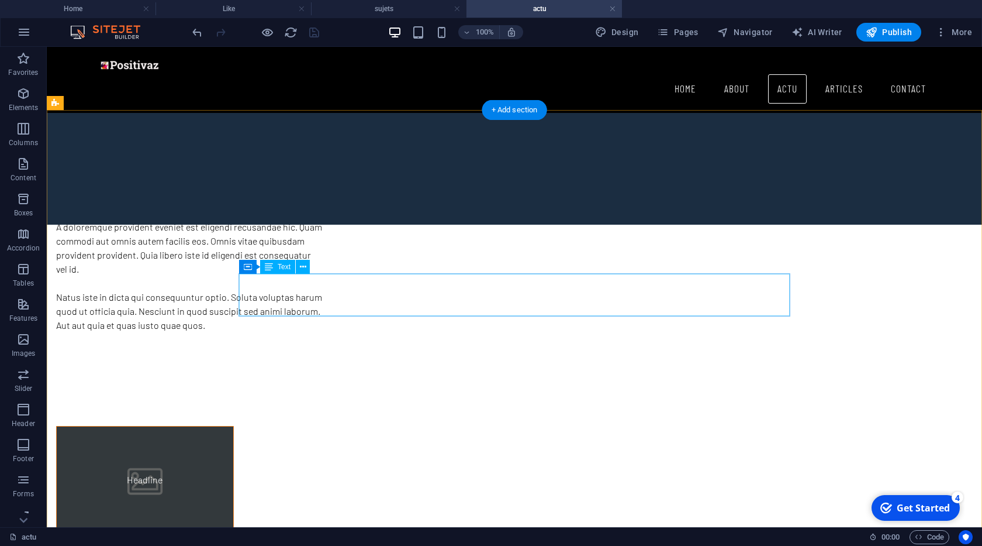
scroll to position [333, 0]
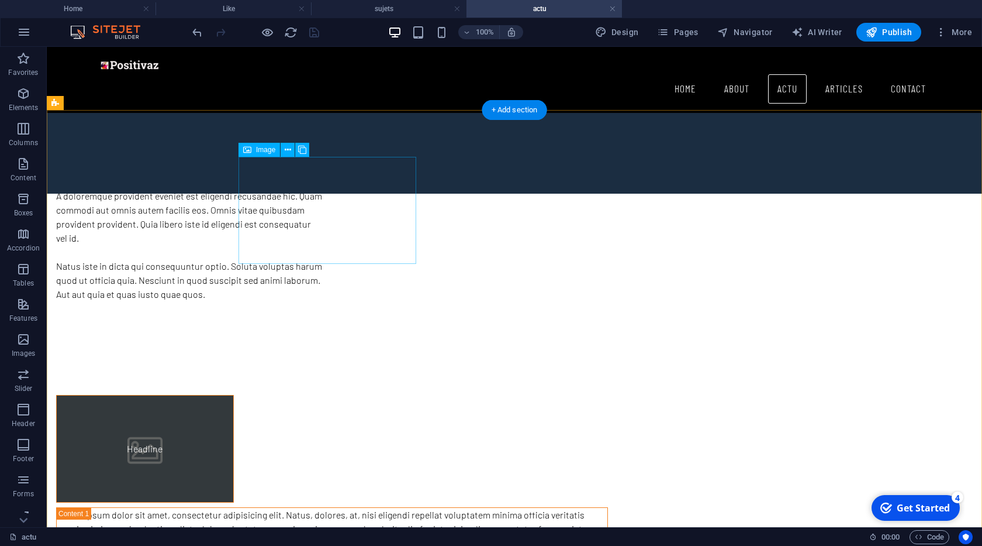
click at [234, 395] on figure "Headline" at bounding box center [145, 448] width 178 height 107
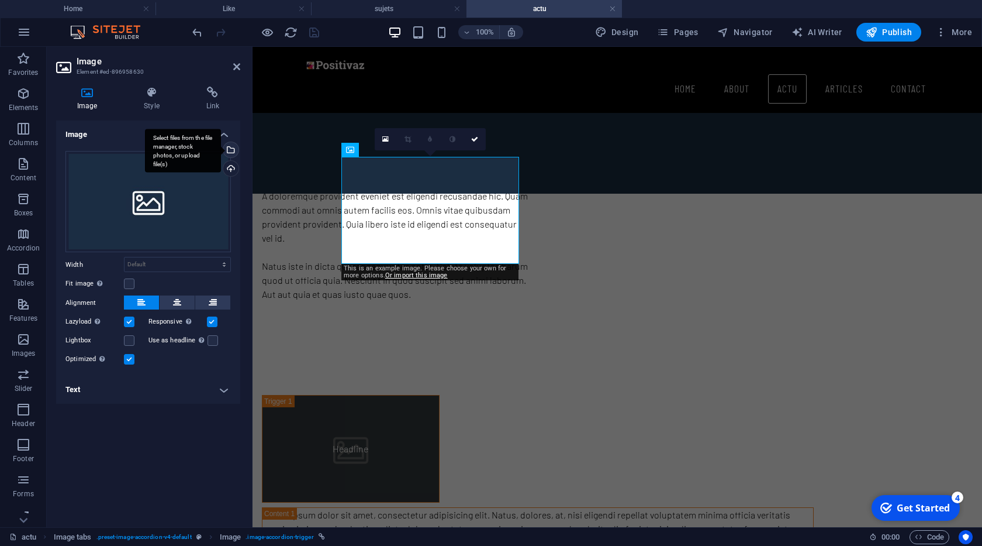
click at [221, 151] on div "Select files from the file manager, stock photos, or upload file(s)" at bounding box center [183, 151] width 76 height 44
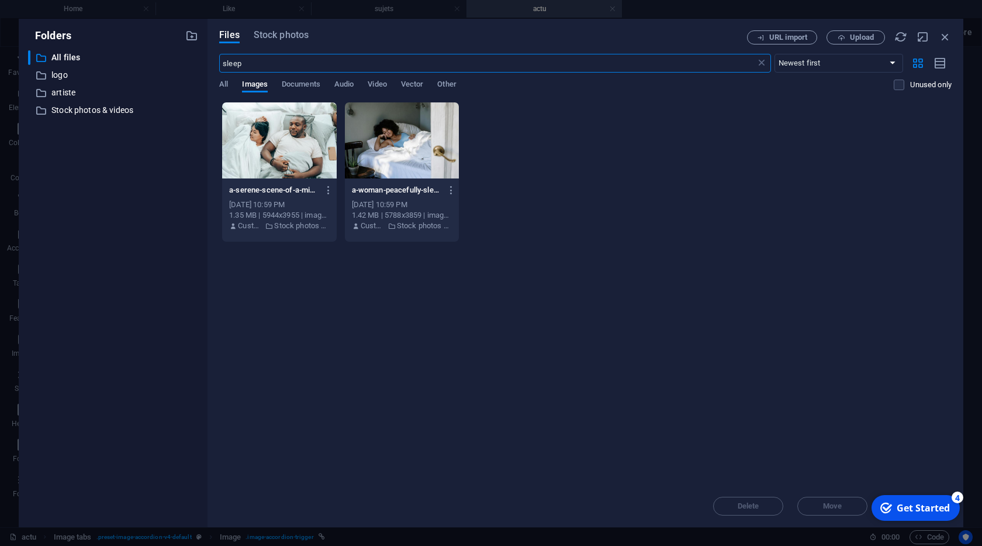
click at [377, 162] on div at bounding box center [402, 140] width 114 height 76
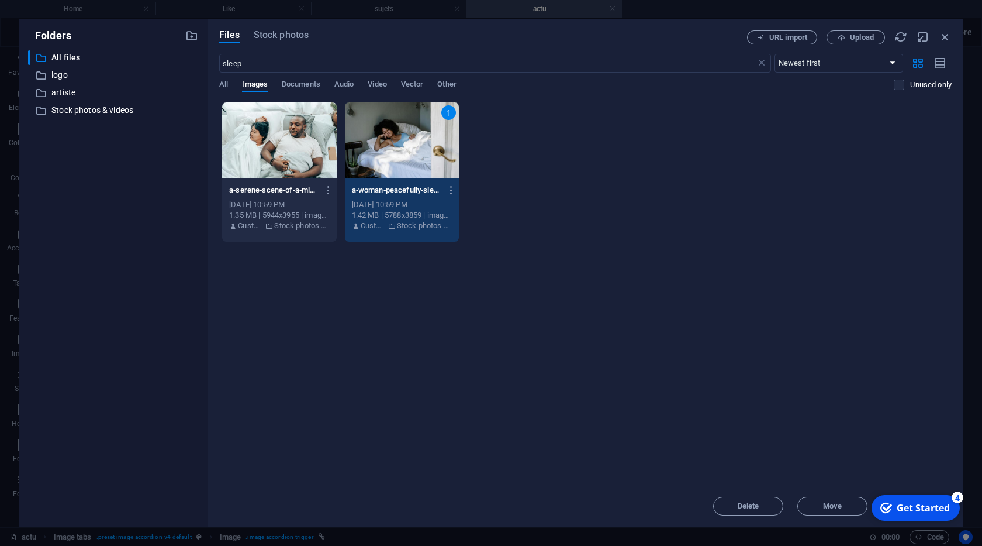
click at [377, 162] on div "1" at bounding box center [402, 140] width 114 height 76
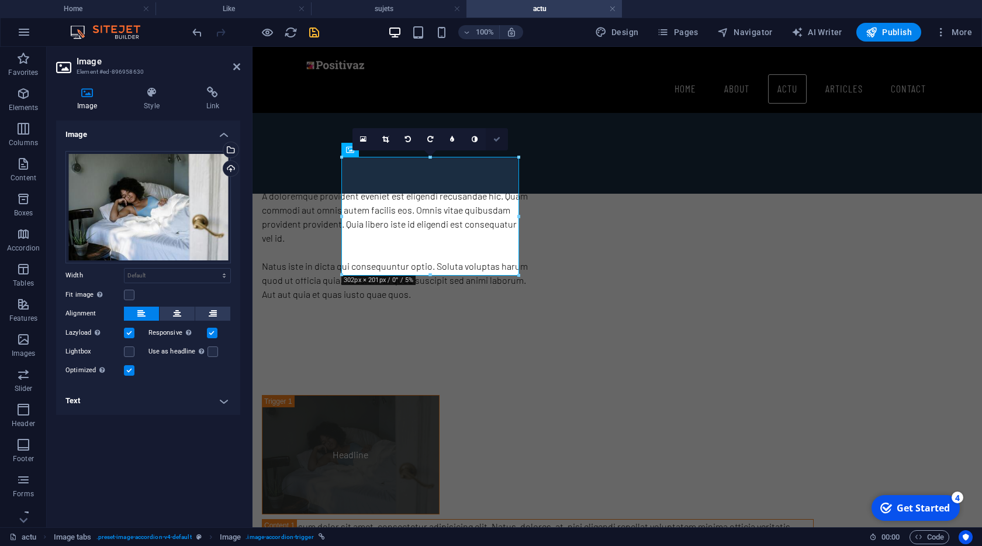
click at [498, 140] on icon at bounding box center [496, 139] width 7 height 7
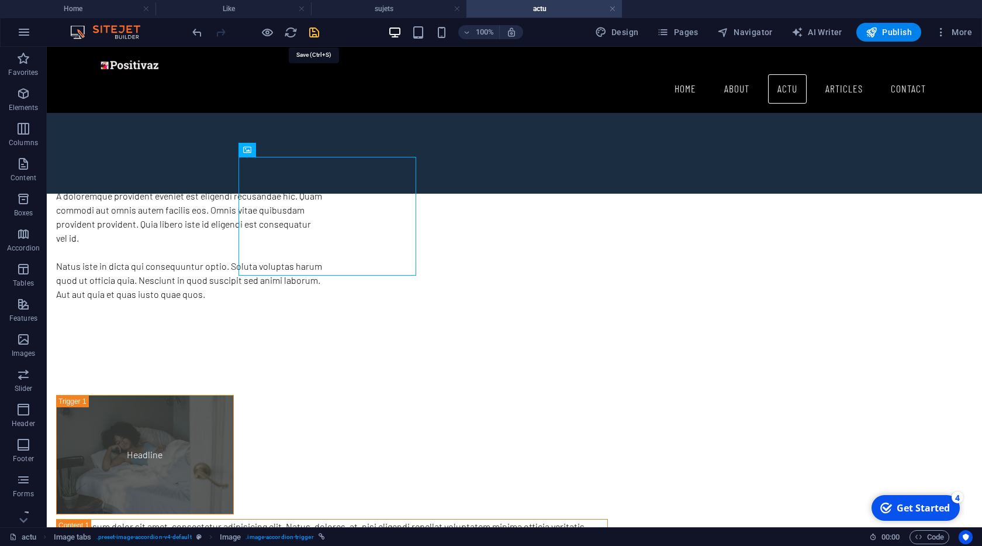
click at [316, 33] on icon "save" at bounding box center [314, 32] width 13 height 13
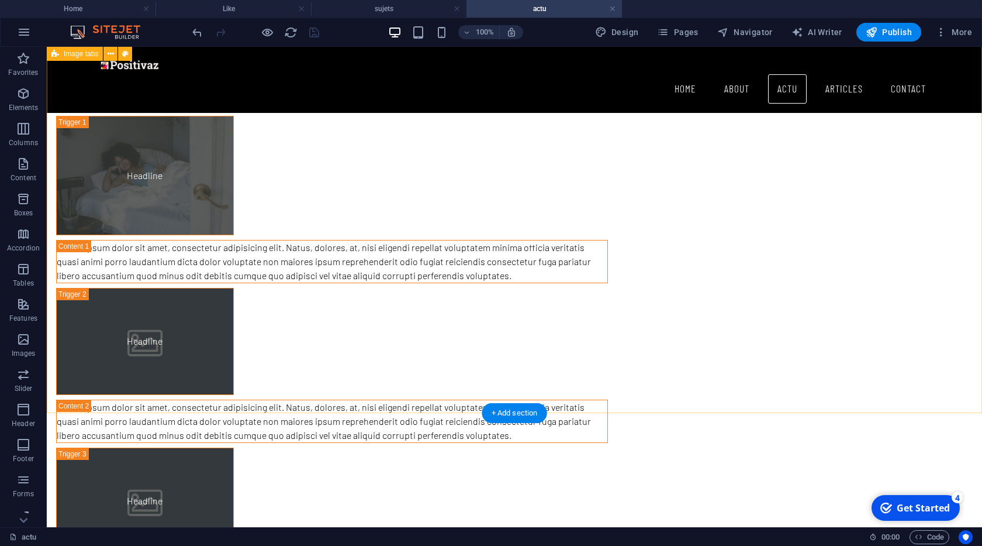
scroll to position [533, 0]
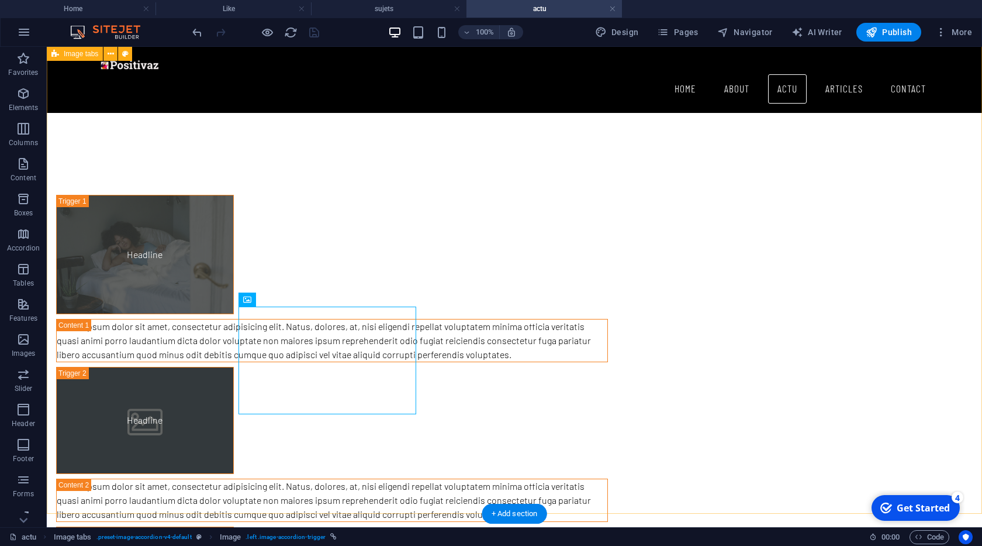
click at [440, 334] on div "Headline Lorem ipsum dolor sit amet, consectetur adipisicing elit. Natus, dolor…" at bounding box center [514, 438] width 935 height 580
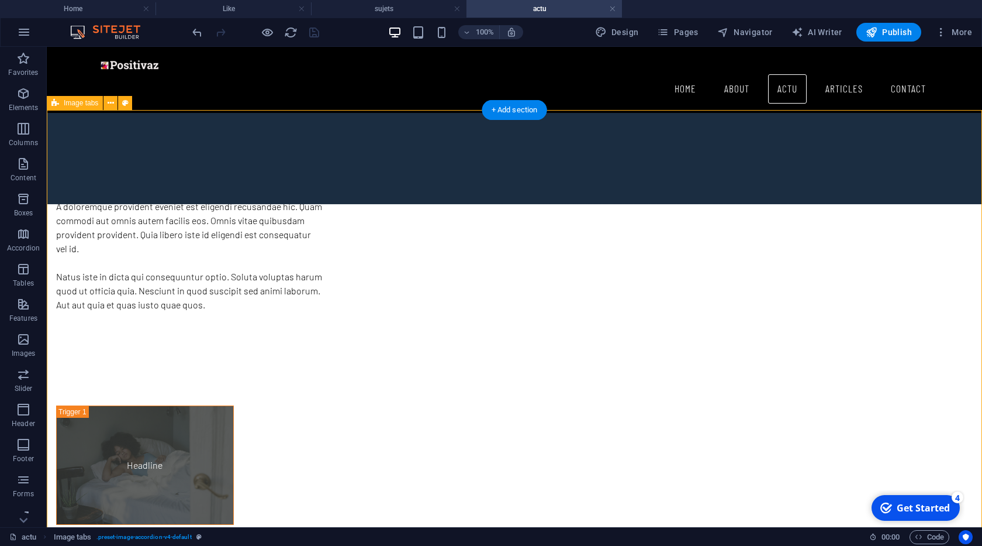
scroll to position [267, 0]
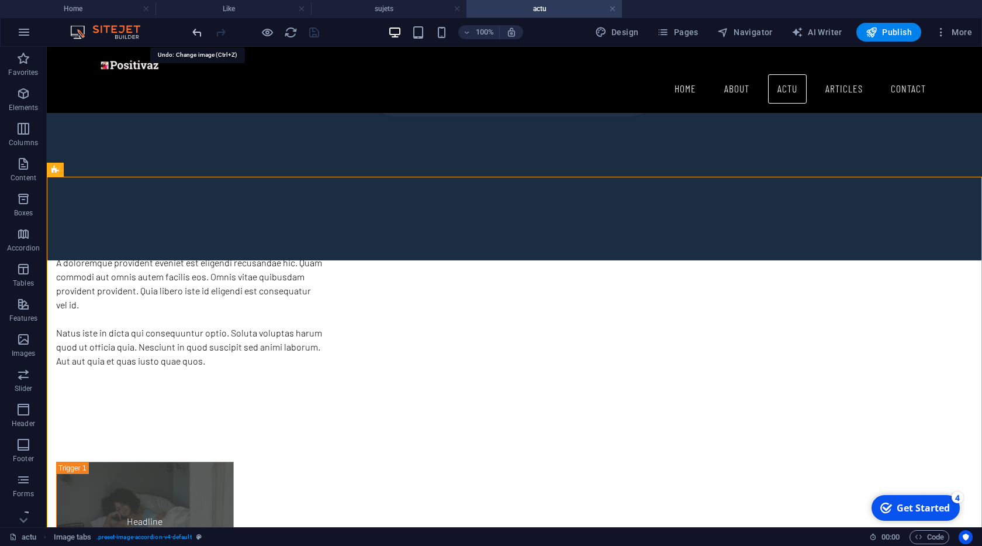
click at [199, 35] on icon "undo" at bounding box center [197, 32] width 13 height 13
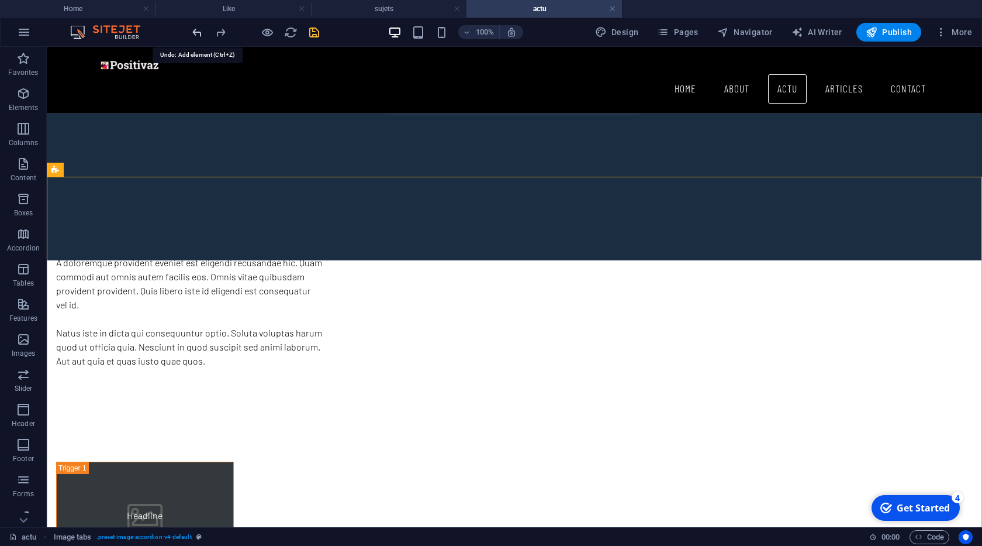
click at [199, 35] on icon "undo" at bounding box center [197, 32] width 13 height 13
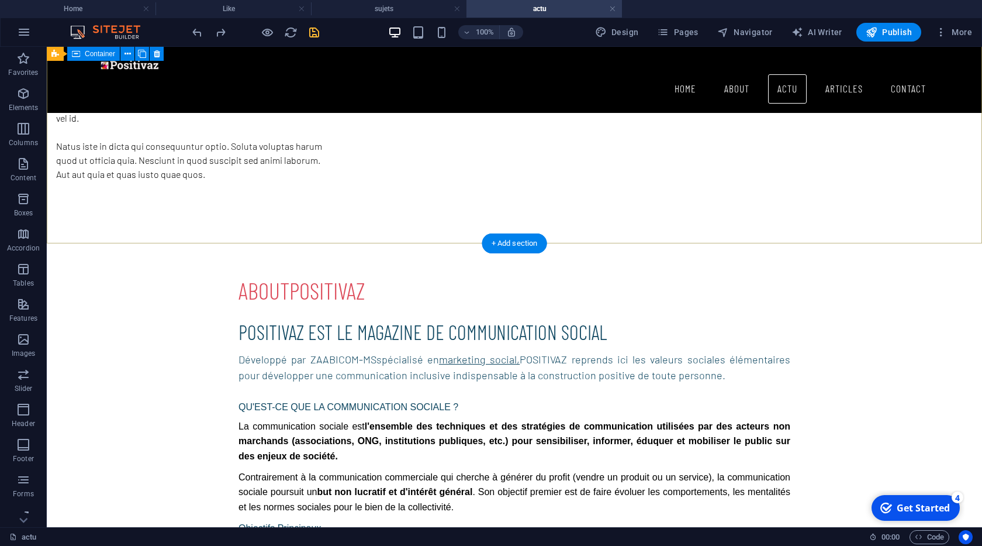
scroll to position [200, 0]
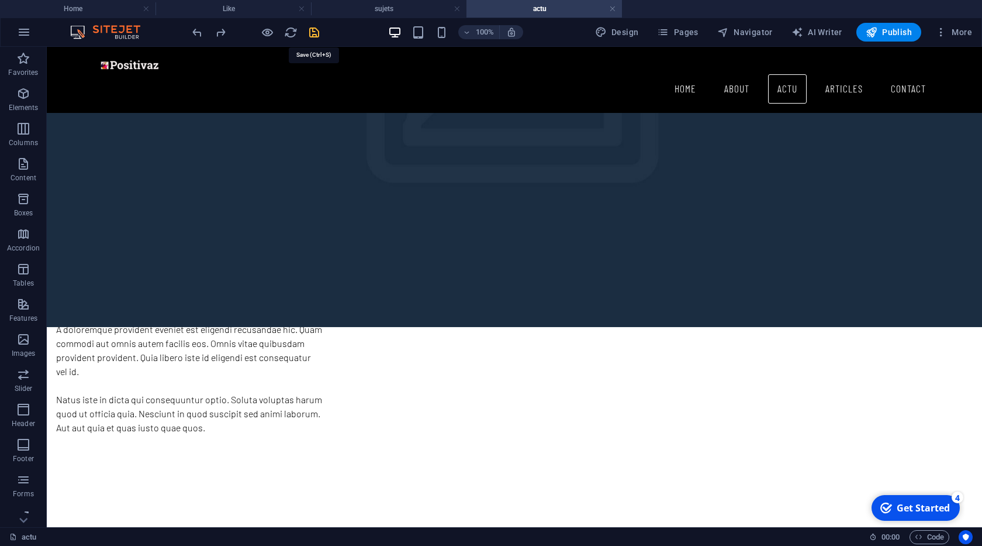
click at [313, 36] on icon "save" at bounding box center [314, 32] width 13 height 13
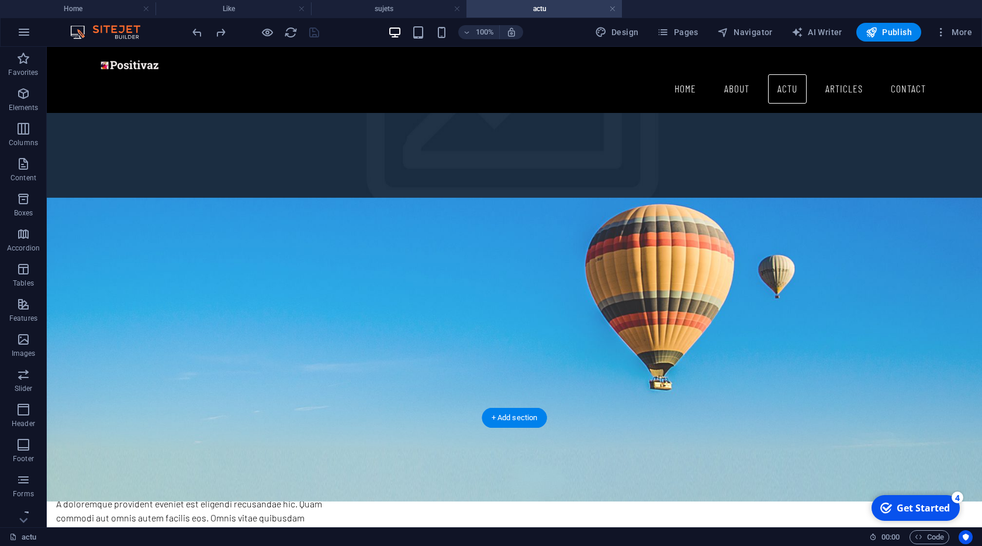
scroll to position [0, 0]
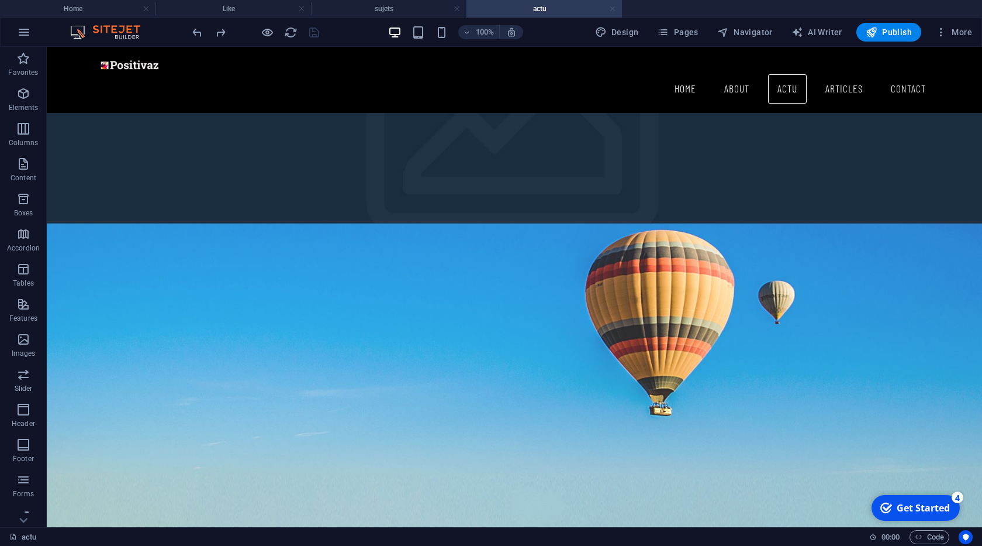
click at [613, 9] on link at bounding box center [612, 9] width 7 height 11
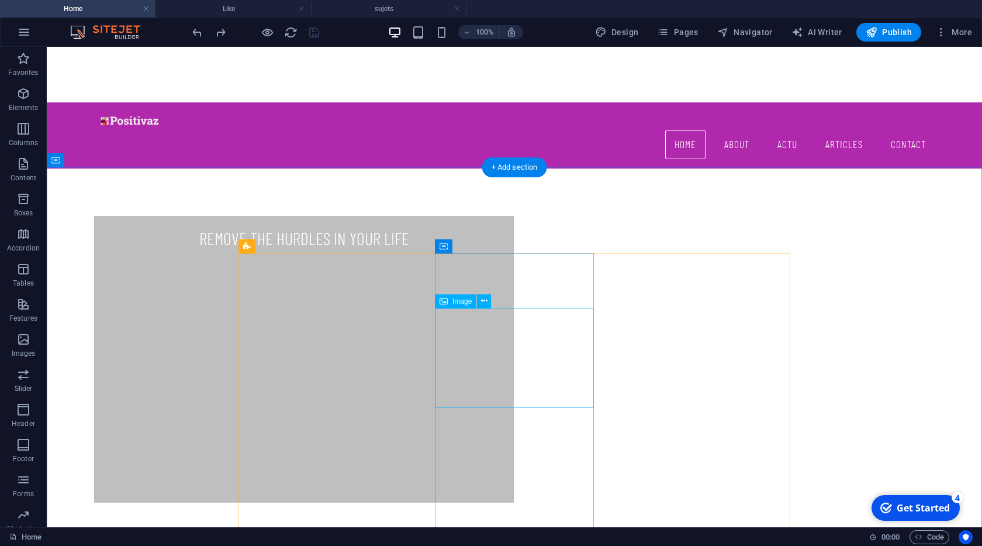
scroll to position [358, 0]
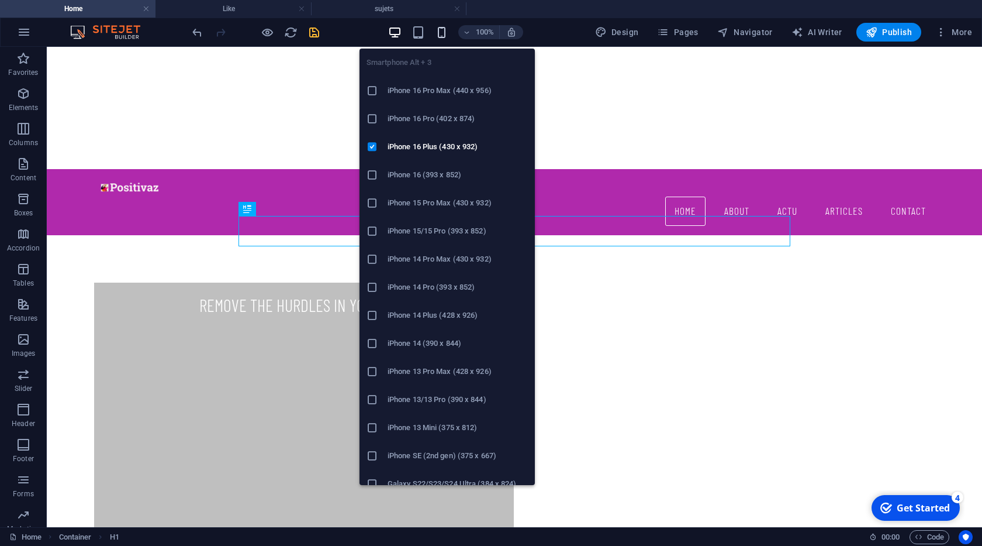
click at [446, 35] on icon "button" at bounding box center [441, 32] width 13 height 13
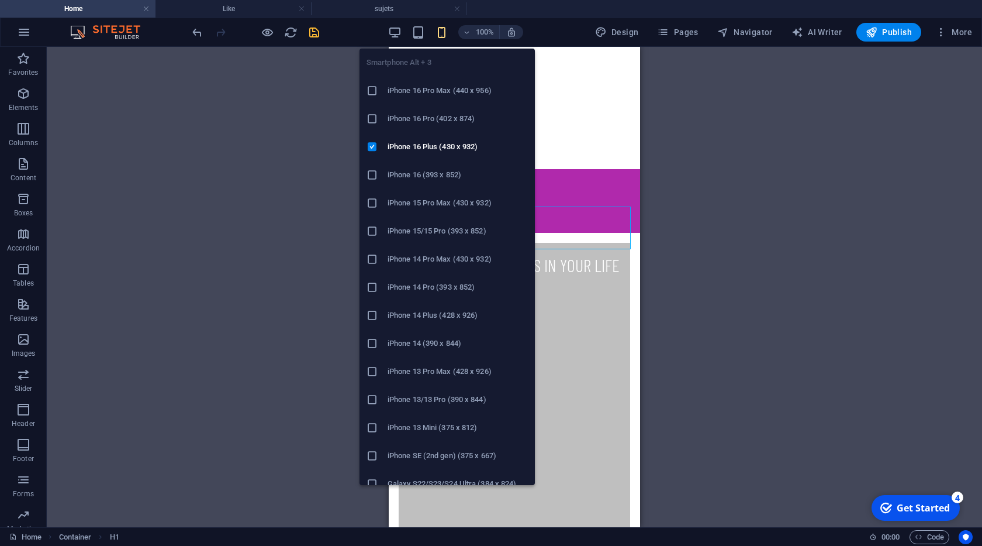
click at [443, 34] on icon "button" at bounding box center [441, 32] width 13 height 13
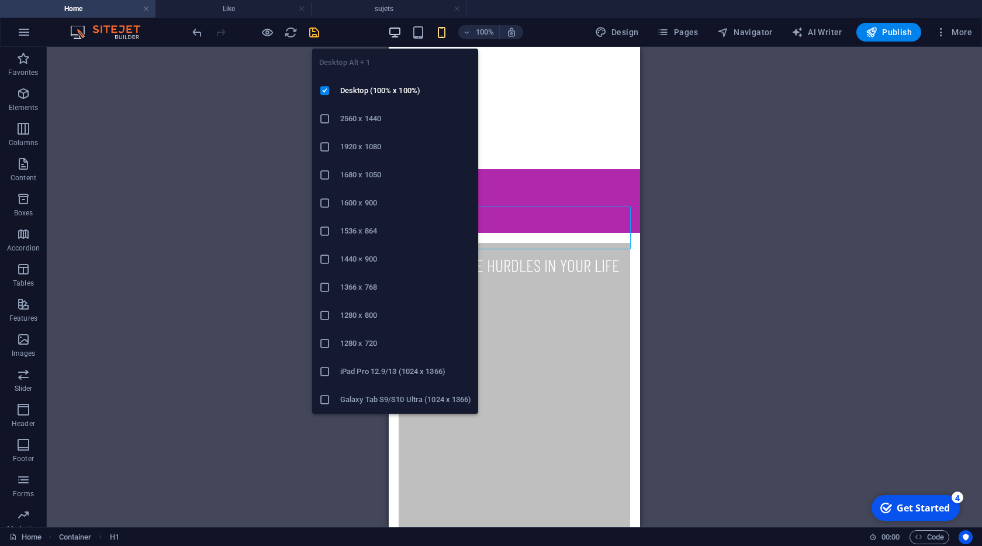
click at [399, 37] on icon "button" at bounding box center [394, 32] width 13 height 13
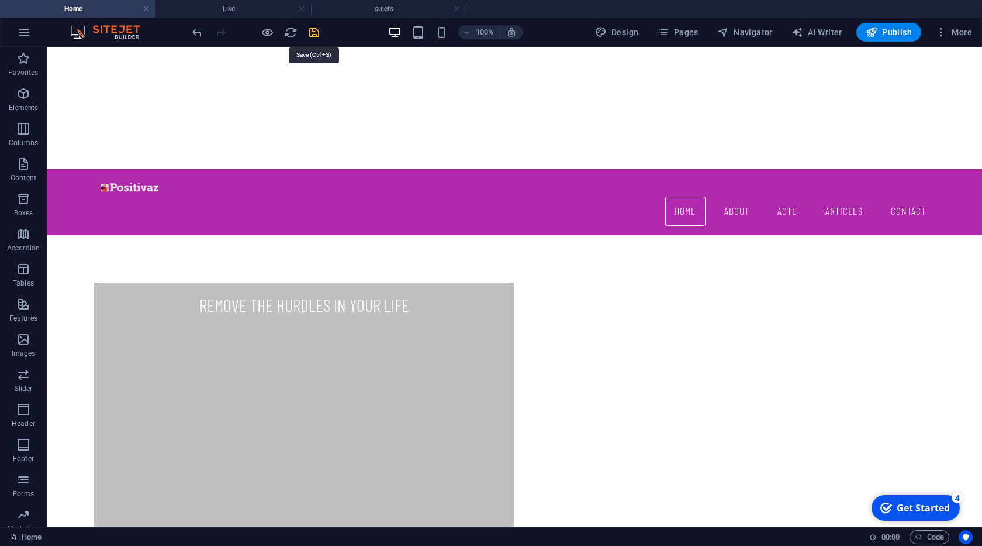
click at [306, 31] on div at bounding box center [255, 32] width 131 height 19
click at [316, 32] on icon "save" at bounding box center [314, 32] width 13 height 13
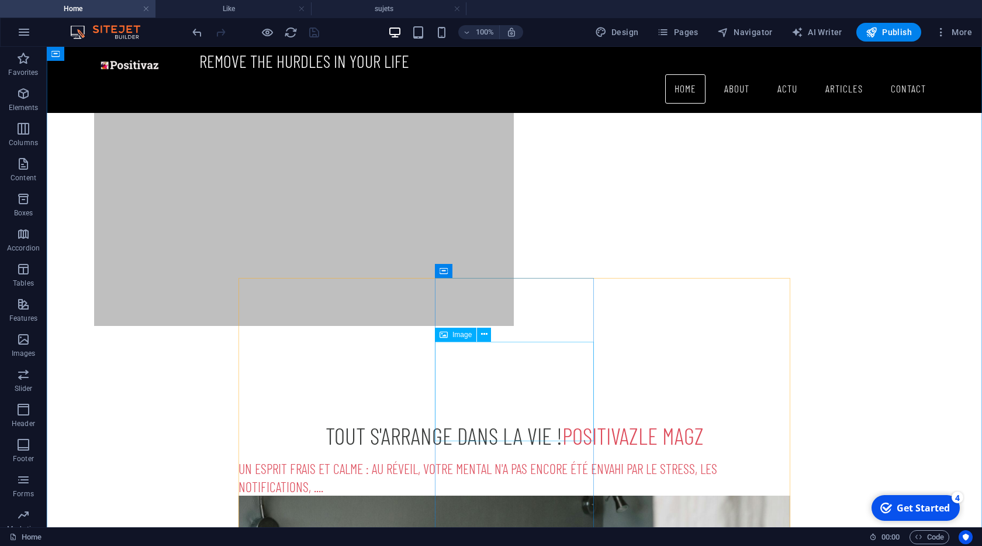
scroll to position [667, 0]
